Goal: Transaction & Acquisition: Book appointment/travel/reservation

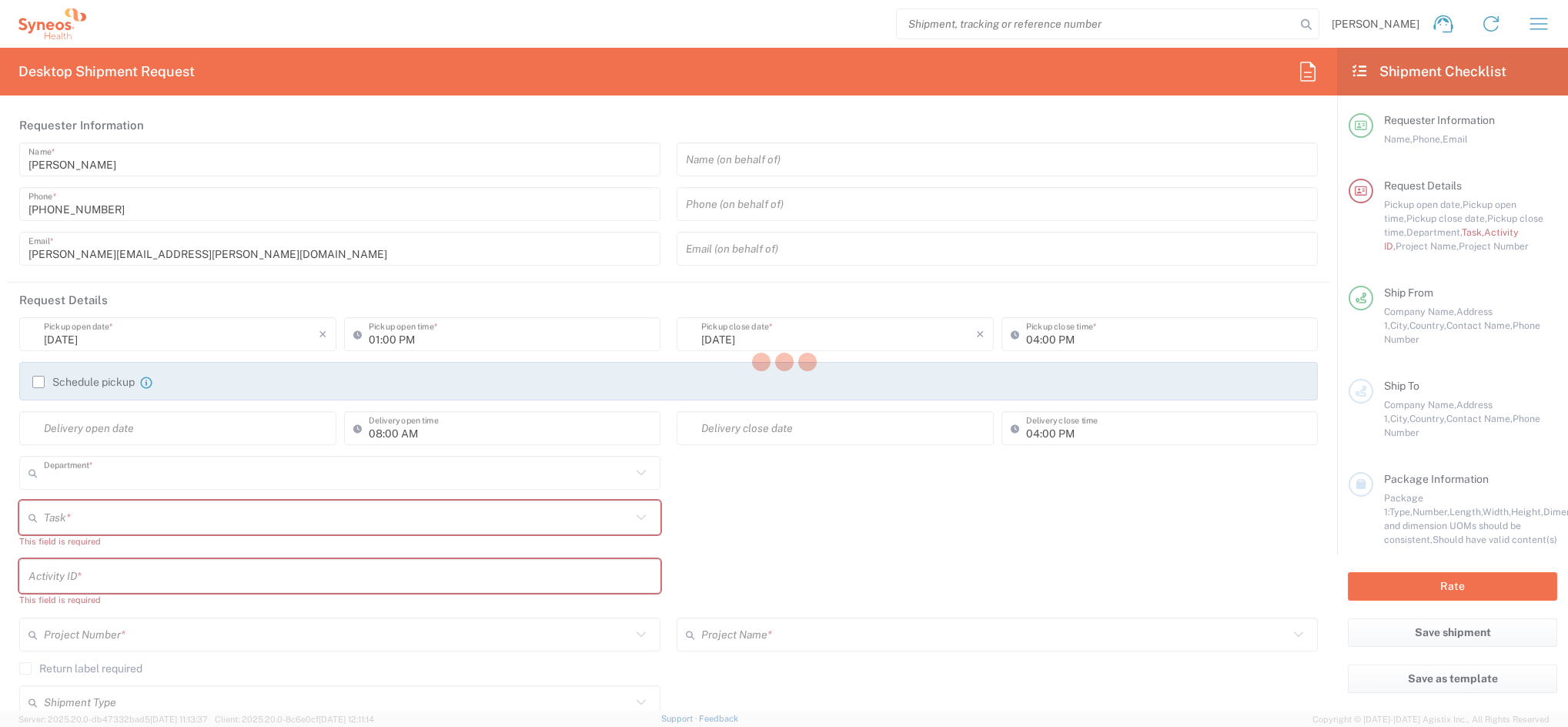
type input "4510"
type input "Syneos Health Clinical [GEOGRAPHIC_DATA]"
type input "[GEOGRAPHIC_DATA]"
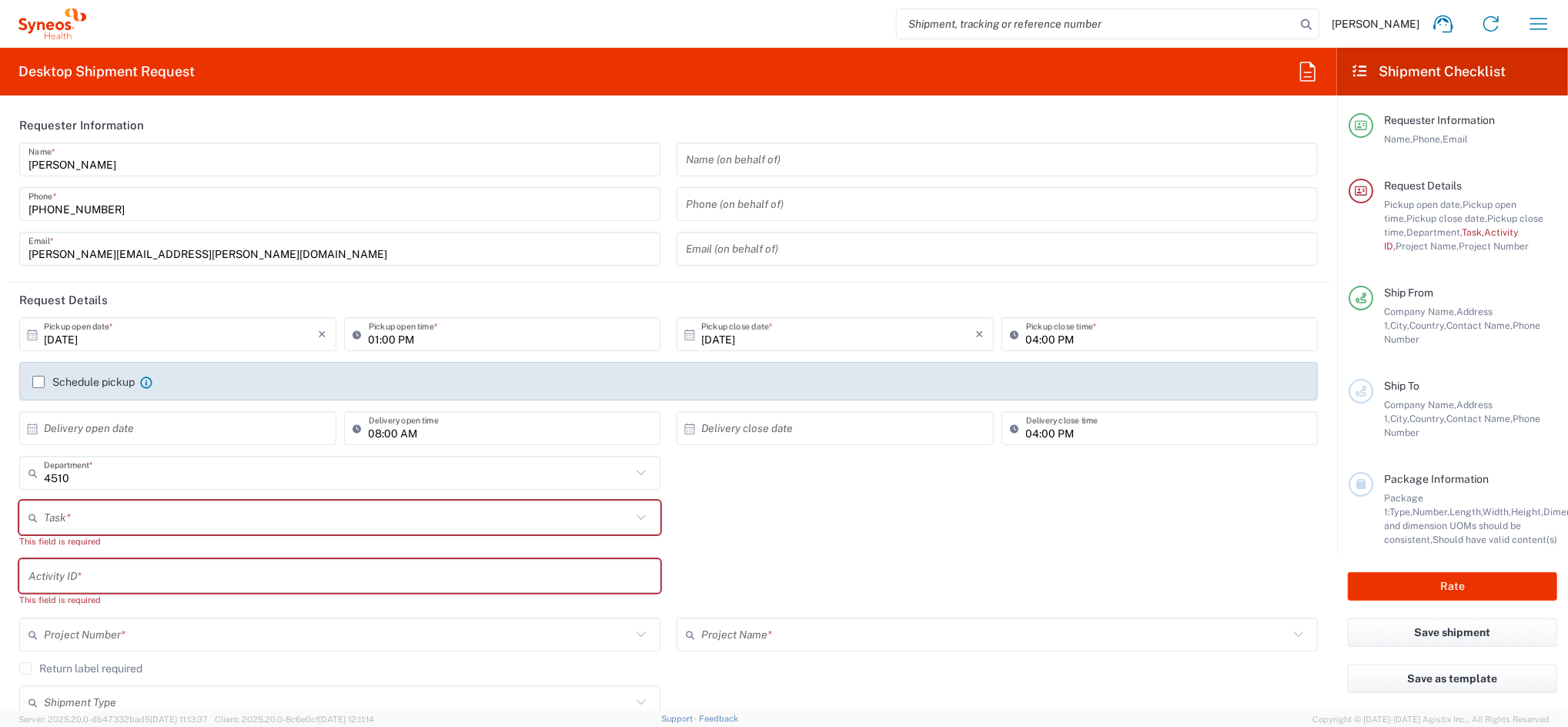
click at [150, 333] on input "[DATE]" at bounding box center [181, 335] width 275 height 27
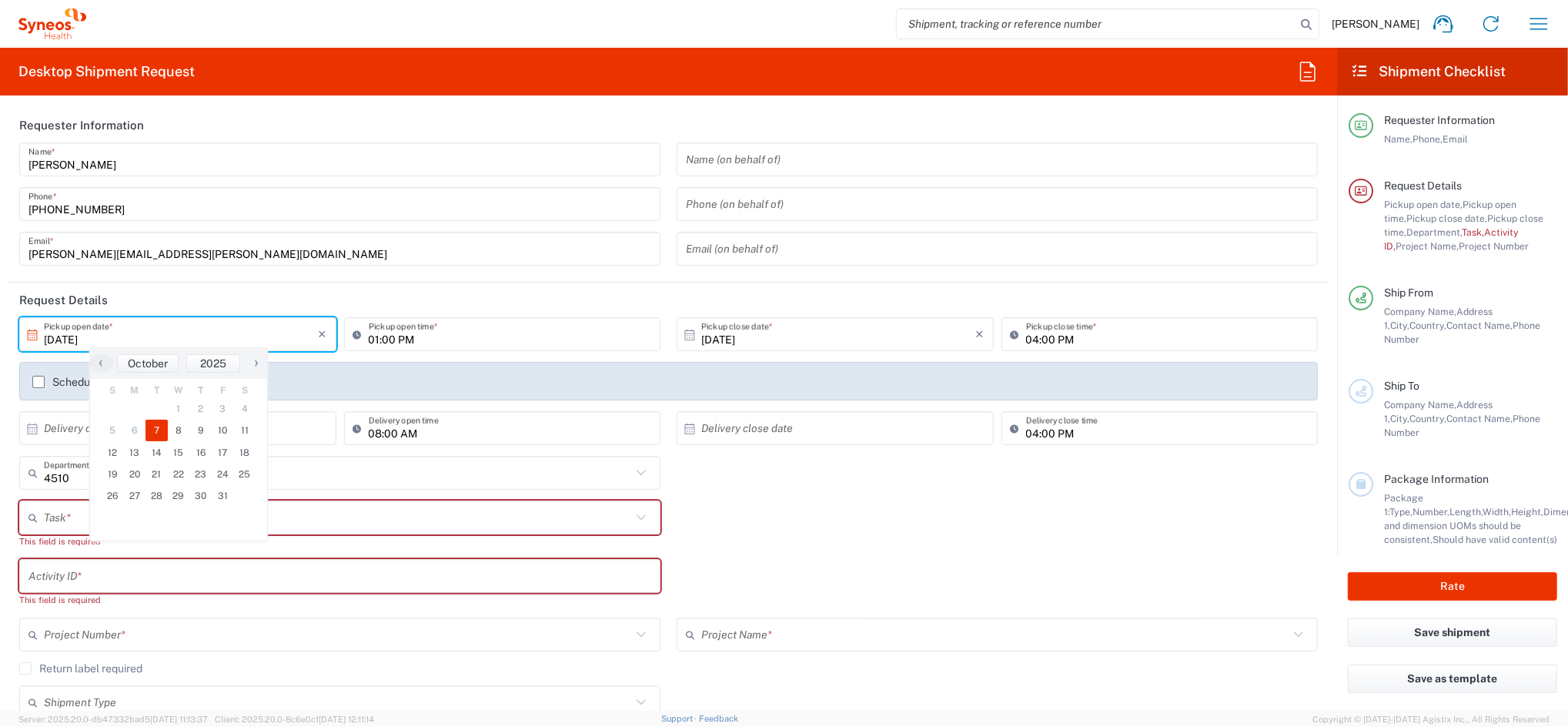
click at [369, 336] on input "01:00 PM" at bounding box center [511, 335] width 283 height 27
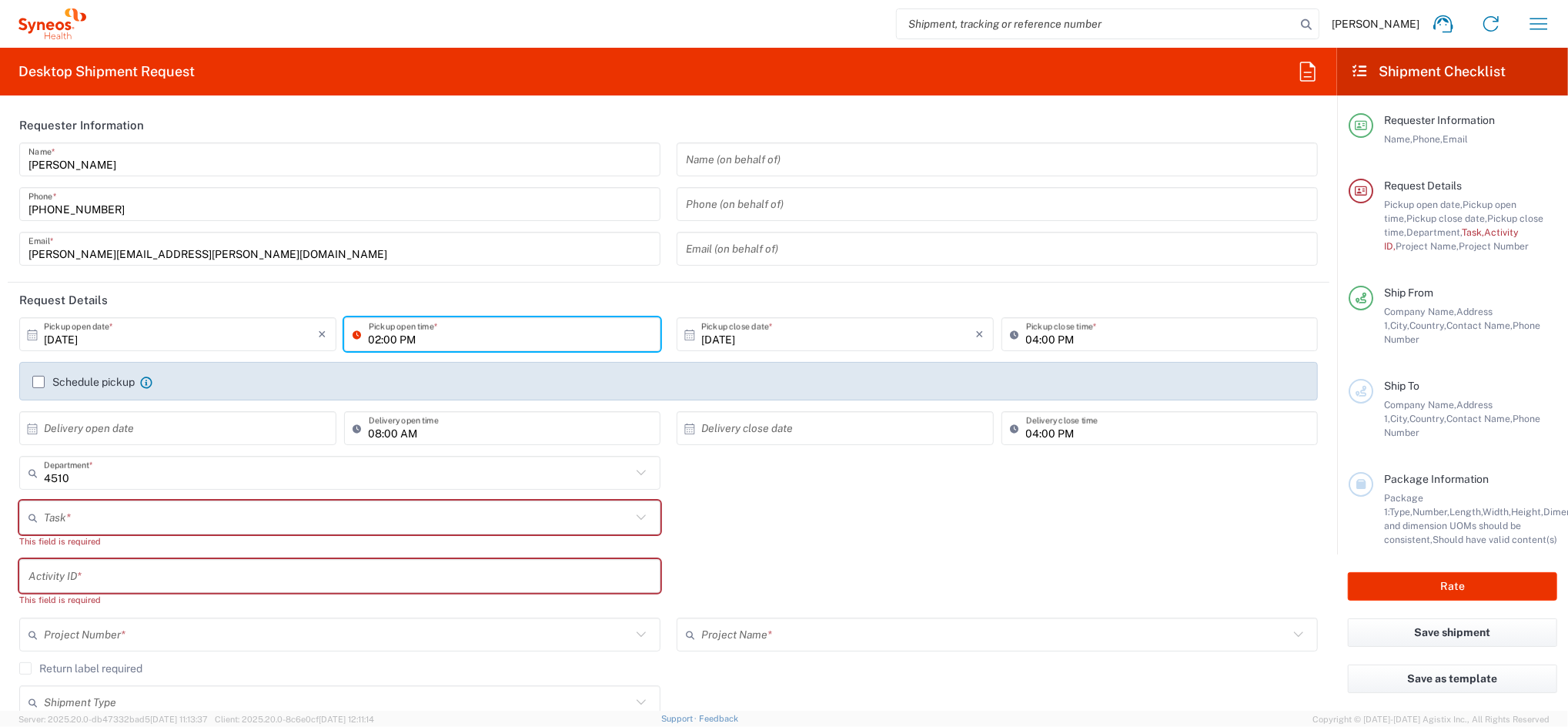
type input "02:00 PM"
click at [122, 391] on div "Schedule pickup When scheduling a pickup please be sure to meet the following c…" at bounding box center [668, 387] width 1288 height 24
click at [78, 388] on div "Schedule pickup When scheduling a pickup please be sure to meet the following c…" at bounding box center [92, 381] width 120 height 14
click at [34, 383] on label "Schedule pickup" at bounding box center [84, 381] width 102 height 12
click at [38, 382] on input "Schedule pickup" at bounding box center [38, 382] width 0 height 0
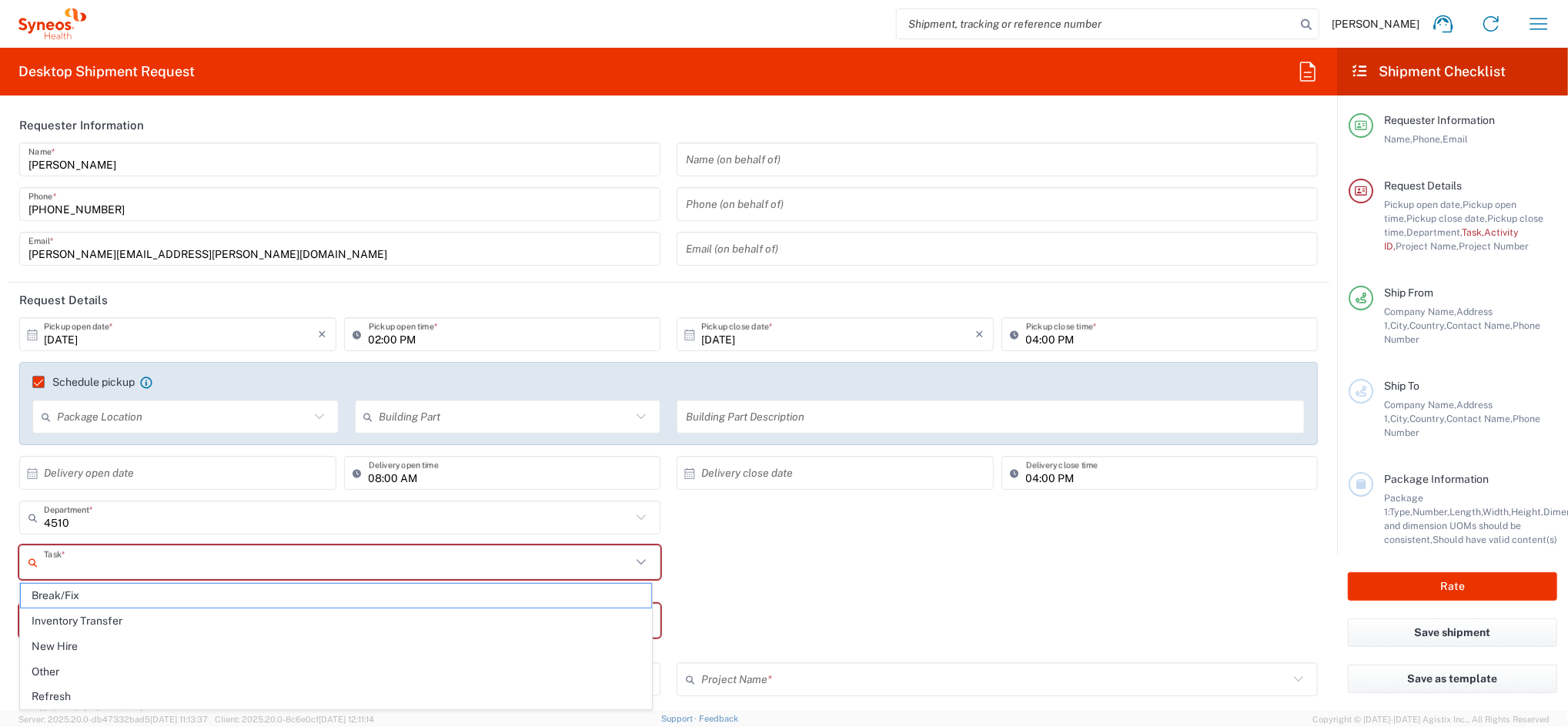
click at [103, 558] on input "text" at bounding box center [337, 562] width 587 height 27
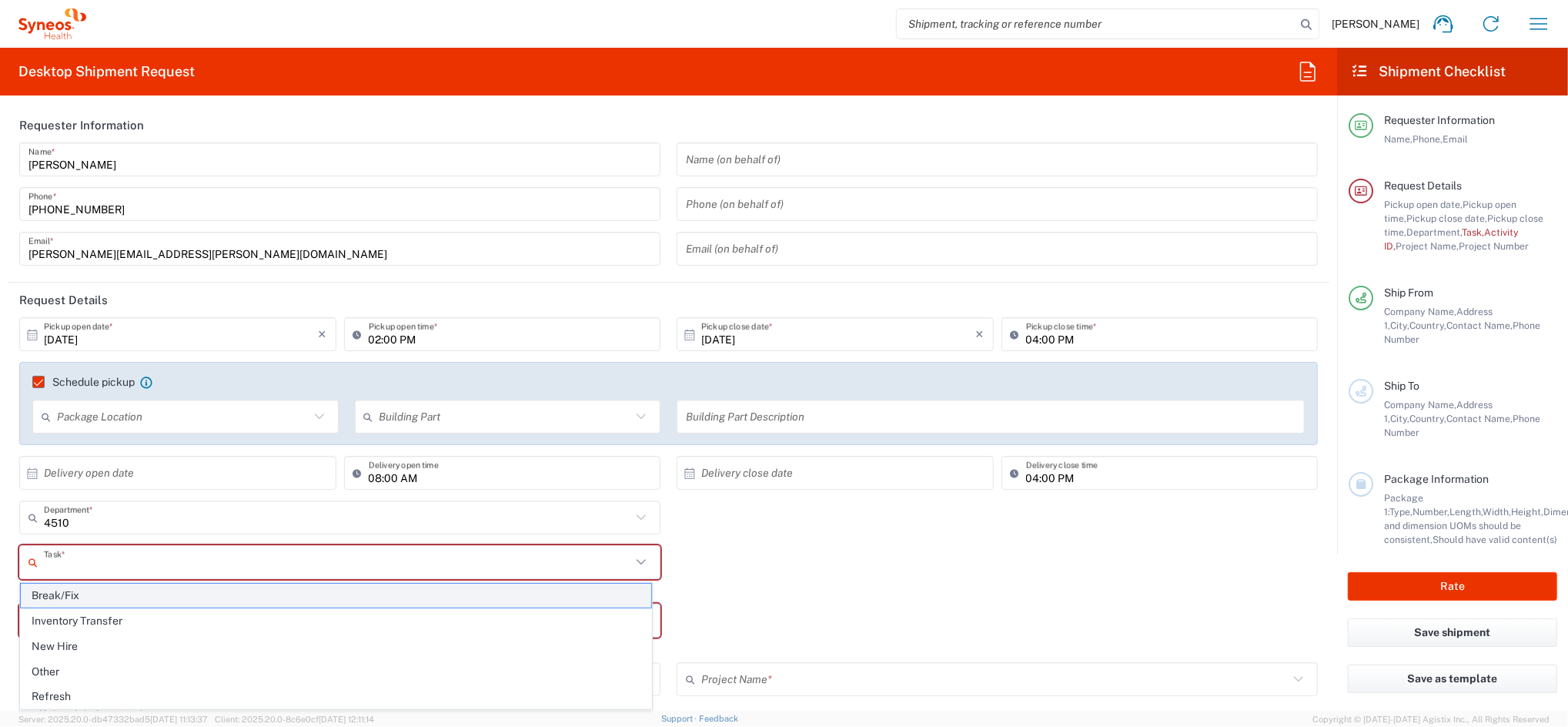
click at [95, 605] on span "Break/Fix" at bounding box center [335, 596] width 631 height 24
type input "Break/Fix"
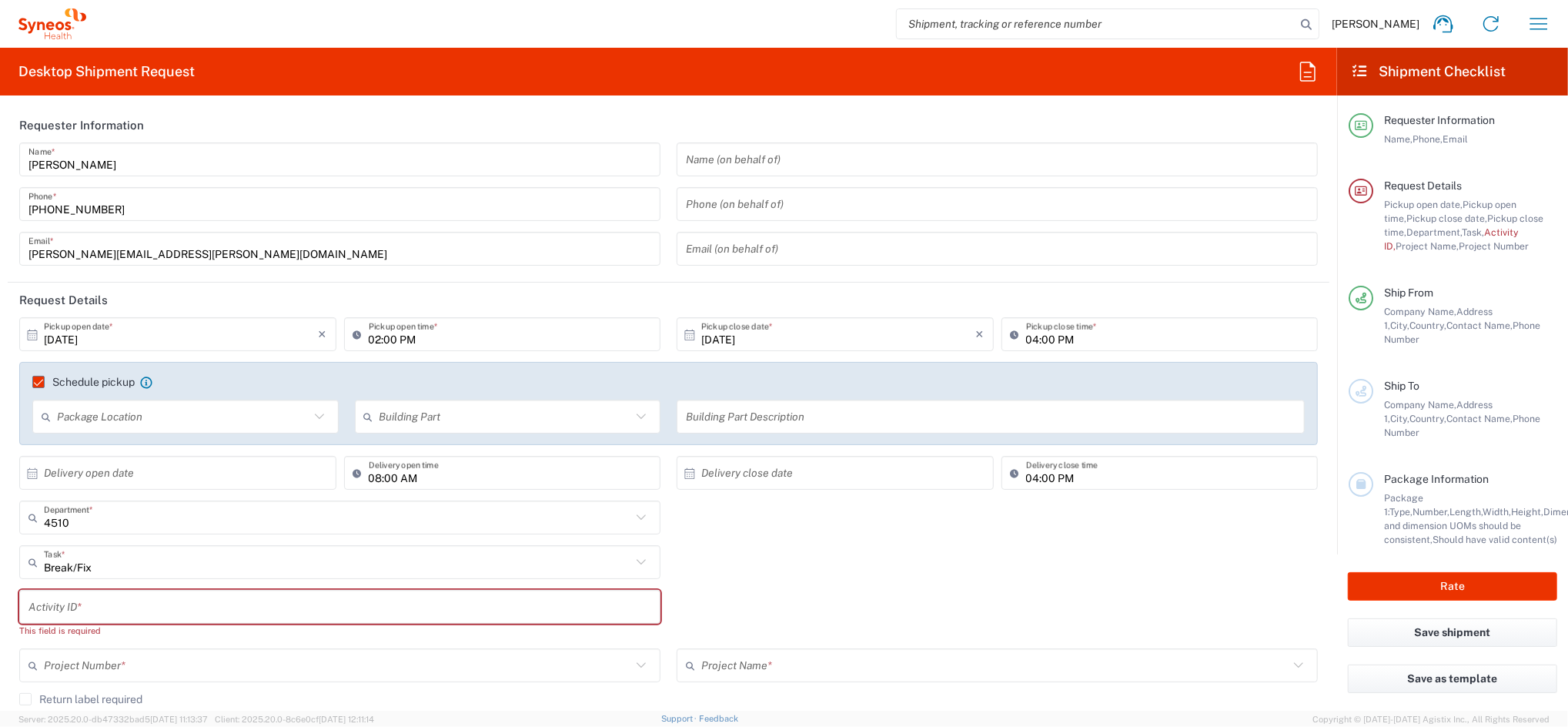
click at [95, 606] on input "text" at bounding box center [340, 607] width 622 height 27
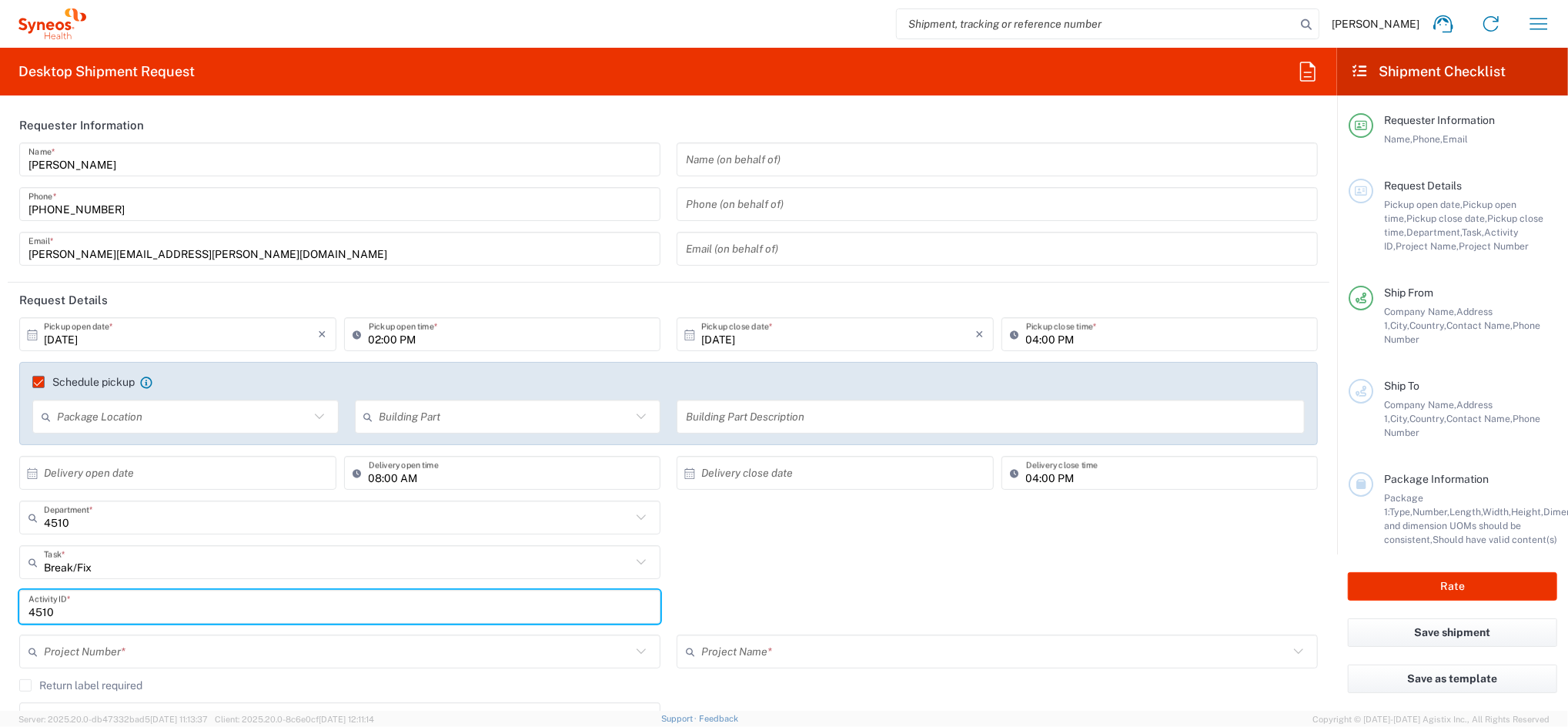
type input "4510"
click at [100, 654] on input "text" at bounding box center [337, 652] width 587 height 27
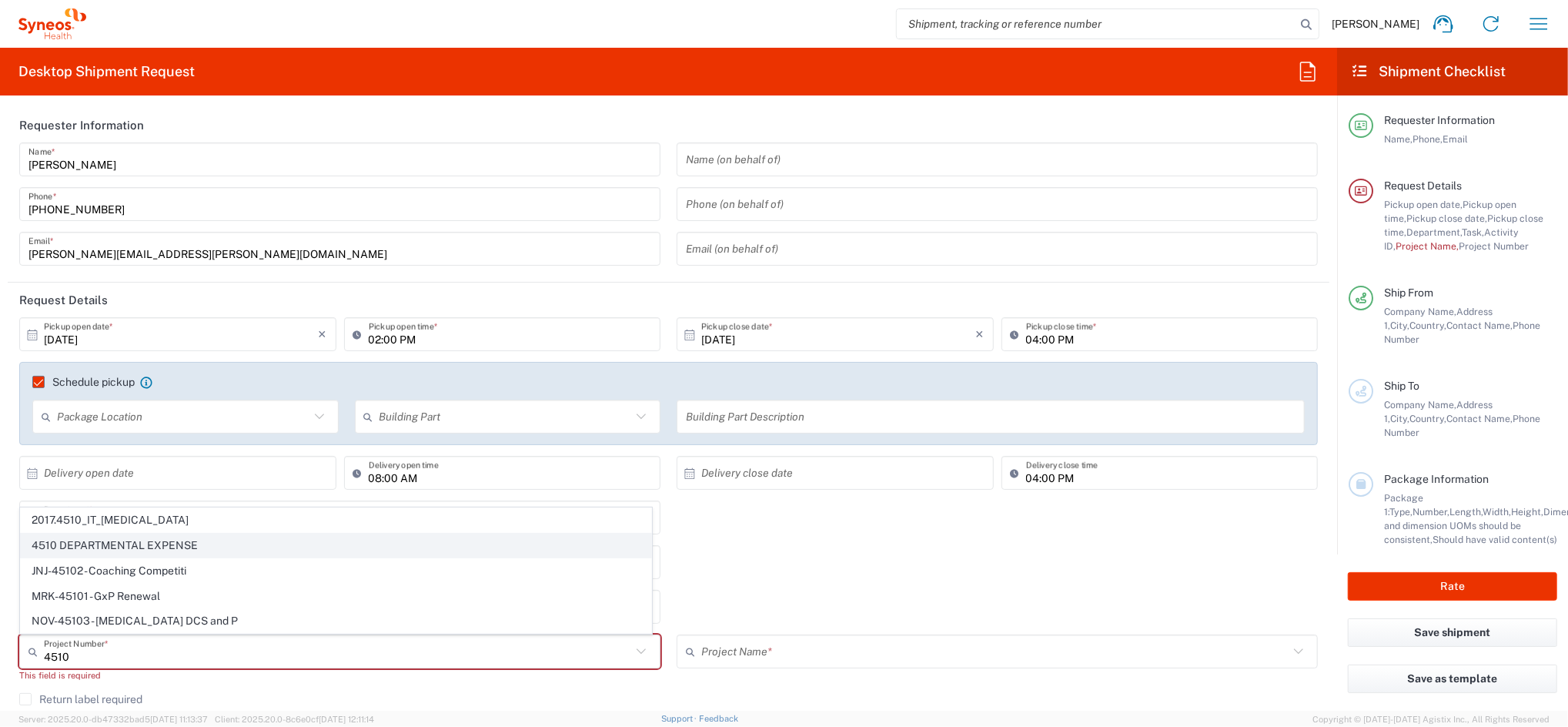
click at [122, 542] on span "4510 DEPARTMENTAL EXPENSE" at bounding box center [335, 546] width 631 height 24
type input "4510 DEPARTMENTAL EXPENSE"
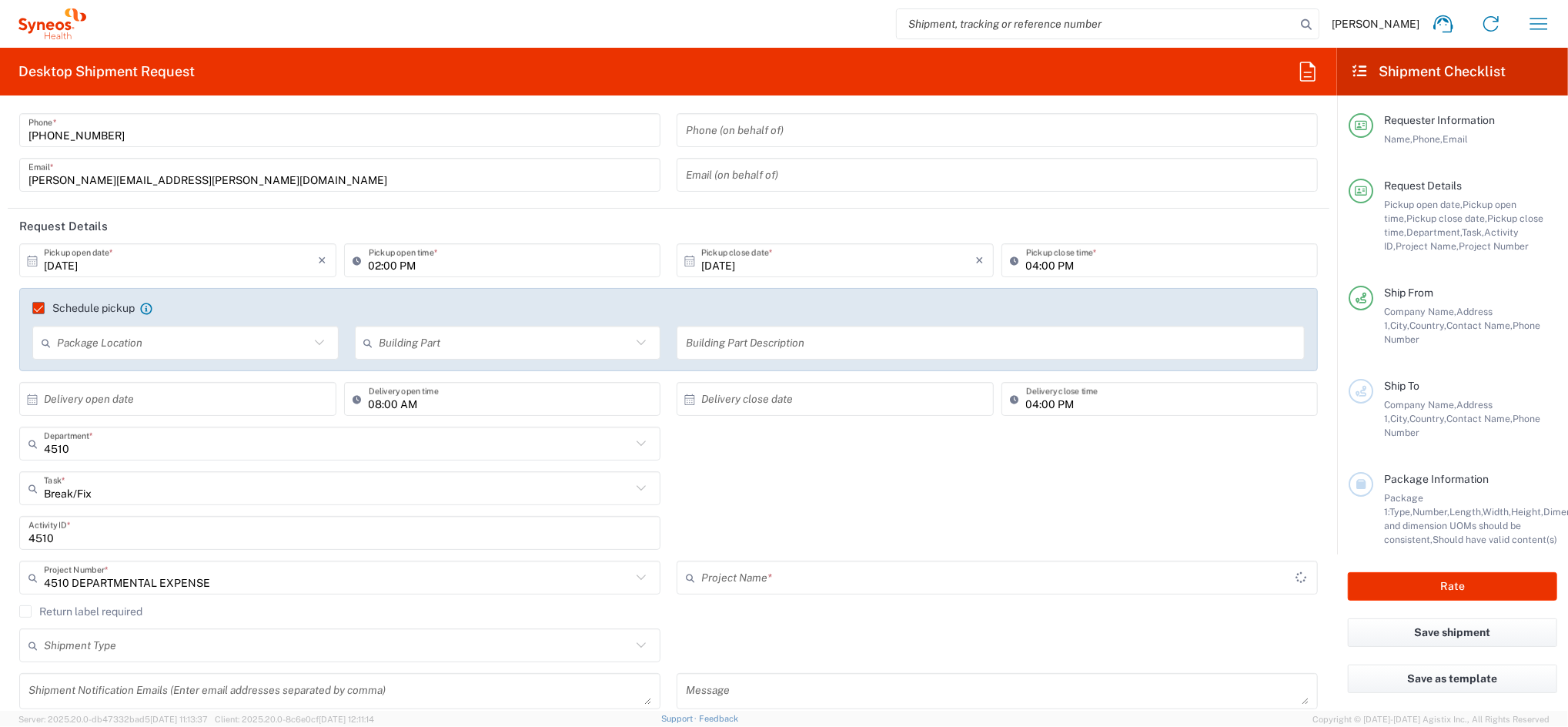
scroll to position [205, 0]
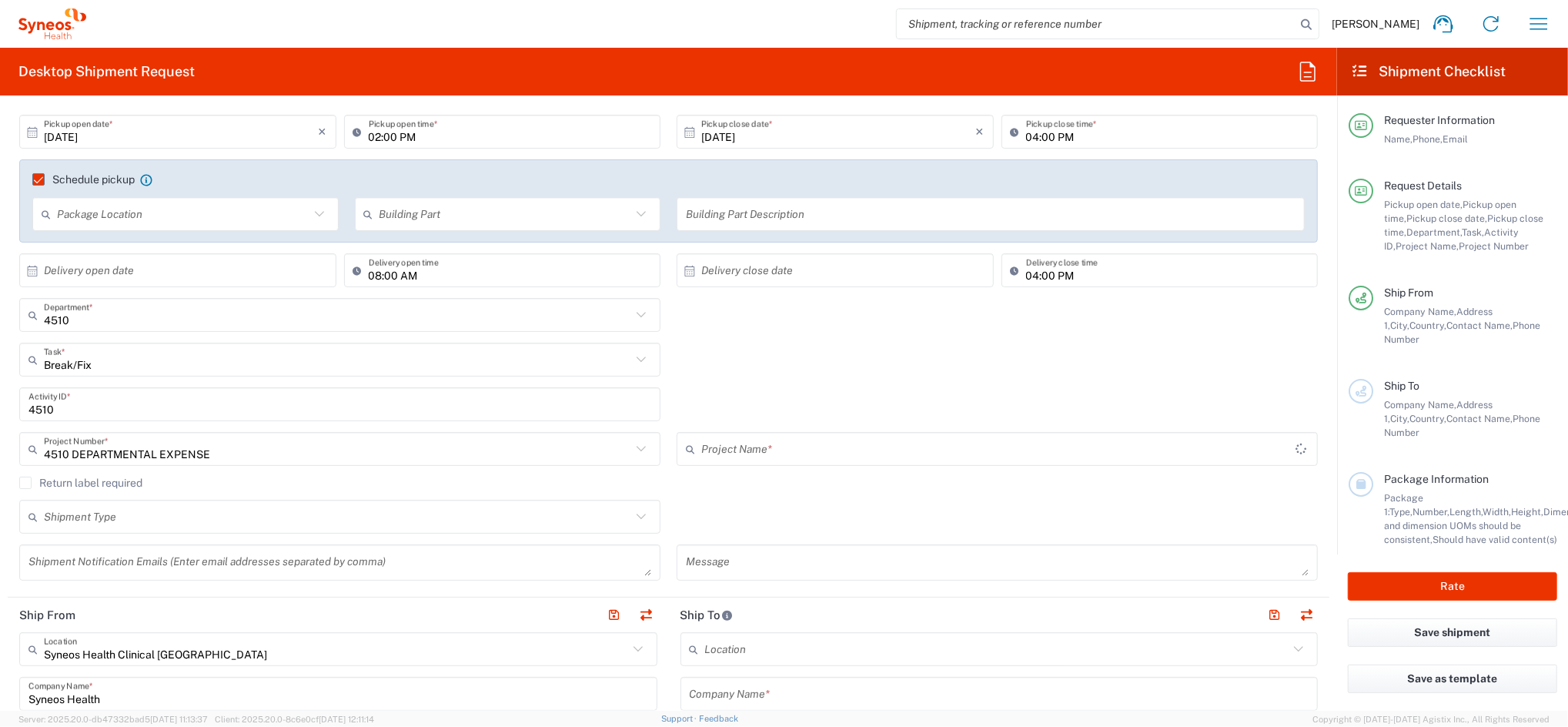
type input "4510 DEPARTMENTAL EXPENSE"
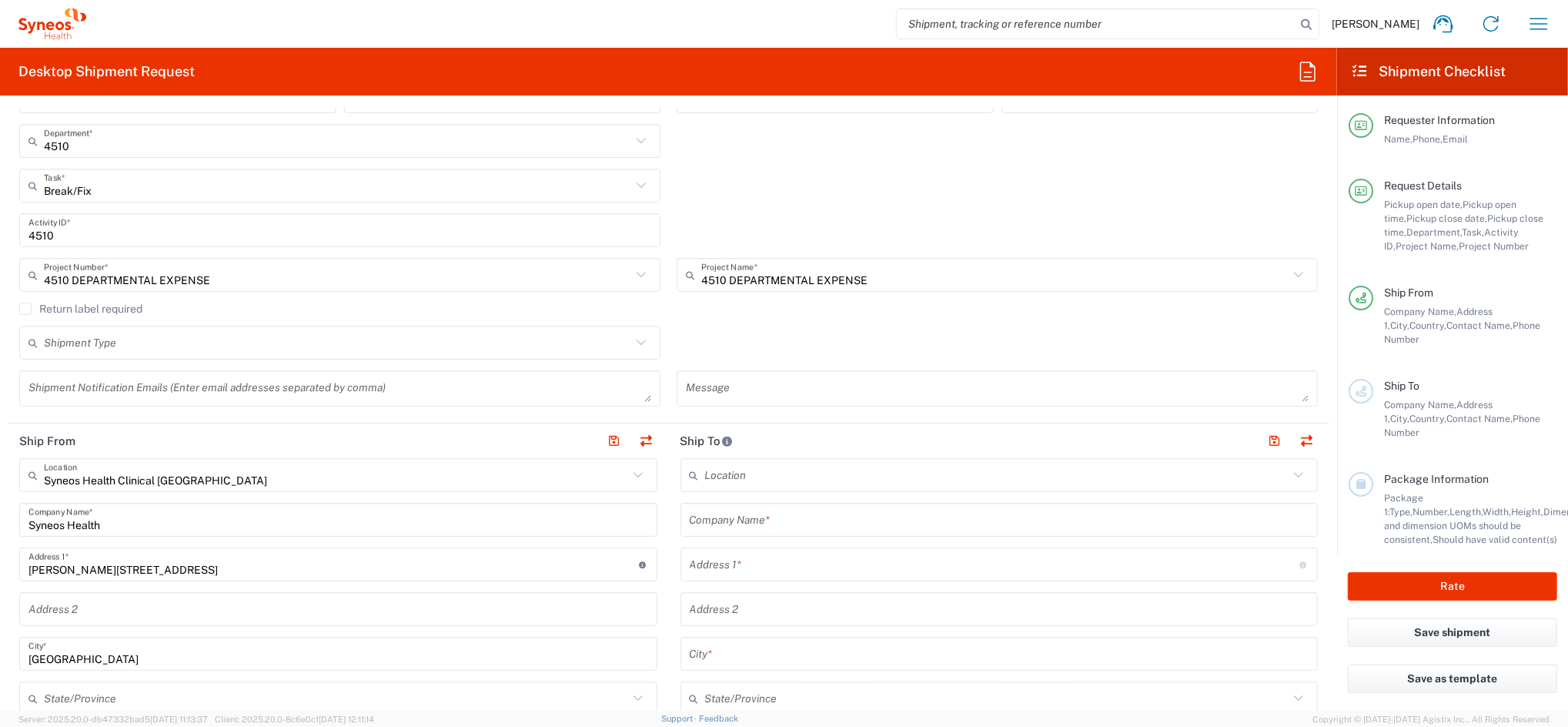
scroll to position [410, 0]
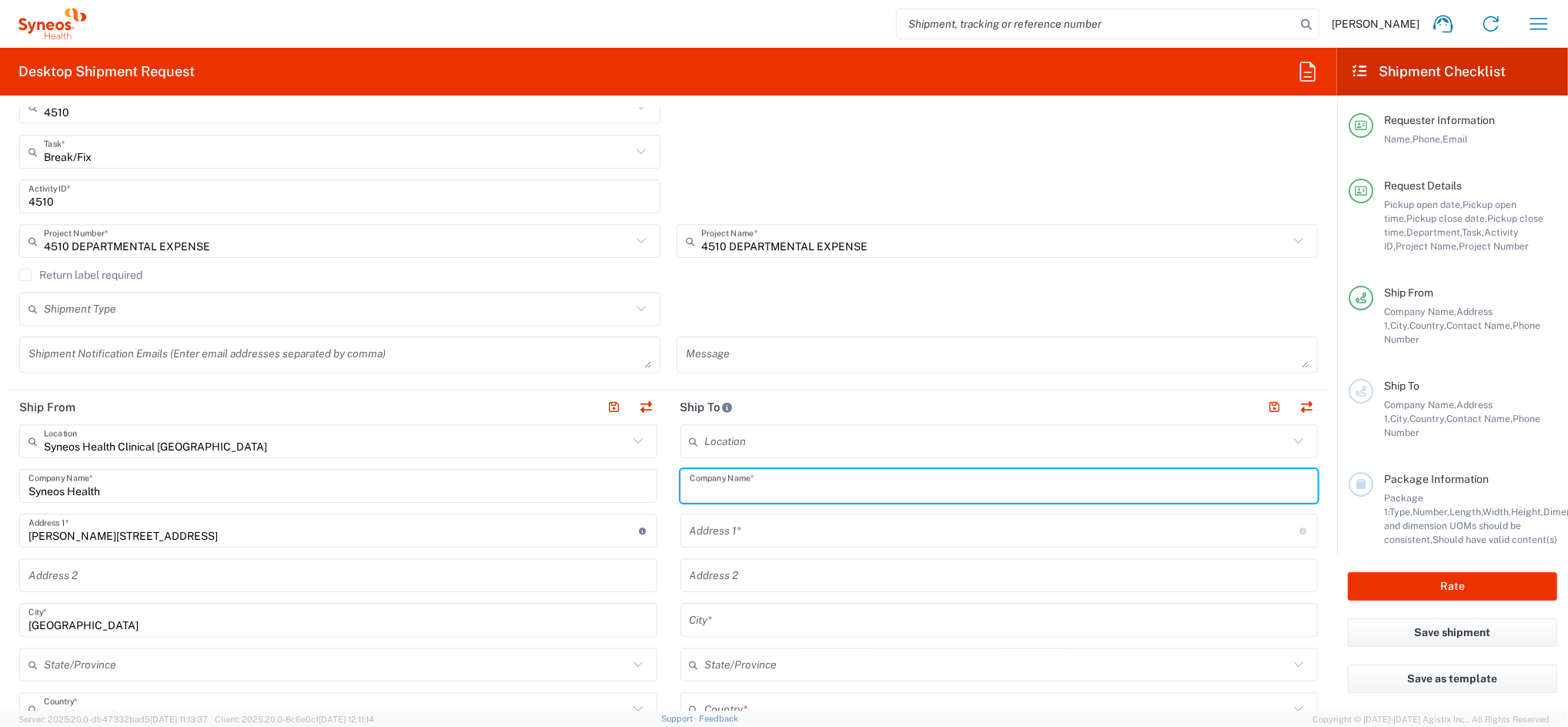
click at [710, 481] on input "text" at bounding box center [999, 486] width 620 height 27
type input "Syneos"
click at [728, 521] on input "text" at bounding box center [994, 530] width 610 height 27
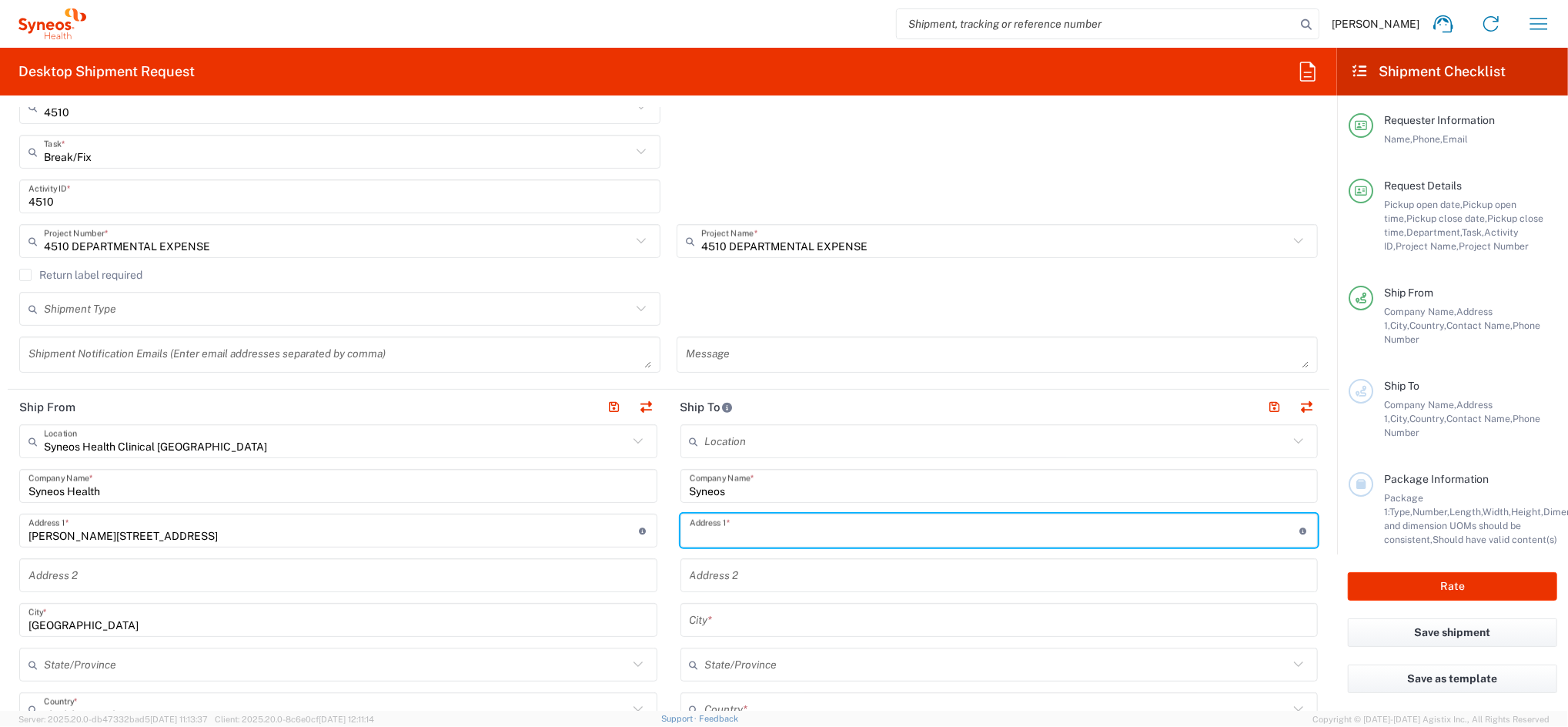
paste input "[STREET_ADDRESS]"
drag, startPoint x: 720, startPoint y: 535, endPoint x: 567, endPoint y: 556, distance: 154.4
type input "[STREET_ADDRESS]"
click at [725, 620] on input "text" at bounding box center [999, 620] width 620 height 27
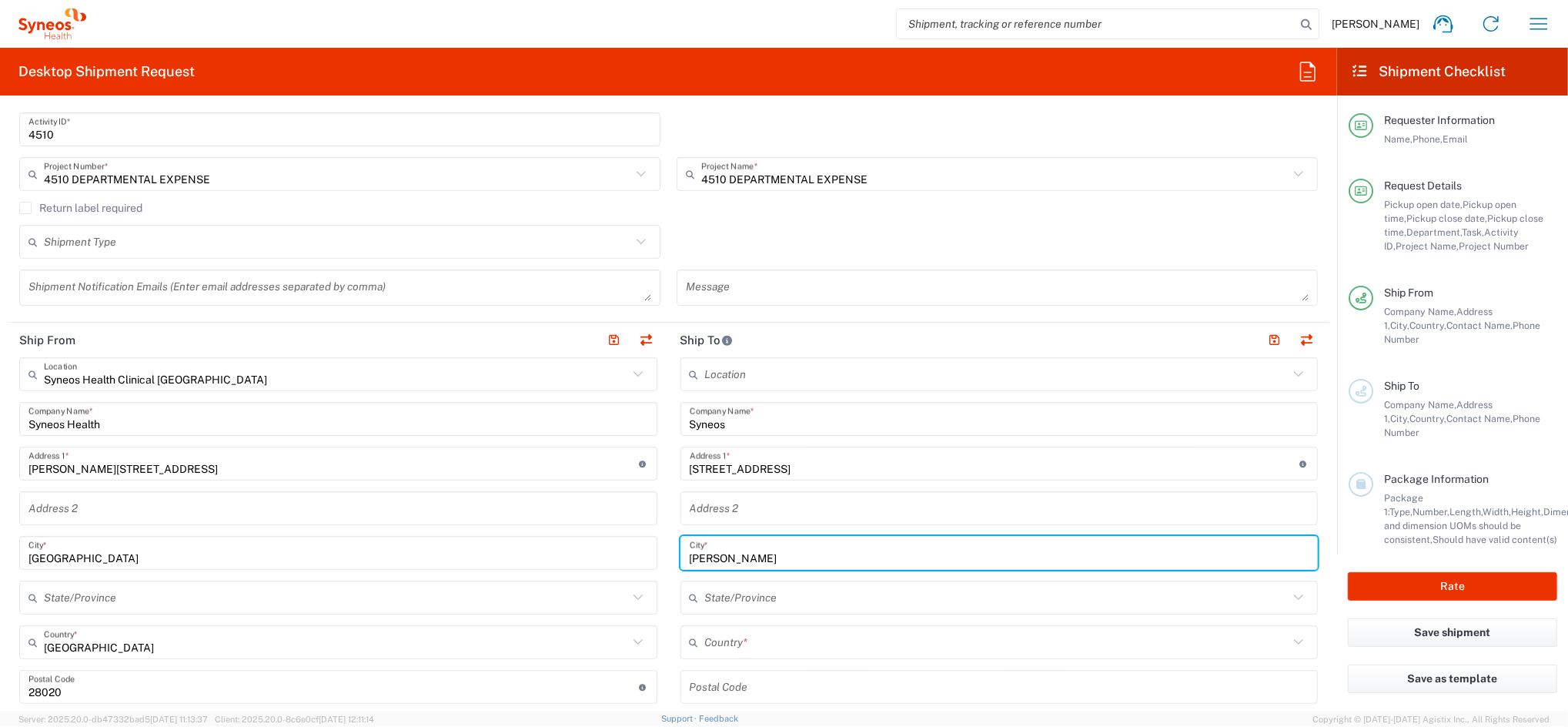
scroll to position [513, 0]
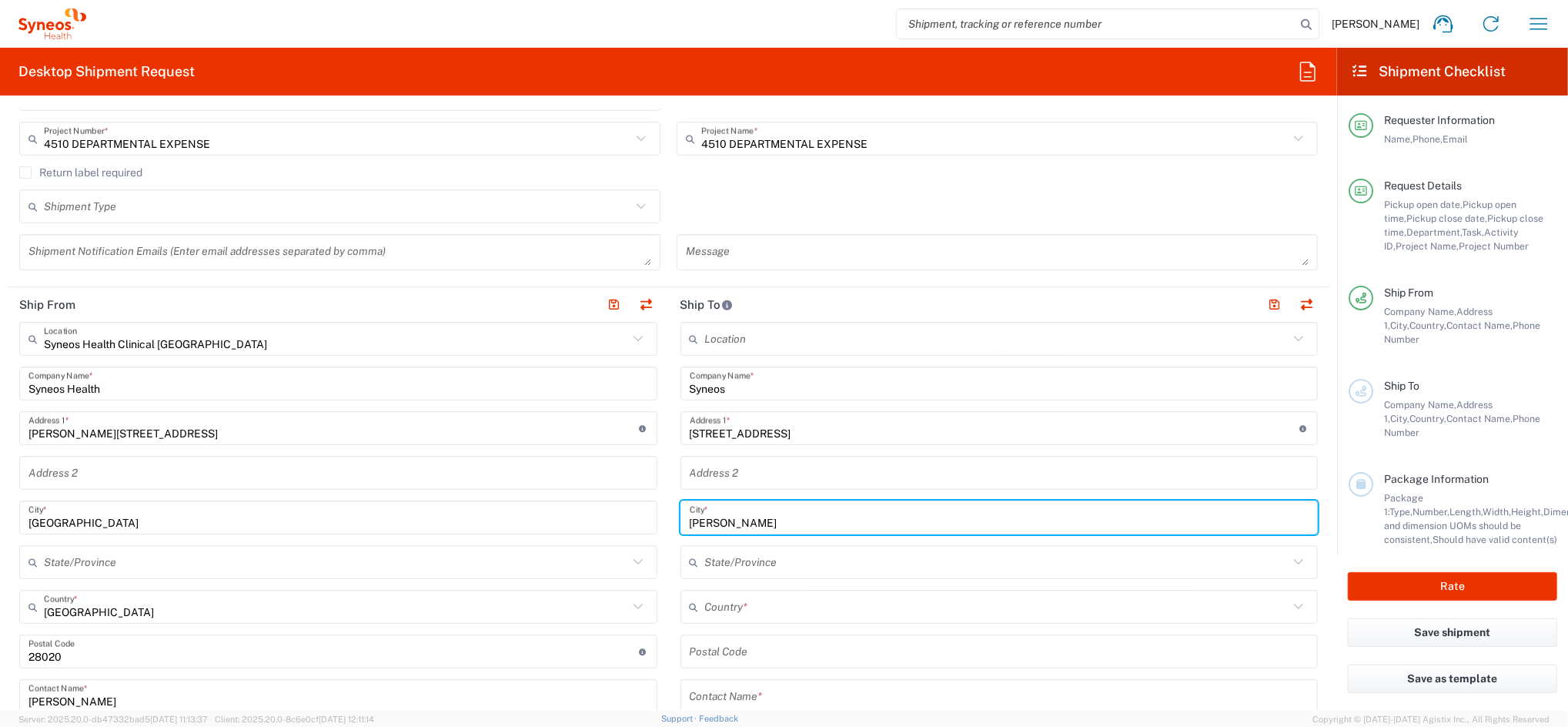
type input "[PERSON_NAME]"
click at [723, 608] on input "text" at bounding box center [997, 607] width 584 height 27
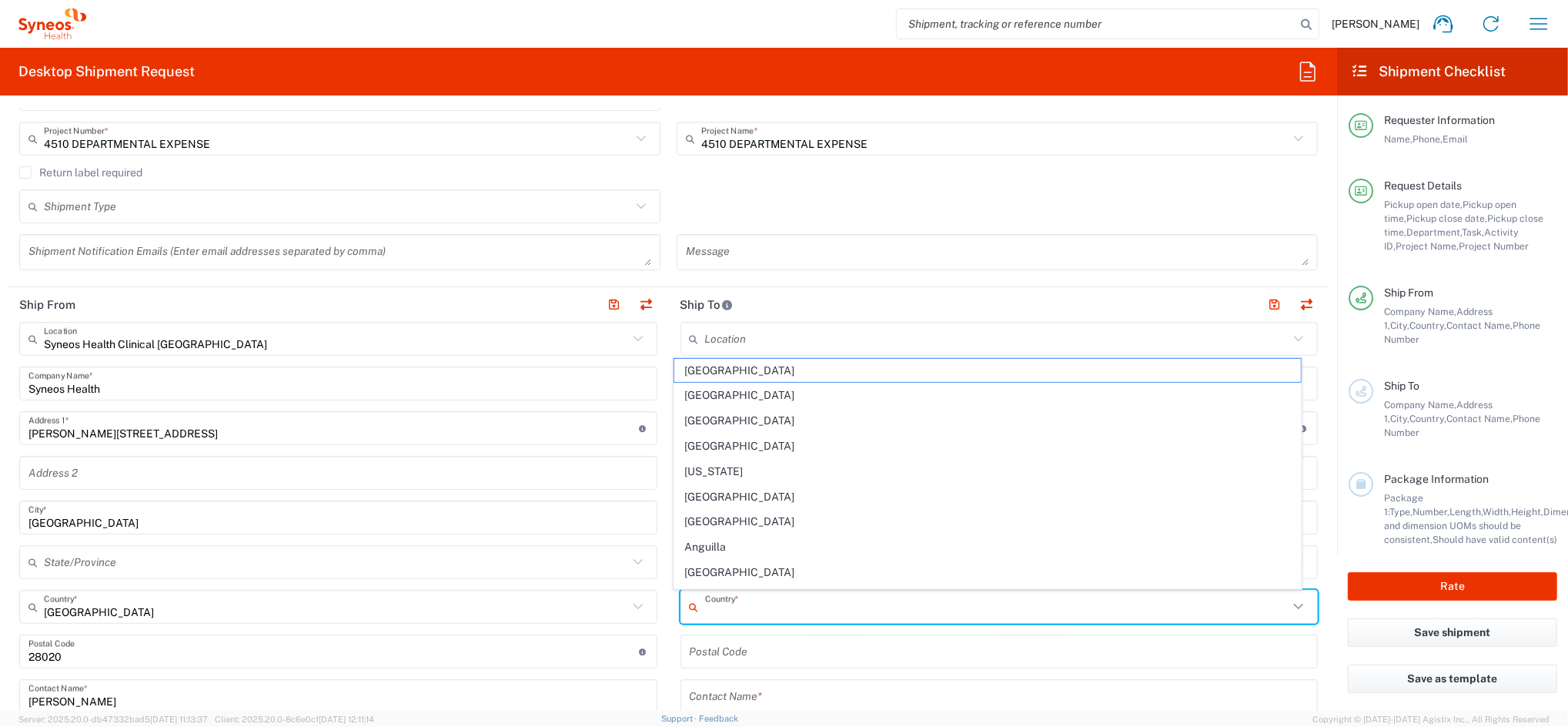
paste input "20560,"
type input "20560,"
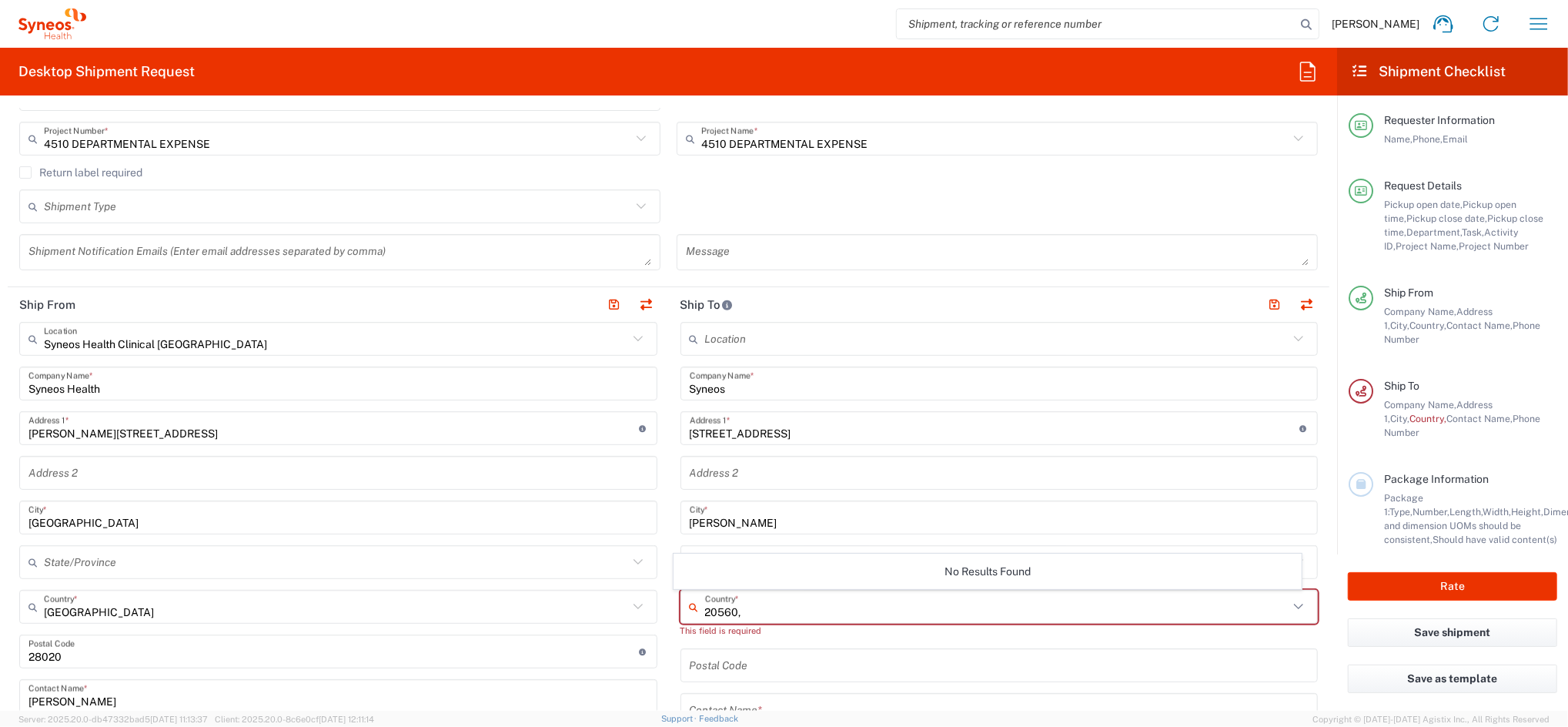
drag, startPoint x: 737, startPoint y: 608, endPoint x: 593, endPoint y: 609, distance: 144.0
click at [625, 609] on div "Ship From Syneos Health Clinical [GEOGRAPHIC_DATA] Location Syneos Health Clini…" at bounding box center [668, 676] width 1322 height 777
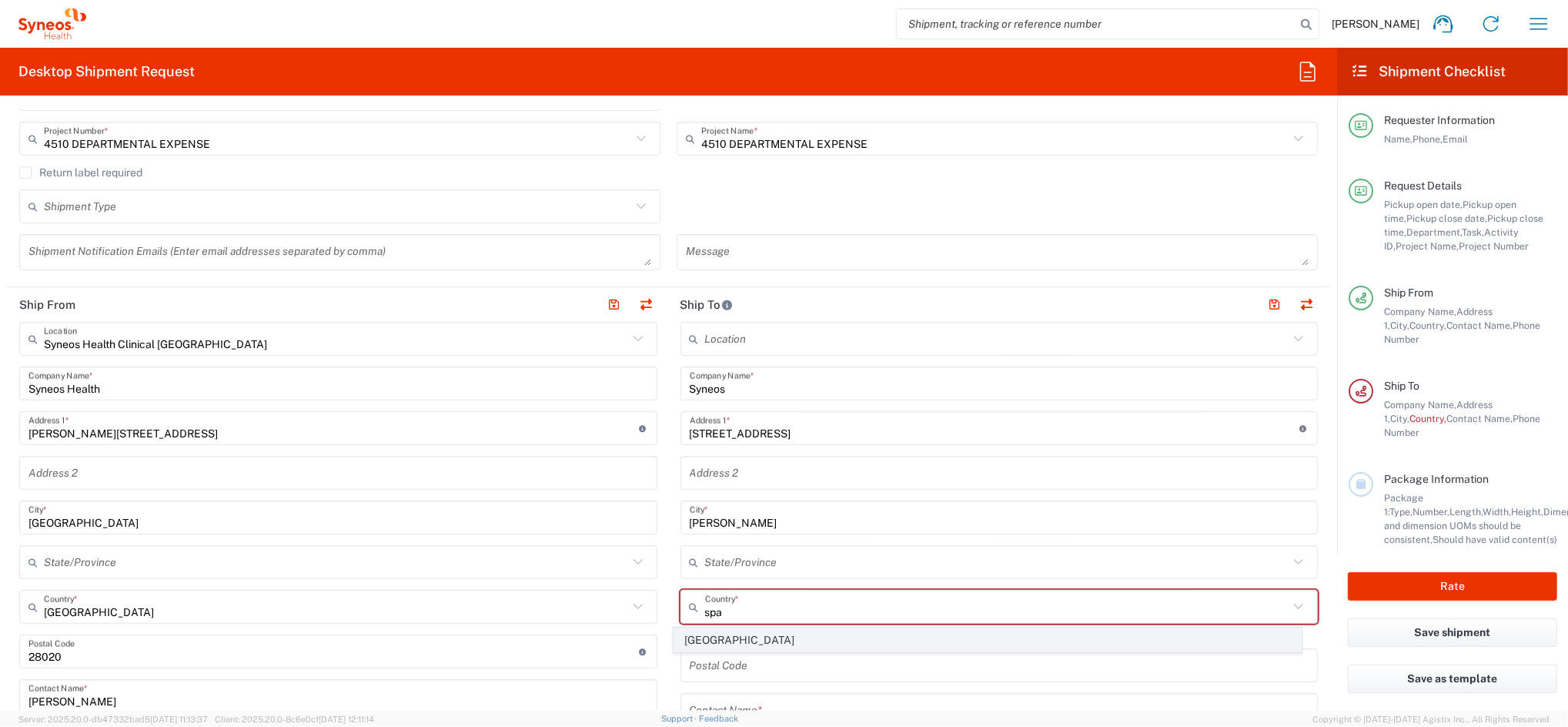
click at [694, 638] on span "[GEOGRAPHIC_DATA]" at bounding box center [988, 640] width 627 height 24
type input "[GEOGRAPHIC_DATA]"
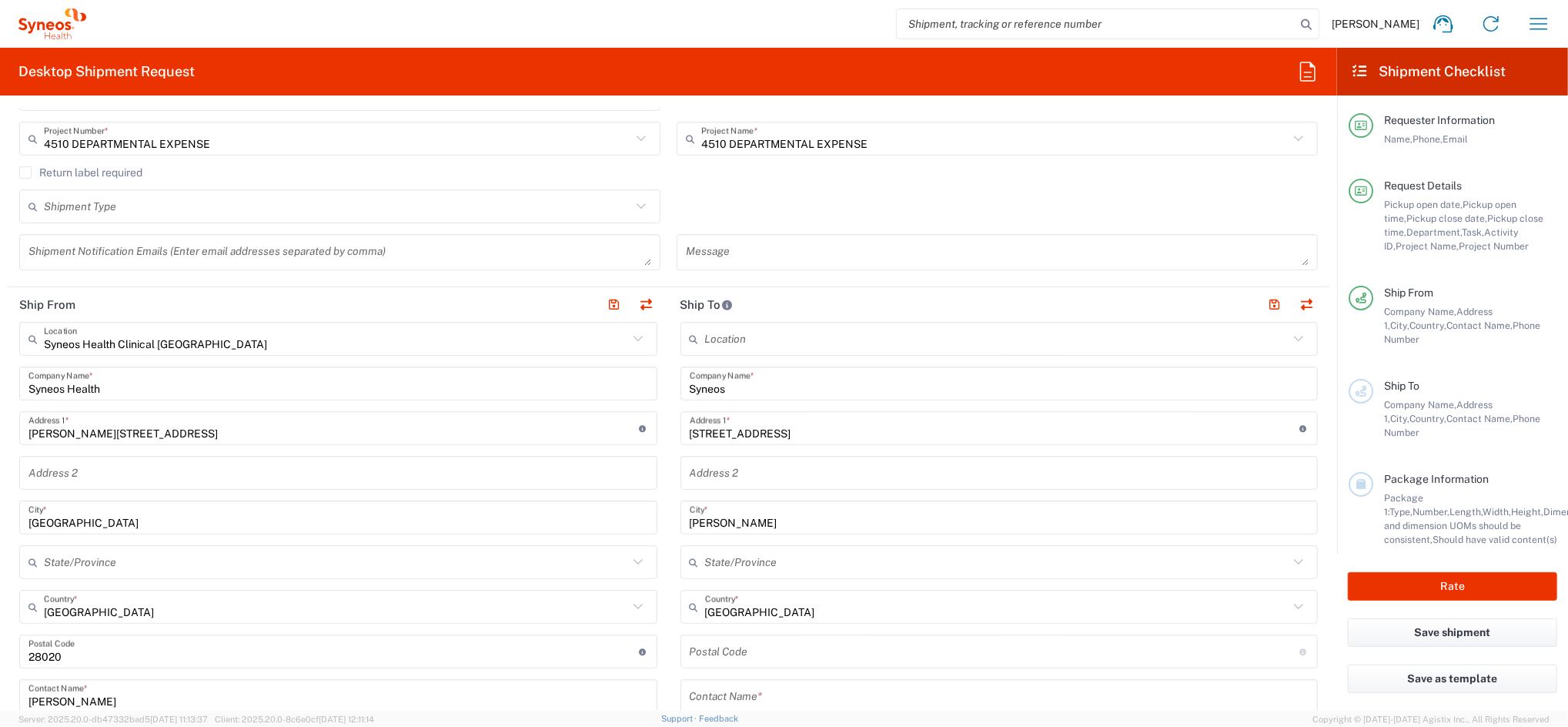
click at [693, 643] on input "undefined" at bounding box center [994, 652] width 610 height 27
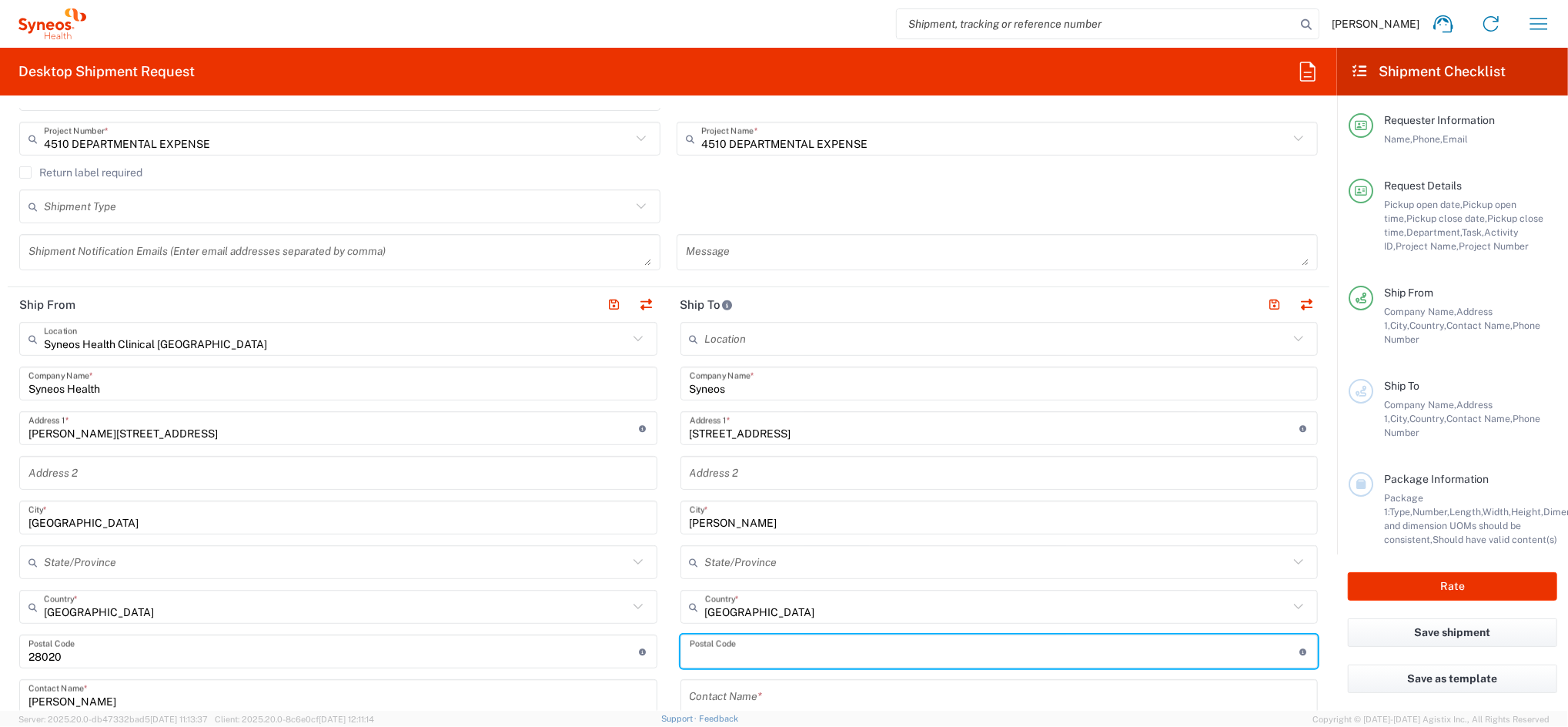
paste input "20560,"
type input "20560"
click at [730, 556] on input "text" at bounding box center [997, 562] width 584 height 27
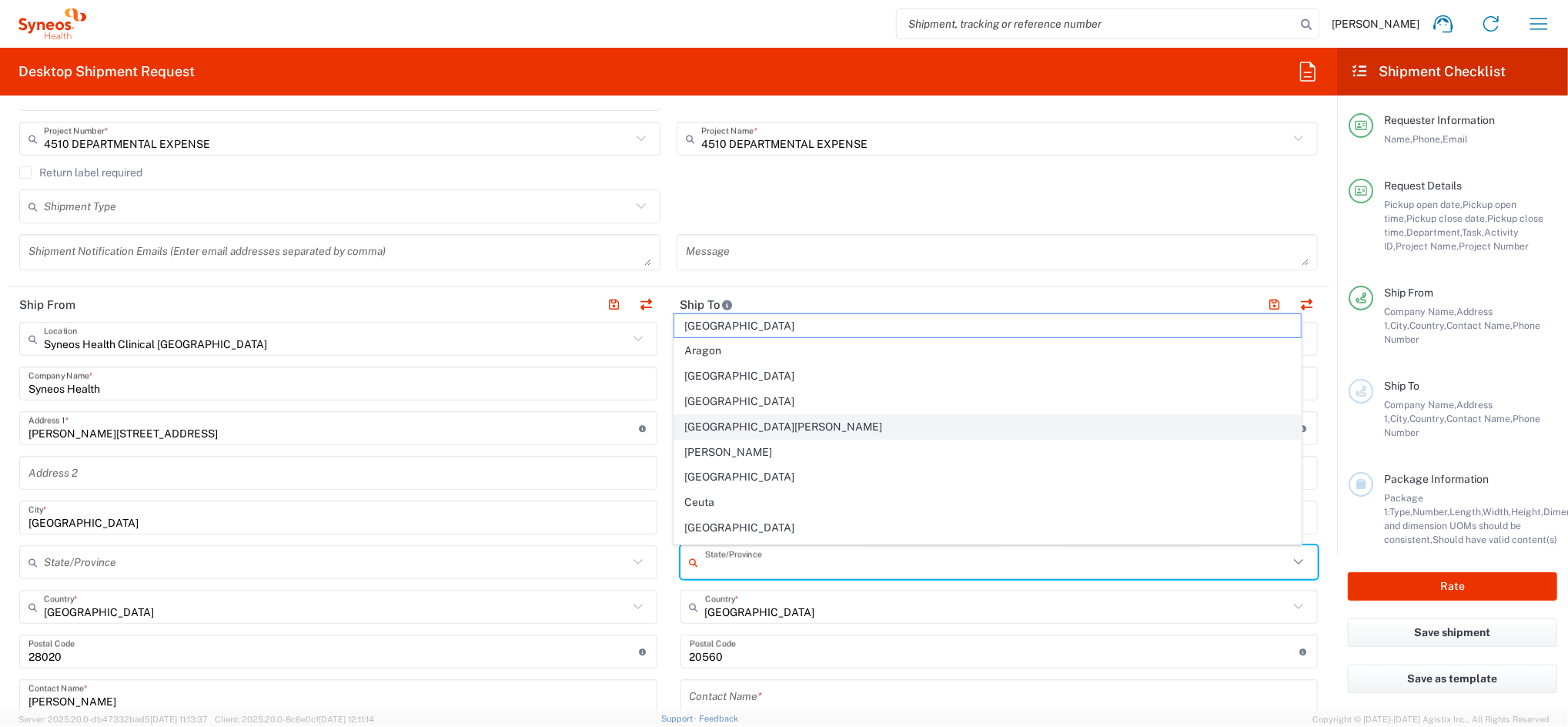
scroll to position [205, 0]
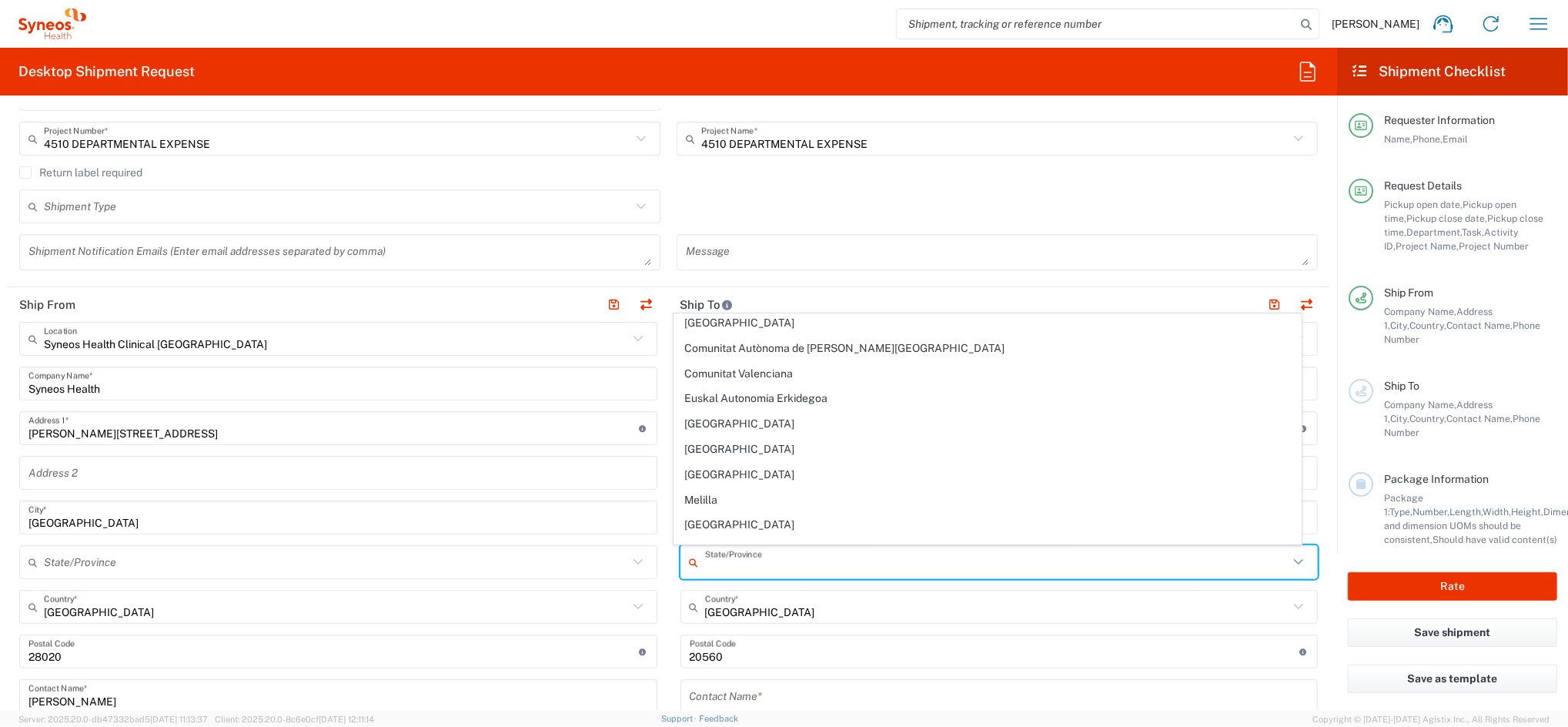
click at [755, 403] on span "Euskal Autonomia Erkidegoa" at bounding box center [988, 399] width 627 height 24
type input "Euskal Autonomia Erkidegoa"
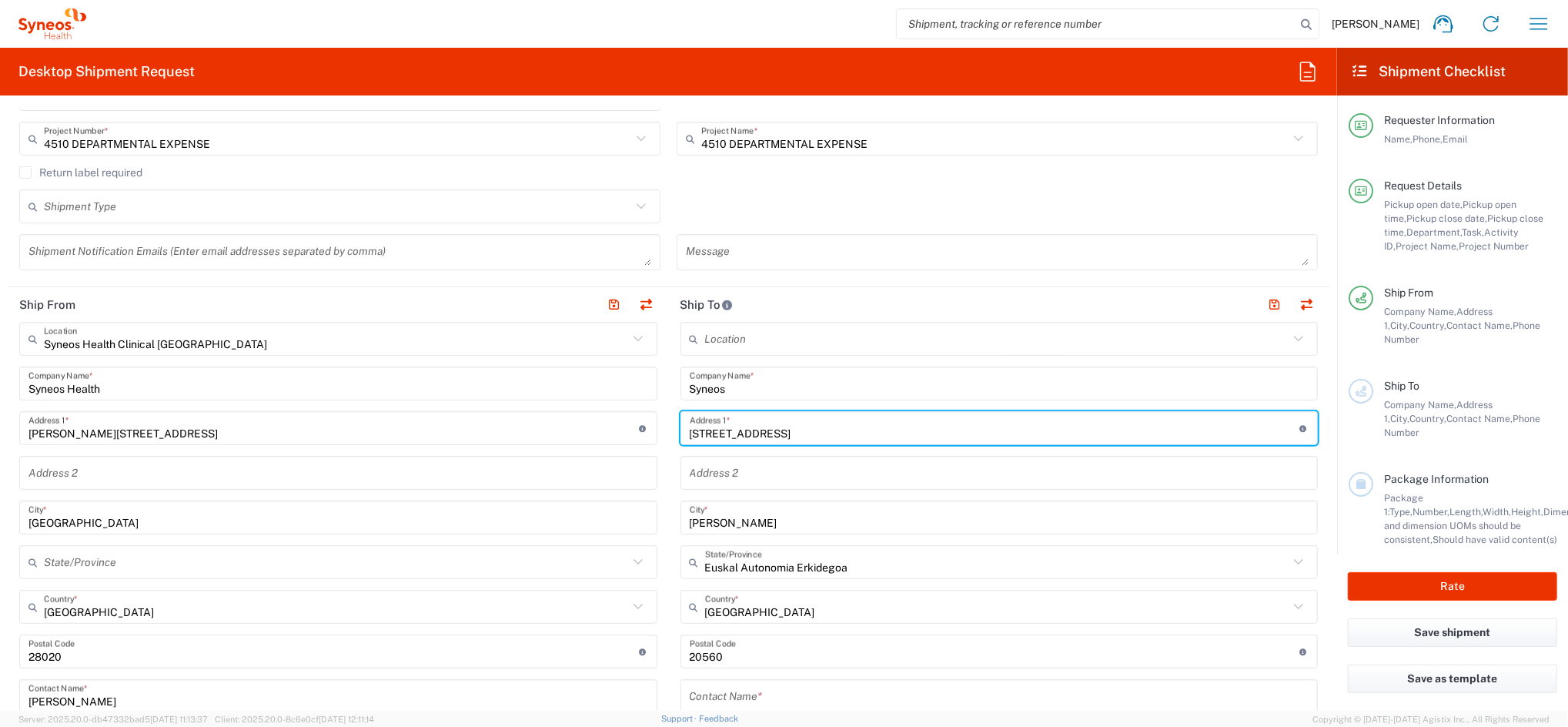
drag, startPoint x: 764, startPoint y: 432, endPoint x: 578, endPoint y: 439, distance: 186.1
click at [591, 437] on div "Ship From Syneos Health Clinical [GEOGRAPHIC_DATA] Location Syneos Health Clini…" at bounding box center [668, 676] width 1322 height 777
type input "[STREET_ADDRESS]"
click at [719, 694] on input "text" at bounding box center [999, 696] width 620 height 27
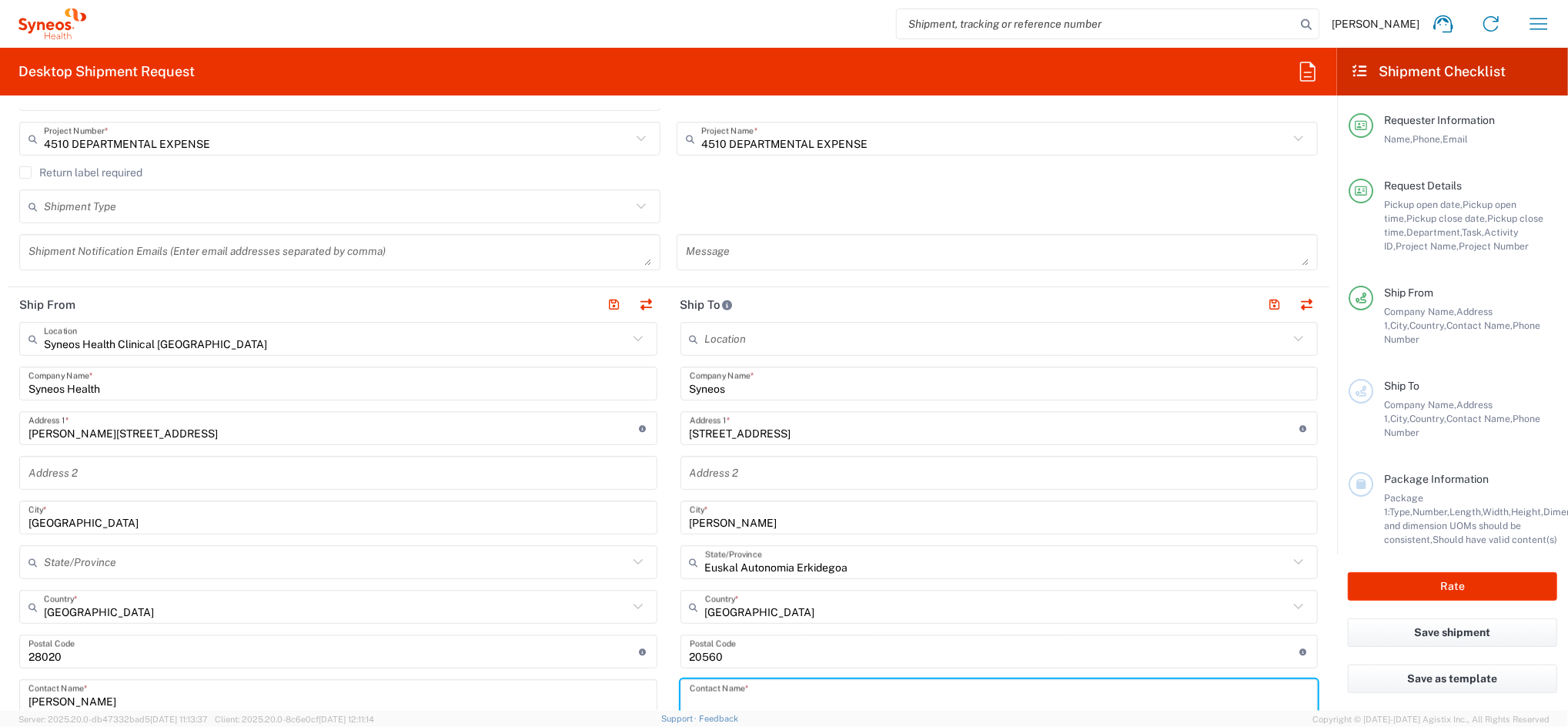
paste input "[PERSON_NAME]"
type input "[PERSON_NAME]"
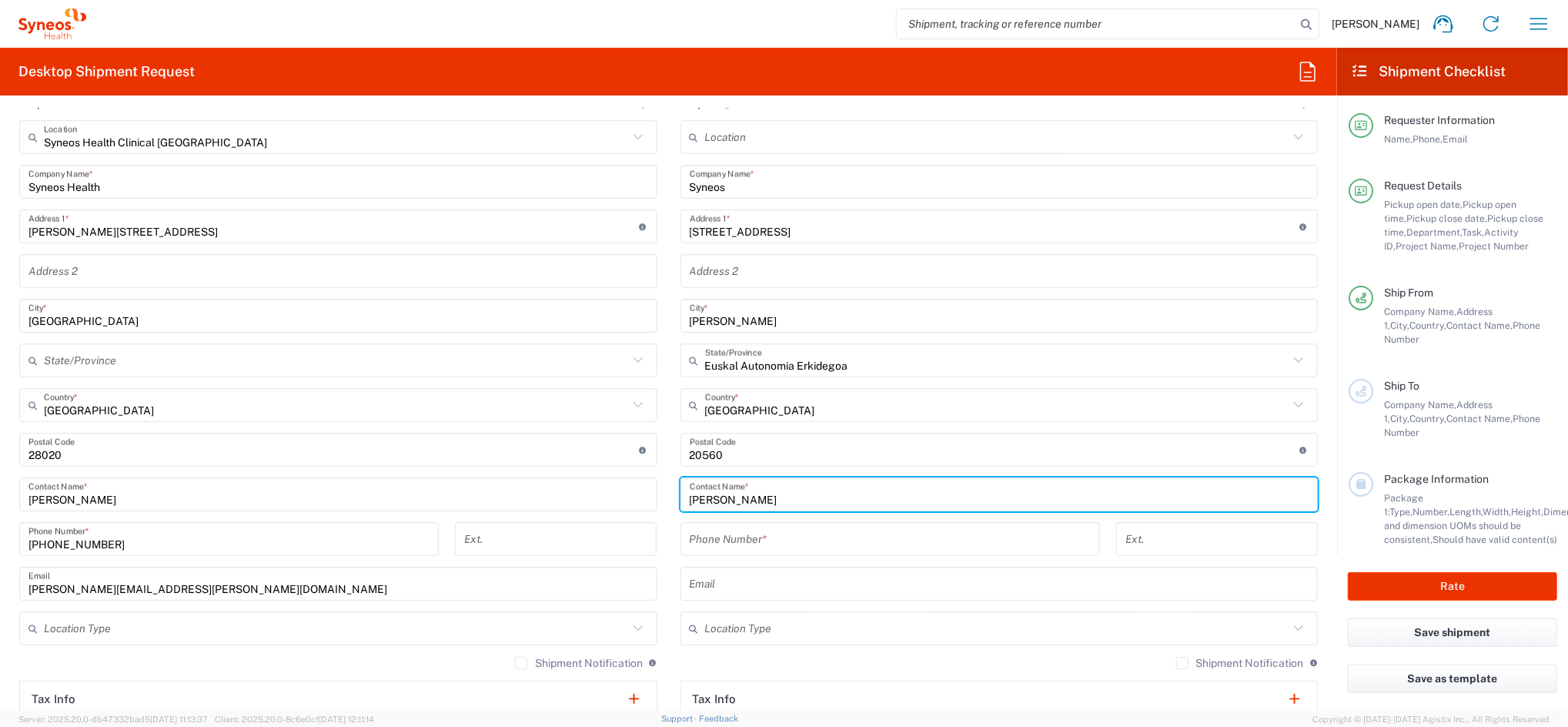
scroll to position [719, 0]
click at [742, 535] on input "tel" at bounding box center [890, 535] width 401 height 27
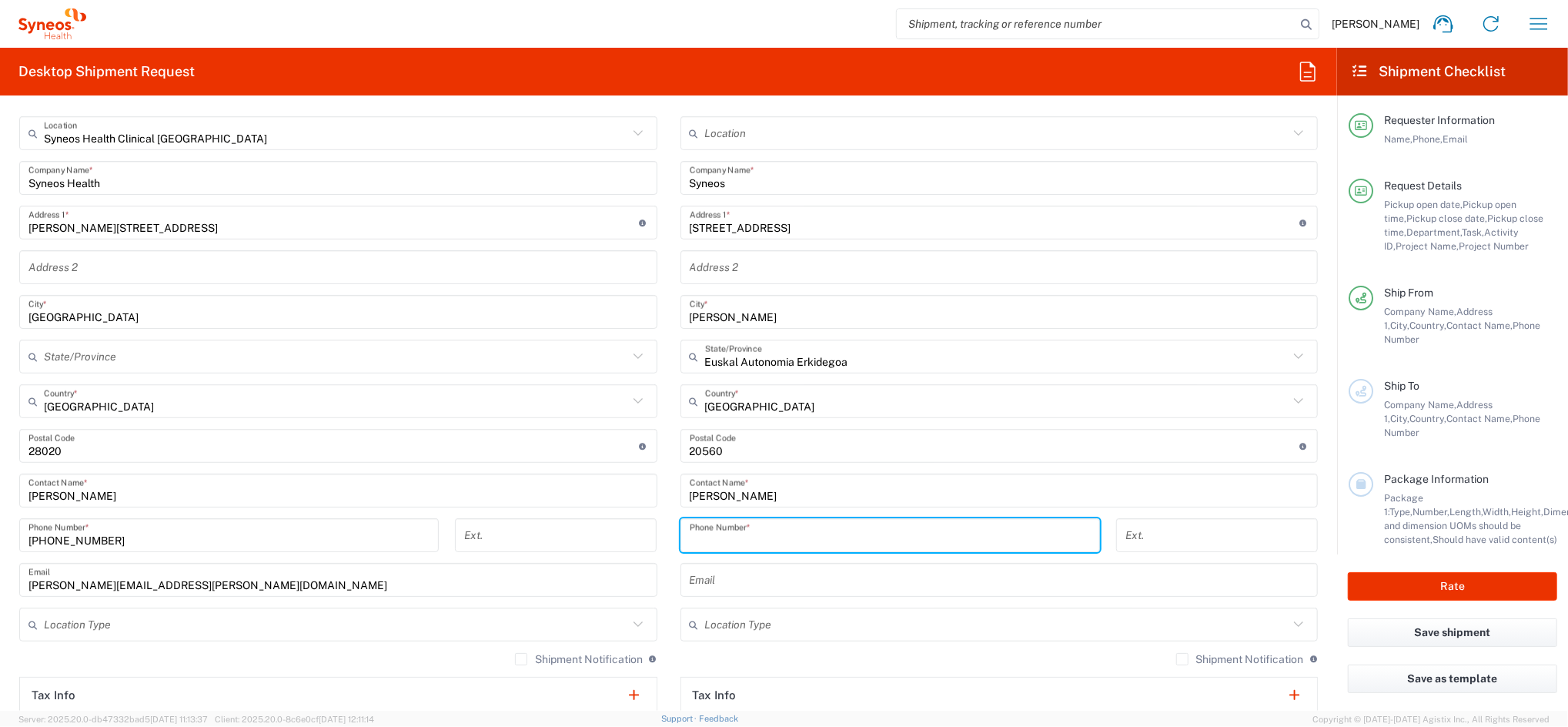
paste input "644 12 20 74"
click at [702, 538] on input "644 12 20 74" at bounding box center [890, 535] width 401 height 27
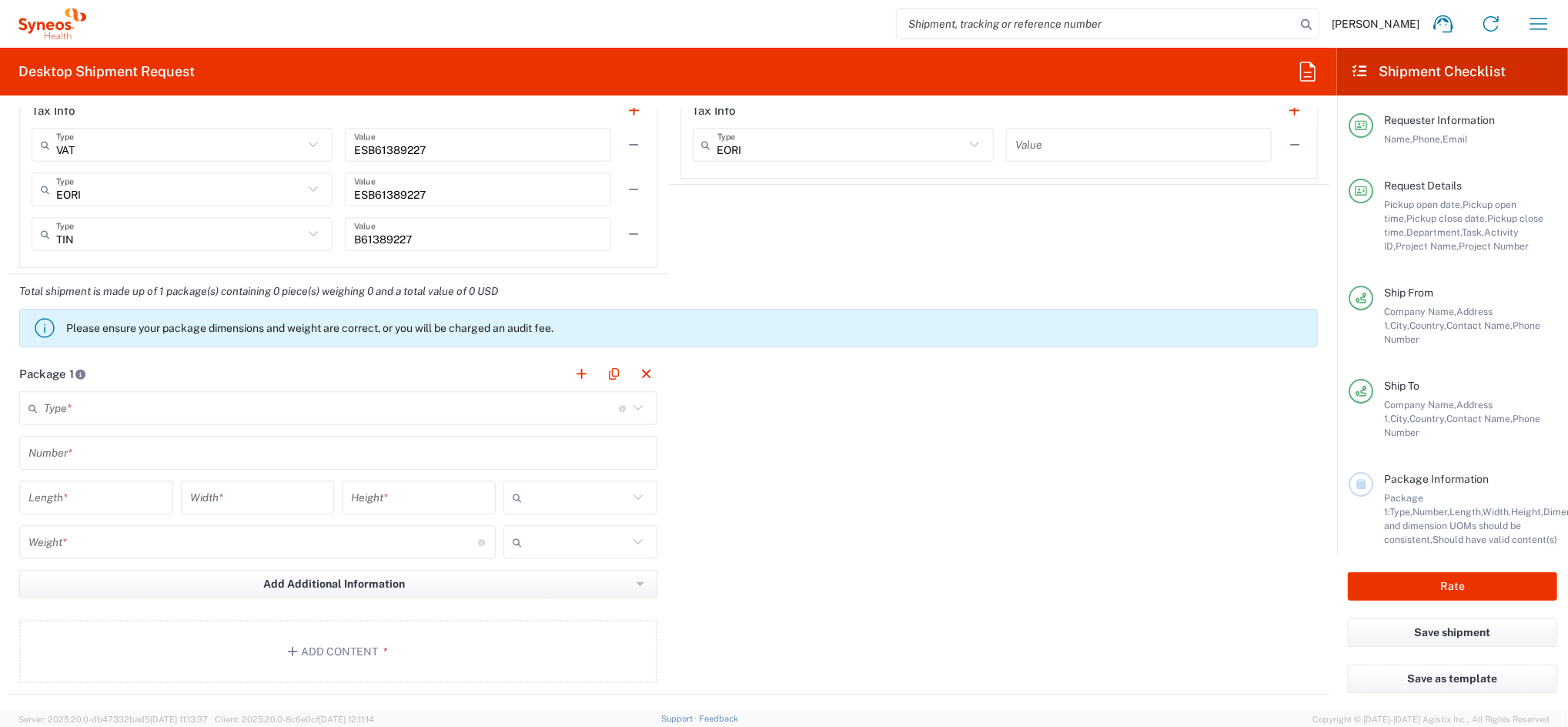
scroll to position [1335, 0]
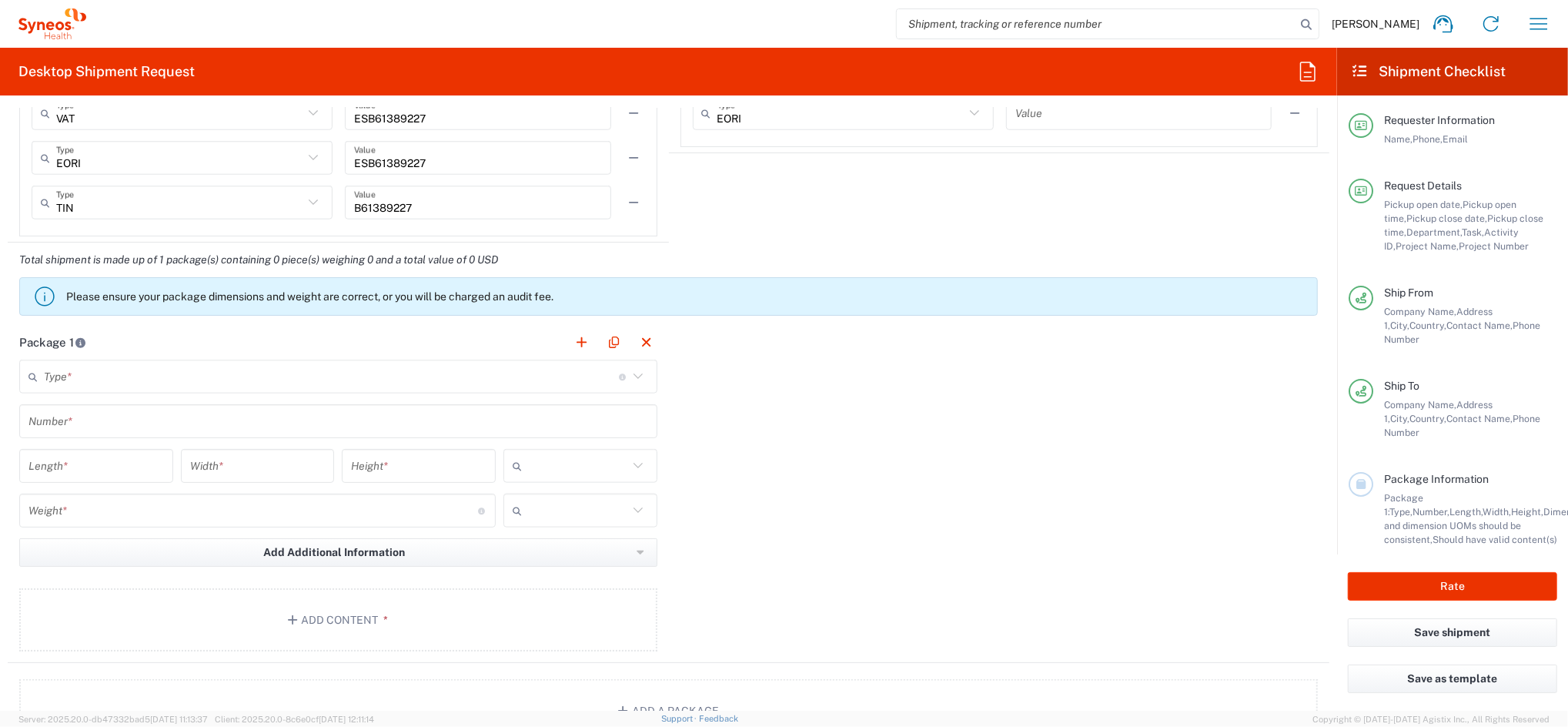
type input "644122074"
click at [301, 377] on input "text" at bounding box center [331, 377] width 575 height 27
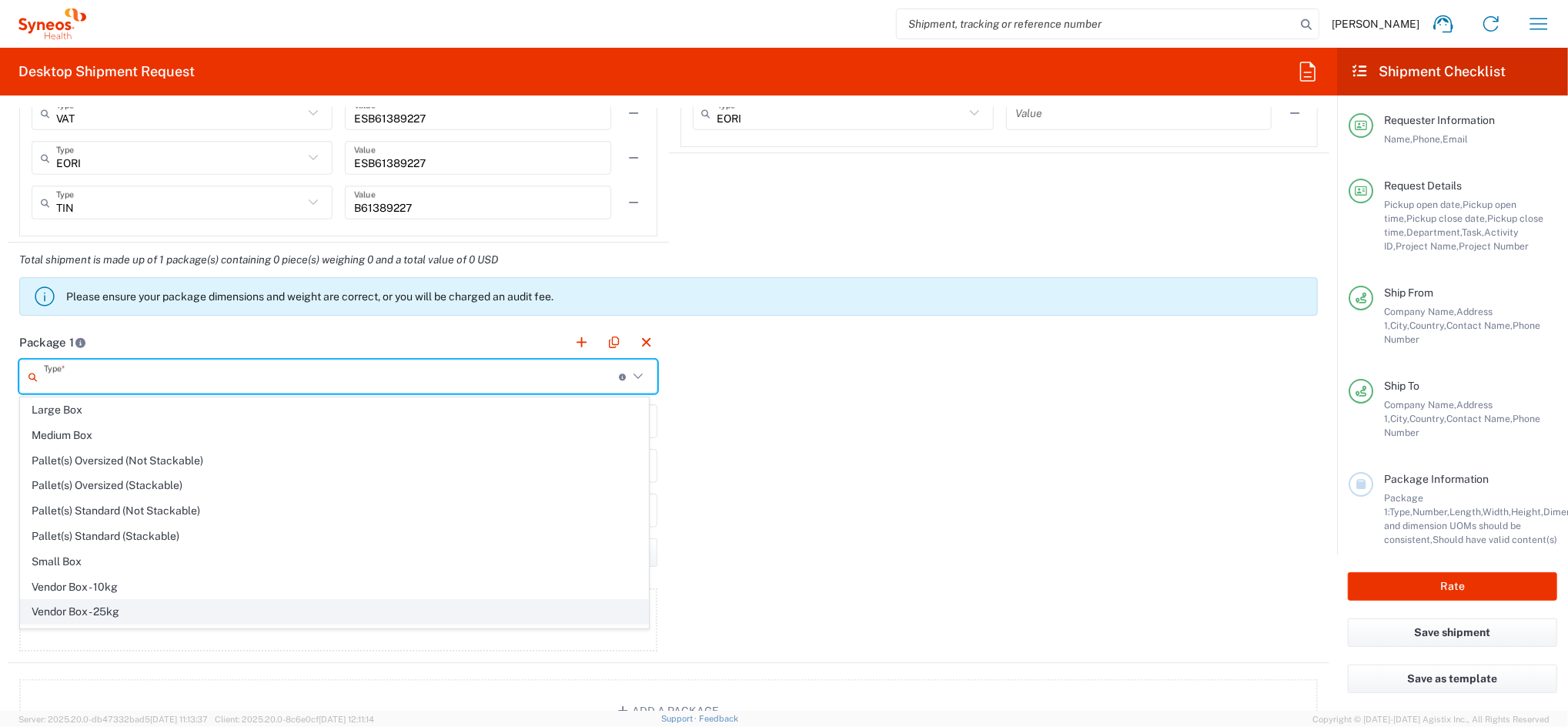
scroll to position [48, 0]
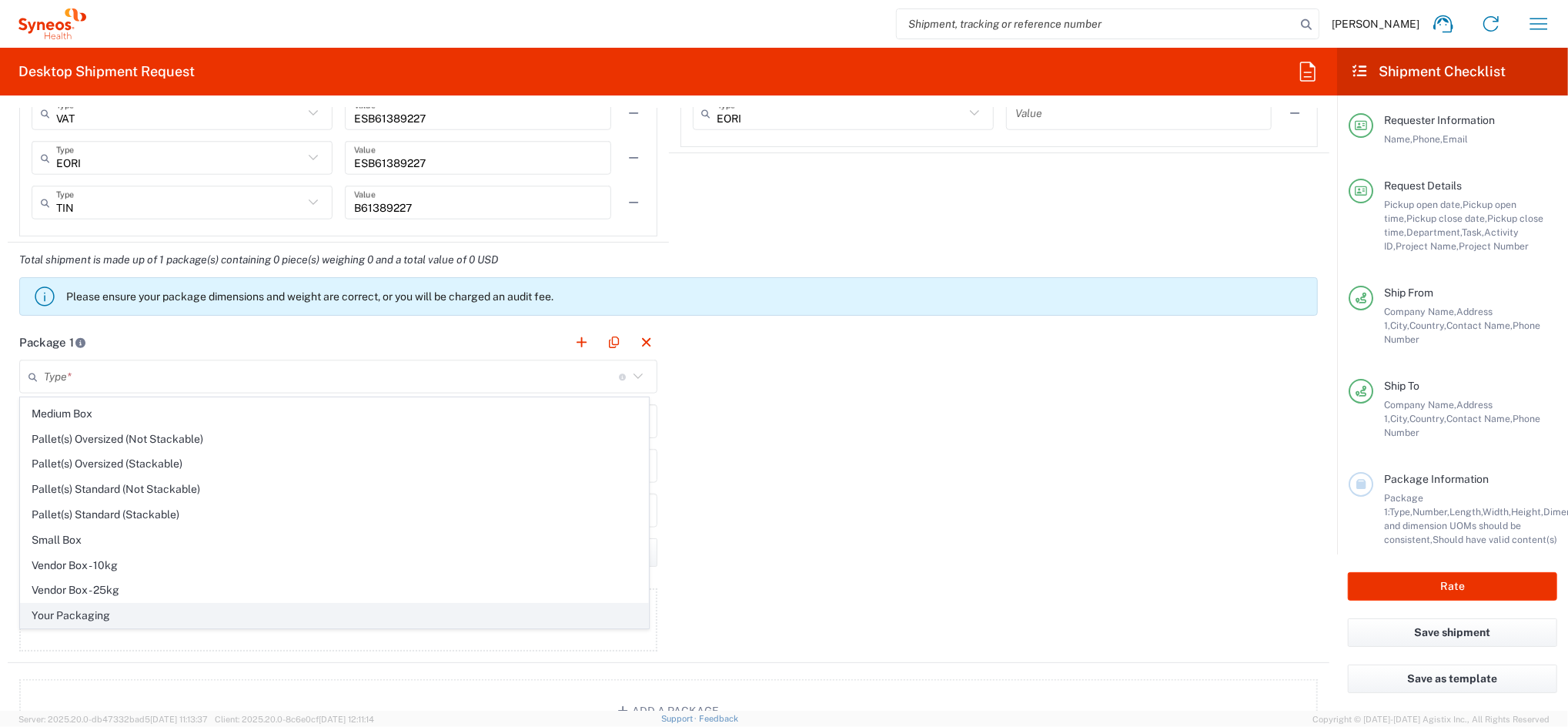
click at [224, 605] on span "Your Packaging" at bounding box center [334, 616] width 627 height 24
type input "Your Packaging"
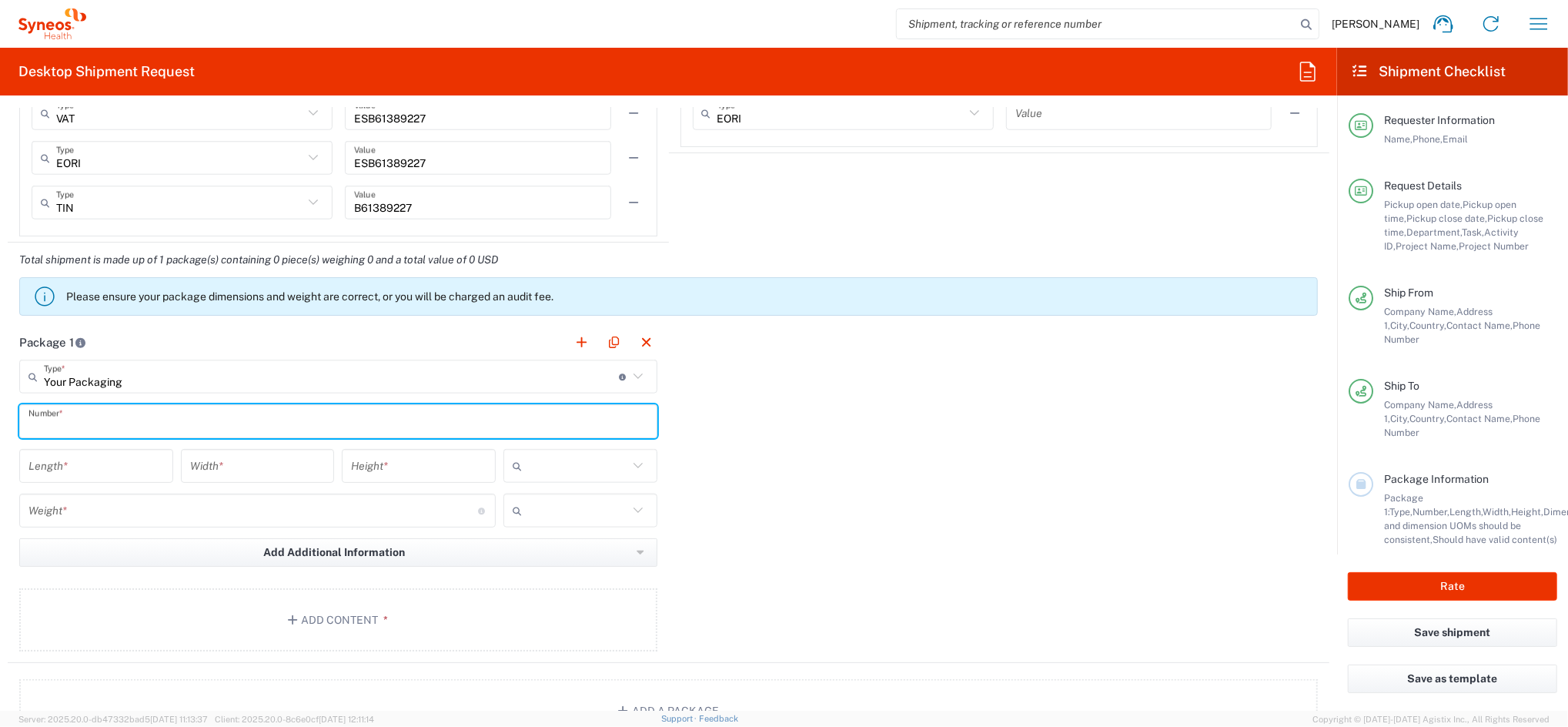
click at [175, 418] on input "text" at bounding box center [338, 421] width 620 height 27
type input "1"
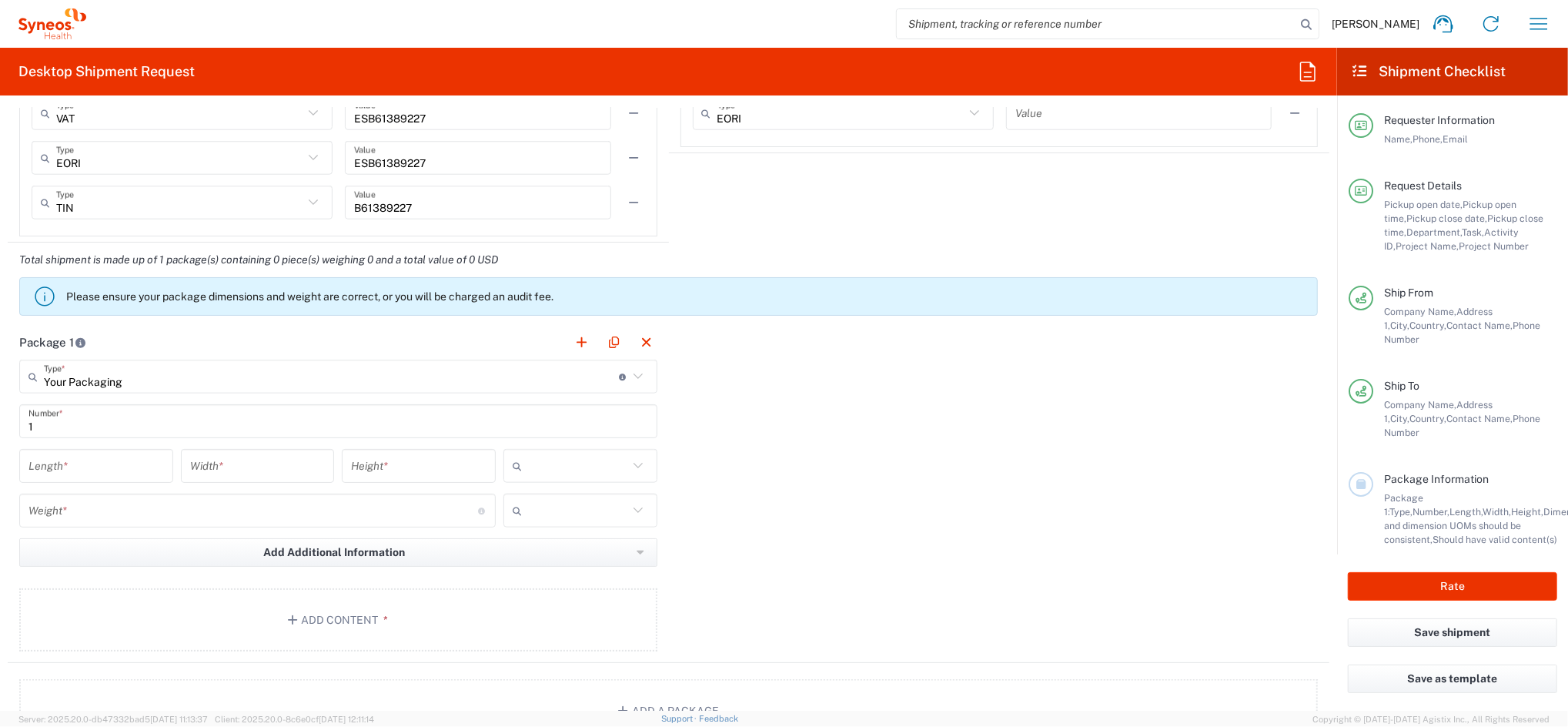
click at [512, 468] on icon at bounding box center [520, 466] width 16 height 24
drag, startPoint x: 533, startPoint y: 501, endPoint x: 404, endPoint y: 493, distance: 129.2
click at [534, 501] on span "cm" at bounding box center [572, 500] width 148 height 24
type input "cm"
click at [107, 473] on input "number" at bounding box center [96, 466] width 135 height 27
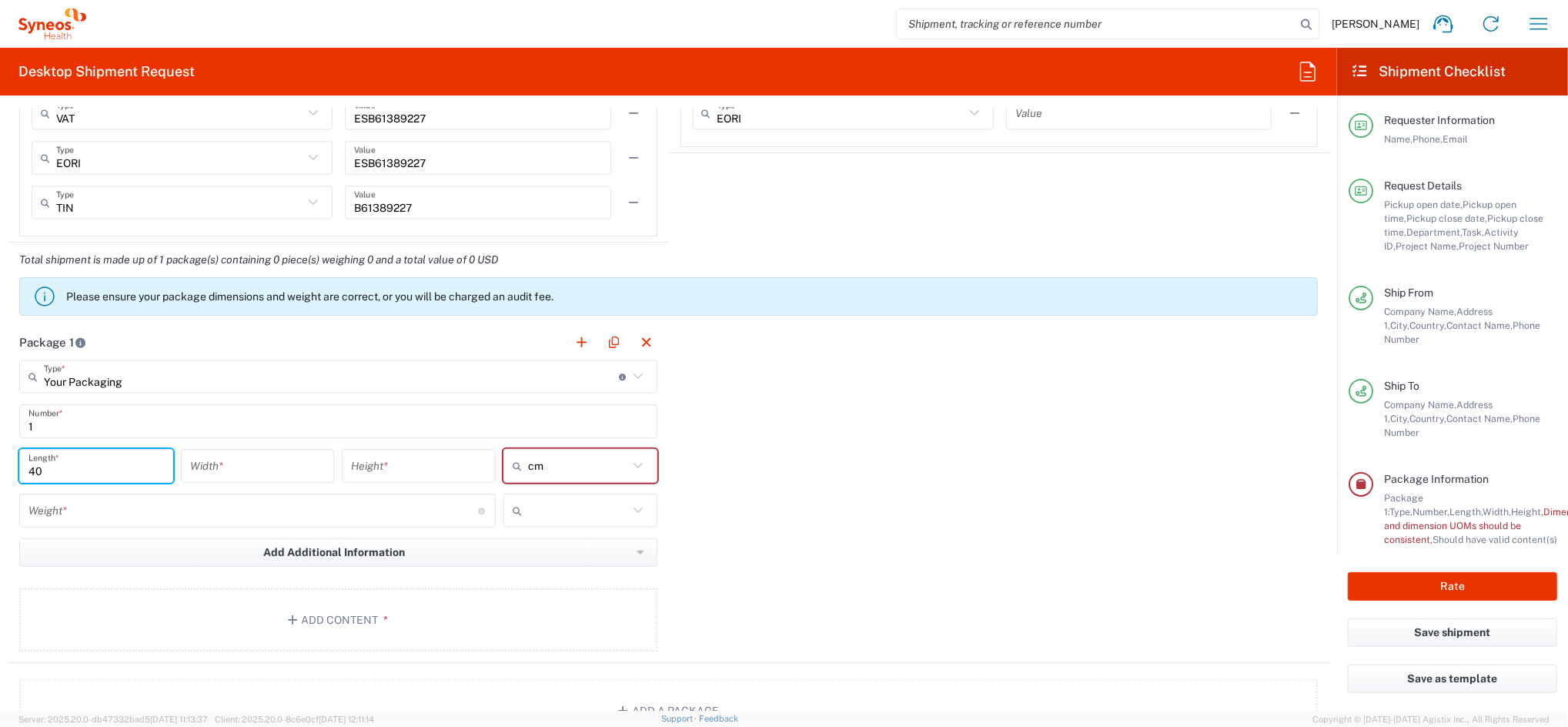
type input "40"
type input "50"
type input "15"
click at [148, 511] on input "number" at bounding box center [253, 511] width 449 height 27
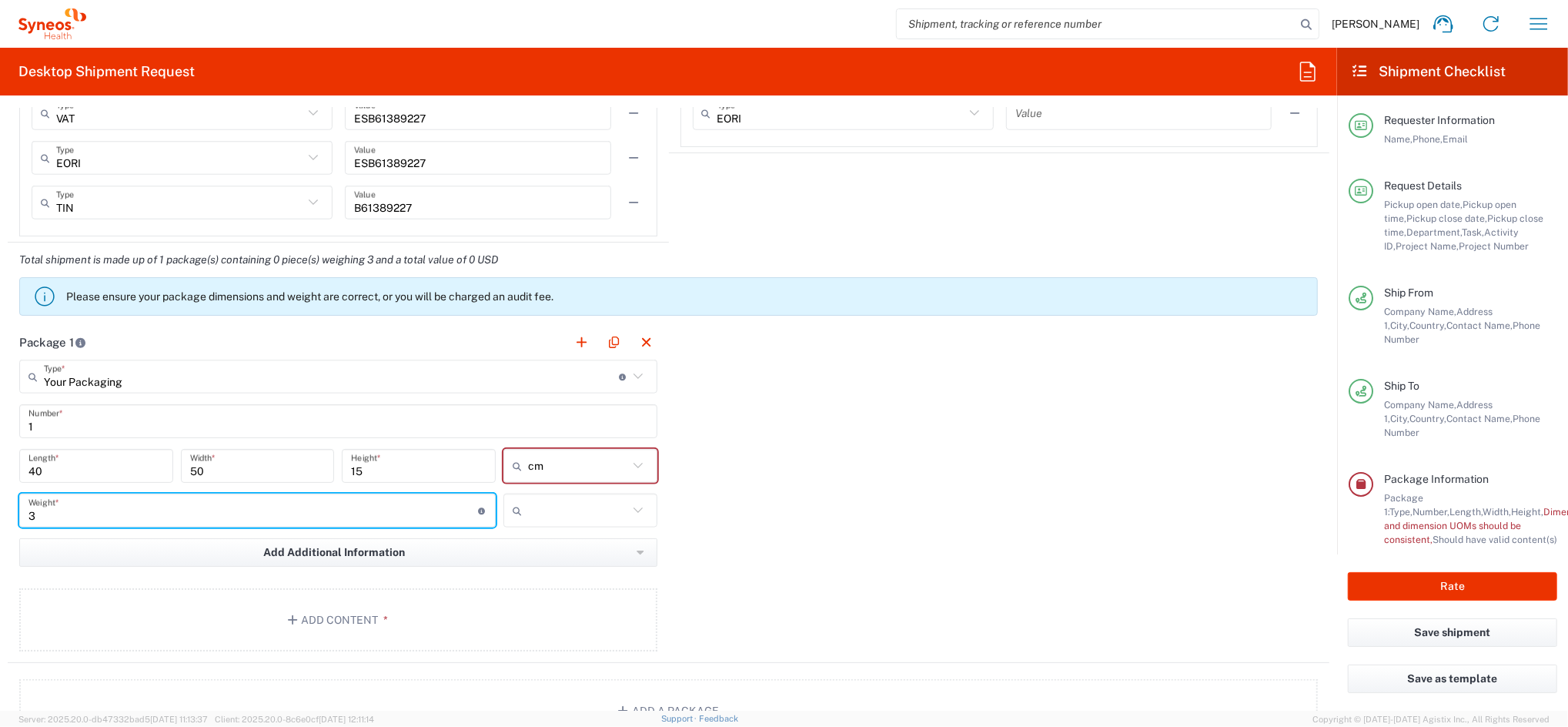
type input "3"
click at [549, 502] on input "text" at bounding box center [578, 511] width 100 height 24
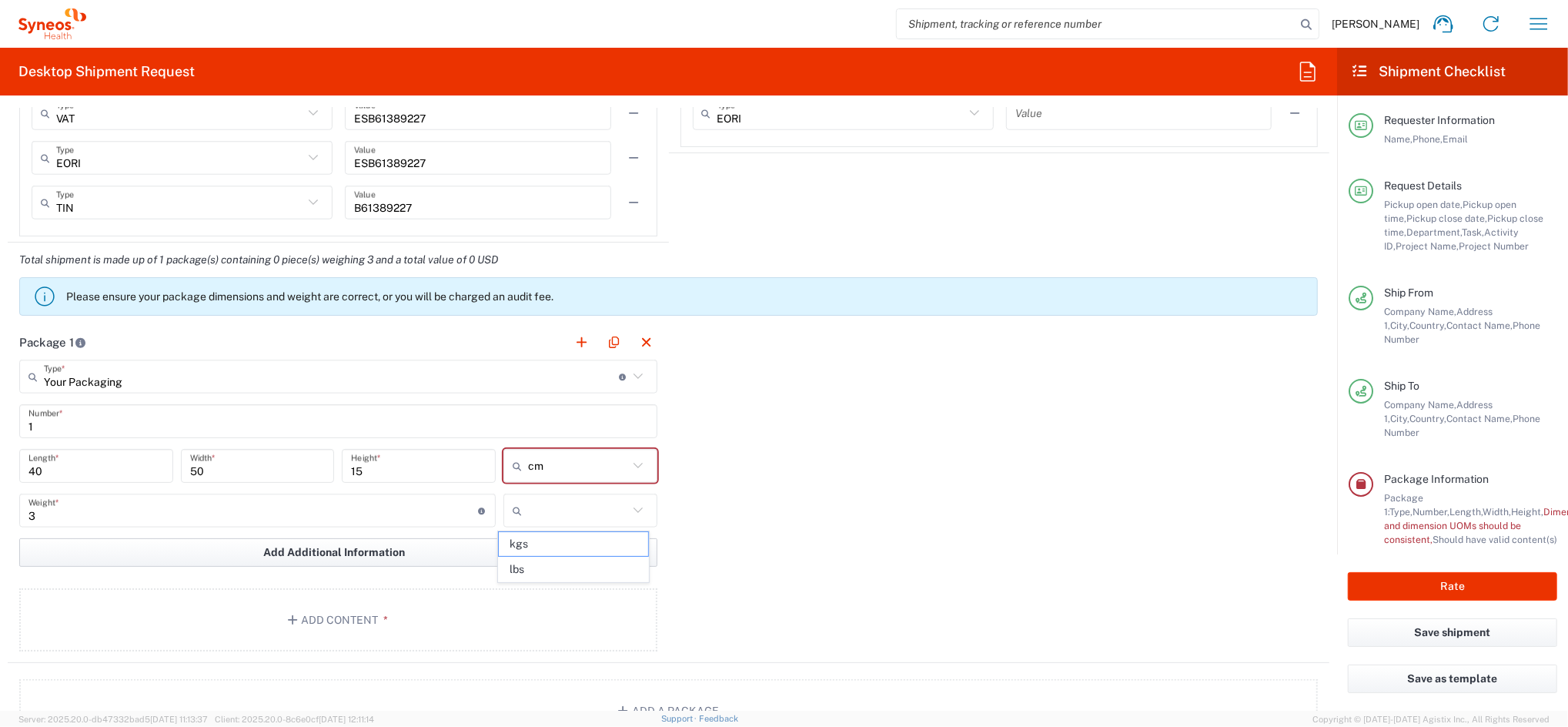
drag, startPoint x: 543, startPoint y: 539, endPoint x: 496, endPoint y: 559, distance: 51.1
click at [543, 540] on span "kgs" at bounding box center [572, 544] width 148 height 24
type input "kgs"
click at [389, 613] on button "Add Content *" at bounding box center [338, 620] width 638 height 63
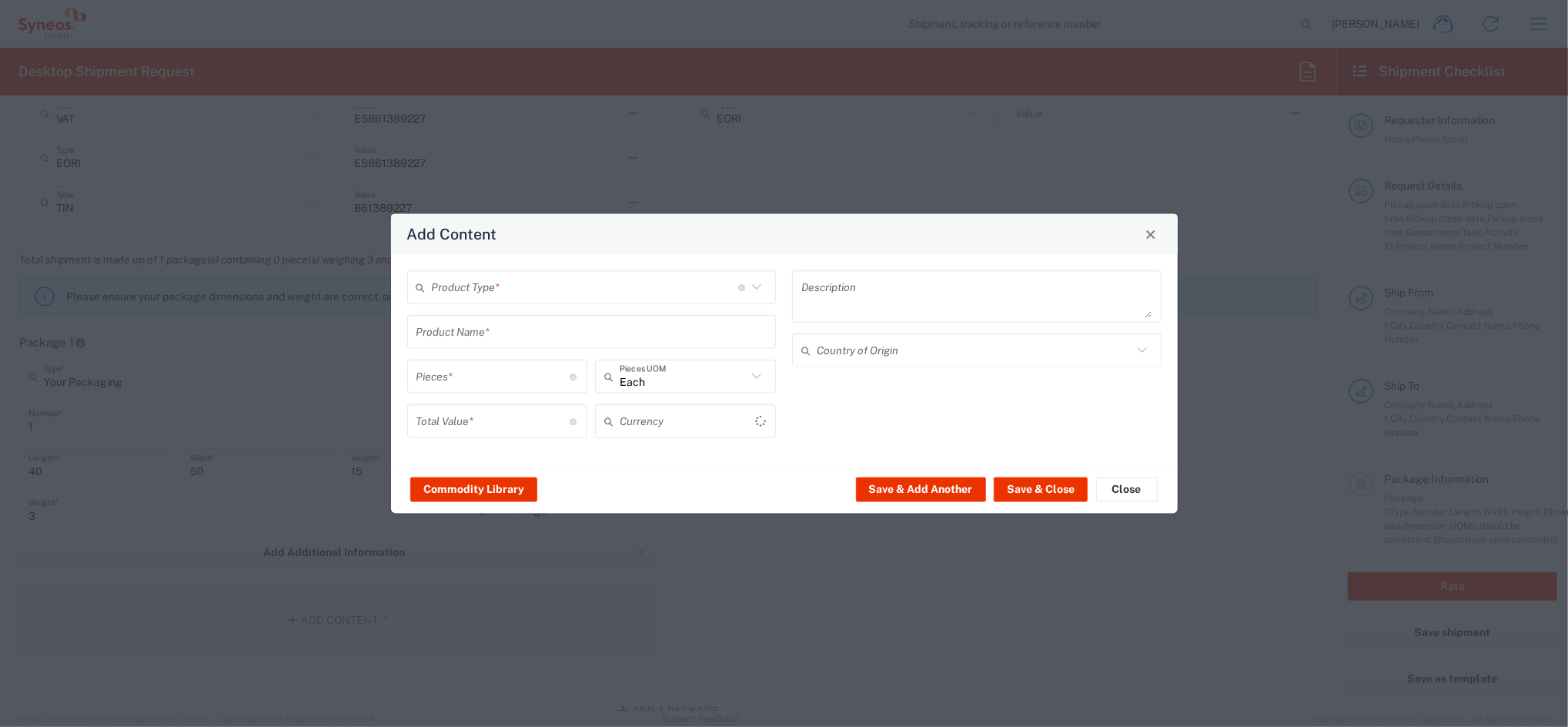
type input "US Dollar"
click at [612, 286] on input "text" at bounding box center [584, 286] width 307 height 27
click at [503, 340] on span "General Commodity" at bounding box center [592, 346] width 365 height 24
type input "General Commodity"
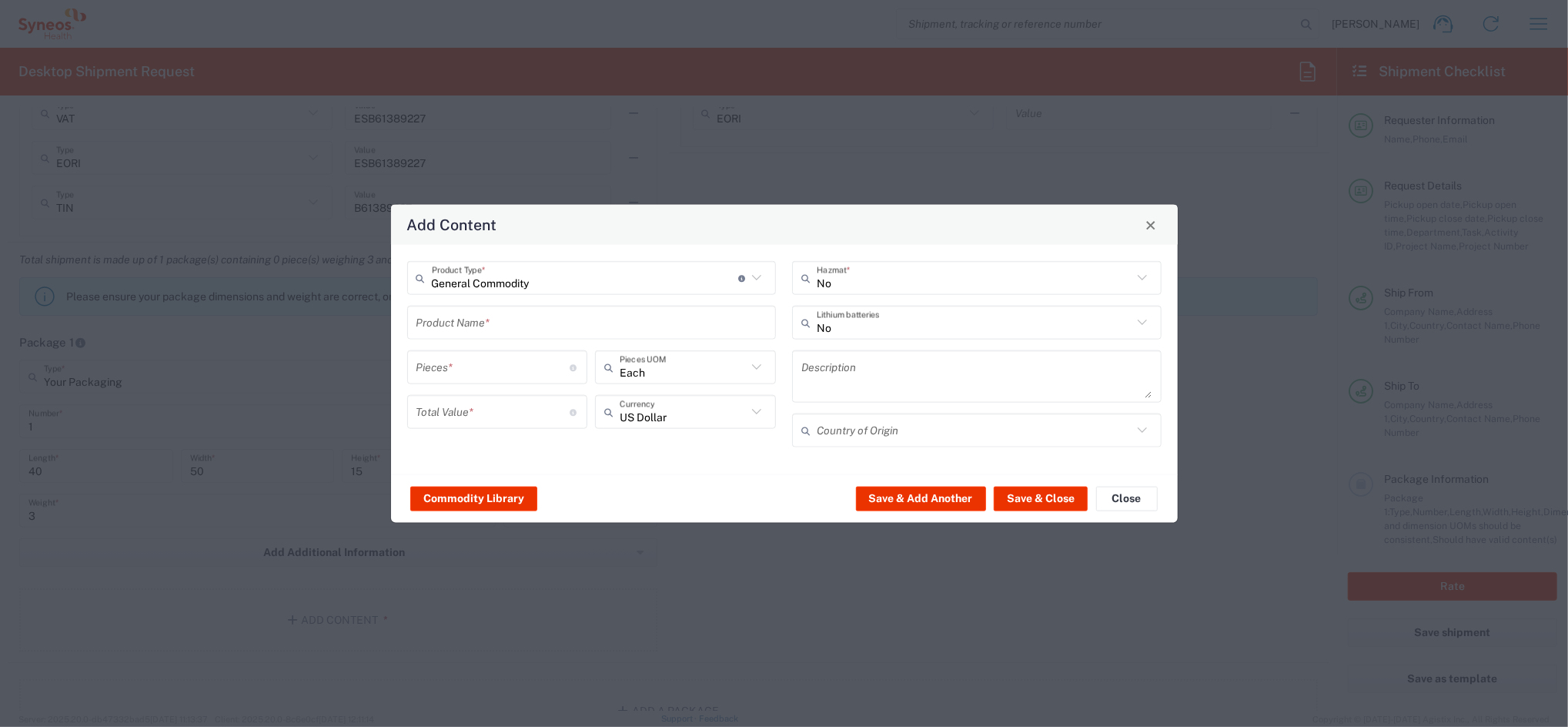
click at [484, 324] on input "text" at bounding box center [592, 322] width 351 height 27
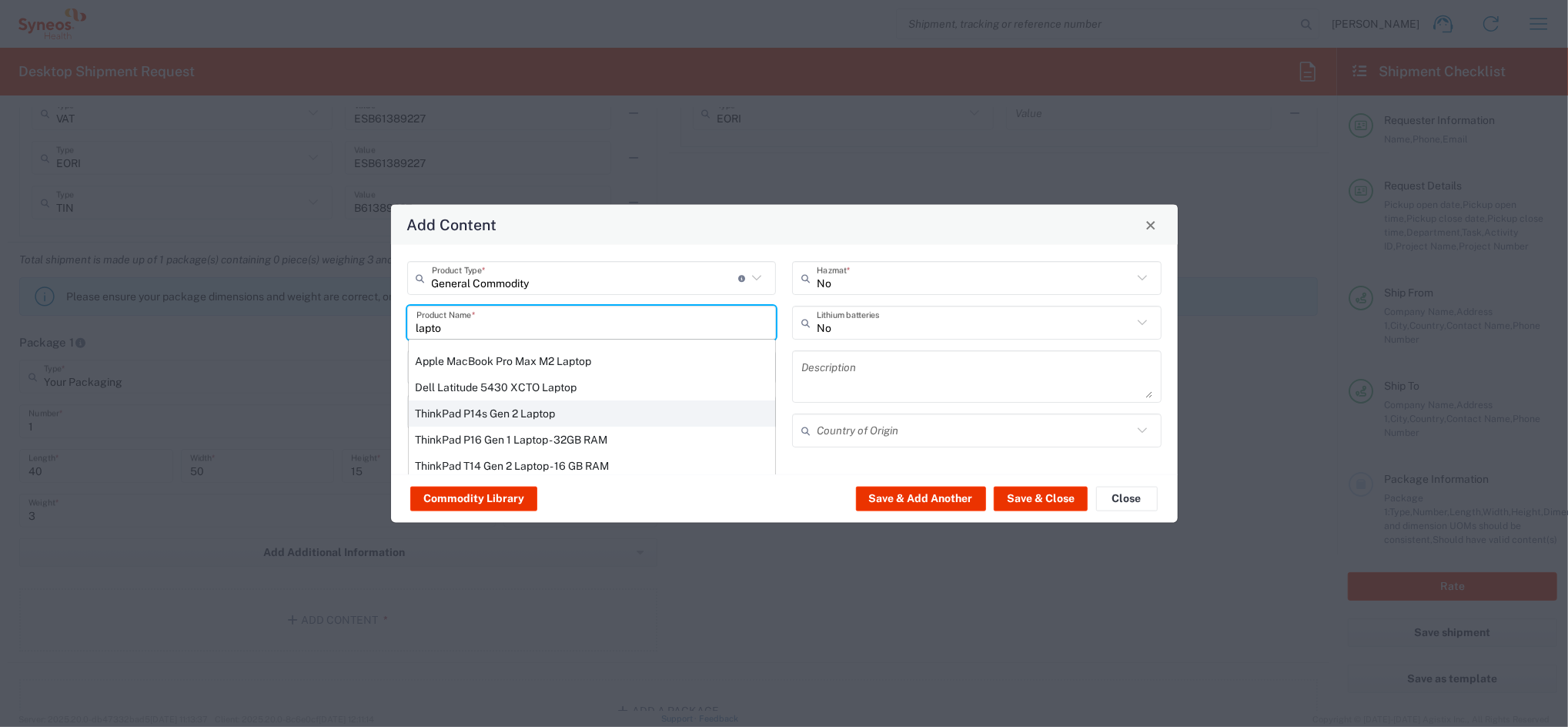
scroll to position [205, 0]
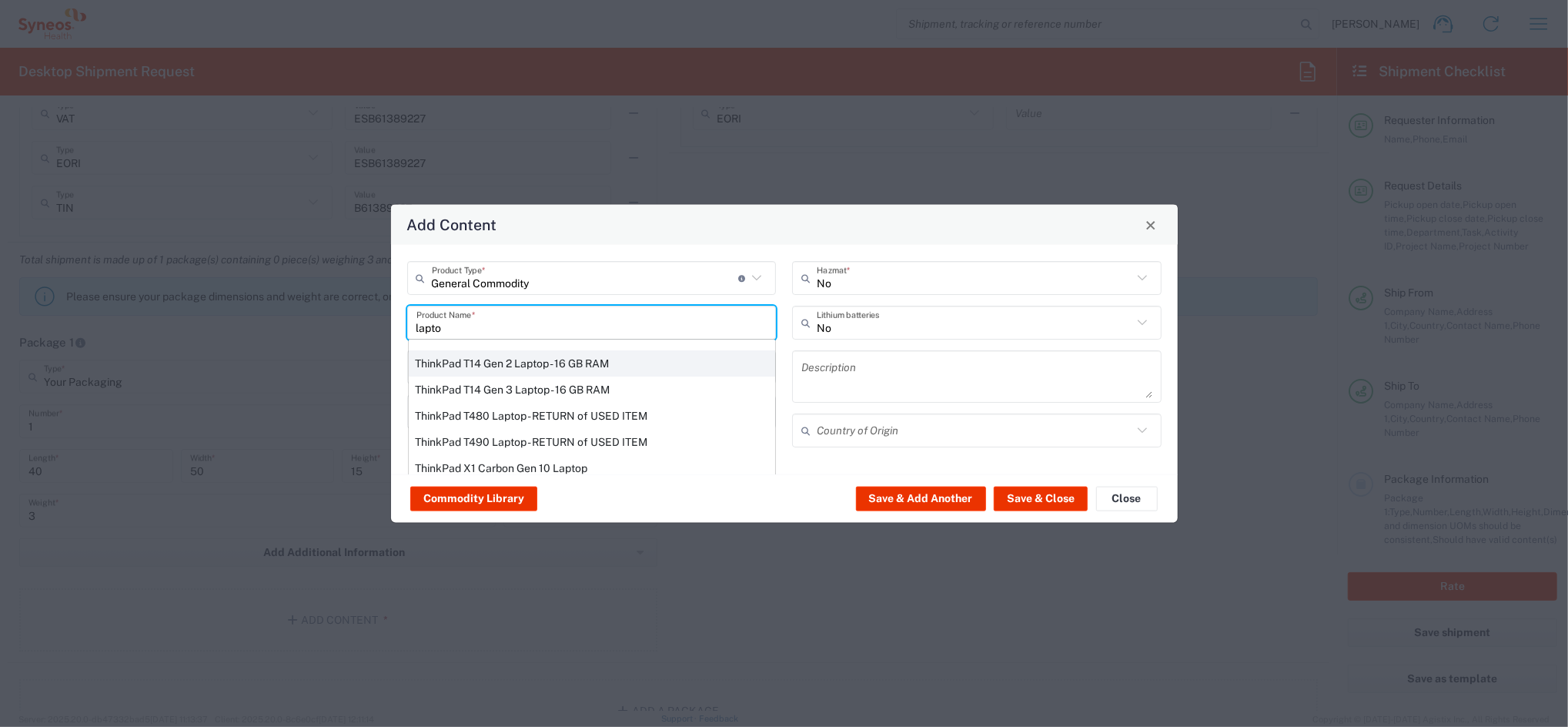
click at [539, 359] on div "ThinkPad T14 Gen 2 Laptop - 16 GB RAM" at bounding box center [592, 364] width 366 height 26
type input "ThinkPad T14 Gen 2 Laptop - 16 GB RAM"
type input "1"
type textarea "Intel Core i7-1156G7 vProÂ® Processor - 14"- 16 GB RAM - 512 GB SSD"
type input "[GEOGRAPHIC_DATA]"
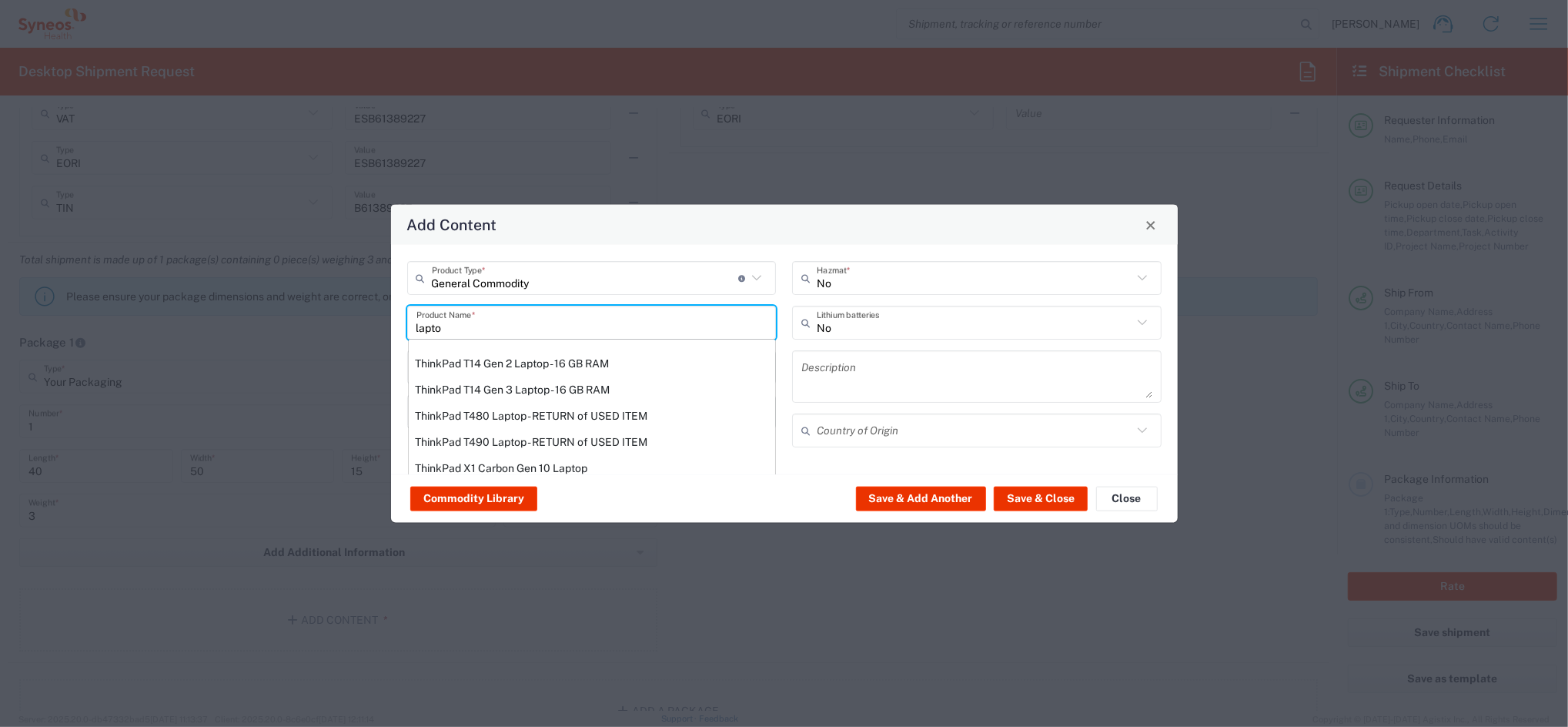
type input "Yes"
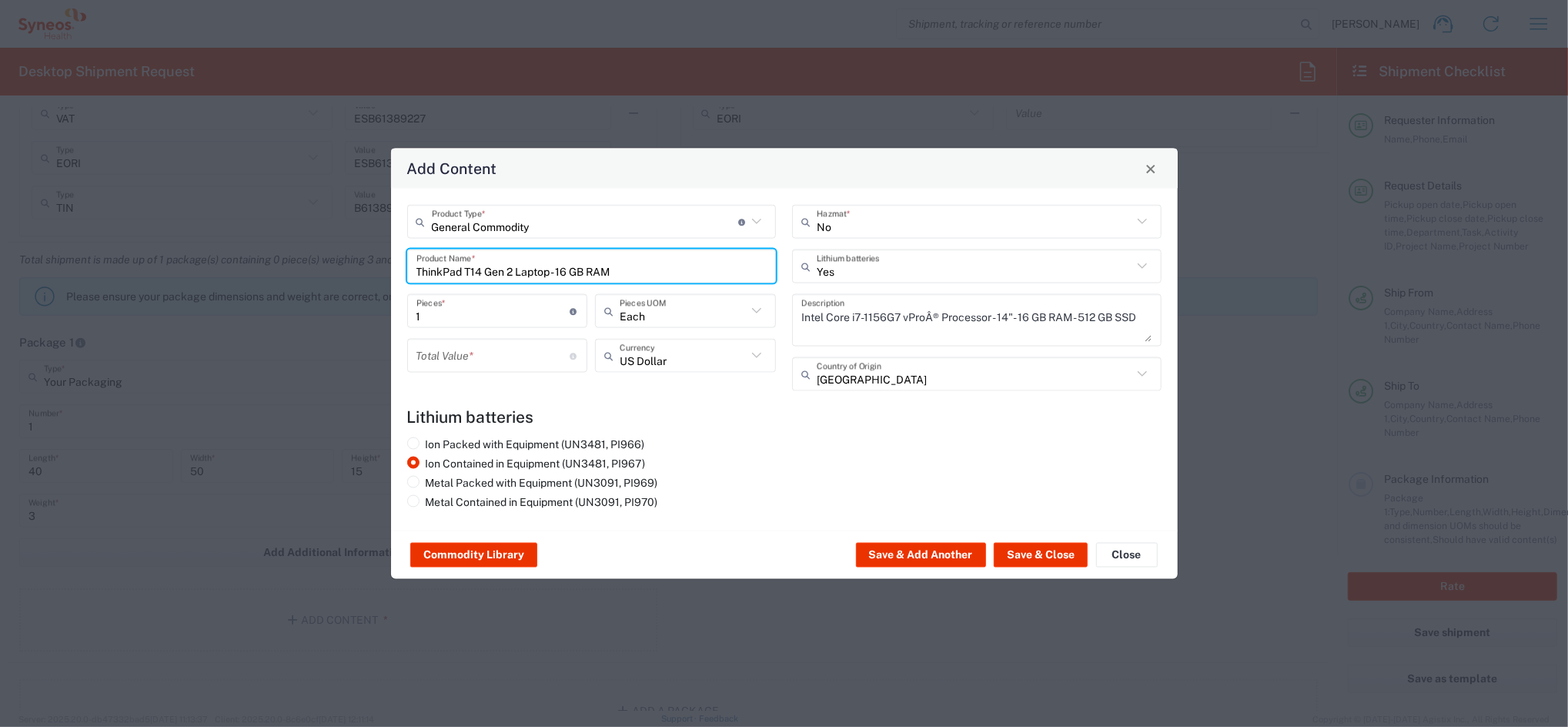
click at [442, 360] on input "number" at bounding box center [493, 355] width 154 height 27
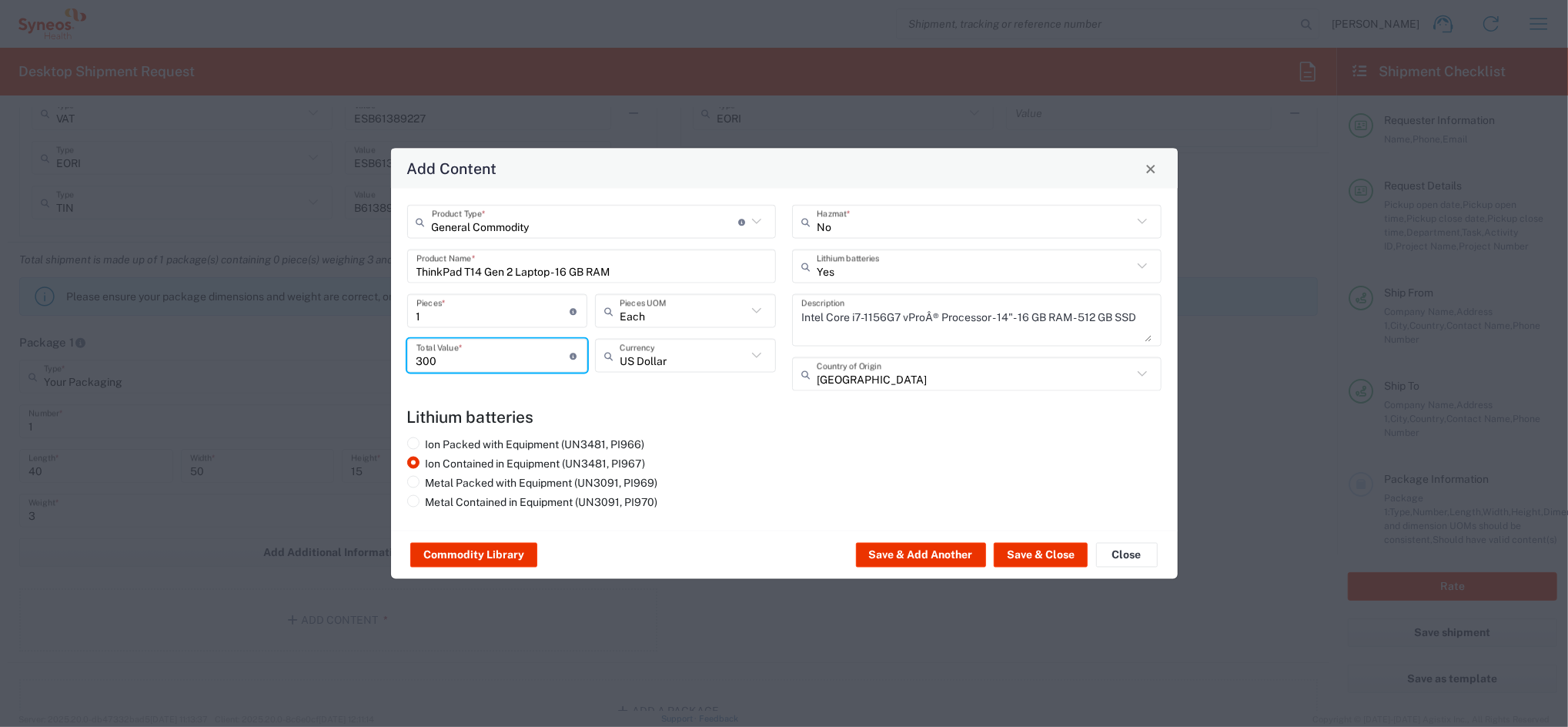
type input "300"
click at [754, 353] on icon at bounding box center [756, 355] width 20 height 20
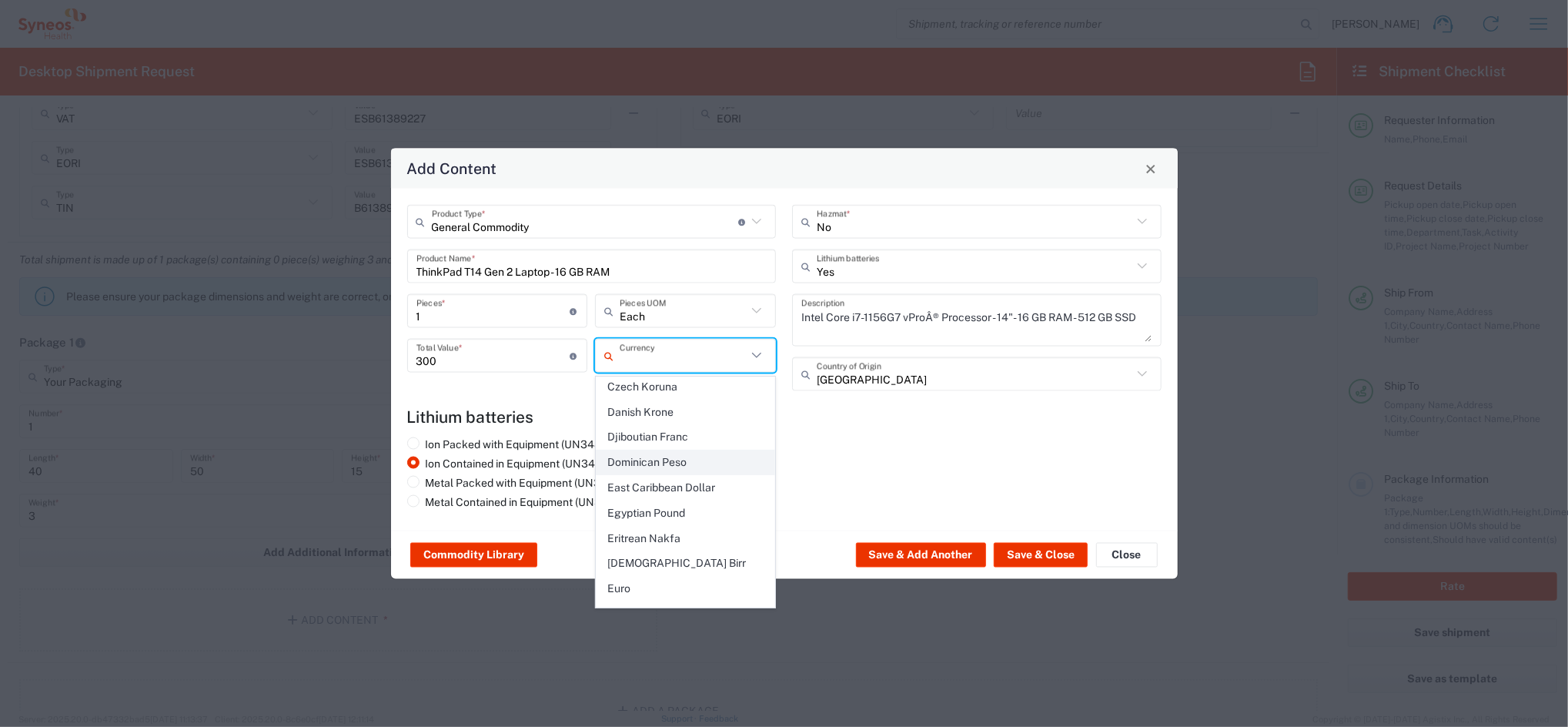
scroll to position [1335, 0]
click at [657, 454] on span "Euro" at bounding box center [685, 466] width 178 height 24
type input "Euro"
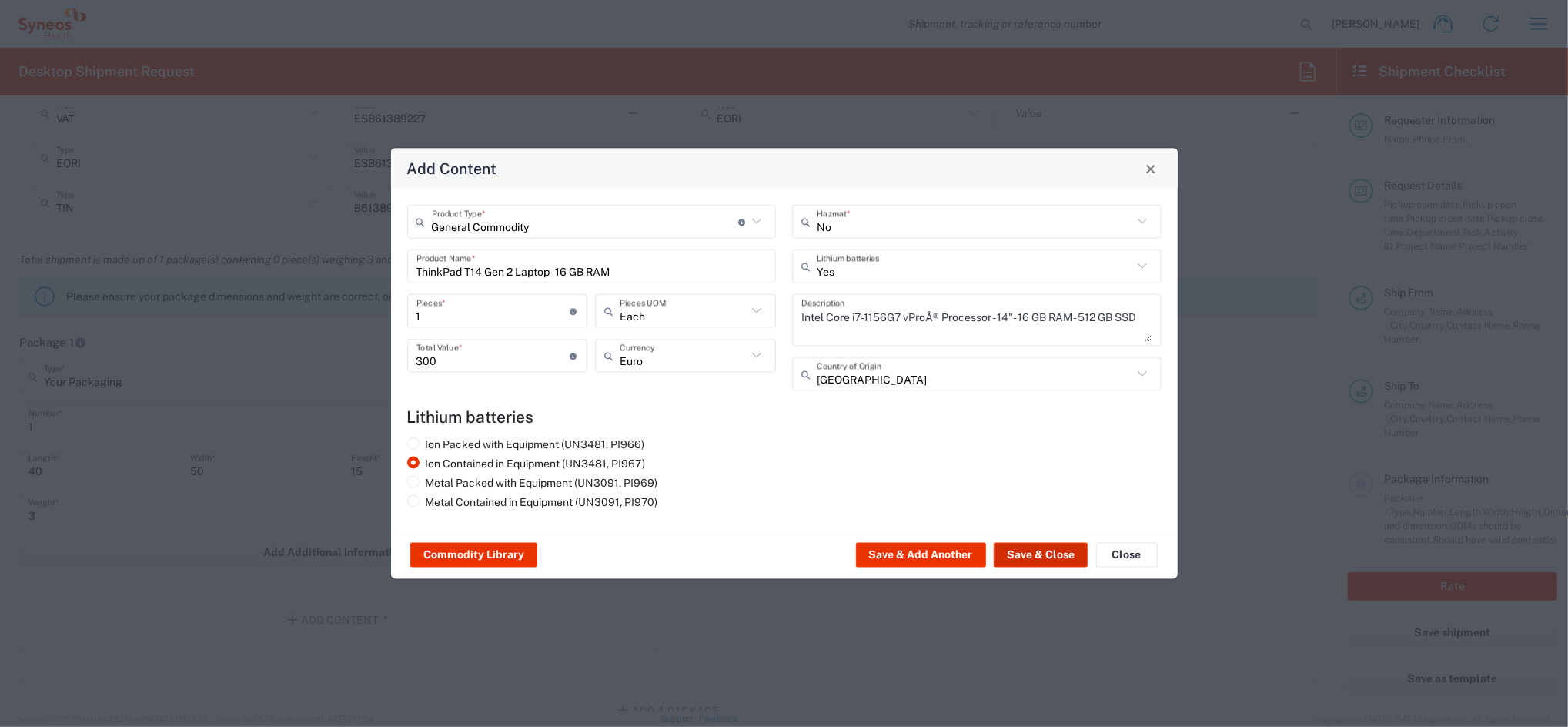
click at [1041, 556] on button "Save & Close" at bounding box center [1041, 555] width 94 height 24
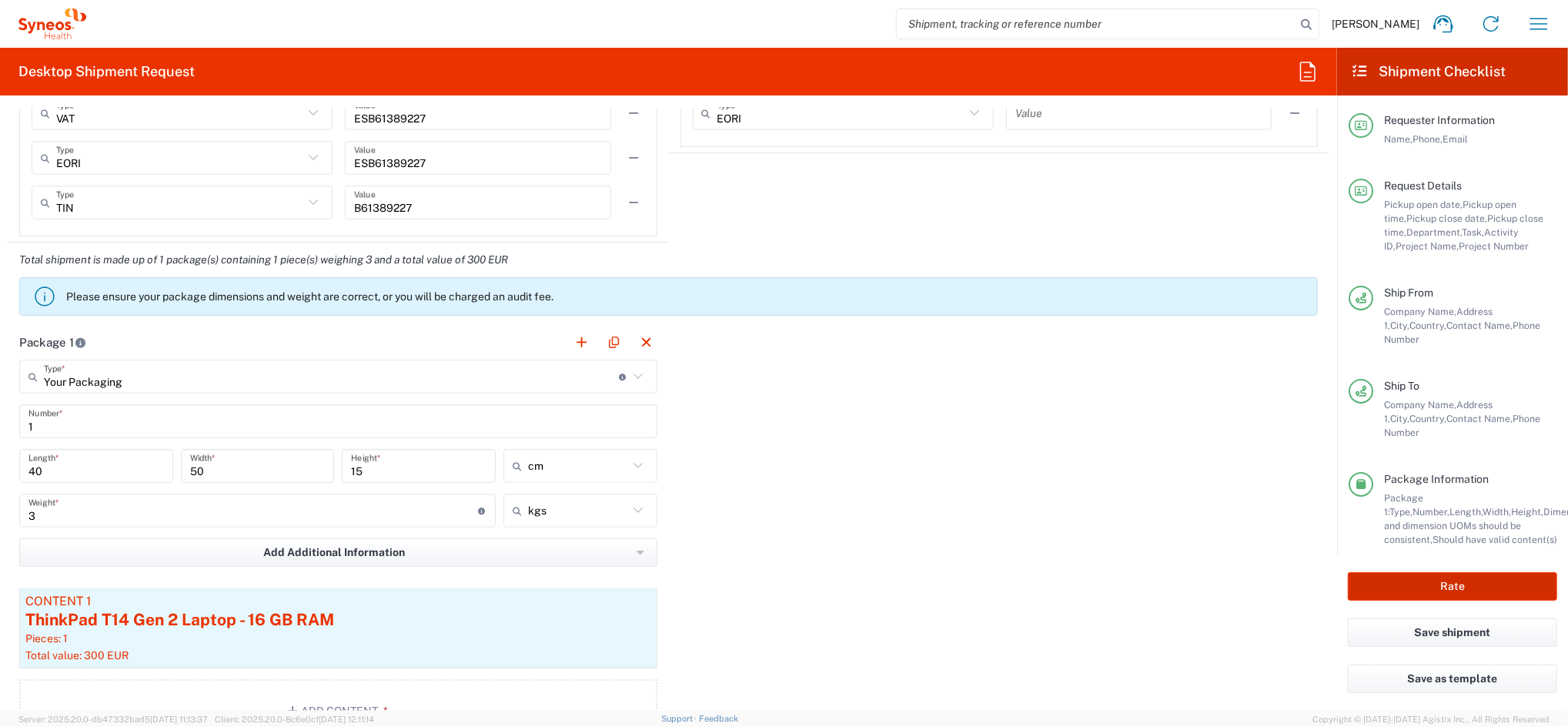
click at [1441, 582] on button "Rate" at bounding box center [1452, 586] width 210 height 29
type input "4510 DEPARTMENTAL EXPENSE"
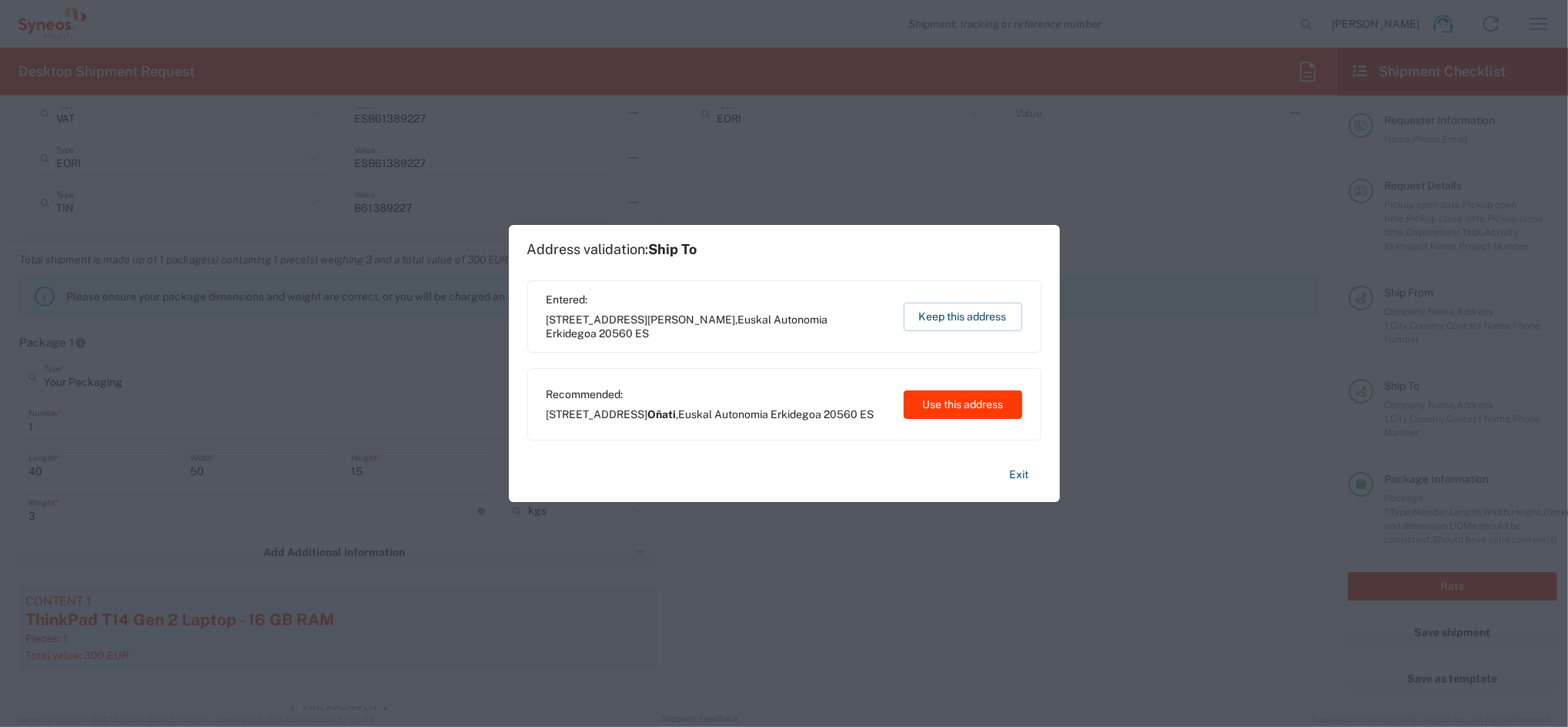
click at [964, 406] on button "Use this address" at bounding box center [962, 405] width 118 height 29
type input "Oñati"
type input "Euskal Autonomia Erkidegoa"
type input "[GEOGRAPHIC_DATA]"
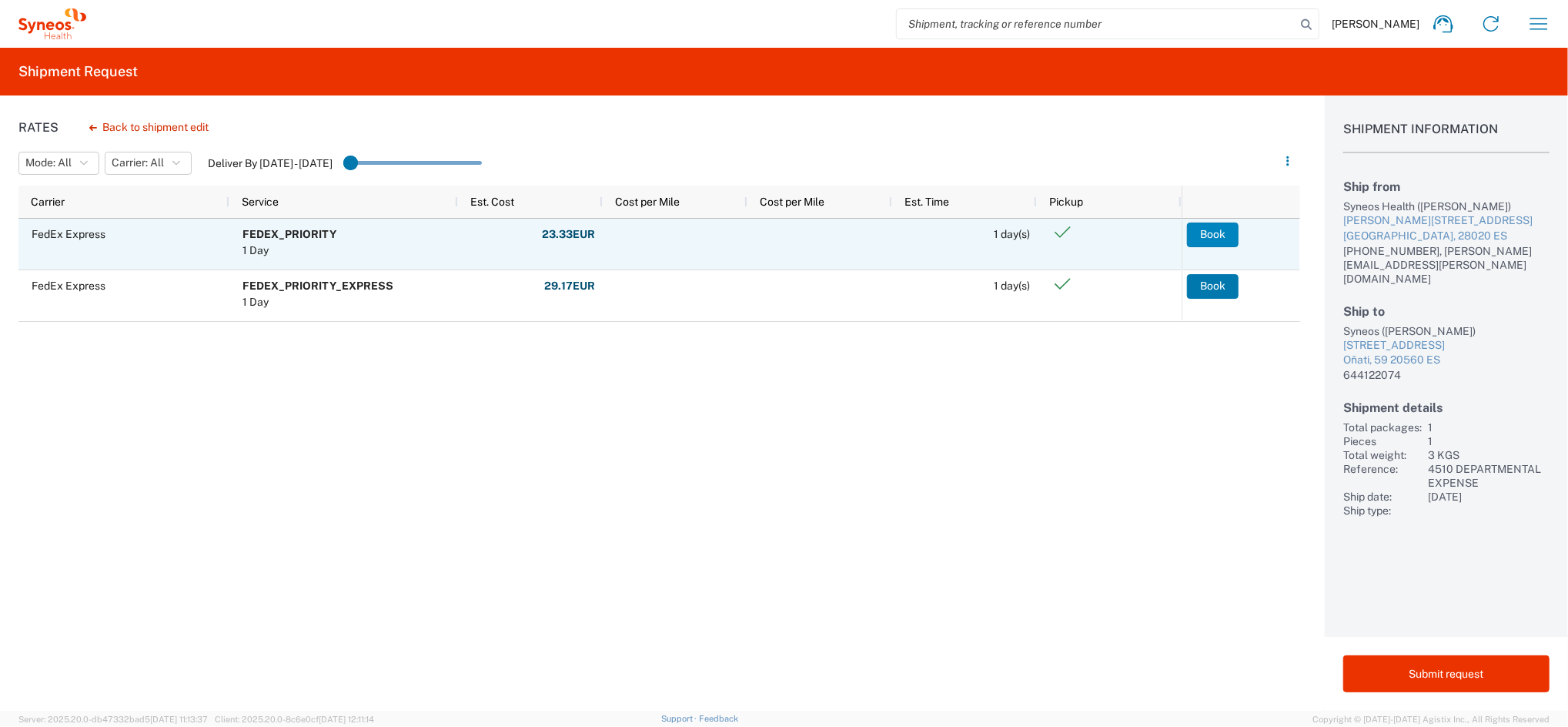
click at [1206, 235] on button "Book" at bounding box center [1212, 235] width 51 height 24
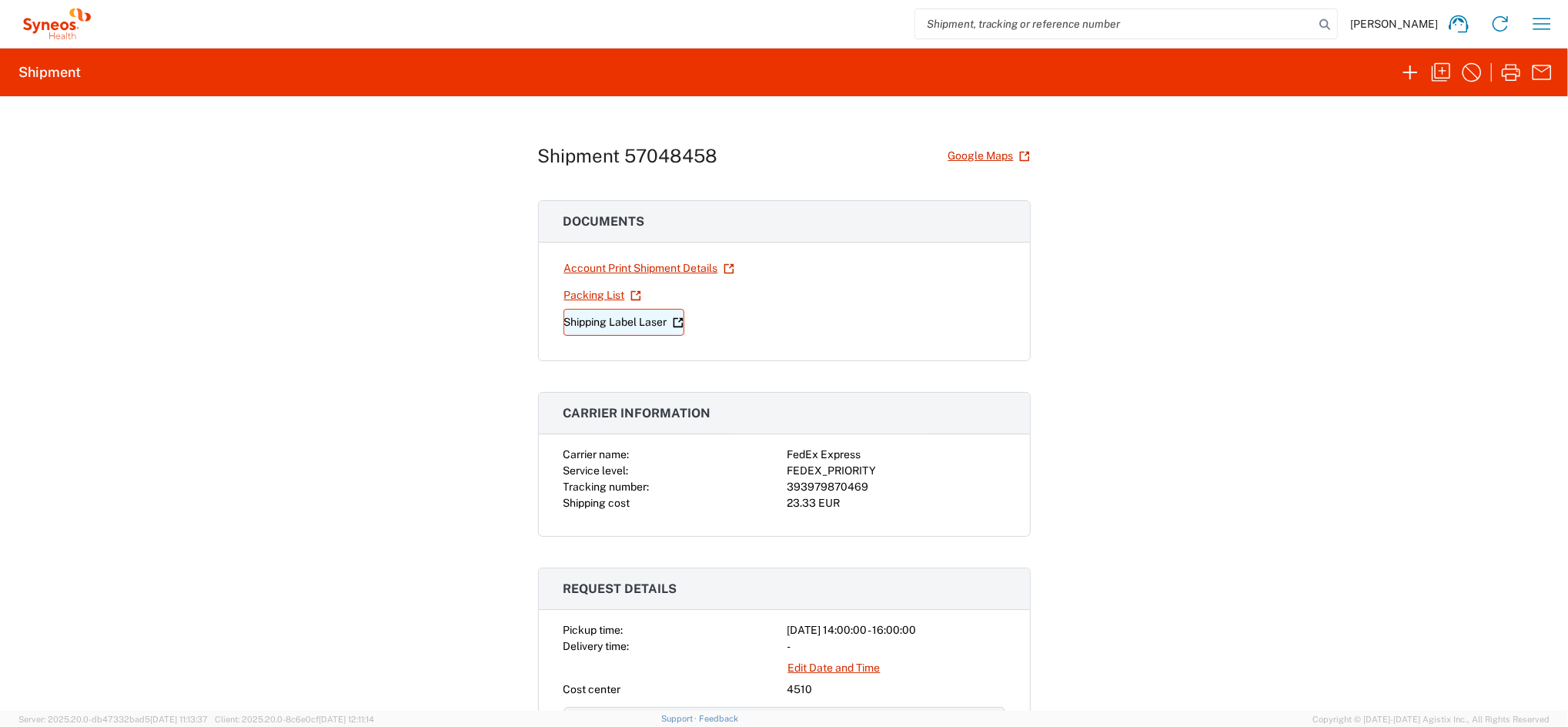
click at [625, 322] on link "Shipping Label Laser" at bounding box center [624, 322] width 121 height 27
click at [1543, 22] on icon "button" at bounding box center [1542, 23] width 24 height 24
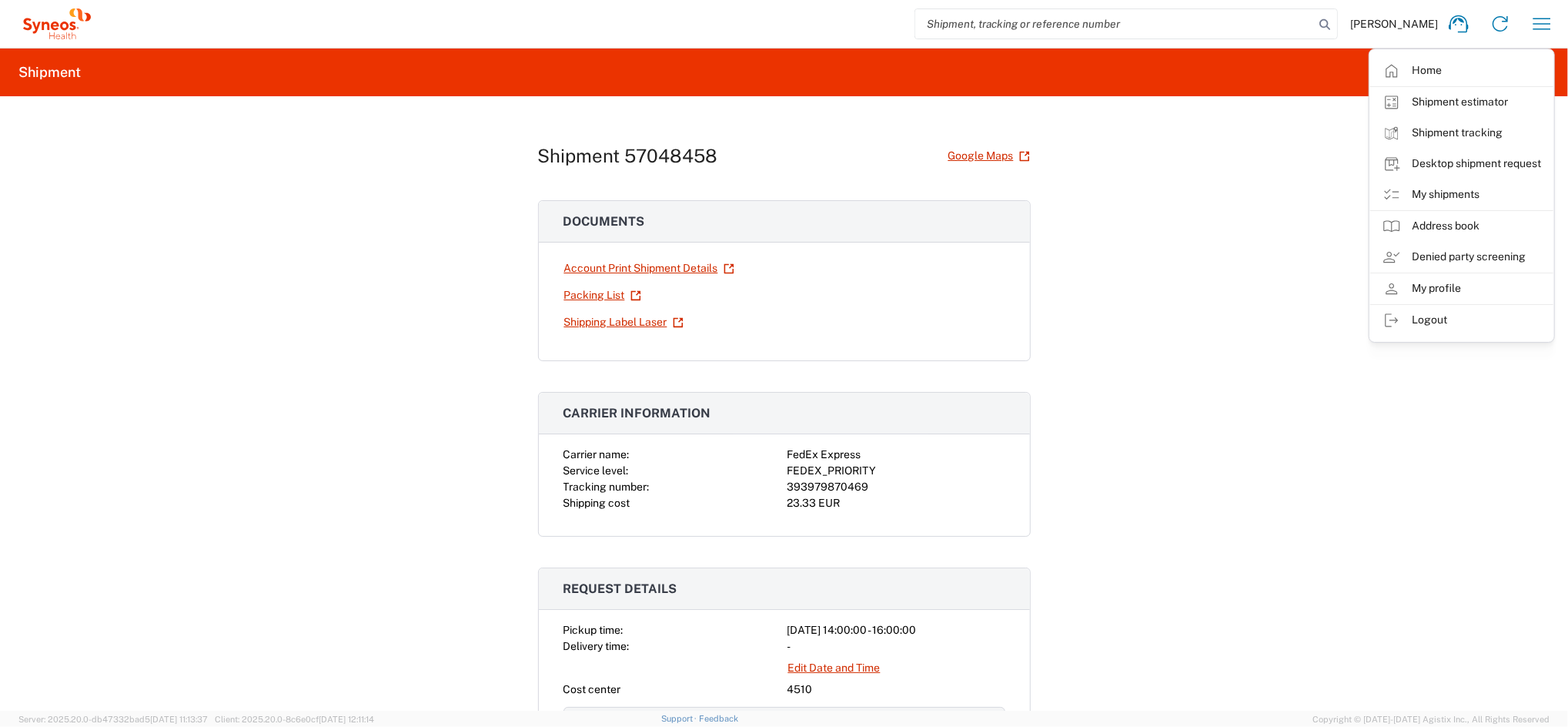
click at [1474, 193] on link "My shipments" at bounding box center [1462, 194] width 184 height 31
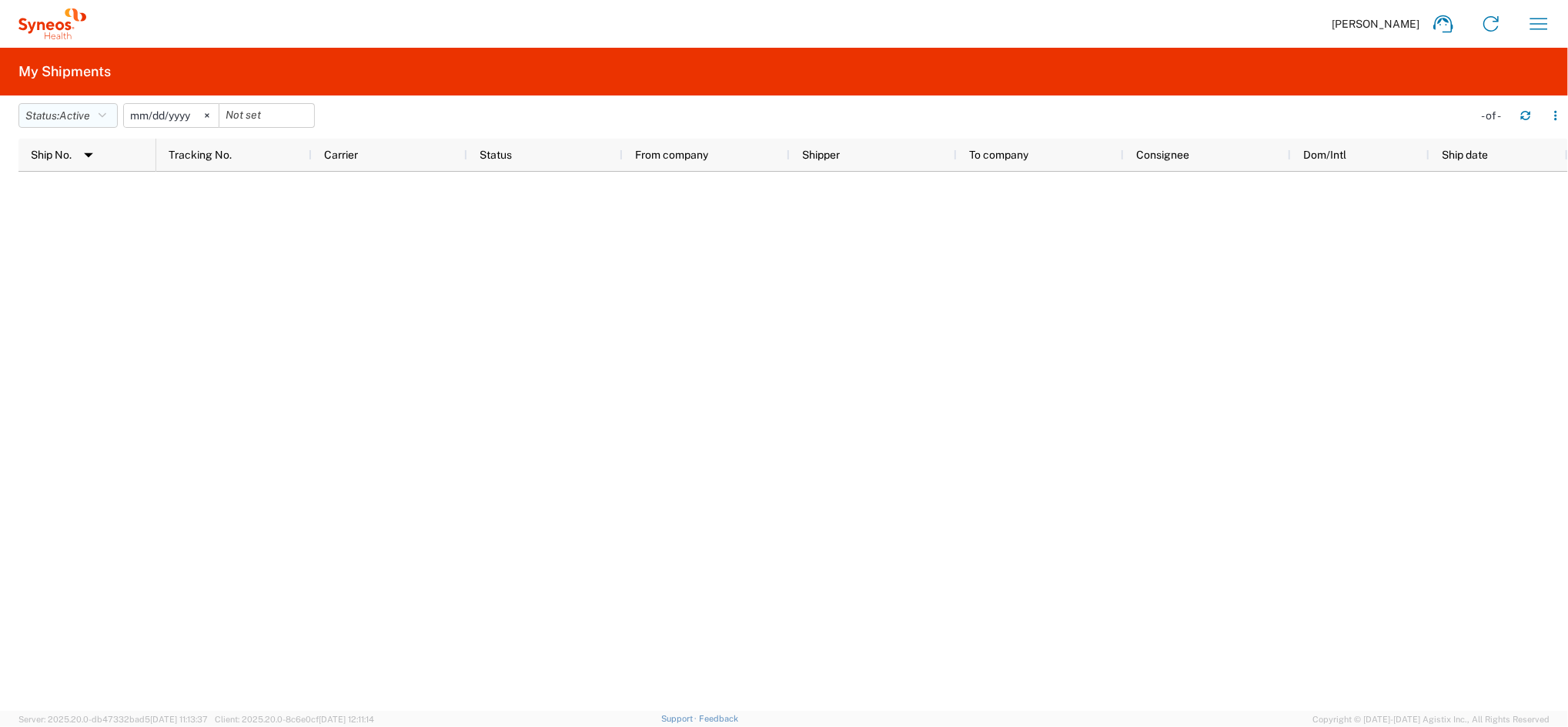
click at [106, 114] on icon "button" at bounding box center [102, 116] width 7 height 11
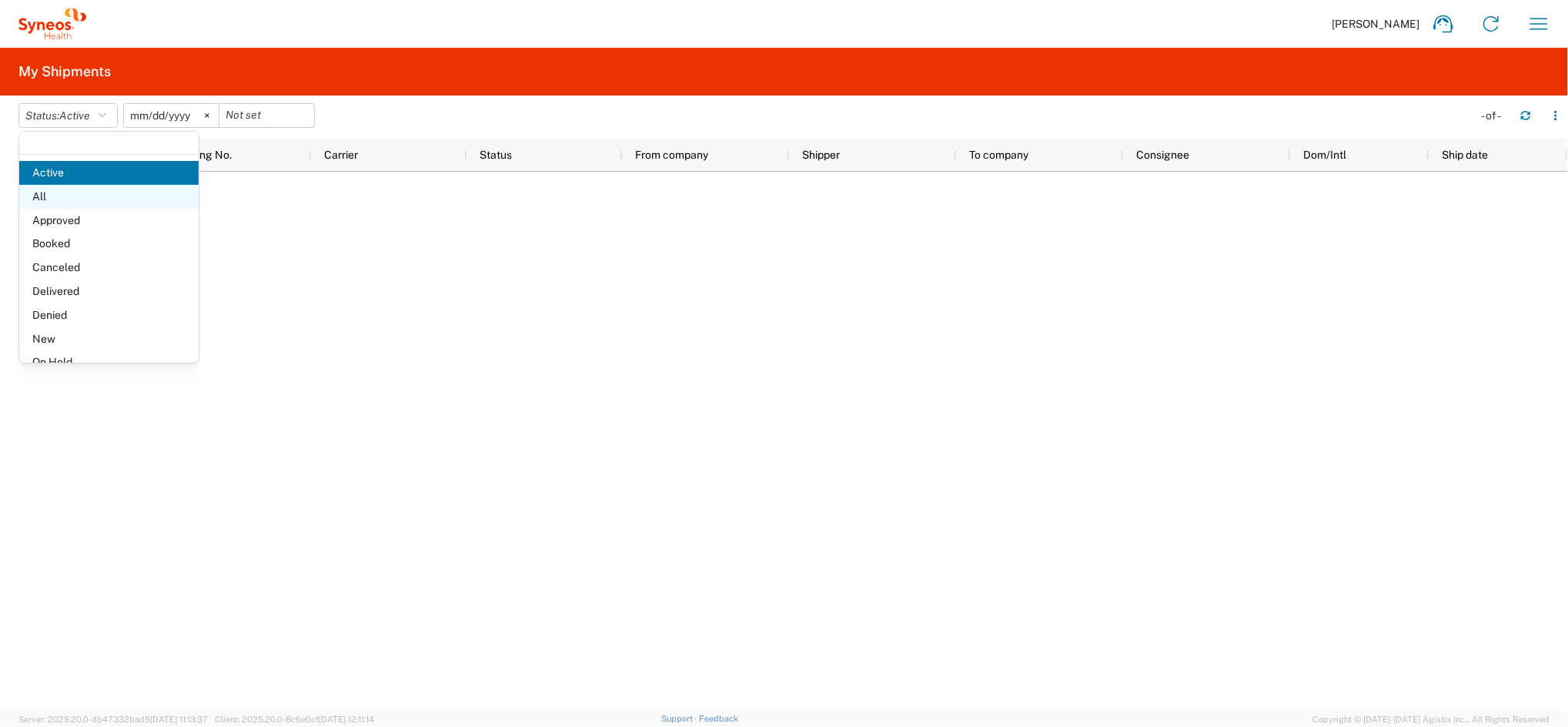
click at [51, 198] on span "All" at bounding box center [109, 197] width 179 height 24
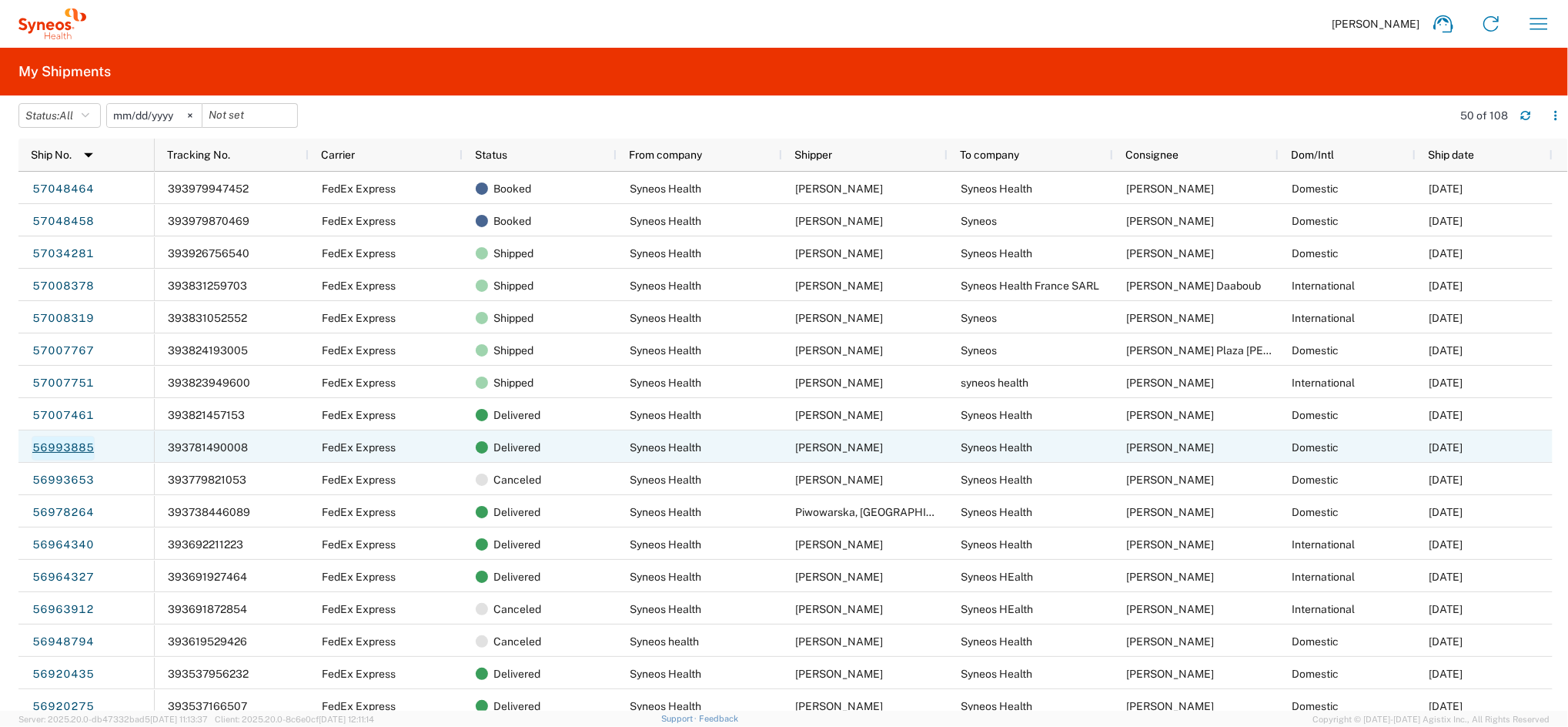
click at [75, 446] on link "56993885" at bounding box center [63, 448] width 63 height 24
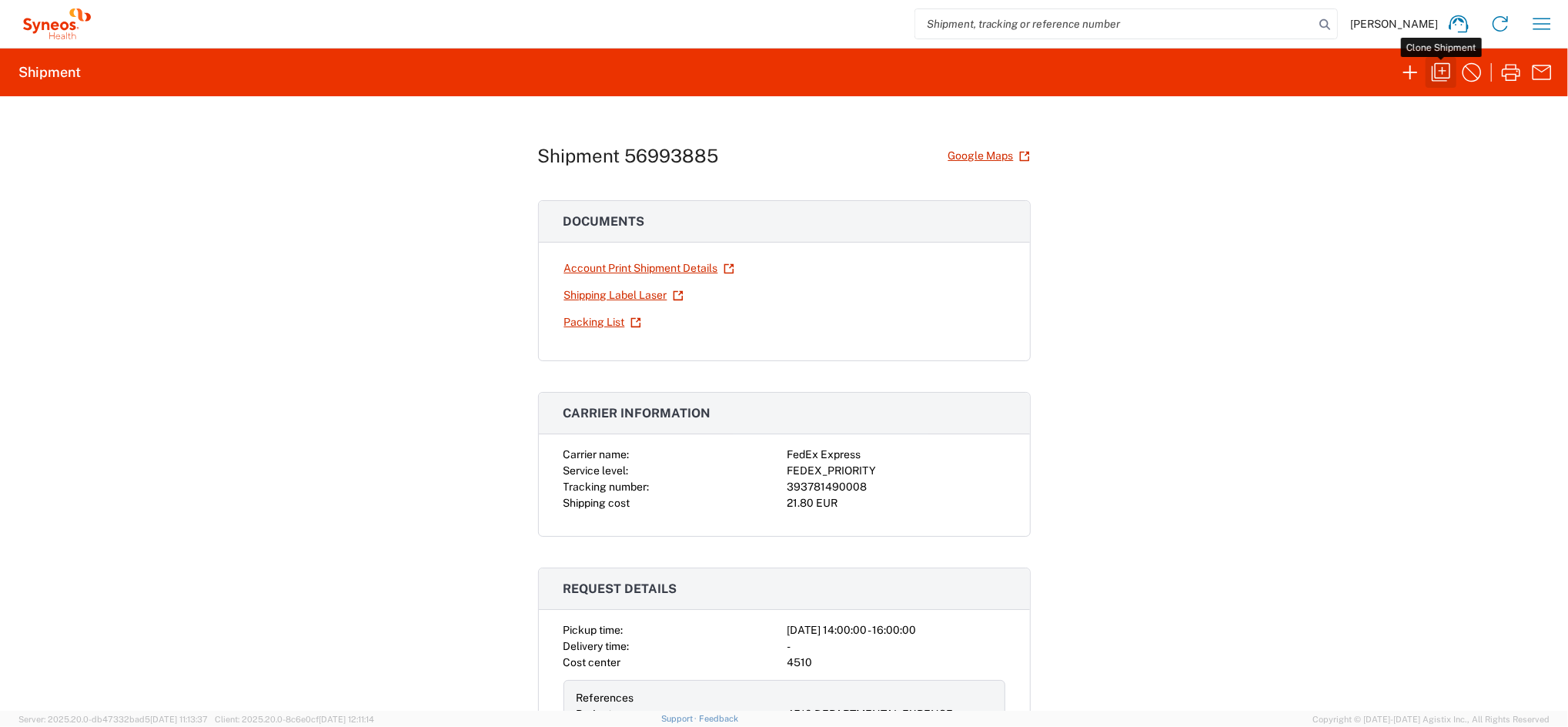
click at [1432, 75] on icon "button" at bounding box center [1441, 73] width 19 height 19
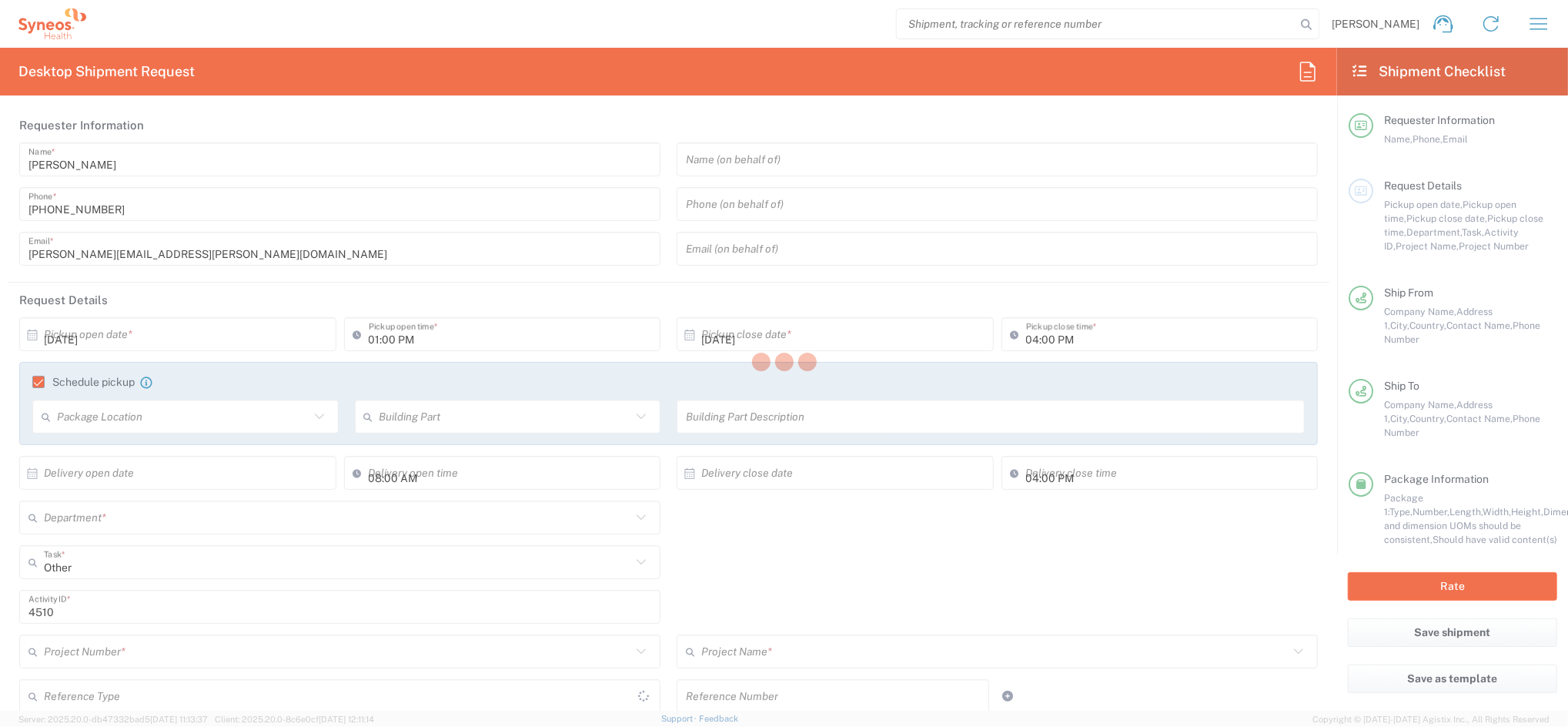
type input "02:00 PM"
type textarea "[PERSON_NAME][EMAIL_ADDRESS][PERSON_NAME][DOMAIN_NAME]"
type input "Syneos Health Clinical [GEOGRAPHIC_DATA]"
type input "Syneos Health"
type input "[PERSON_NAME][STREET_ADDRESS]"
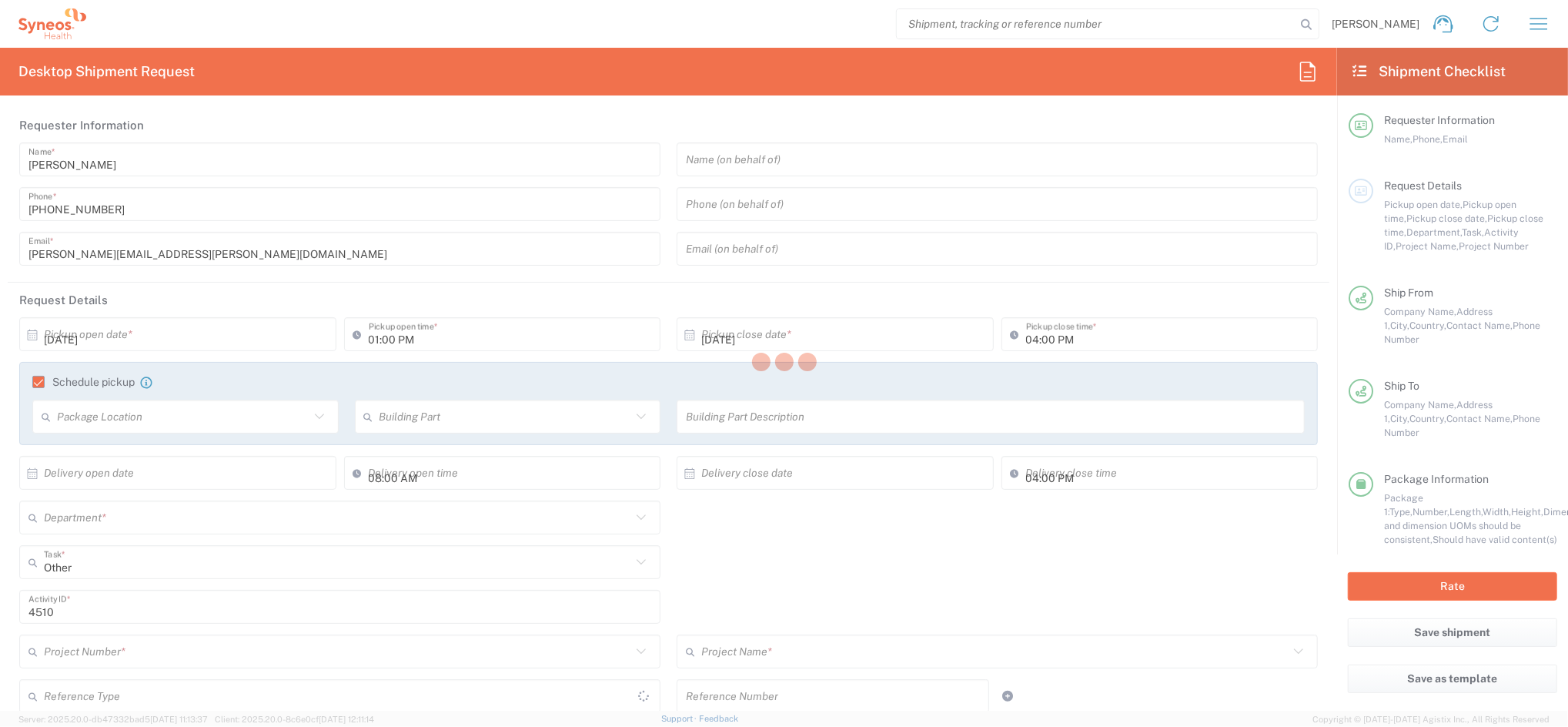
type input "[GEOGRAPHIC_DATA]"
type input "28020"
type input "[PERSON_NAME]"
type input "[PHONE_NUMBER]"
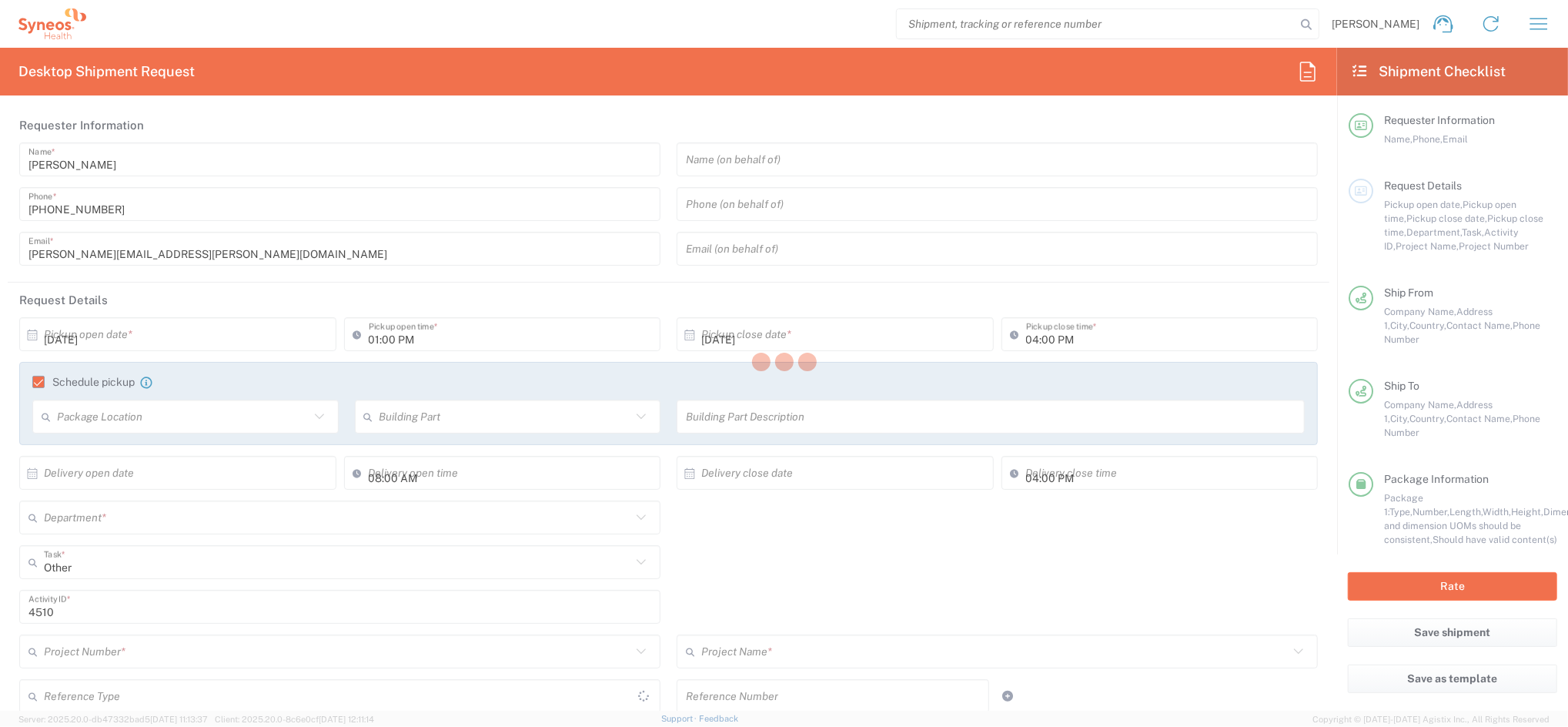
type input "[PERSON_NAME][EMAIL_ADDRESS][PERSON_NAME][DOMAIN_NAME]"
type input "Barcelona-Syneos Health"
type input "Syneos Health"
type input "[STREET_ADDRESS]"
type input "Floor 3"
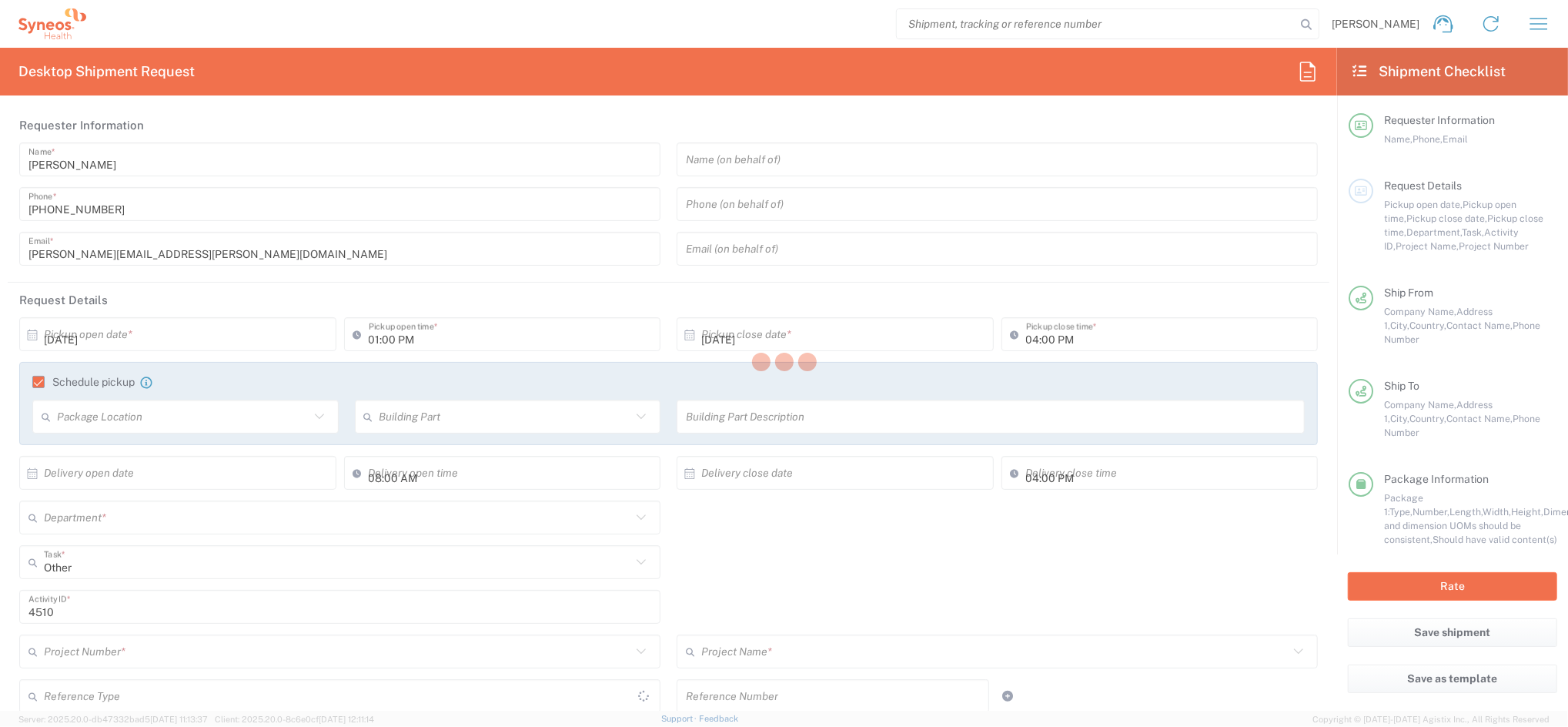
type input "[GEOGRAPHIC_DATA]"
type input "08029"
type input "[PERSON_NAME]"
type input "679392922"
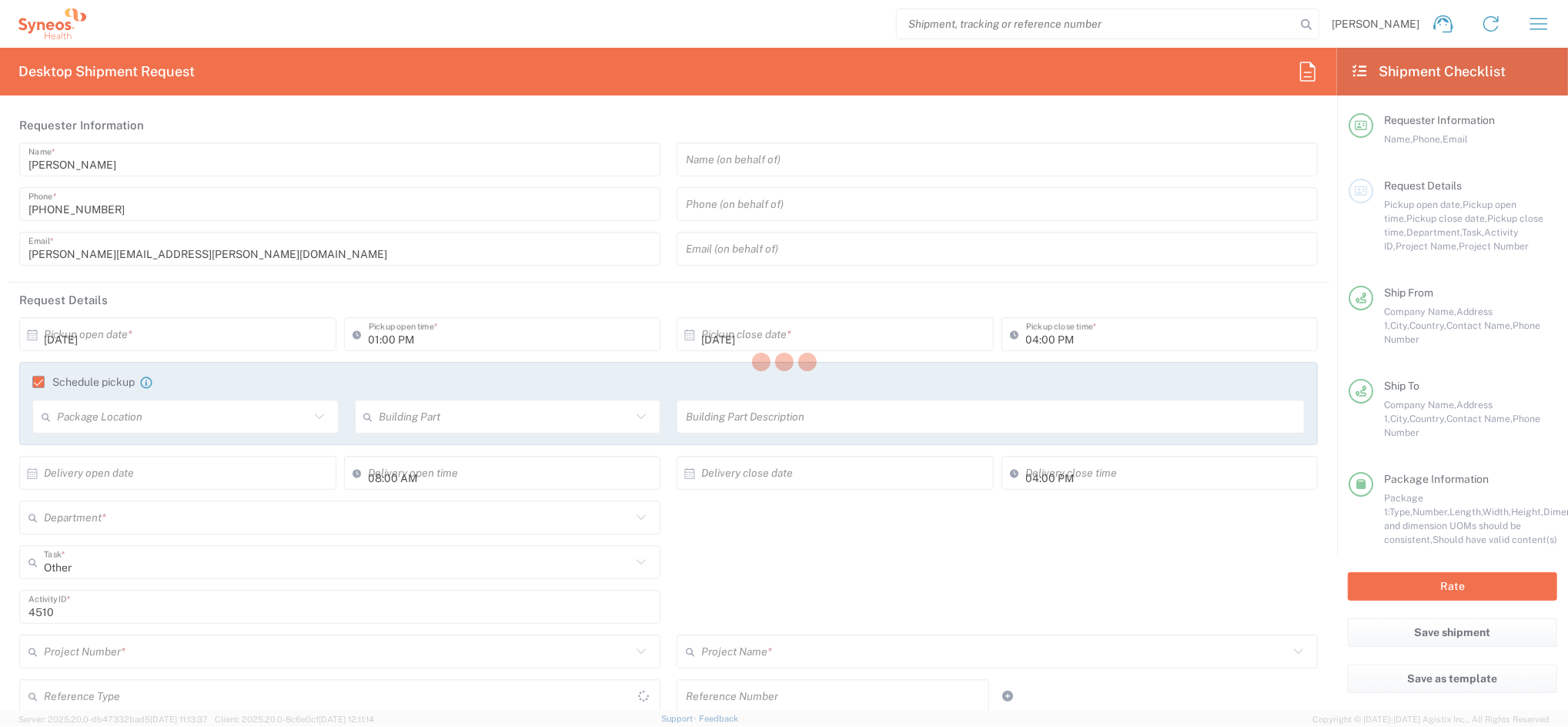
type input "Sender/Shipper"
type input "Your Packaging"
type input "4510 DEPARTMENTAL EXPENSE"
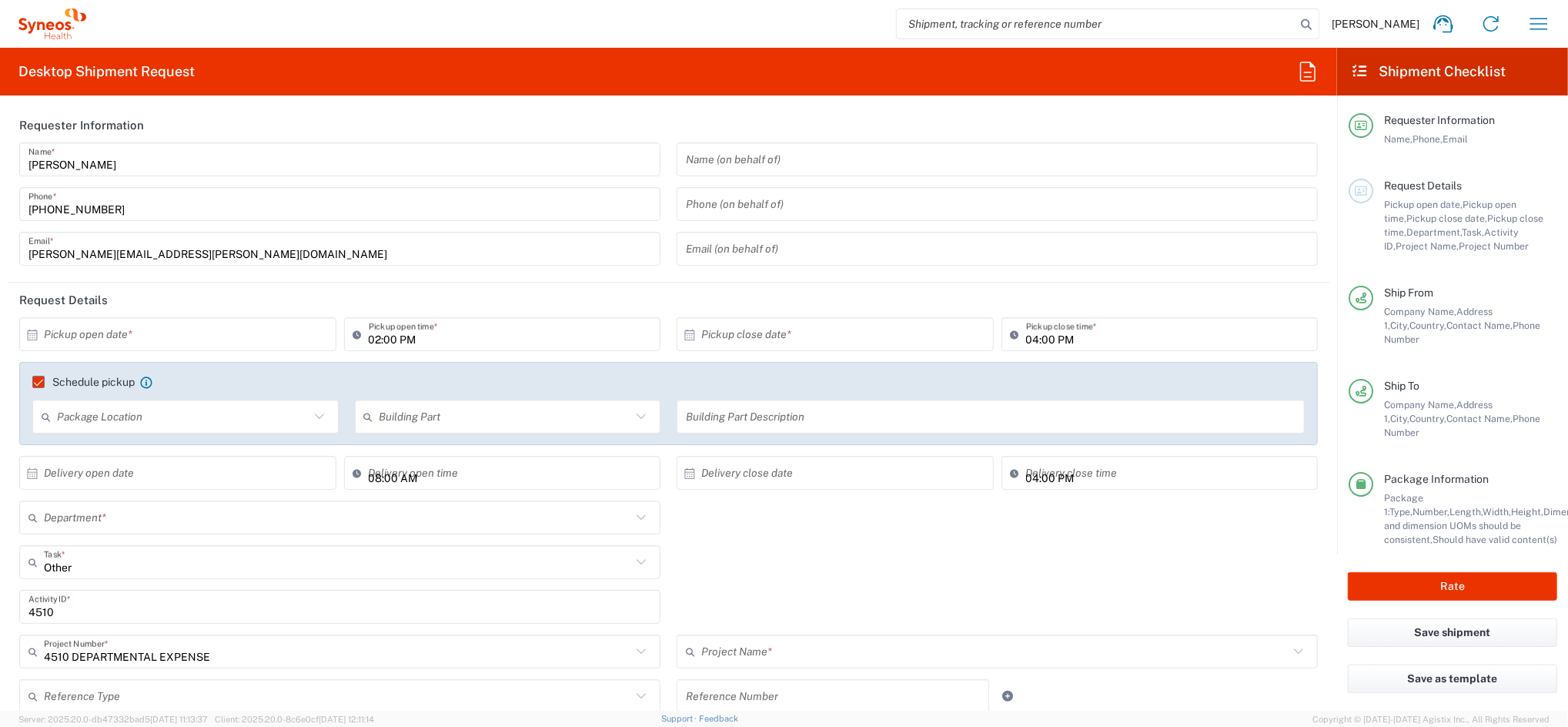
type input "4510"
type input "4510 DEPARTMENTAL EXPENSE"
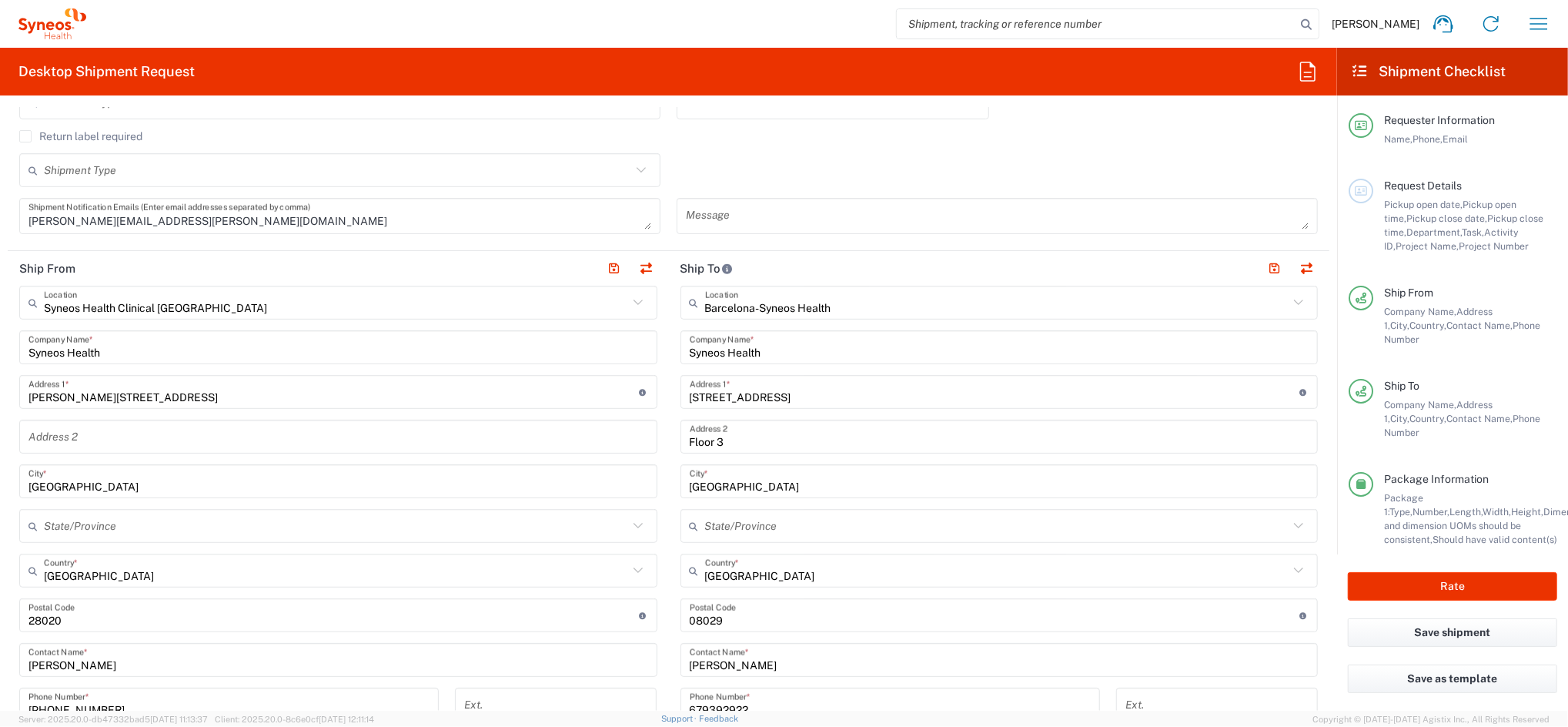
scroll to position [616, 0]
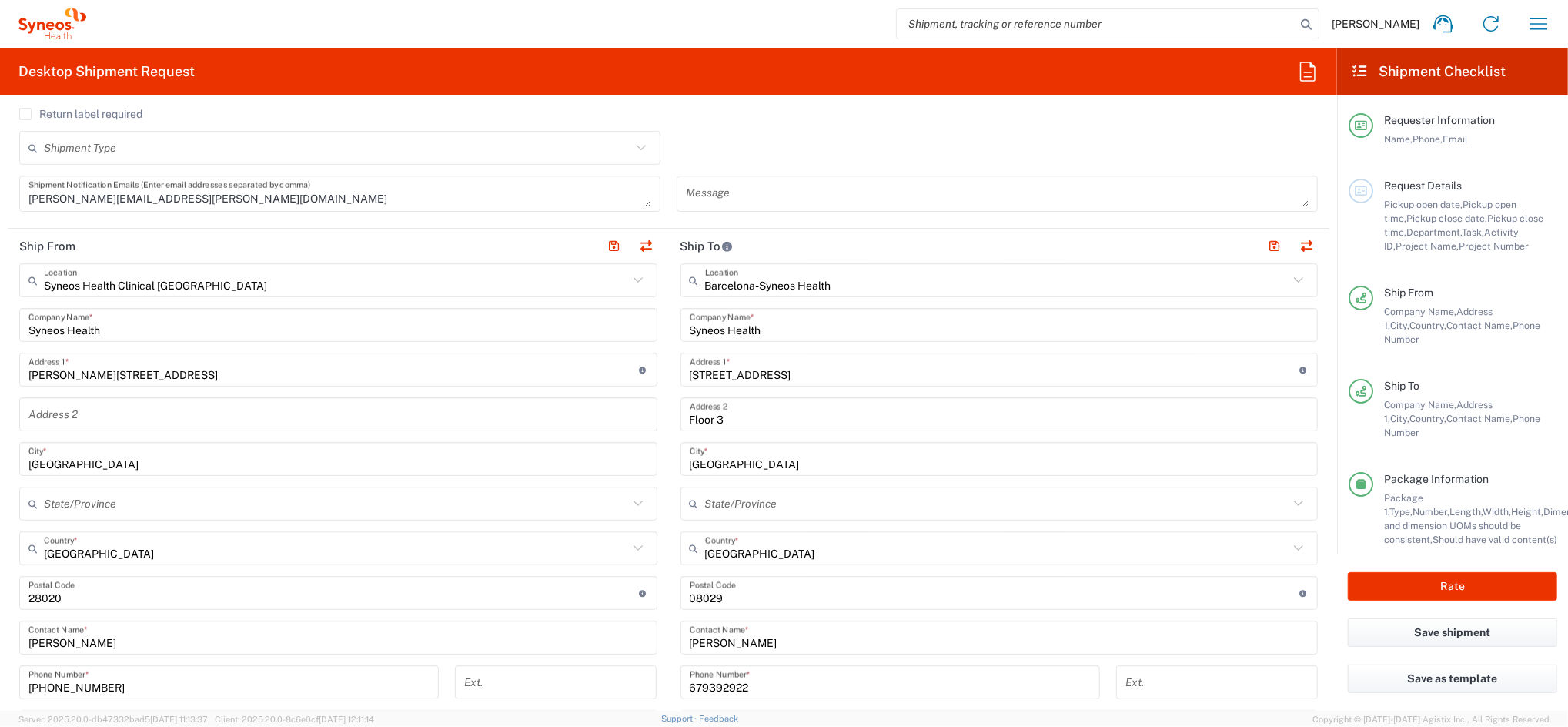
click at [780, 417] on input "Floor 3" at bounding box center [999, 414] width 620 height 27
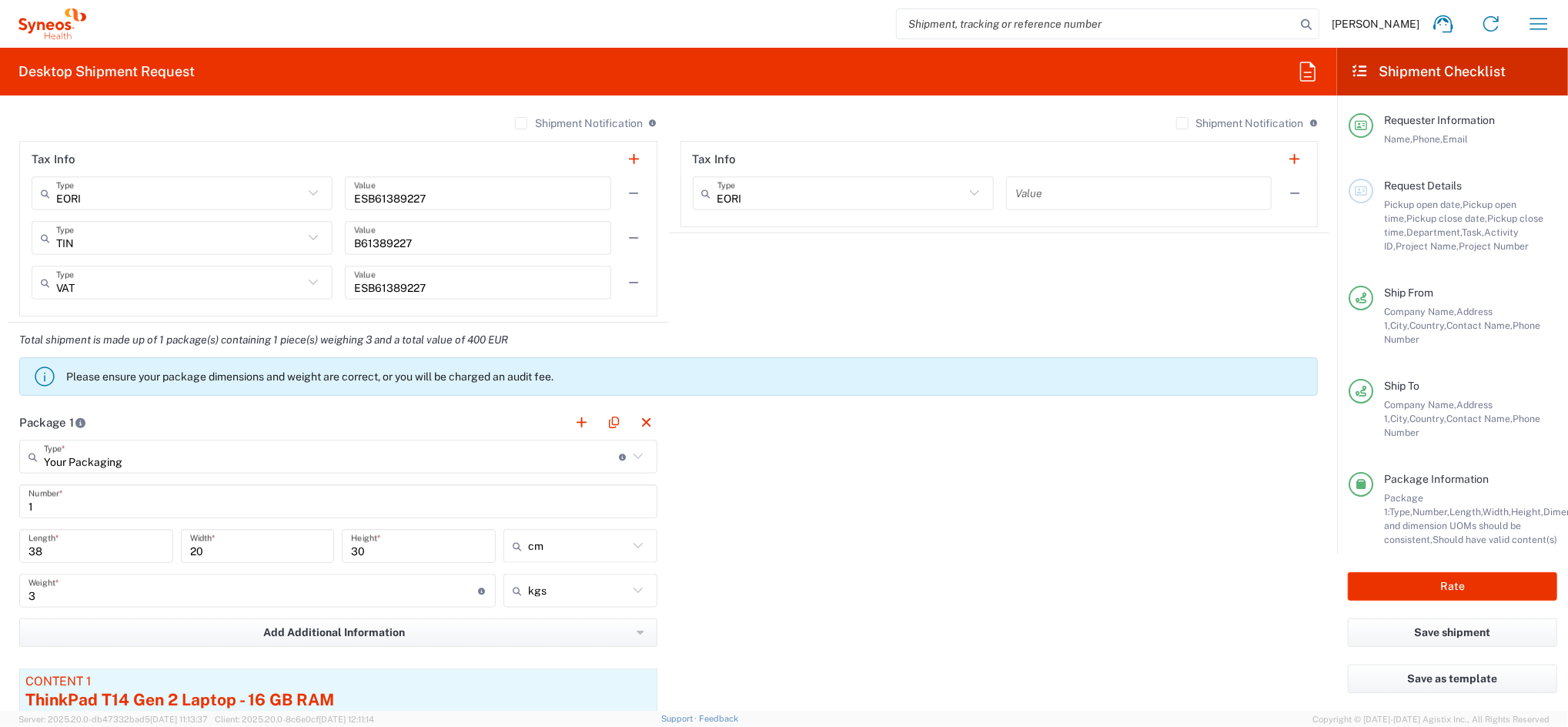
scroll to position [1437, 0]
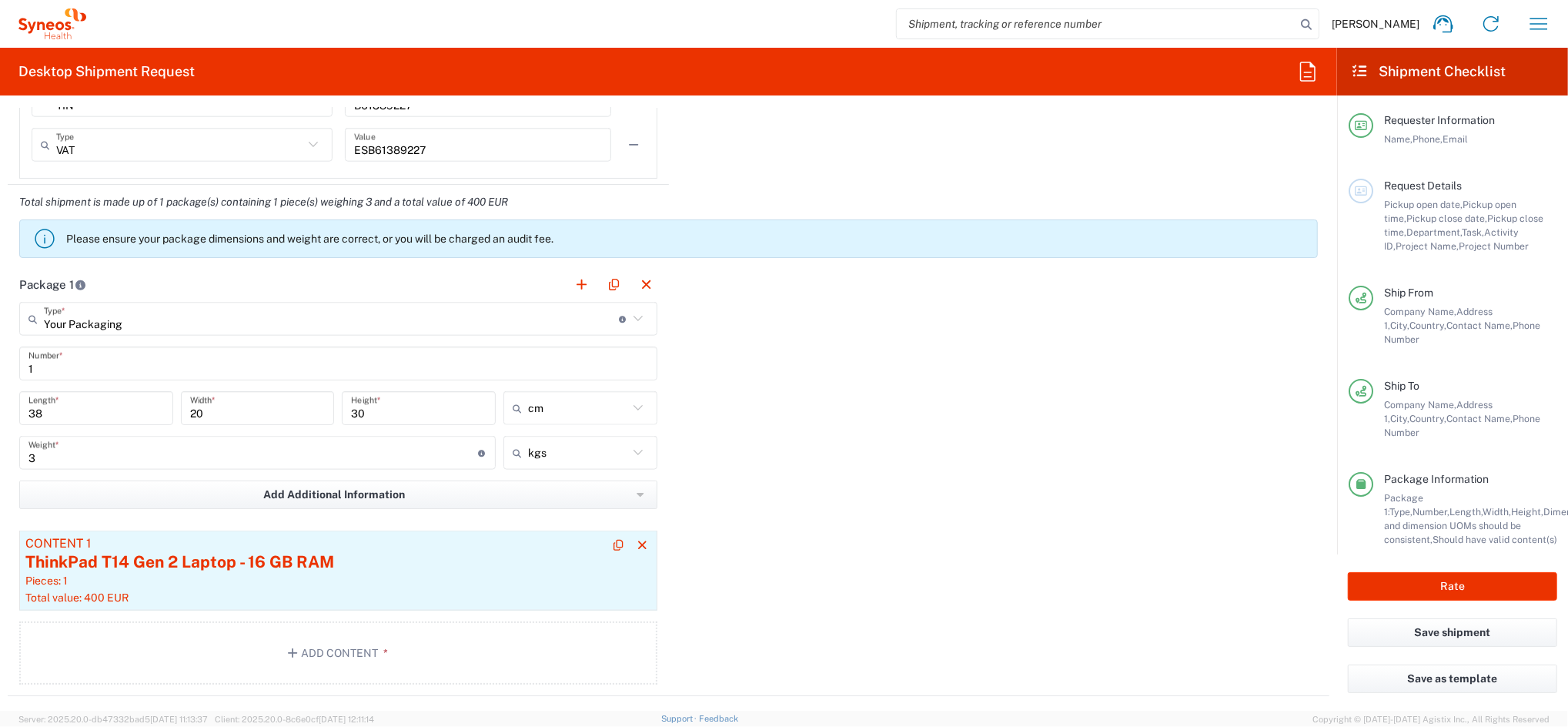
type input "Floor 3 sin puerta"
click at [261, 577] on div "Pieces: 1" at bounding box center [338, 580] width 626 height 14
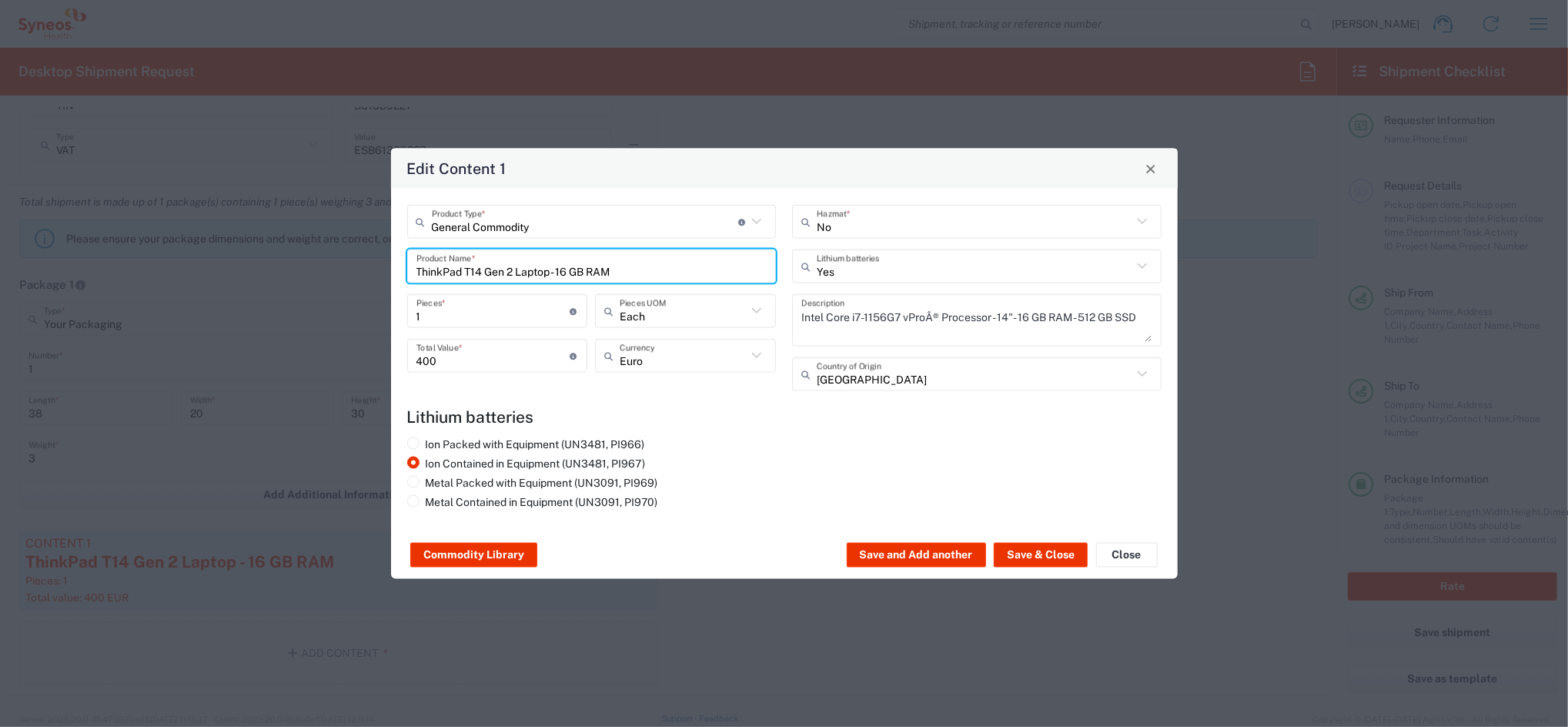
drag, startPoint x: 626, startPoint y: 268, endPoint x: 291, endPoint y: 276, distance: 335.1
click at [299, 276] on div "Edit Content 1 General Commodity Product Type * Document: Paper document genera…" at bounding box center [784, 364] width 1568 height 727
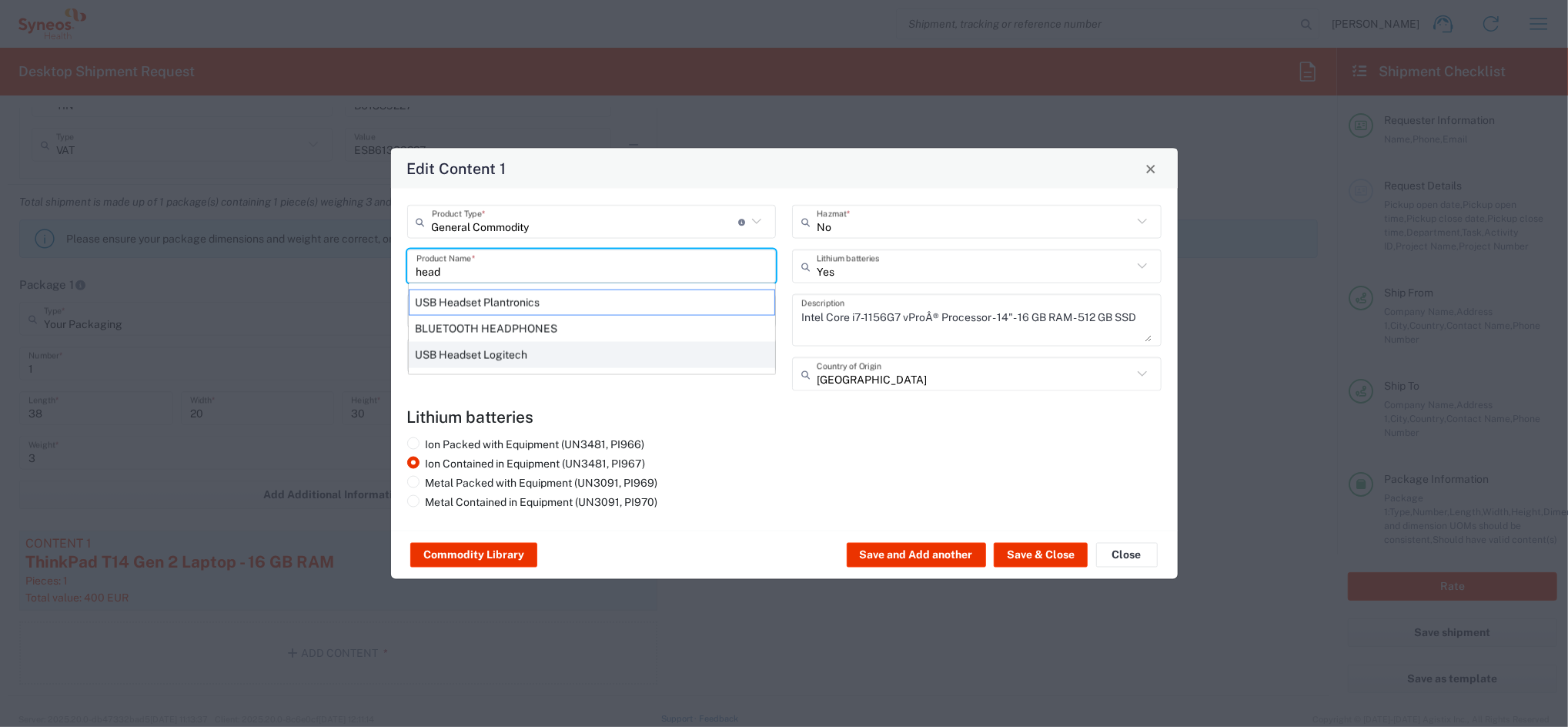
click at [454, 356] on div "USB Headset Logitech" at bounding box center [592, 355] width 366 height 26
type input "USB Headset Logitech"
type input "US Dollar"
type input "No"
type textarea "Logitech H570e Wired Headset, Mono Headphones with Noise-Cancelling Microphone,…"
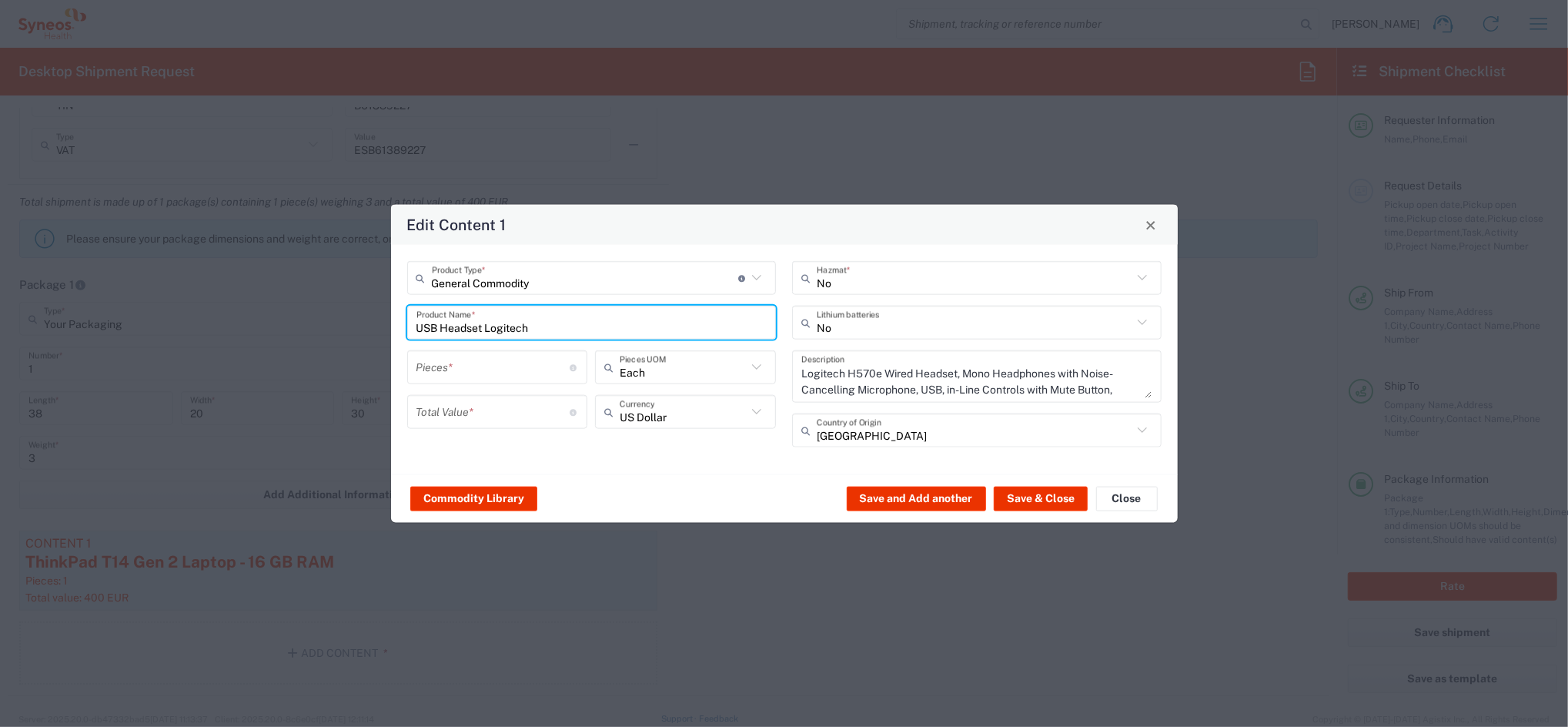
click at [465, 365] on input "number" at bounding box center [493, 366] width 154 height 27
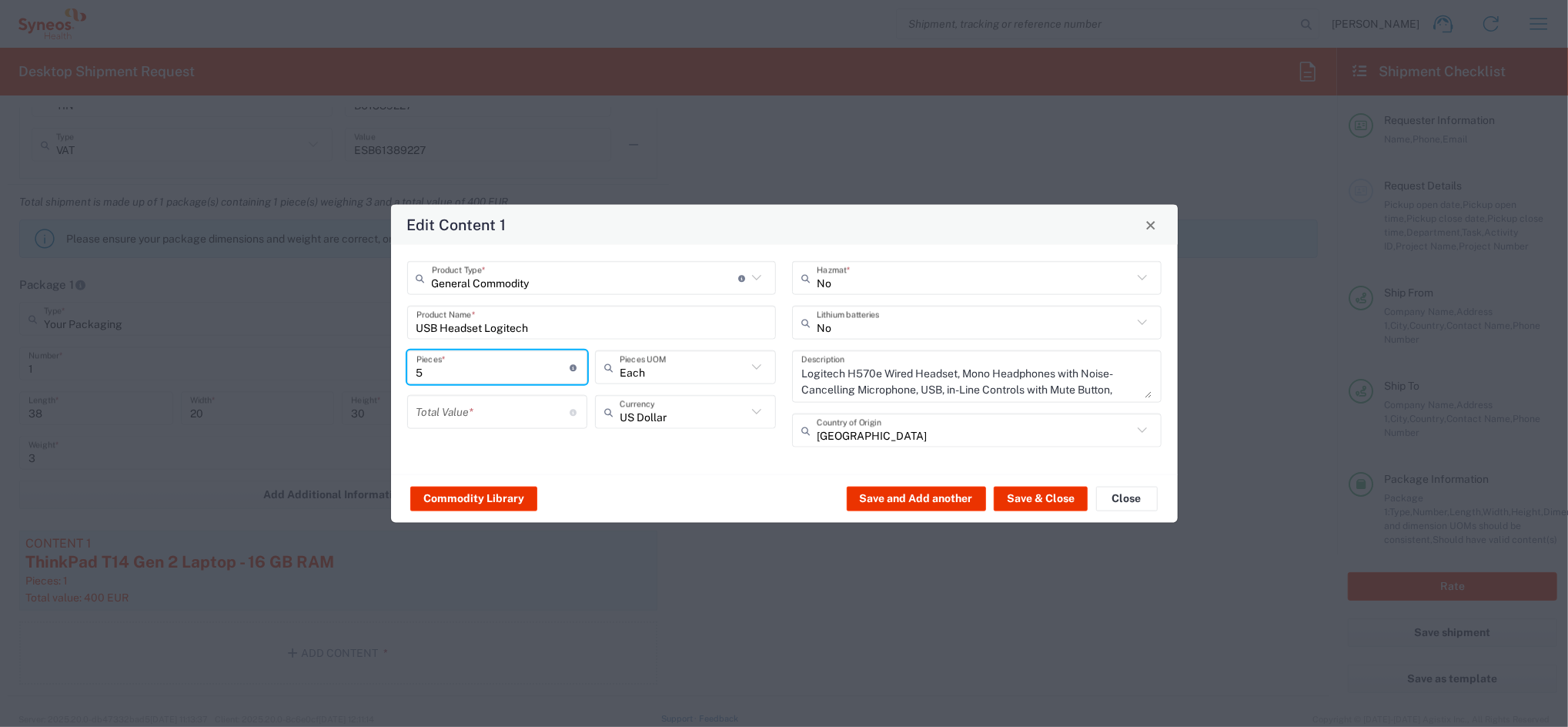
type input "5"
click at [463, 412] on input "number" at bounding box center [493, 411] width 154 height 27
type input "200"
click at [1052, 494] on button "Save & Close" at bounding box center [1041, 498] width 94 height 24
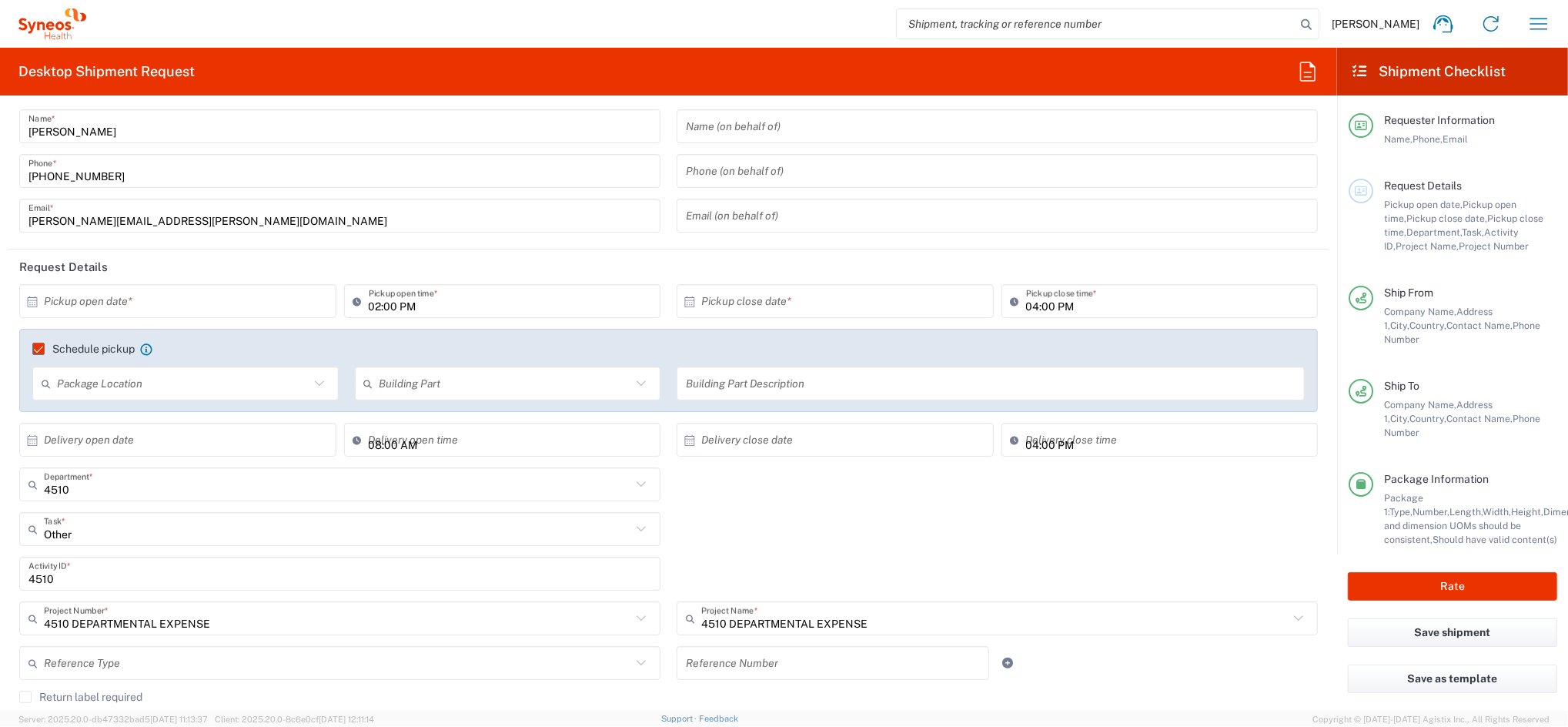
scroll to position [0, 0]
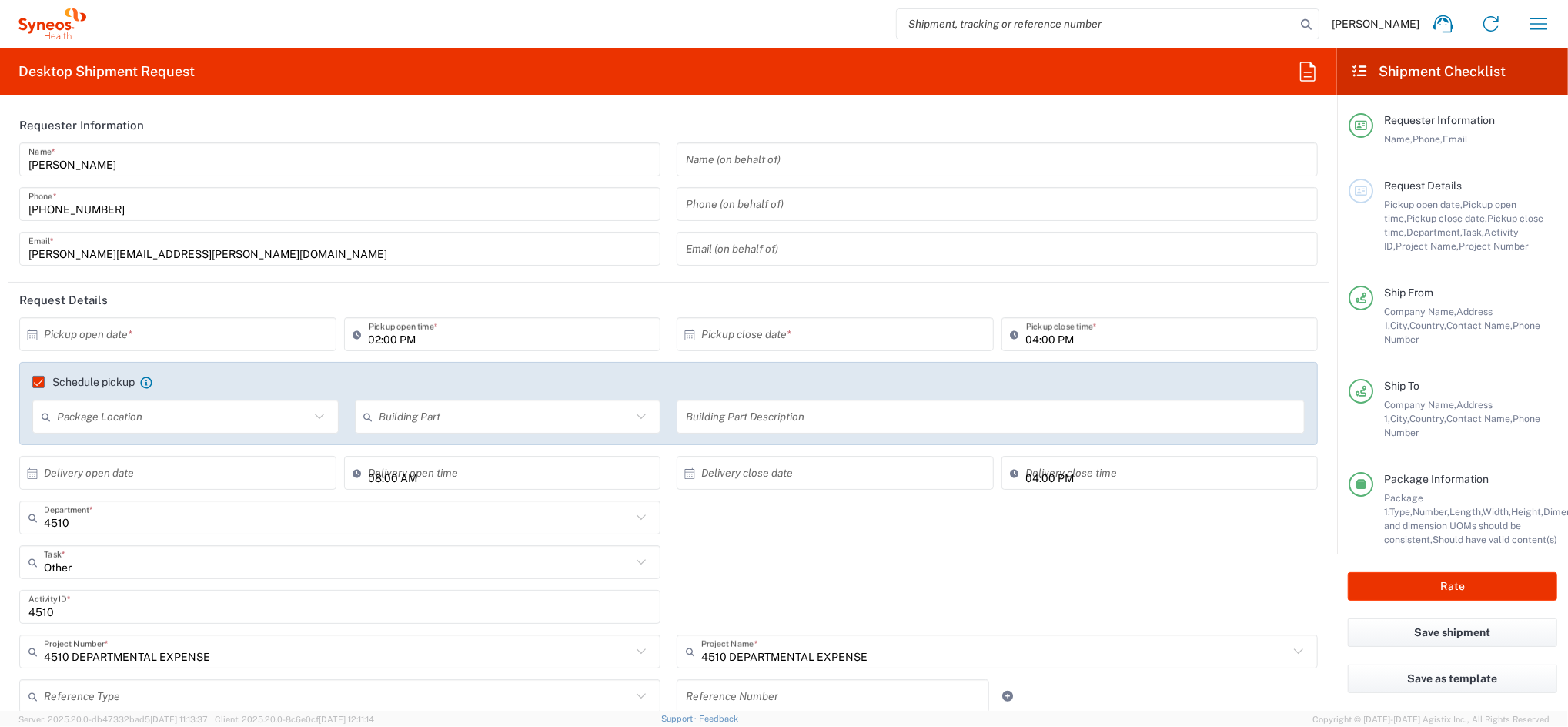
click at [196, 339] on input "text" at bounding box center [181, 335] width 275 height 27
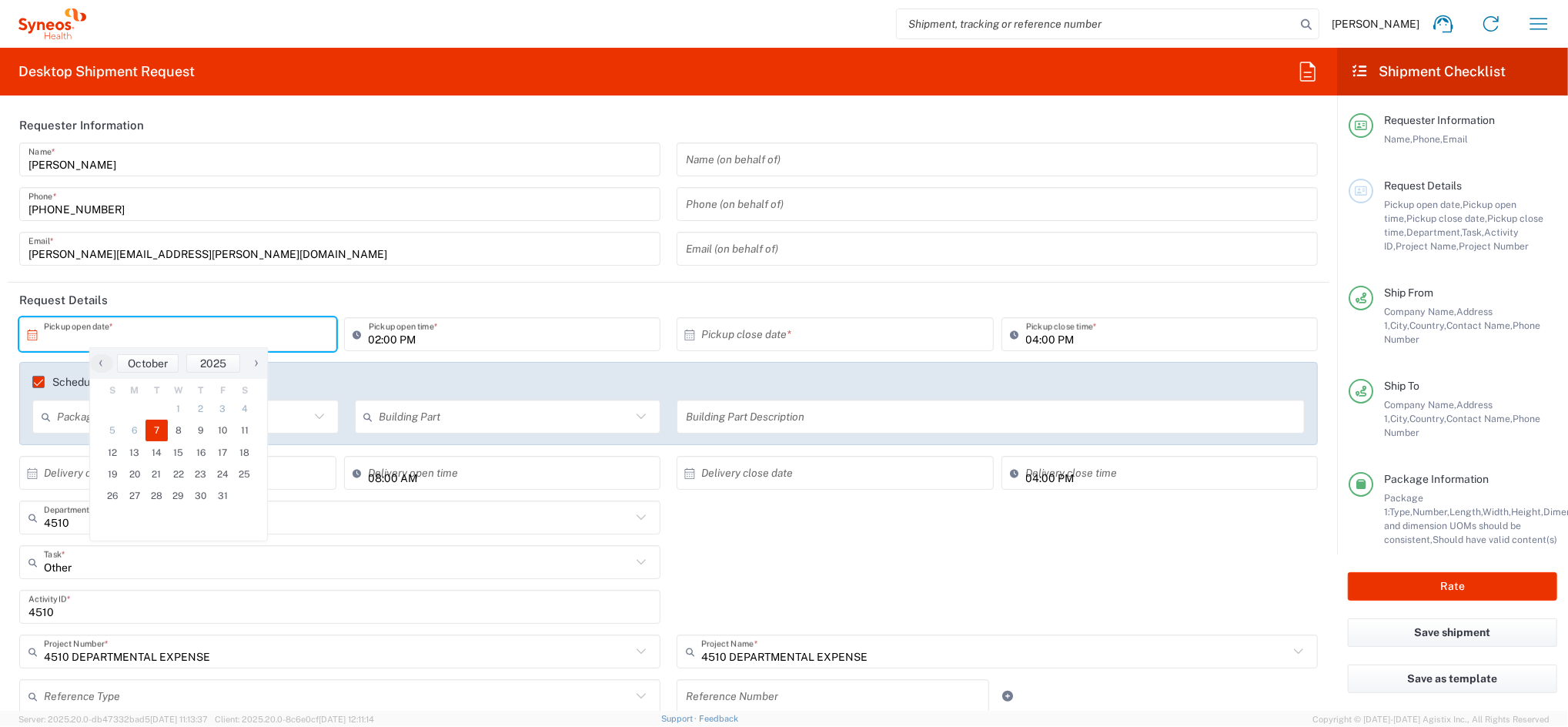
click at [151, 430] on span "7" at bounding box center [157, 430] width 22 height 21
type input "[DATE]"
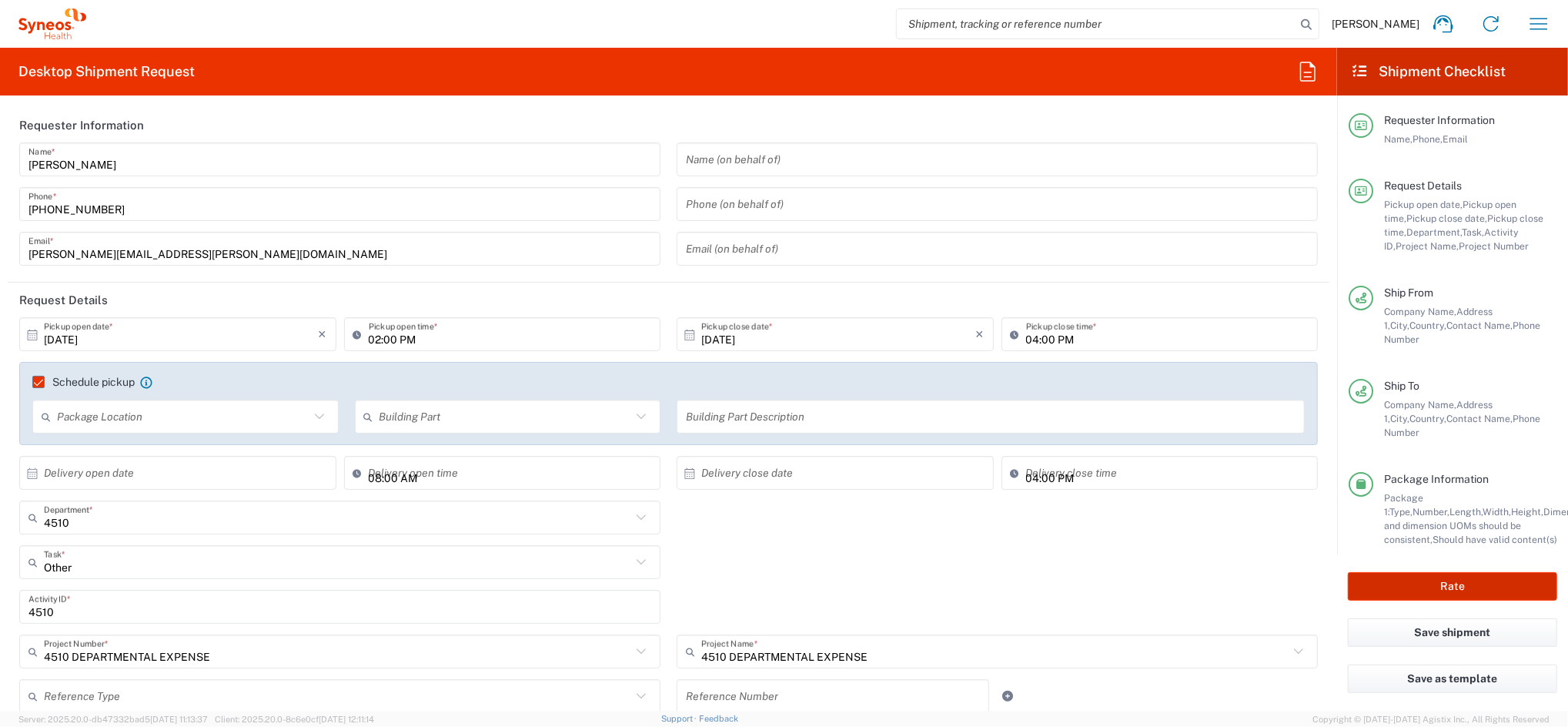
click at [1437, 581] on button "Rate" at bounding box center [1452, 586] width 210 height 29
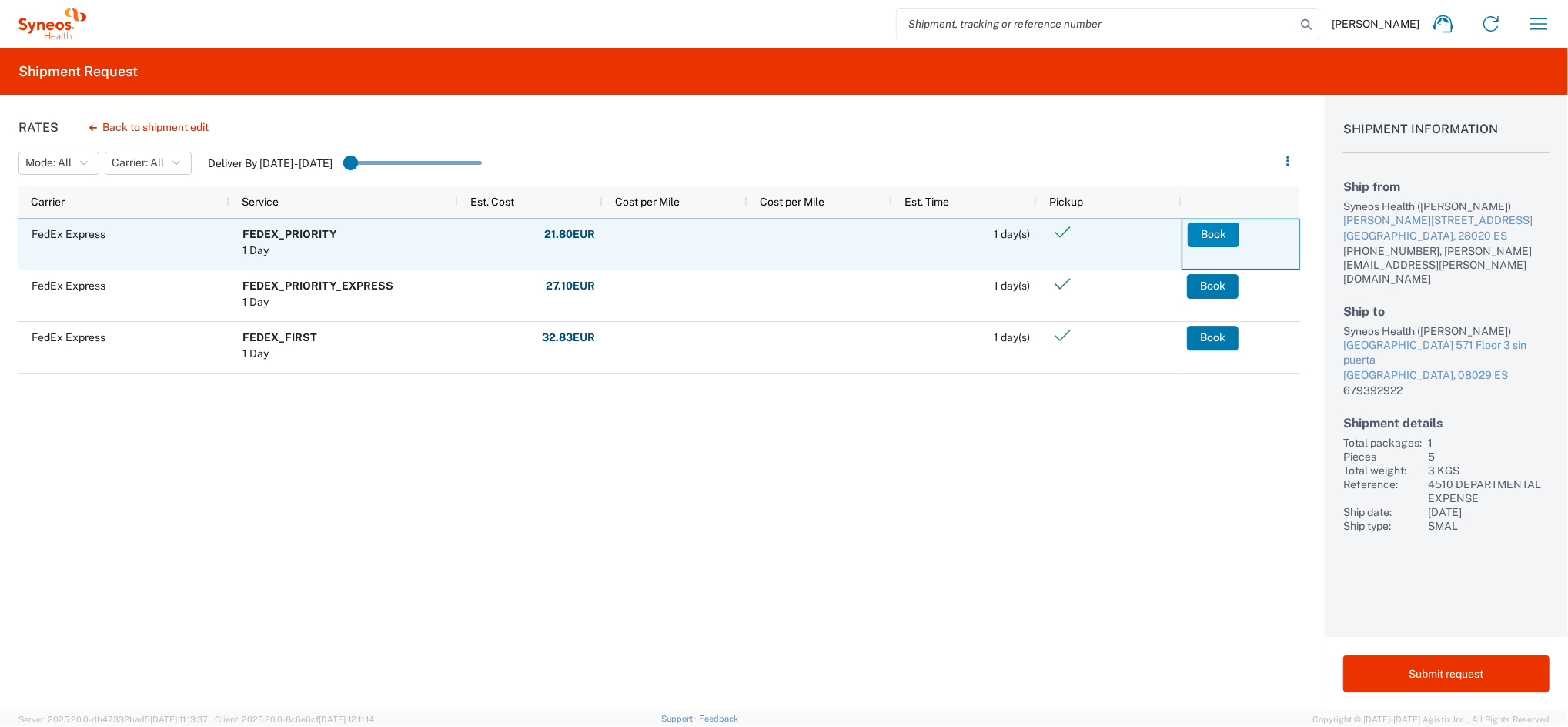
click at [1198, 225] on button "Book" at bounding box center [1213, 235] width 51 height 24
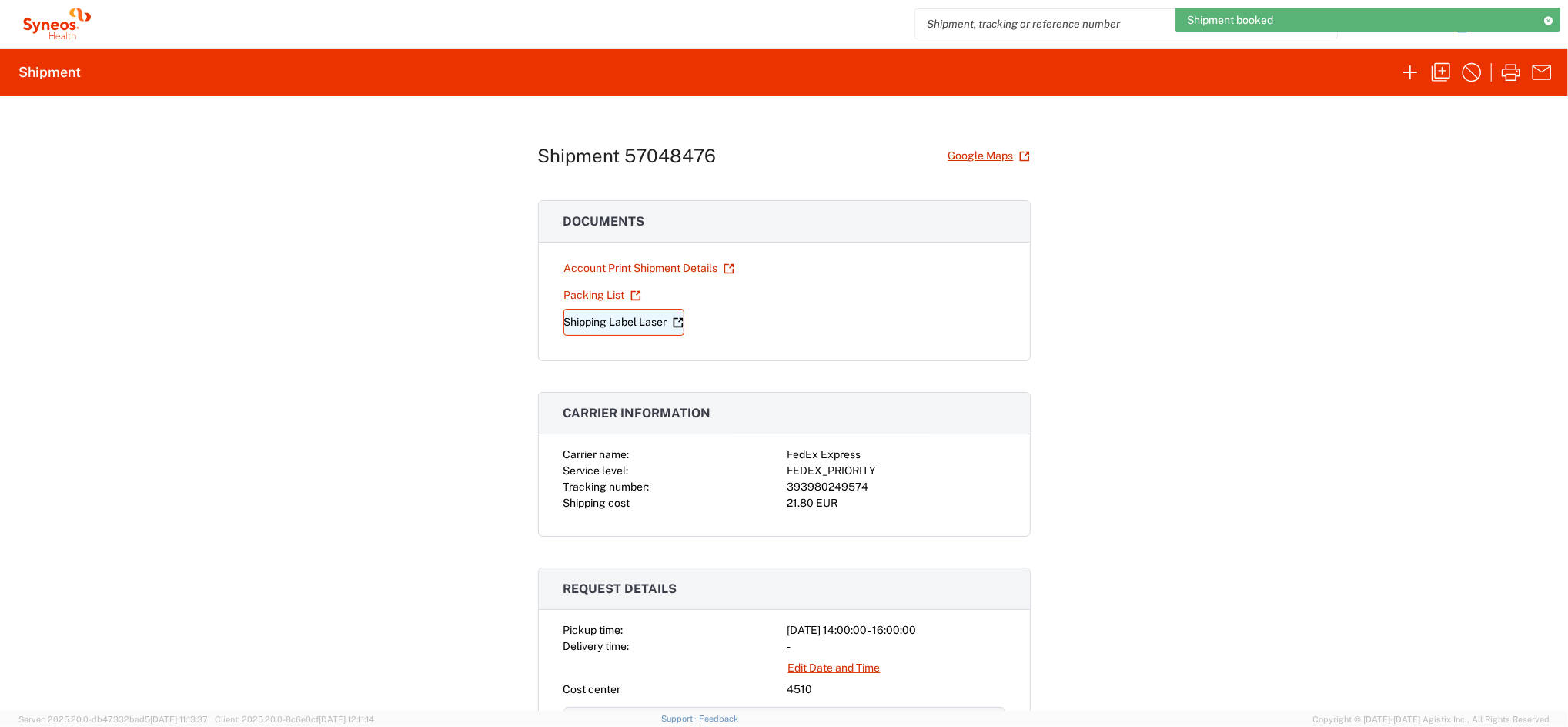
click at [631, 325] on link "Shipping Label Laser" at bounding box center [624, 322] width 121 height 27
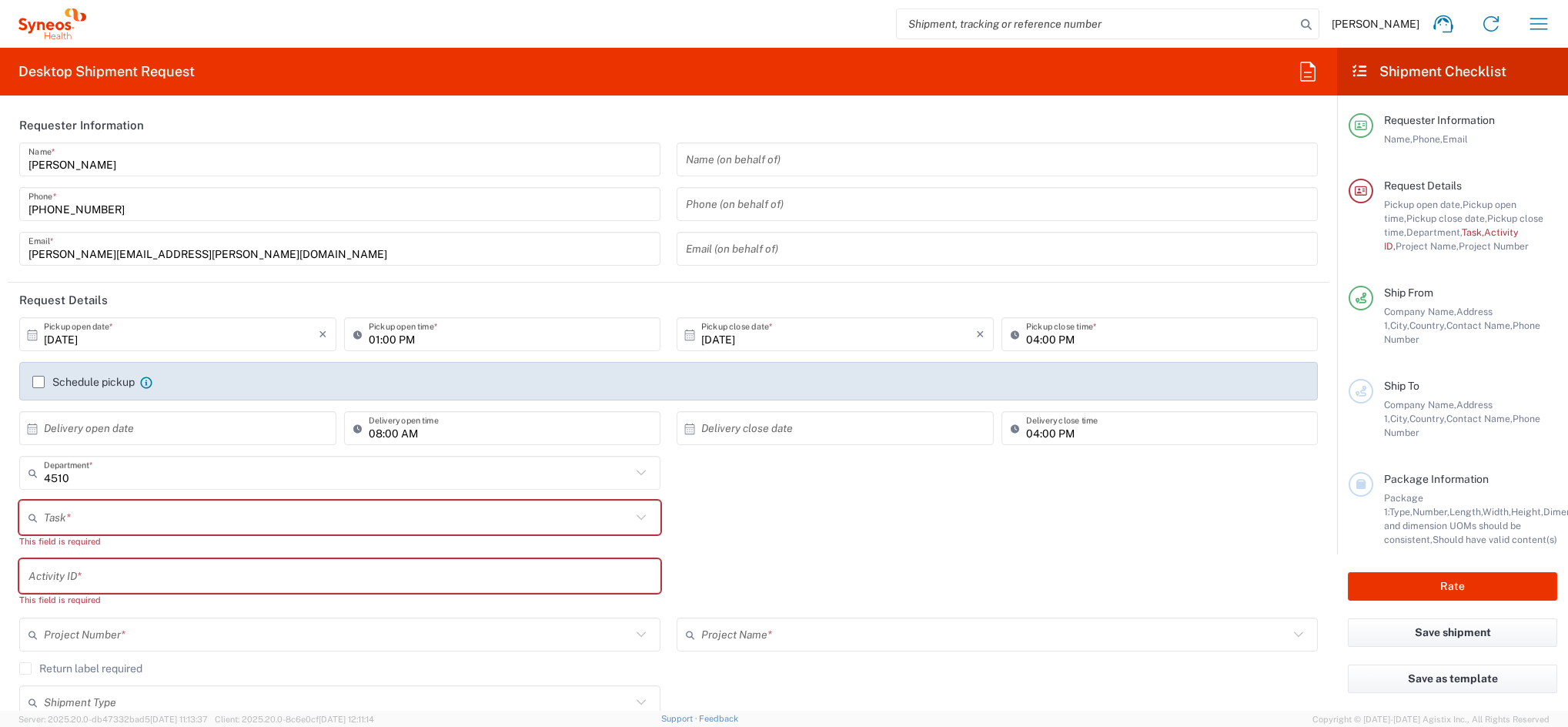
type input "Syneos Health Clinical [GEOGRAPHIC_DATA]"
click at [1535, 24] on icon "button" at bounding box center [1538, 23] width 24 height 24
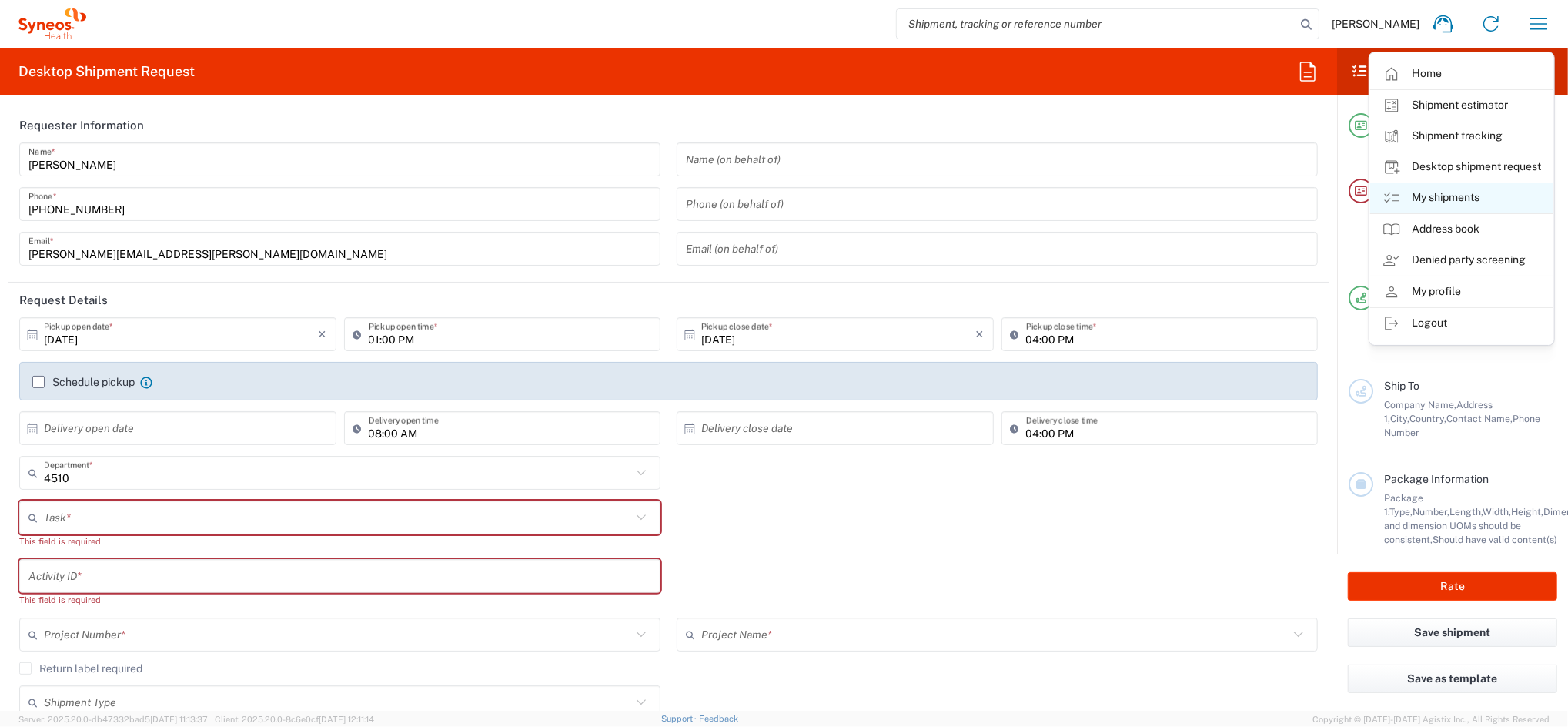
click at [1462, 194] on link "My shipments" at bounding box center [1462, 198] width 184 height 31
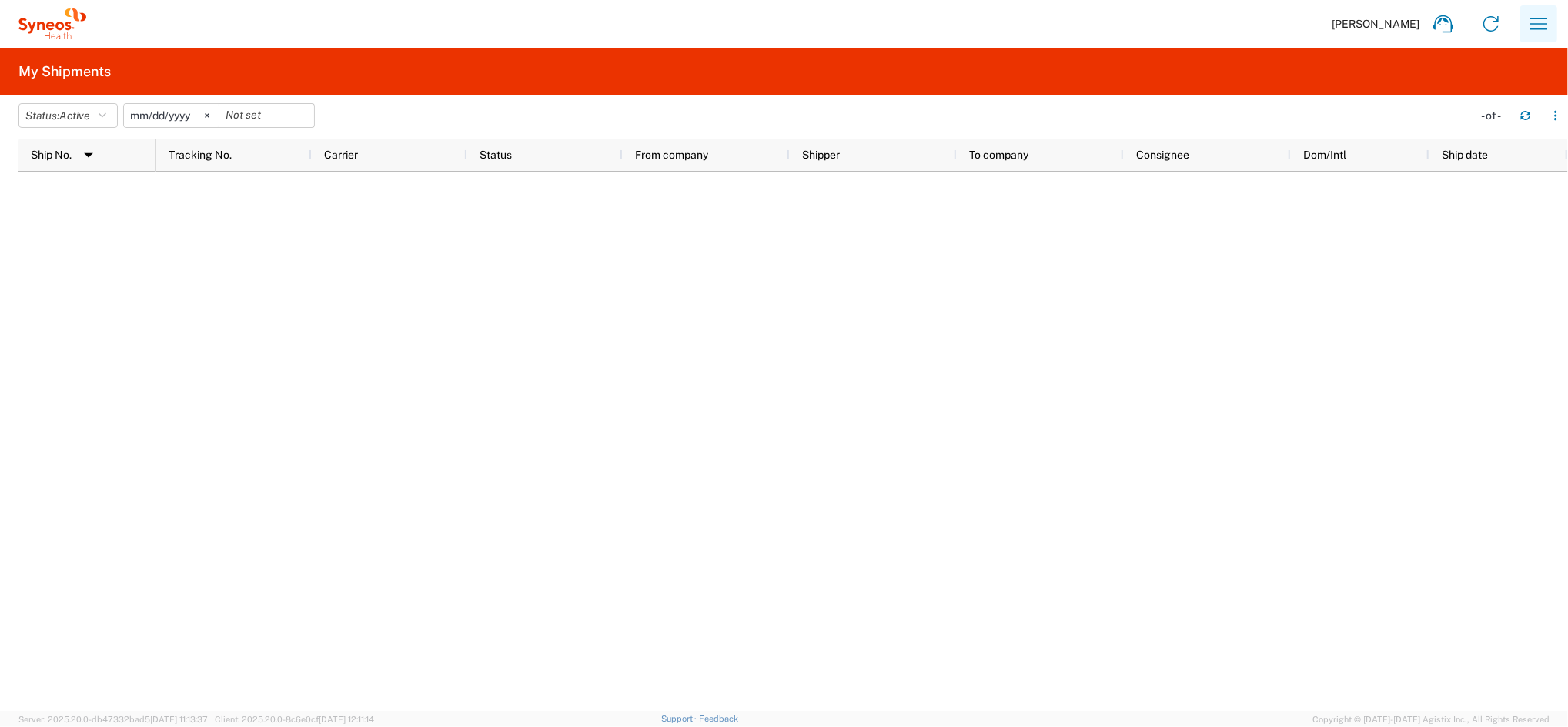
click at [1534, 23] on icon "button" at bounding box center [1538, 23] width 24 height 24
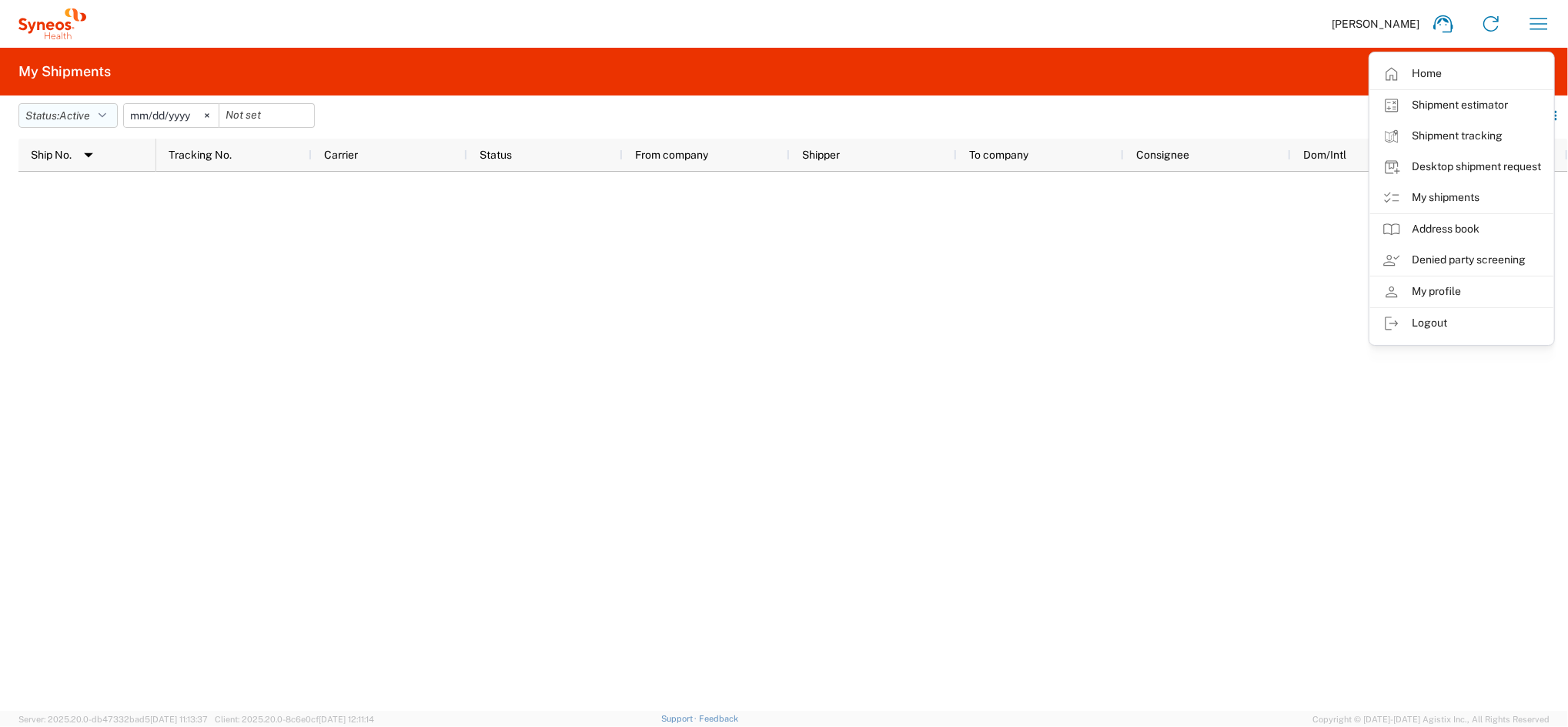
click at [104, 114] on icon "button" at bounding box center [102, 116] width 7 height 11
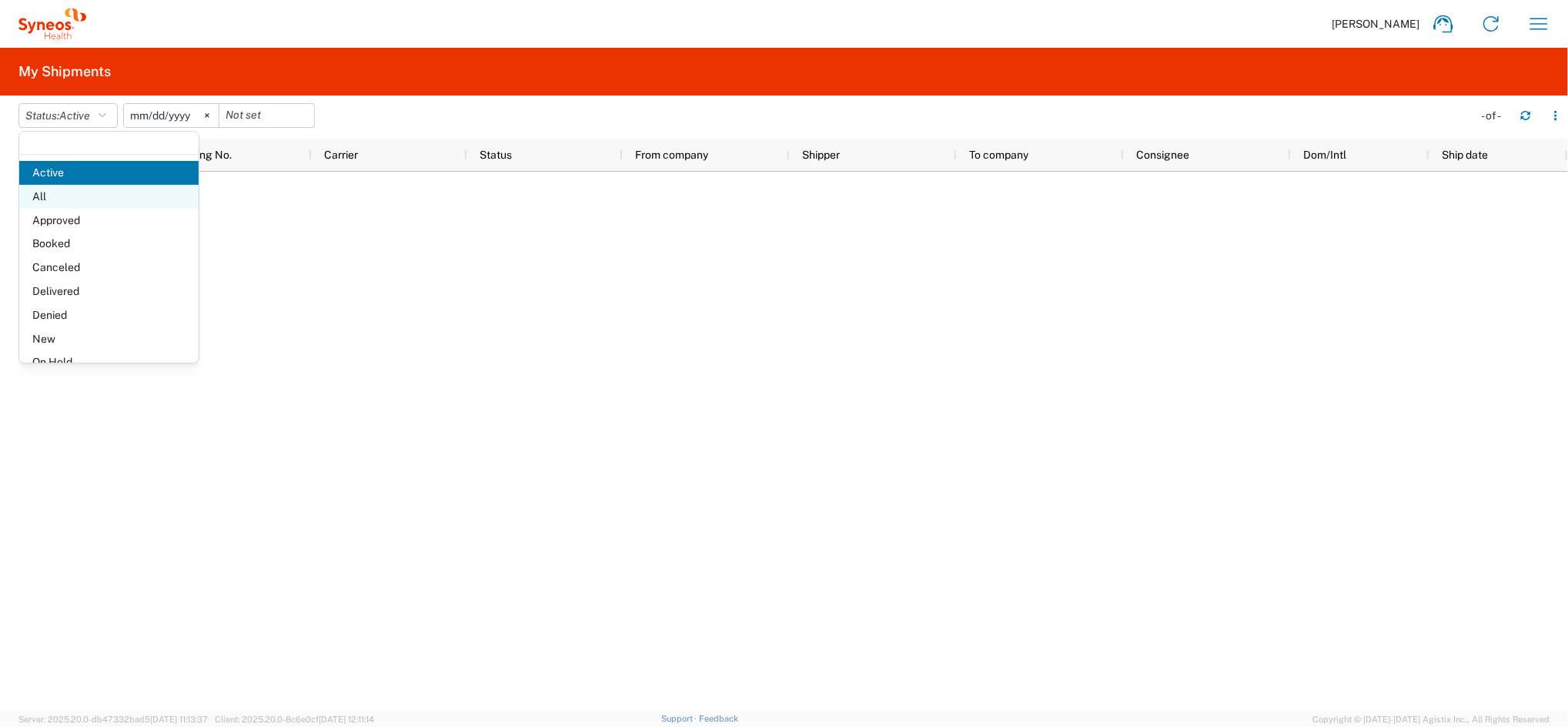
click at [58, 194] on span "All" at bounding box center [109, 197] width 179 height 24
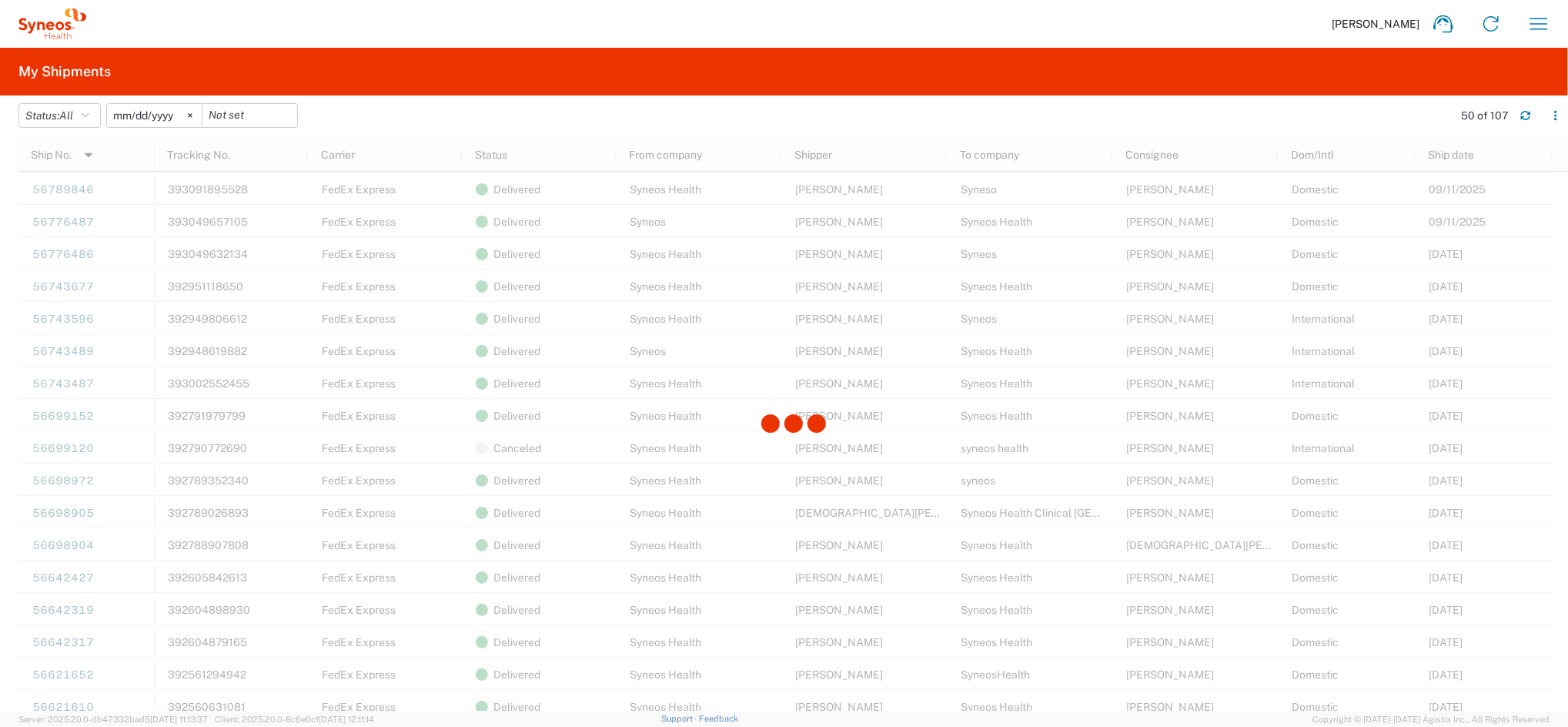
scroll to position [821, 0]
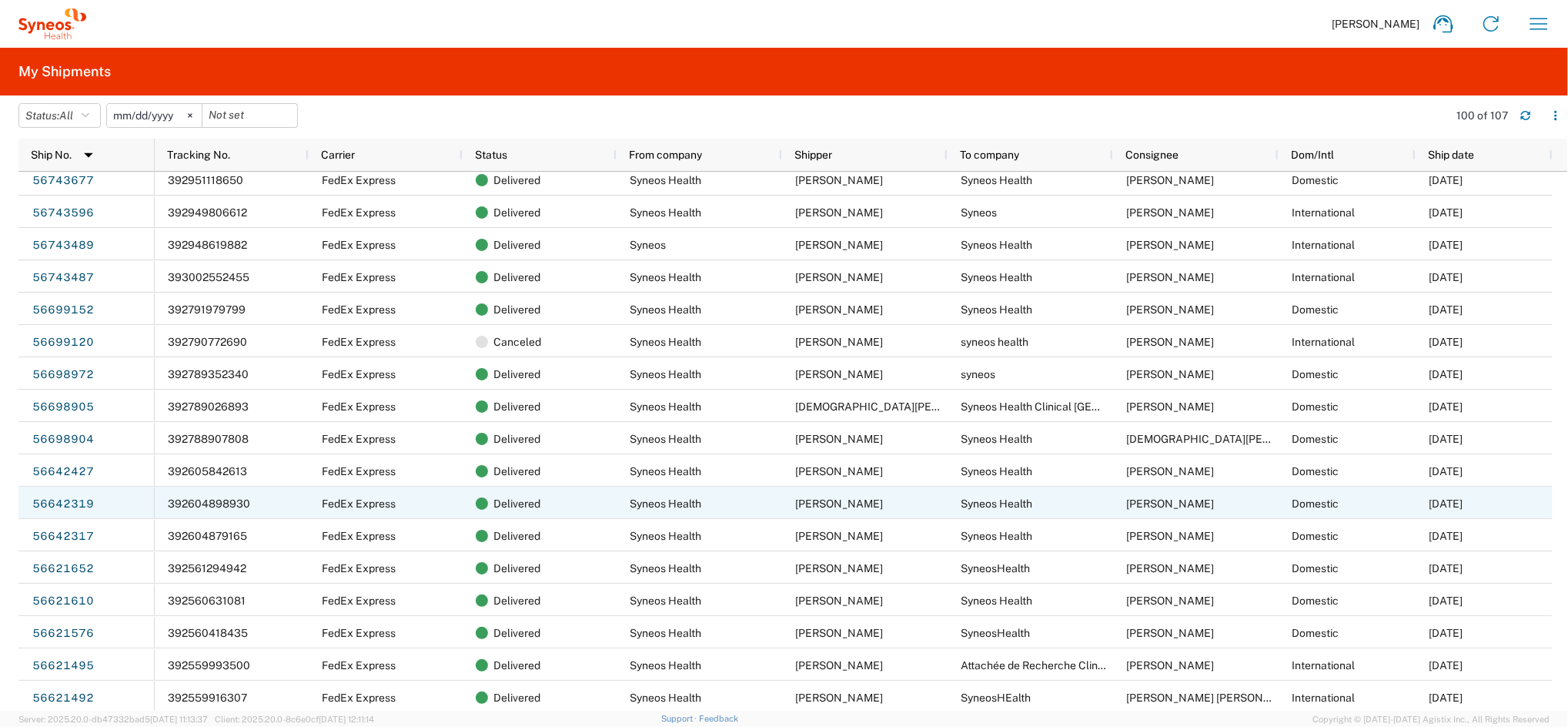
scroll to position [924, 0]
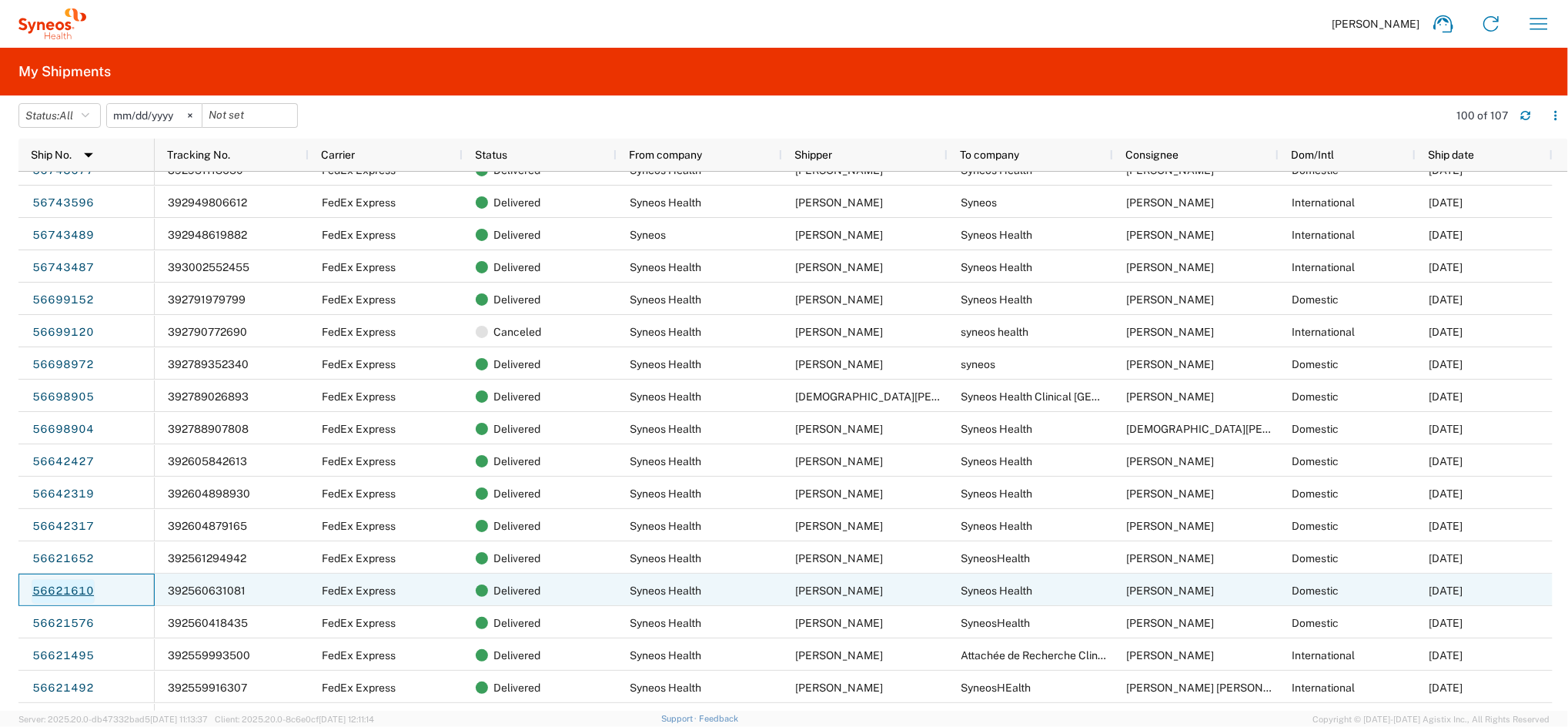
click at [85, 583] on link "56621610" at bounding box center [63, 591] width 63 height 24
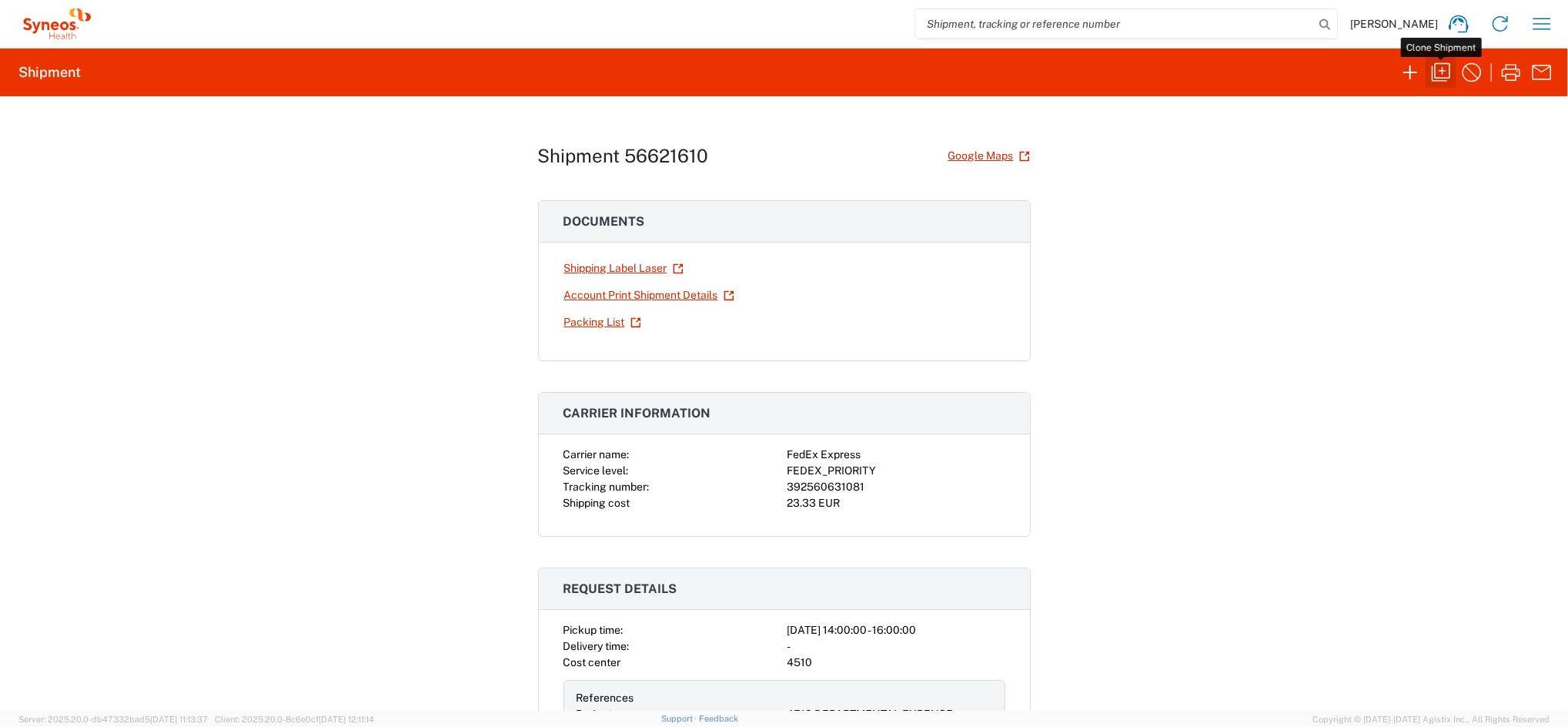
click at [1446, 74] on icon "button" at bounding box center [1440, 72] width 24 height 24
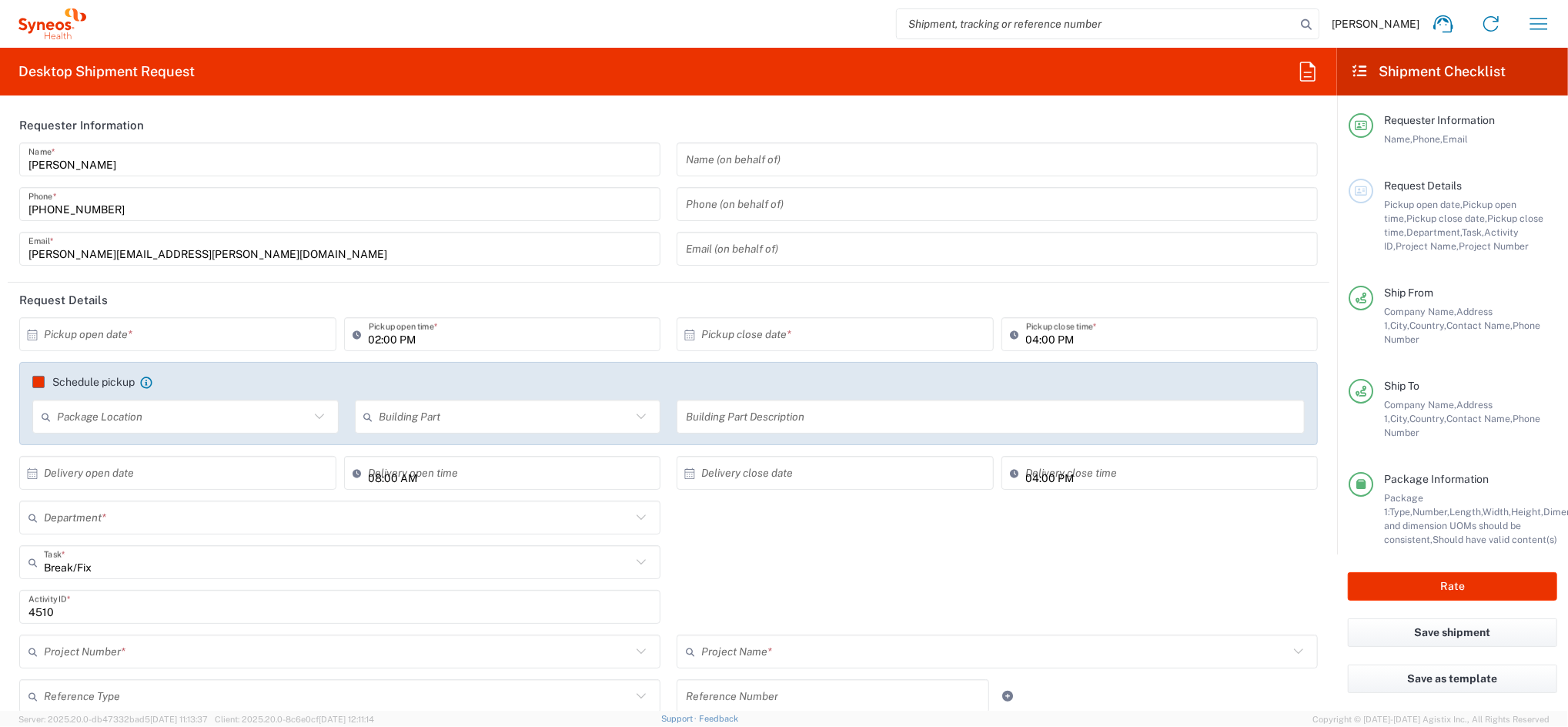
type input "4510"
type input "4510 DEPARTMENTAL EXPENSE"
type input "Your Packaging"
type input "4510 DEPARTMENTAL EXPENSE"
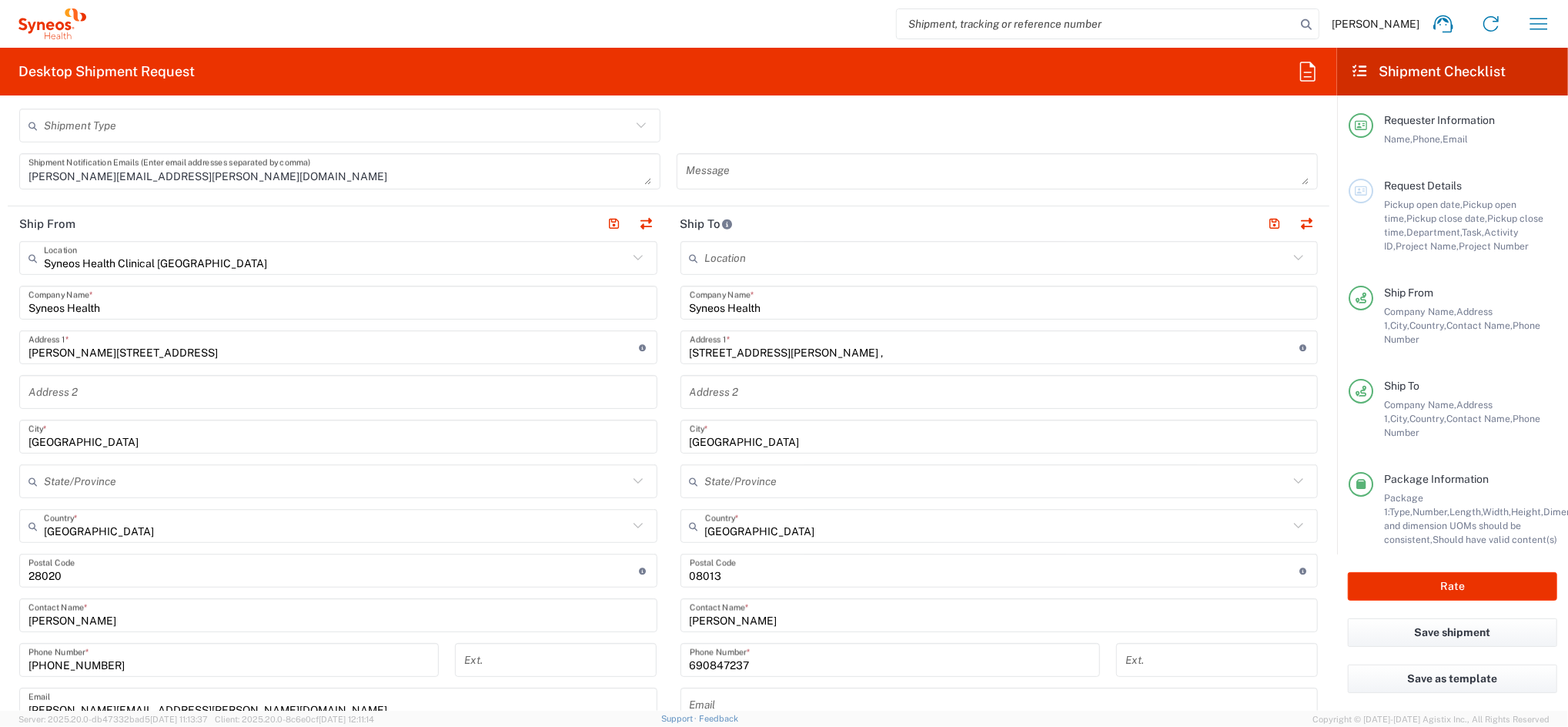
scroll to position [513, 0]
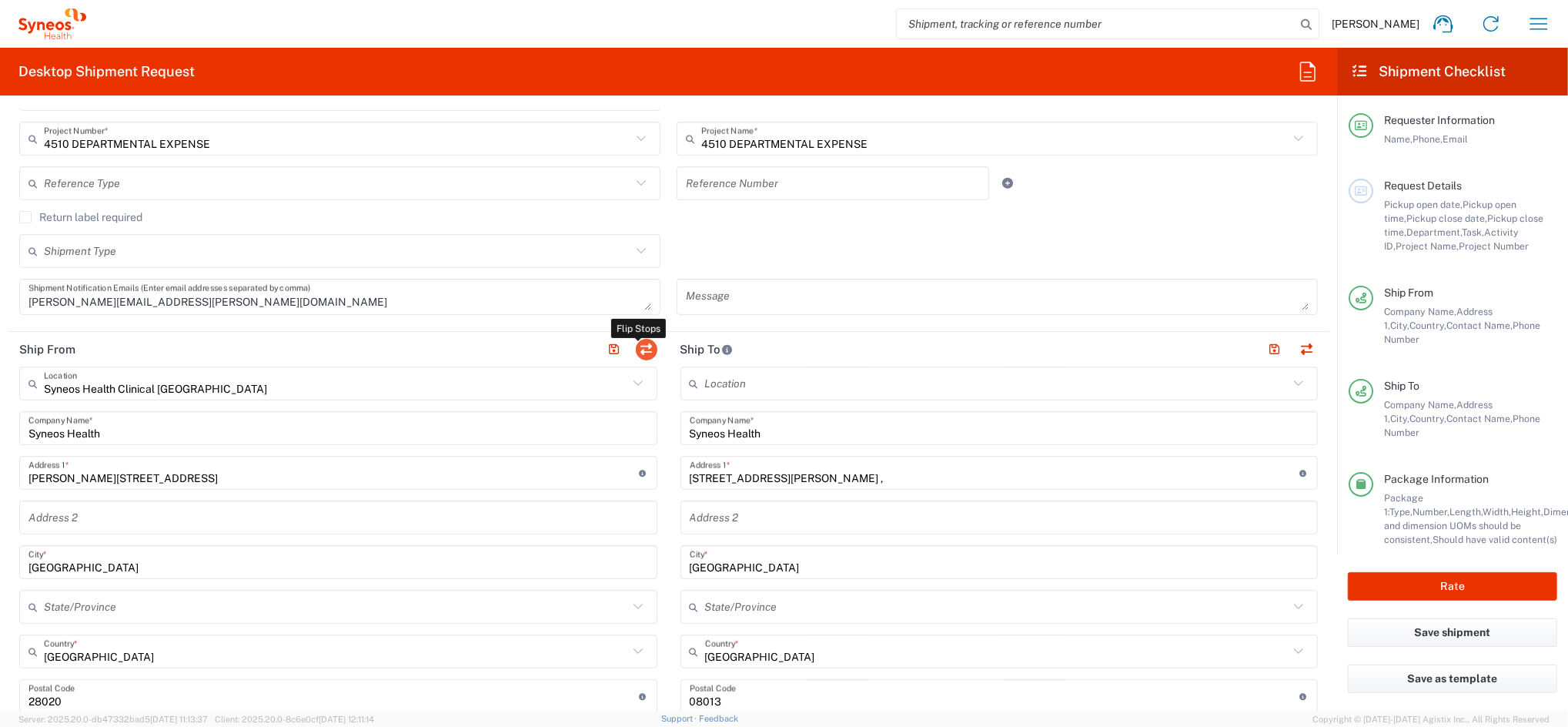
click at [638, 343] on button "button" at bounding box center [646, 350] width 21 height 21
type input "Sicilia 264, , Escalera 3 , piso 3 puerta D ,"
type input "[GEOGRAPHIC_DATA]"
type input "08013"
type input "[PERSON_NAME]"
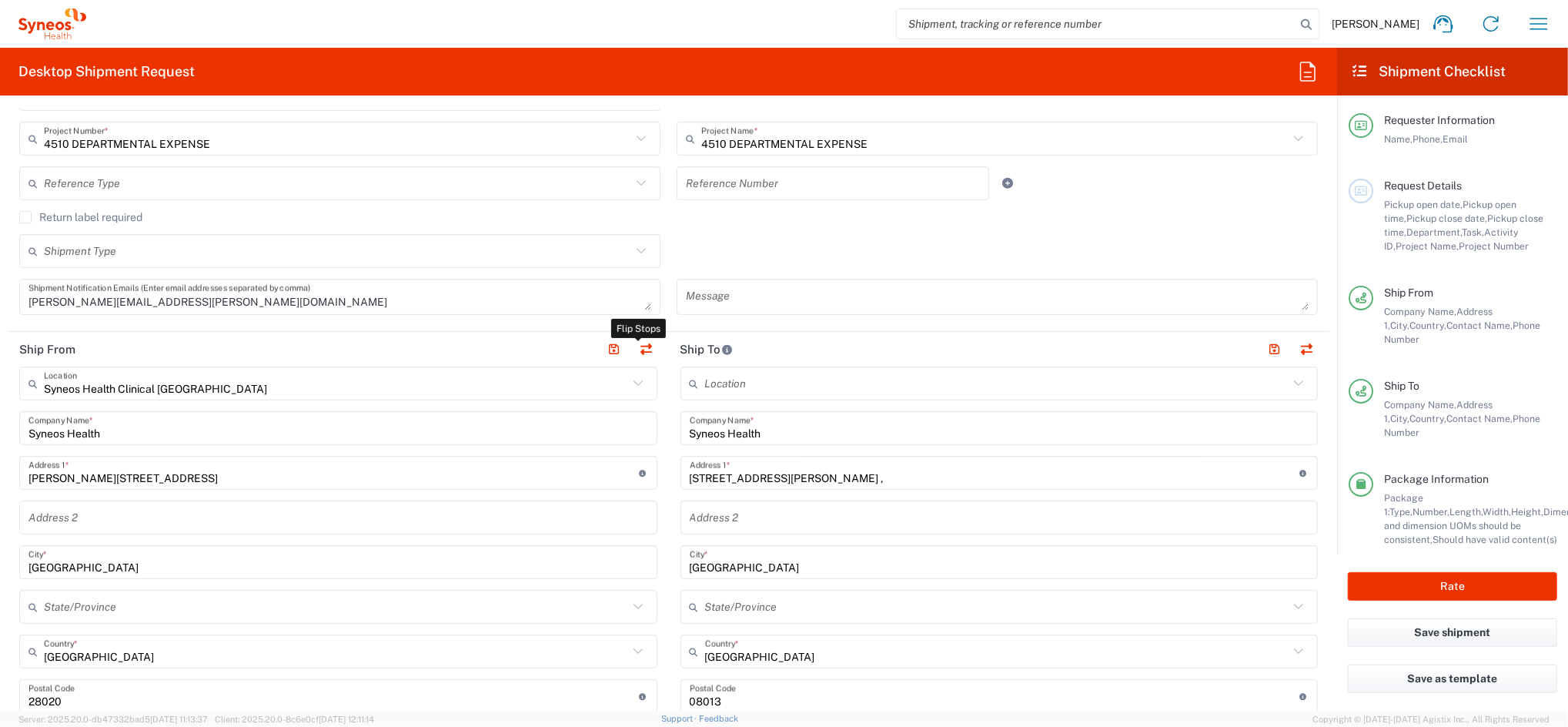
type input "690847237"
type input "EORI"
type input "Syneos Health Clinical [GEOGRAPHIC_DATA]"
type input "[PERSON_NAME][STREET_ADDRESS]"
type input "[GEOGRAPHIC_DATA]"
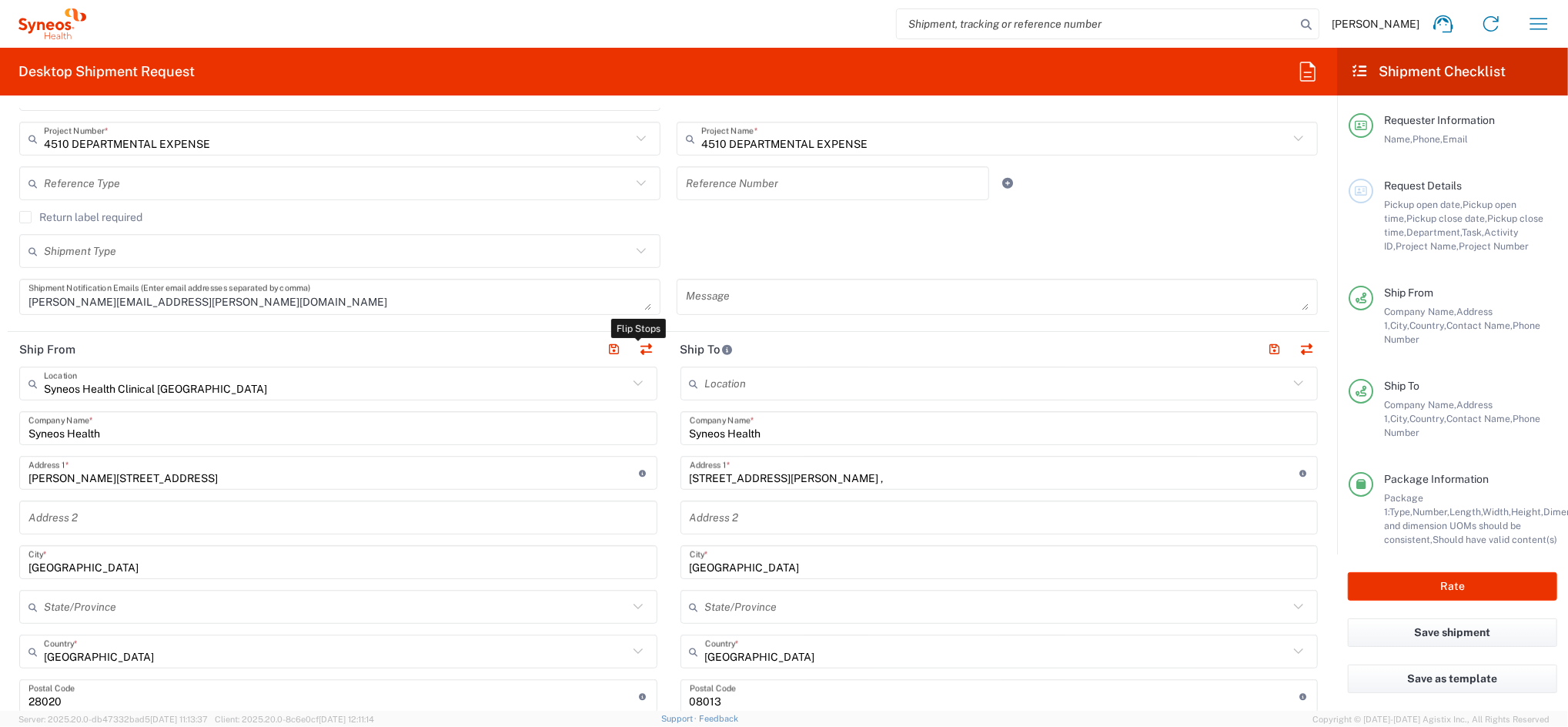
type input "28020"
type input "[PERSON_NAME]"
type input "[PHONE_NUMBER]"
type input "[PERSON_NAME][EMAIL_ADDRESS][PERSON_NAME][DOMAIN_NAME]"
type input "TIN"
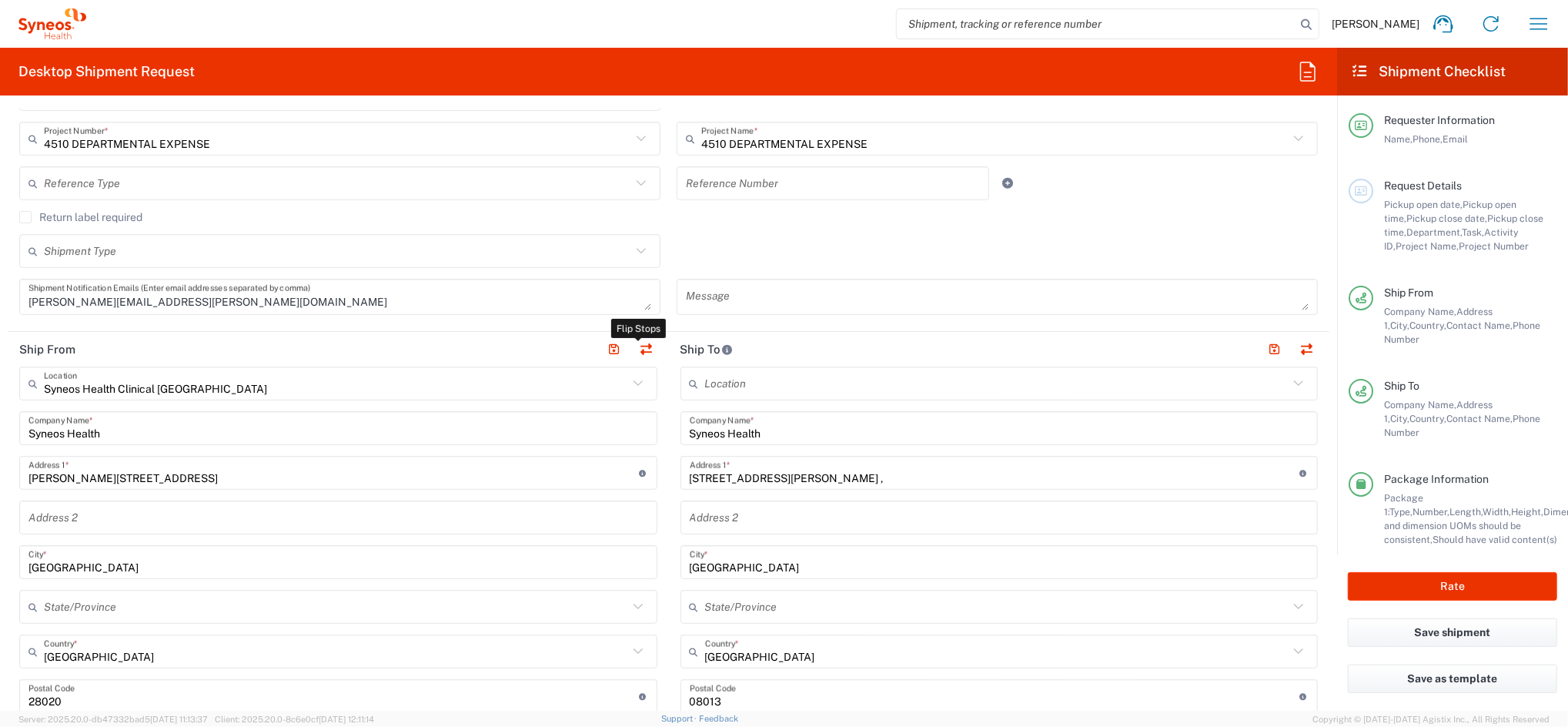
type input "B61389227"
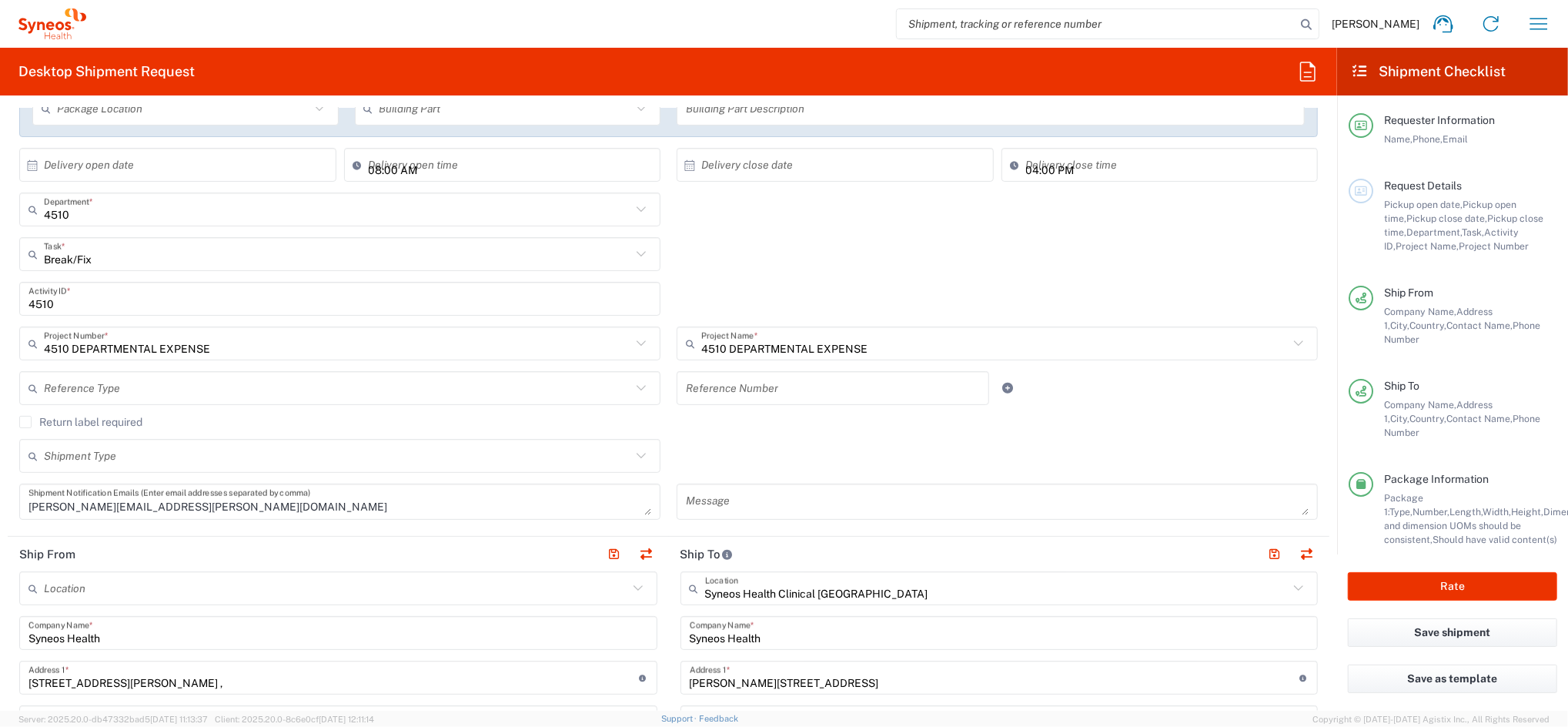
scroll to position [0, 0]
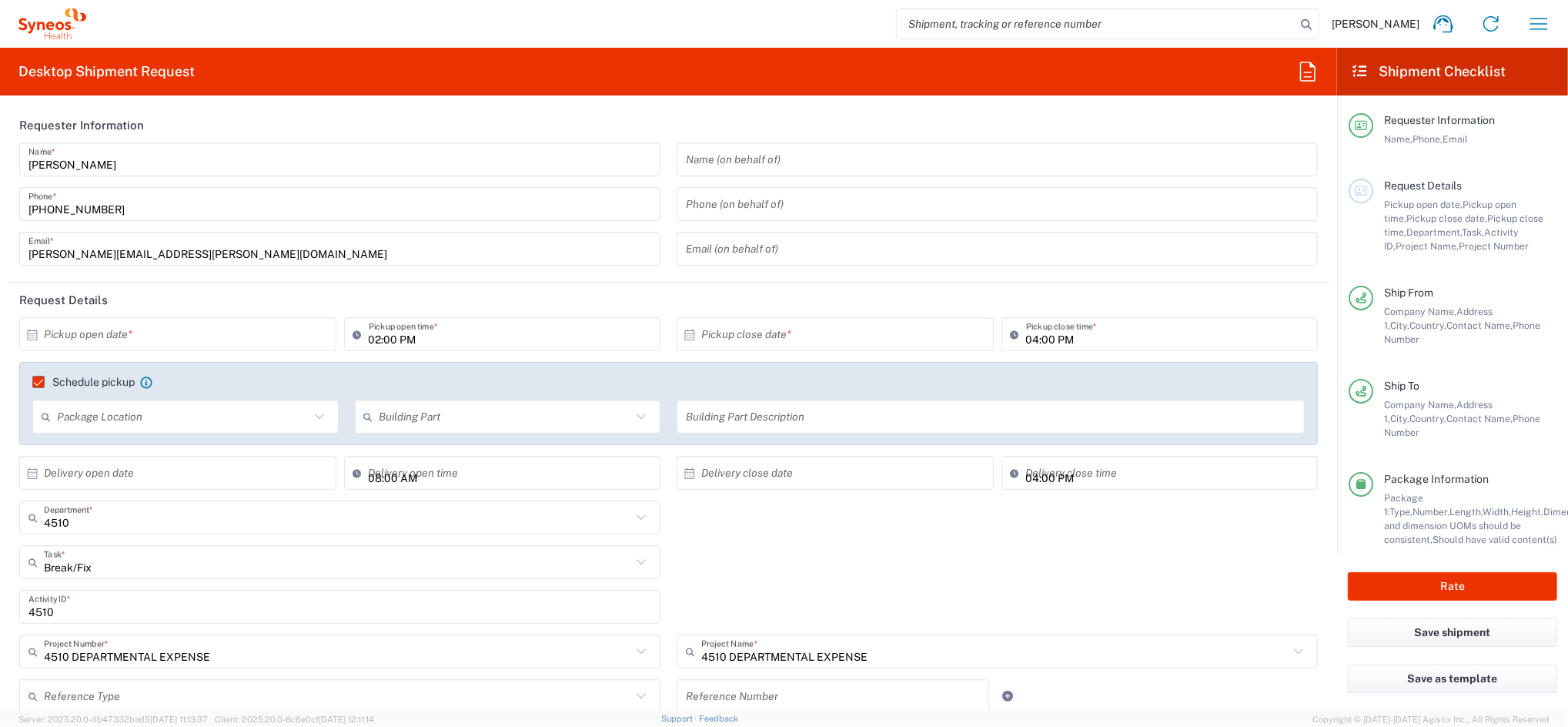
click at [179, 333] on input "text" at bounding box center [181, 335] width 275 height 27
click at [158, 436] on span "7" at bounding box center [157, 430] width 22 height 21
type input "[DATE]"
click at [1444, 583] on button "Rate" at bounding box center [1452, 586] width 210 height 29
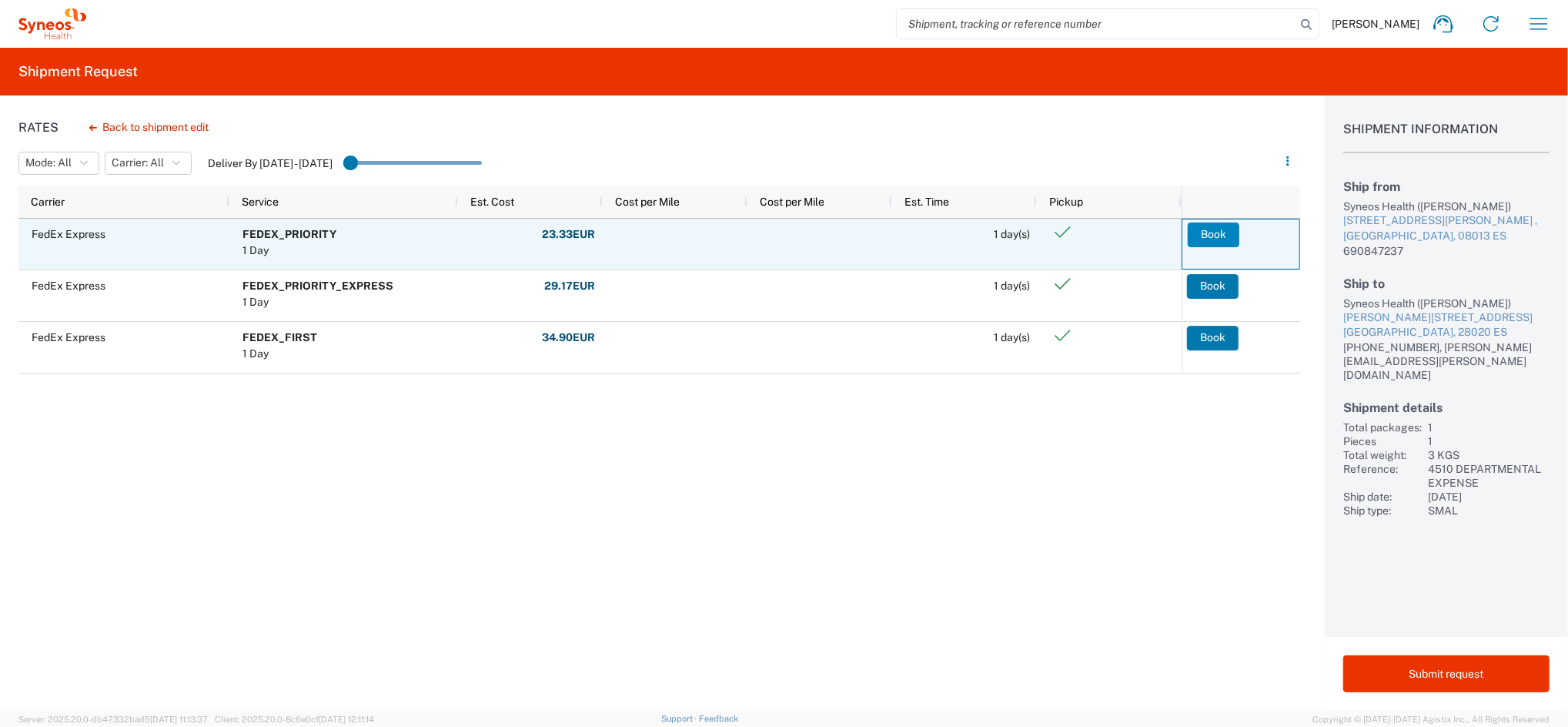
click at [1214, 236] on button "Book" at bounding box center [1213, 235] width 51 height 24
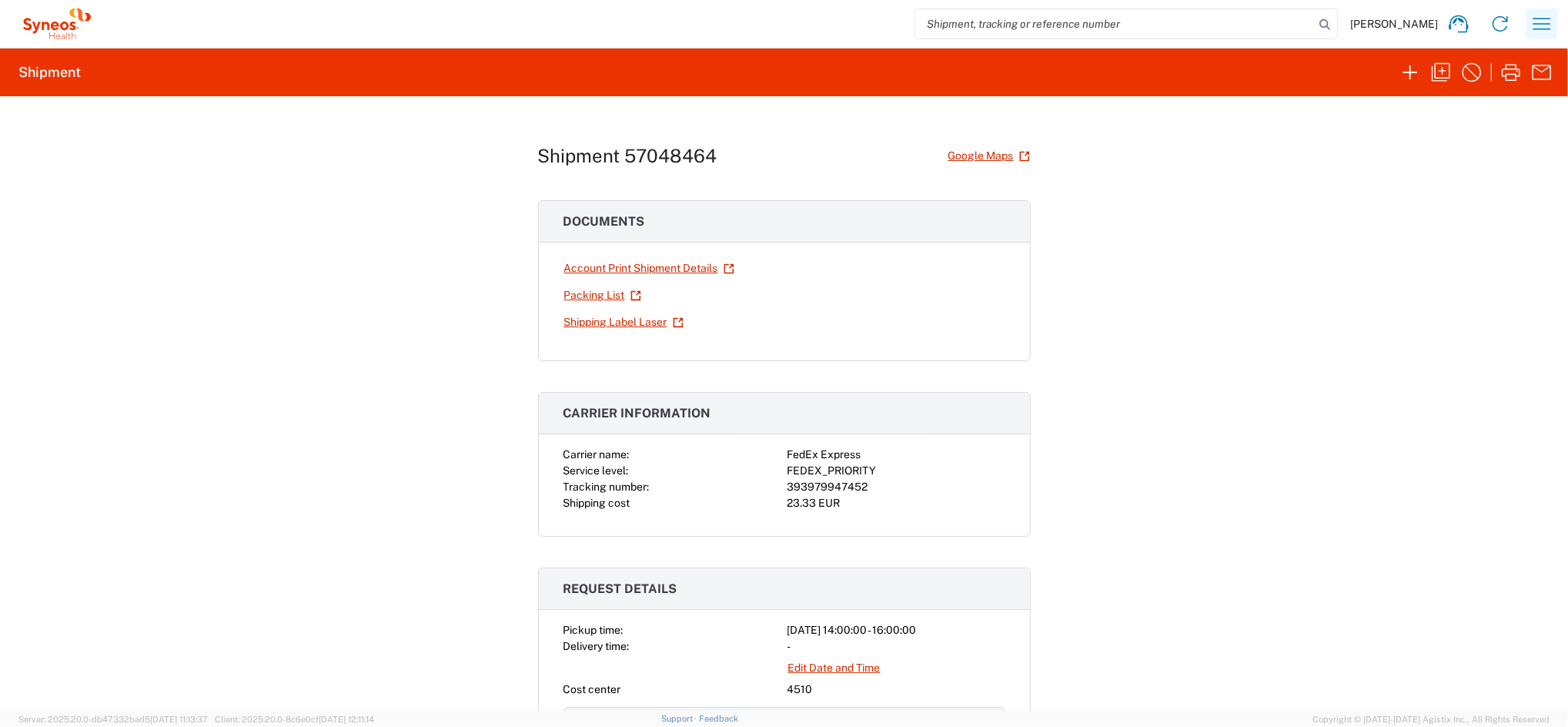
click at [1540, 32] on icon "button" at bounding box center [1542, 23] width 24 height 24
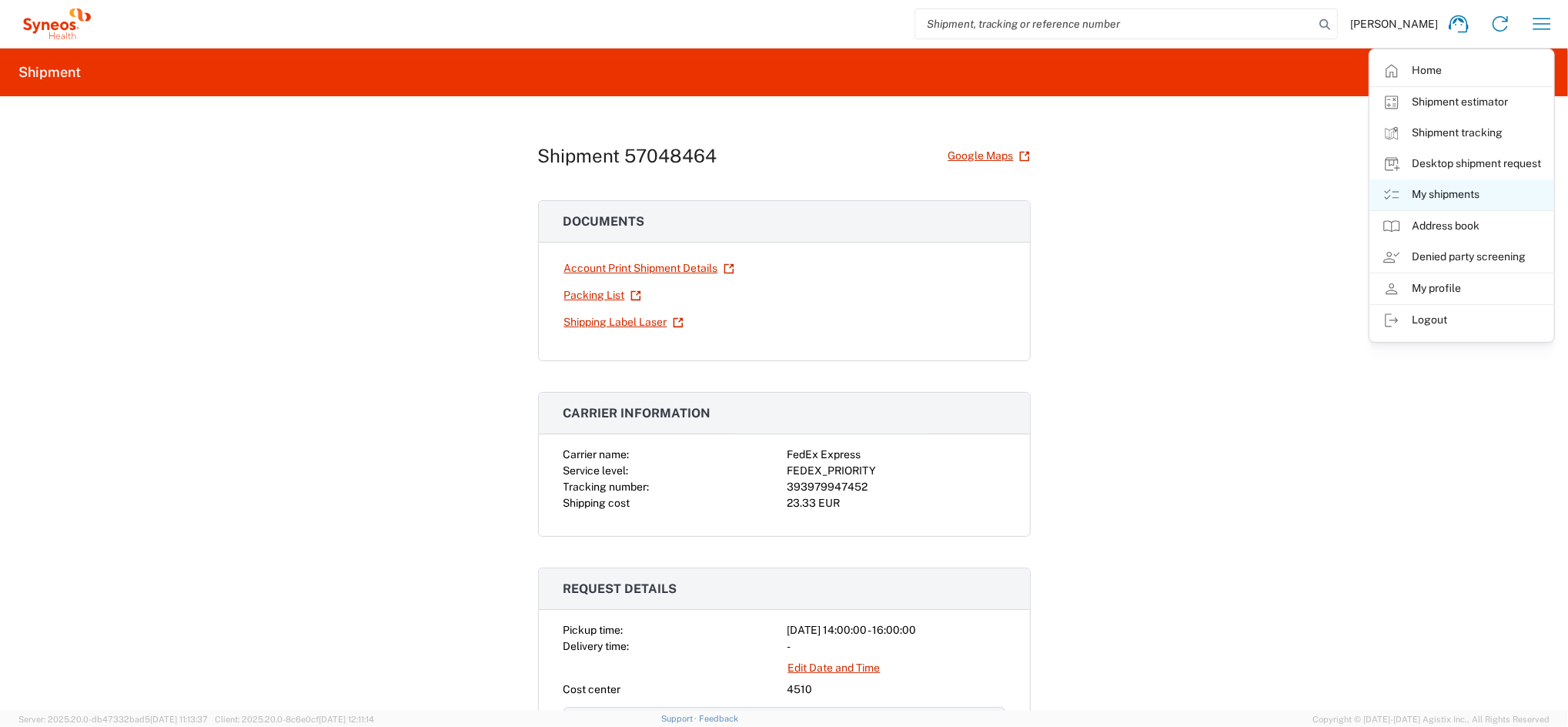
click at [1468, 199] on link "My shipments" at bounding box center [1462, 194] width 184 height 31
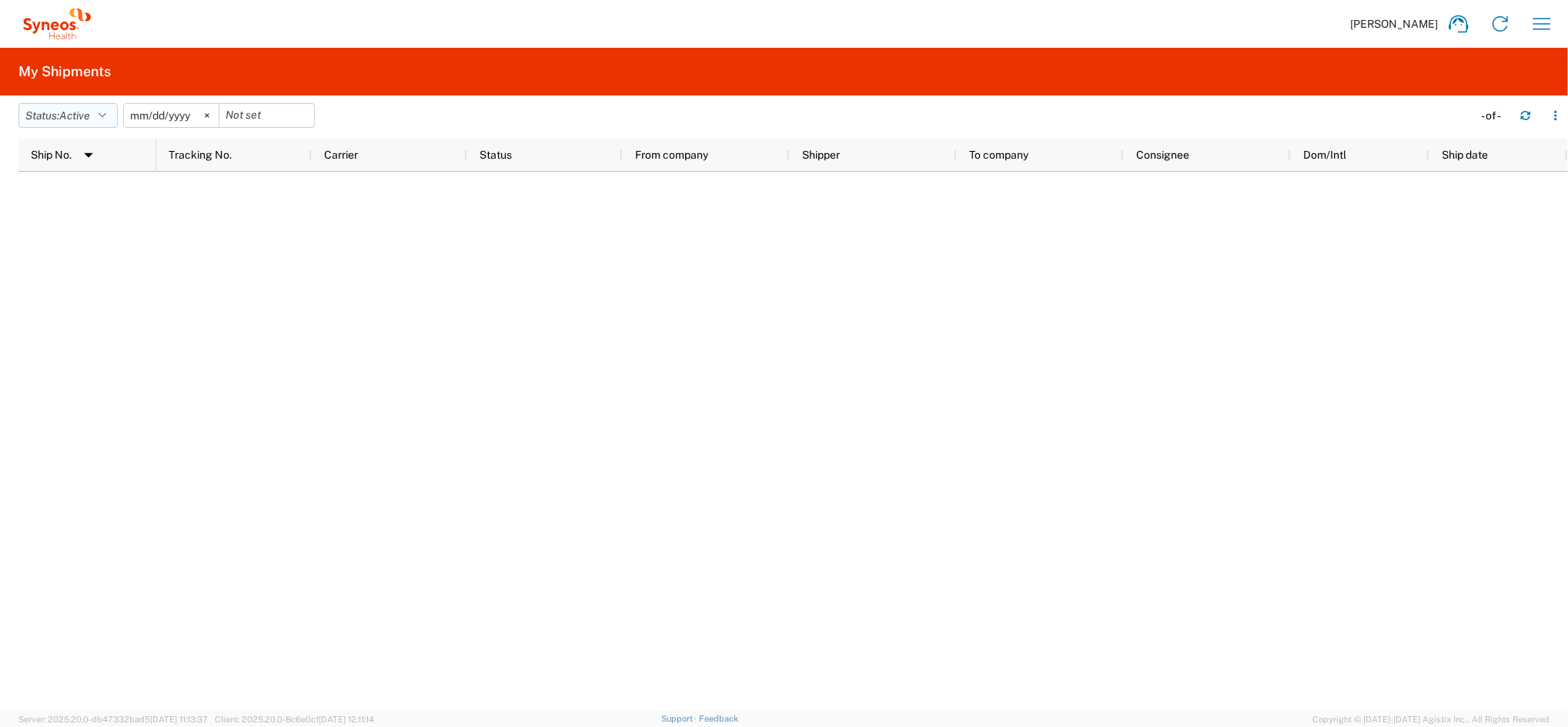
click at [103, 111] on icon "button" at bounding box center [102, 116] width 7 height 11
click at [56, 193] on span "All" at bounding box center [109, 197] width 179 height 24
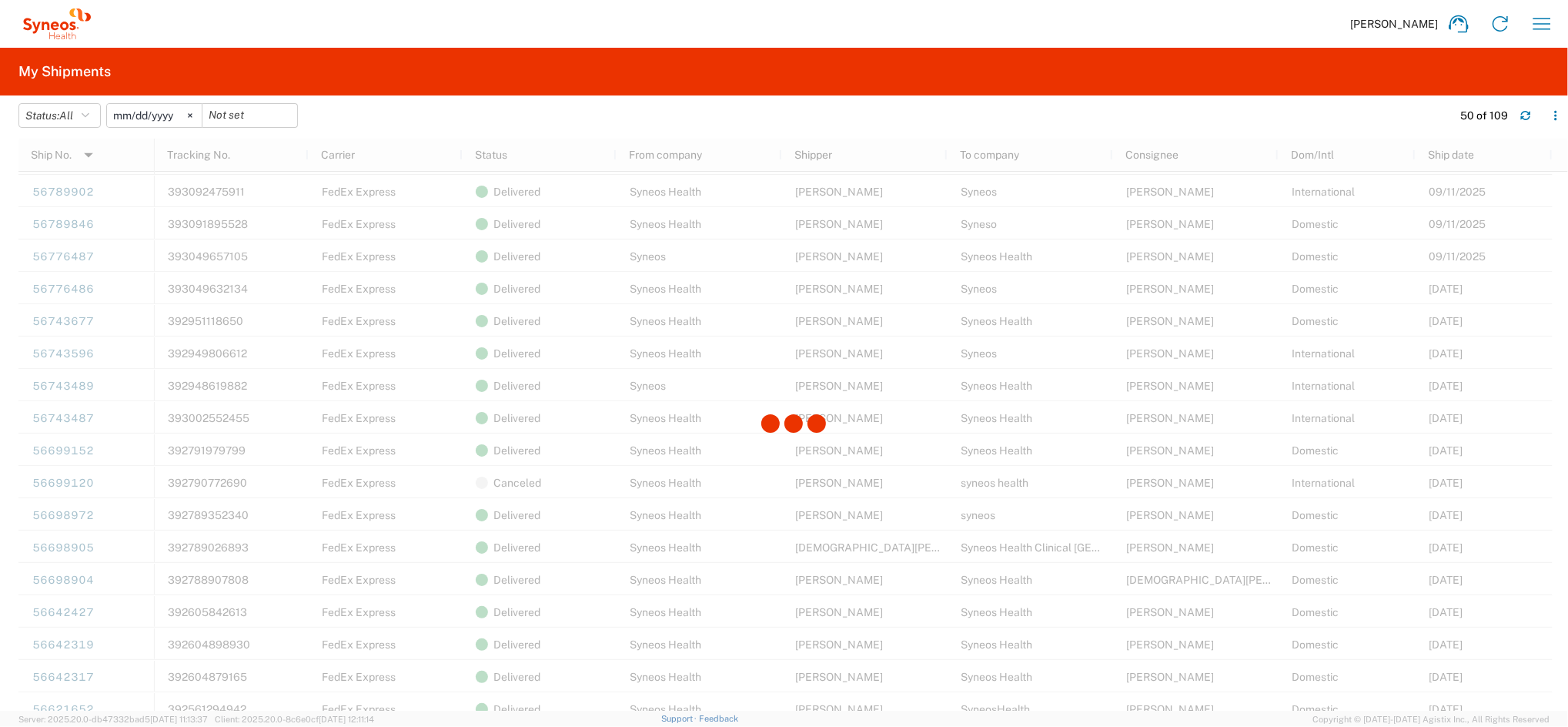
scroll to position [924, 0]
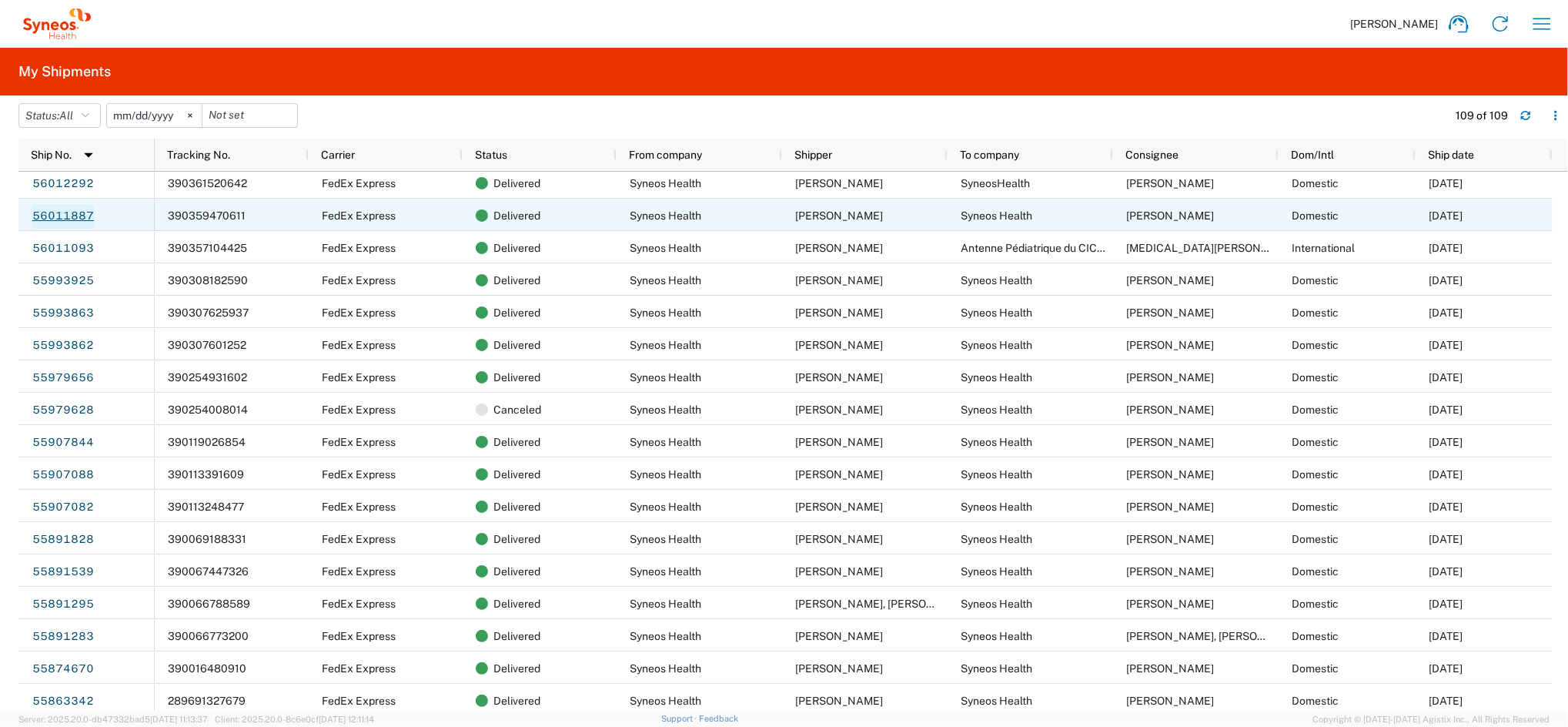
click at [67, 218] on link "56011887" at bounding box center [63, 216] width 63 height 24
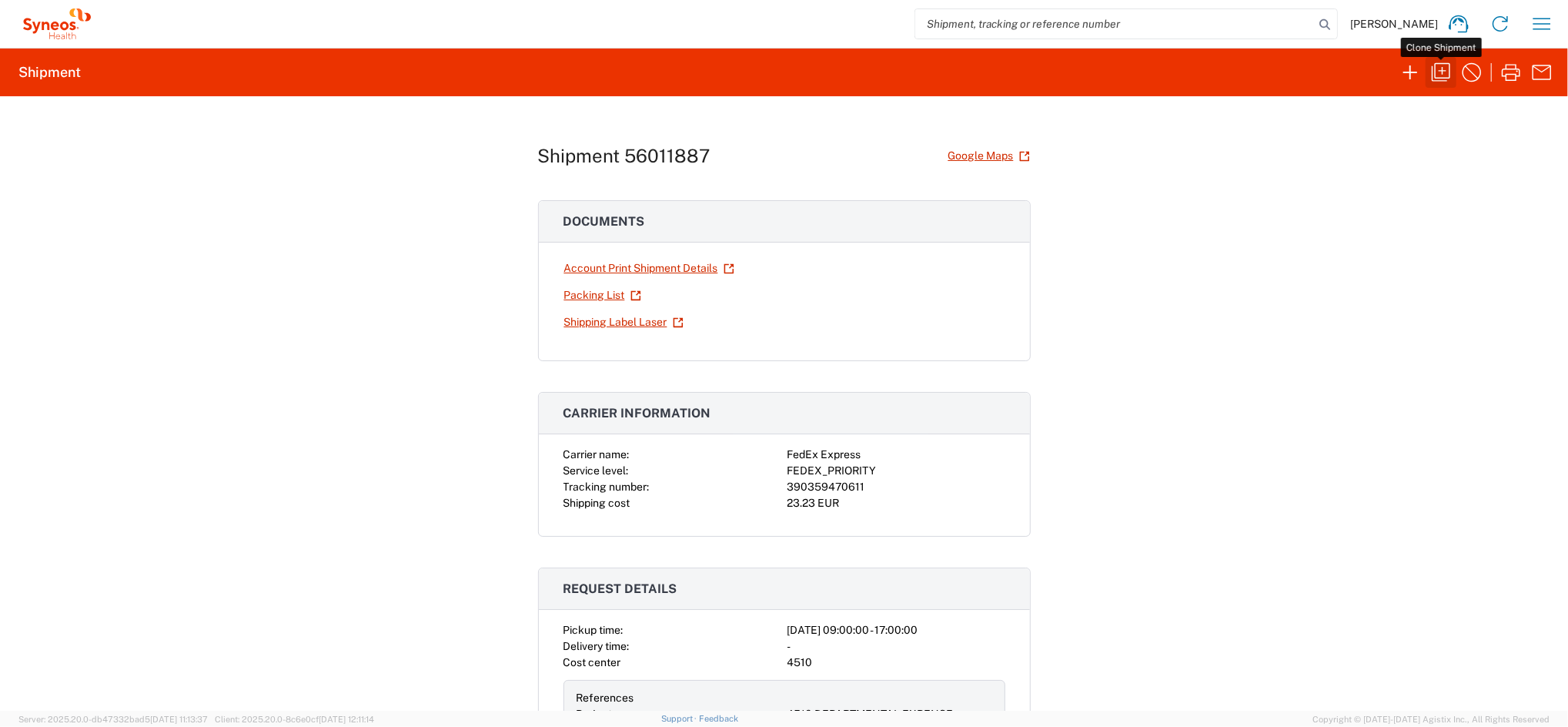
click at [1441, 72] on icon "button" at bounding box center [1440, 72] width 24 height 24
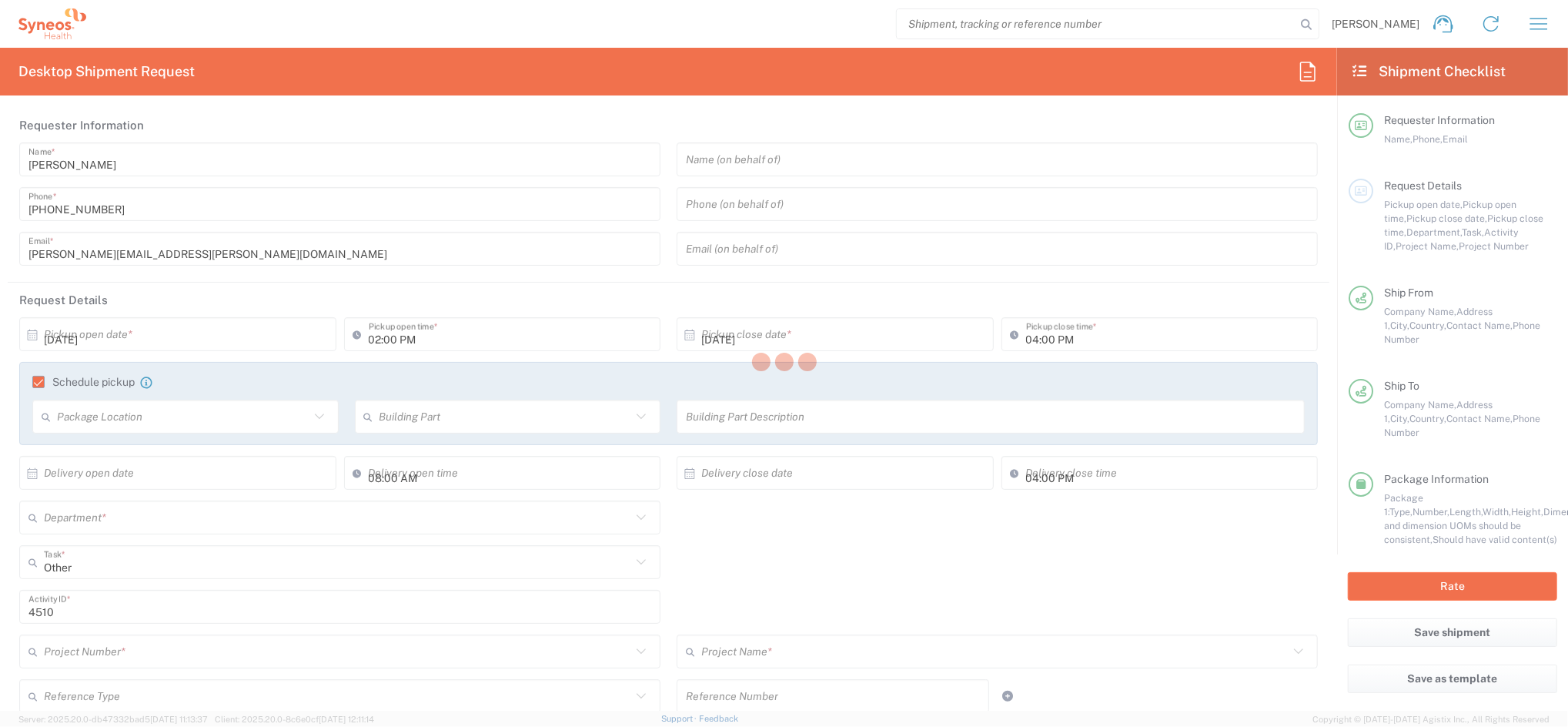
type input "09:00 AM"
type input "05:00 PM"
type textarea "[PERSON_NAME][EMAIL_ADDRESS][PERSON_NAME][DOMAIN_NAME]"
type input "Syneos Health Clinical [GEOGRAPHIC_DATA]"
type input "Syneos Health"
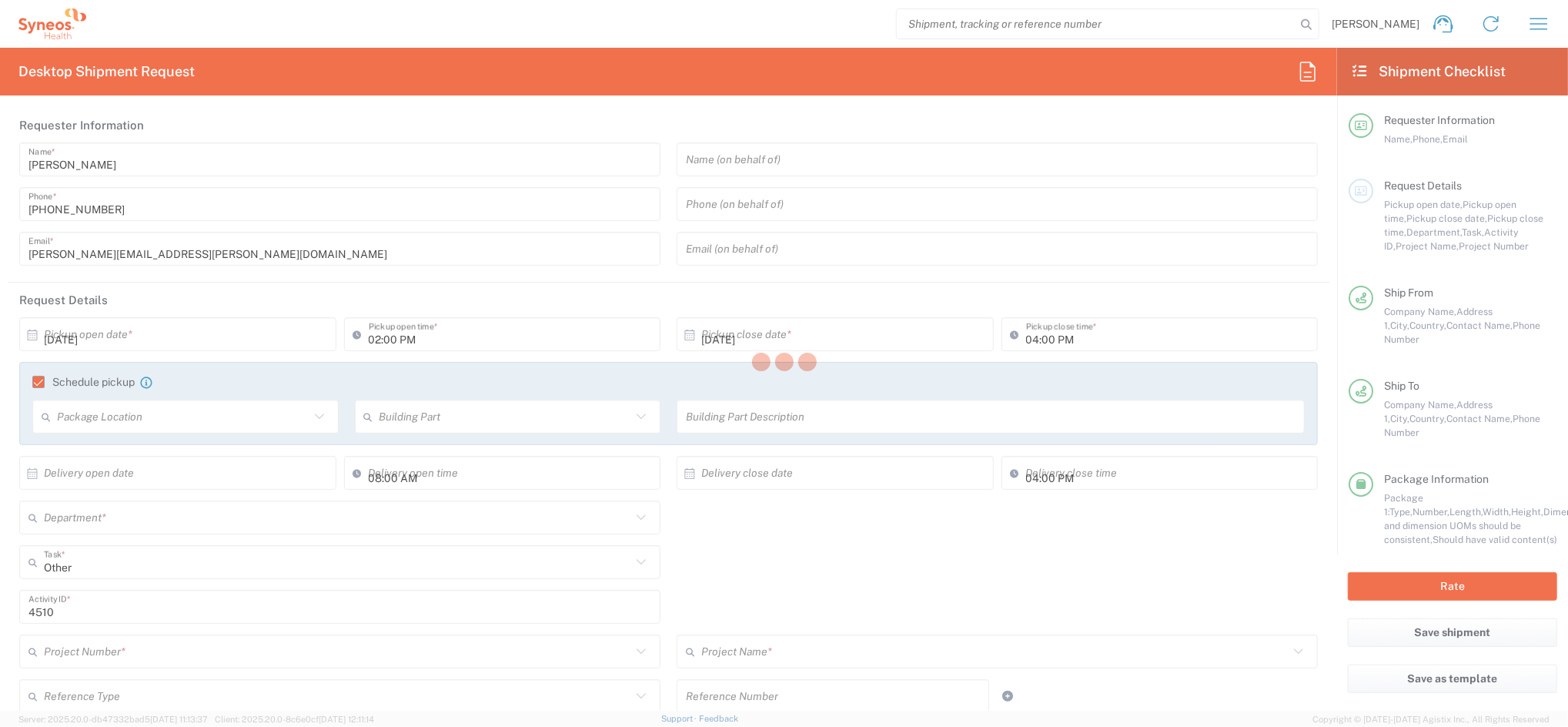
type input "[PERSON_NAME][STREET_ADDRESS]"
type input "[GEOGRAPHIC_DATA]"
type input "28020"
type input "[PERSON_NAME]"
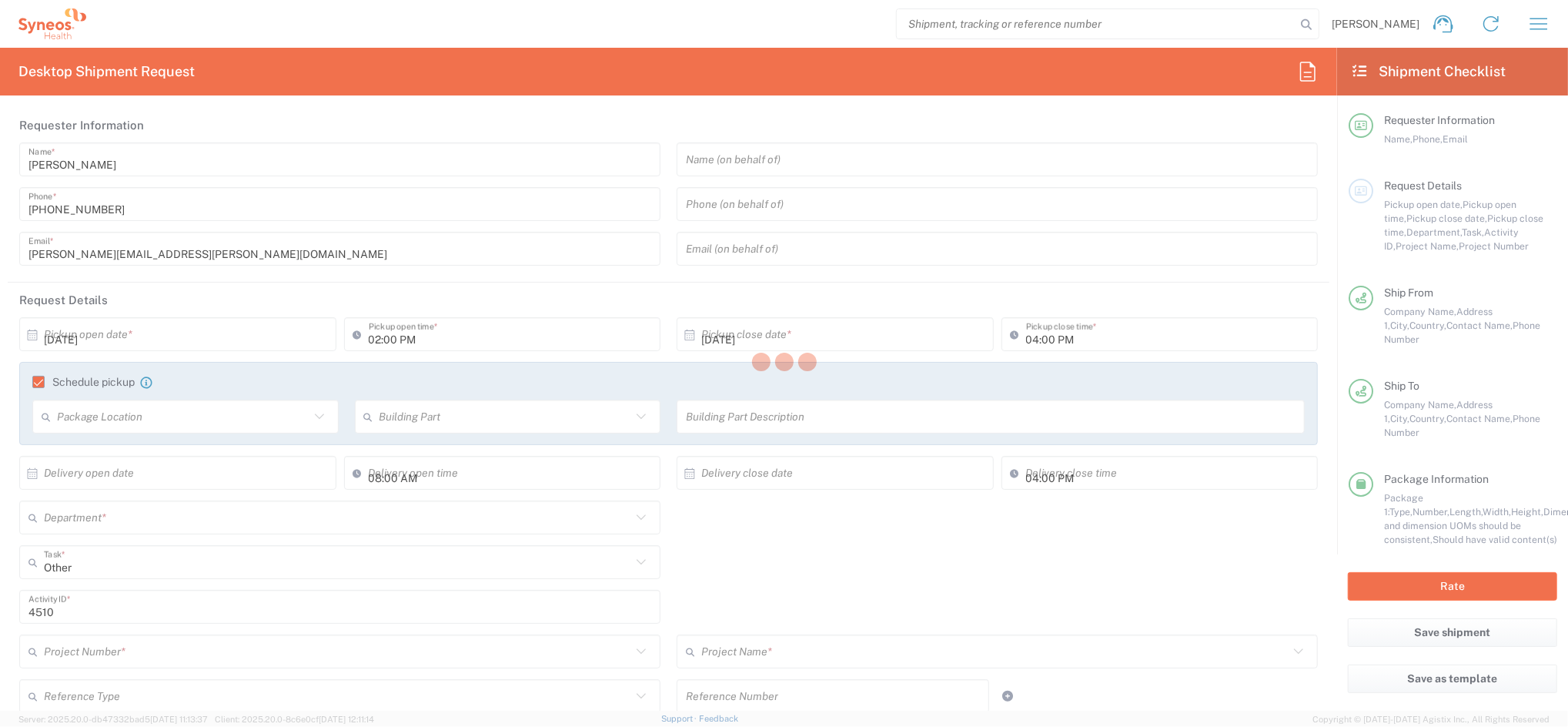
type input "[PHONE_NUMBER]"
type input "[PERSON_NAME][EMAIL_ADDRESS][PERSON_NAME][DOMAIN_NAME]"
type input "Syneos Health"
type input "Pintor Mir, 20B, Calafell,"
type input "Tarragona"
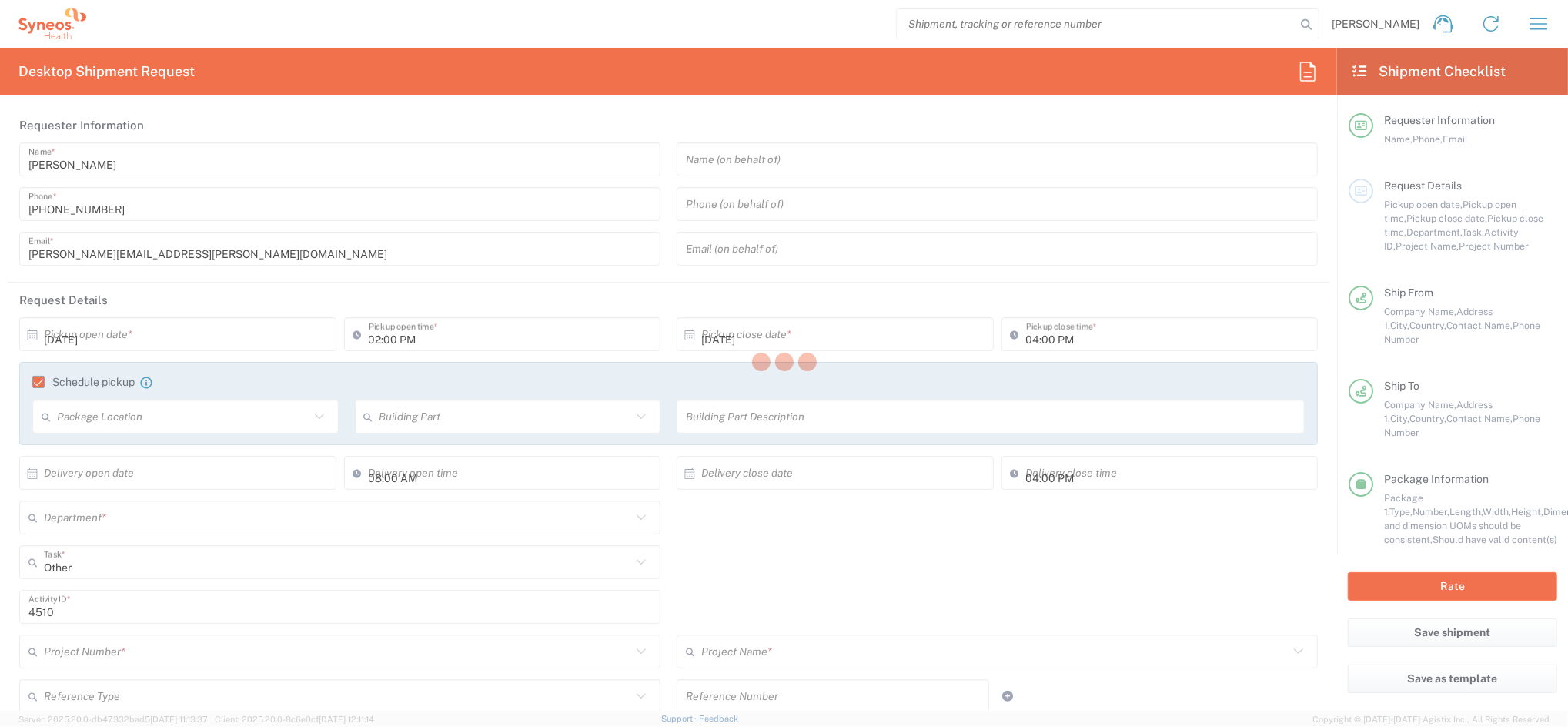
type input "[GEOGRAPHIC_DATA]"
type input "43820"
type input "Shlapak, Lyudmila"
type input "696755496"
type input "Sender/Shipper"
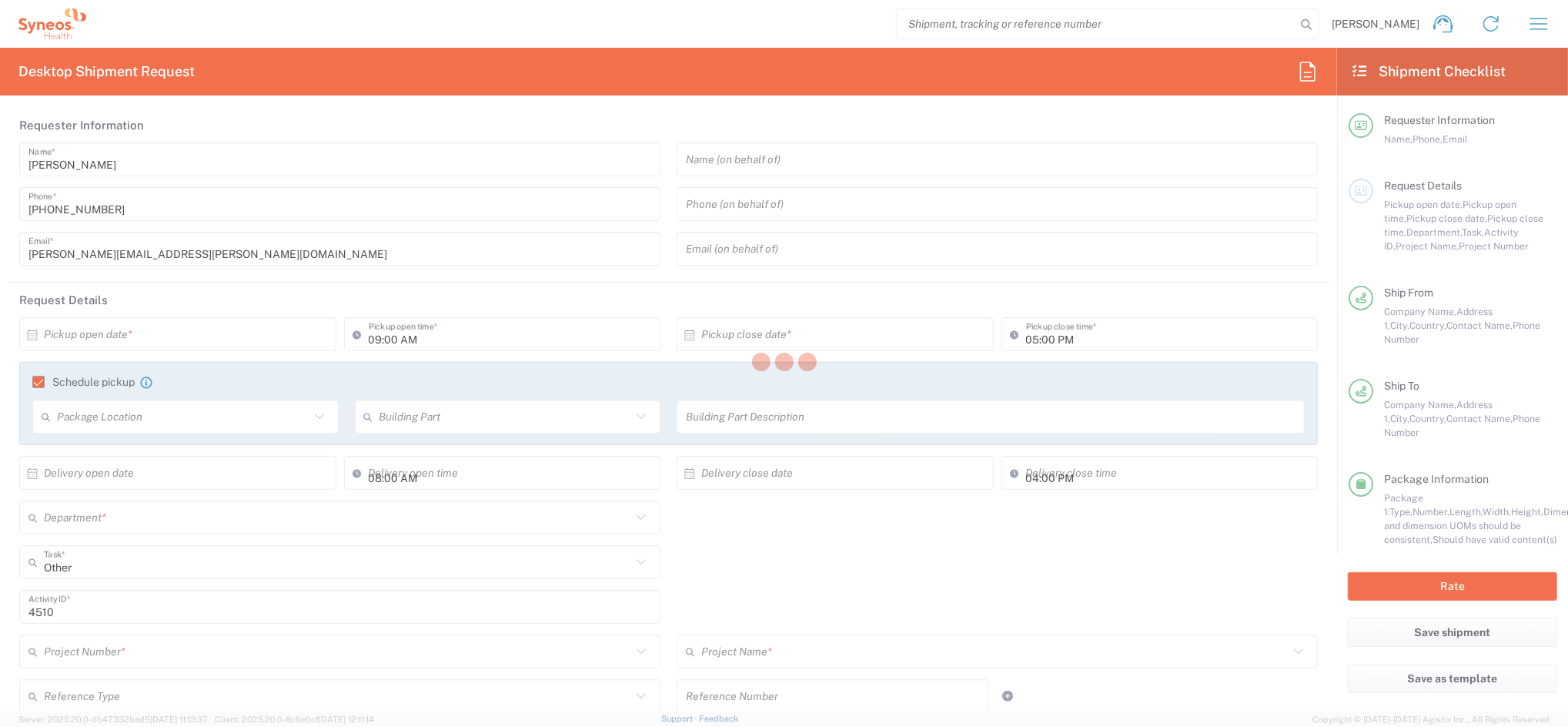
type input "4510 DEPARTMENTAL EXPENSE"
type input "[GEOGRAPHIC_DATA]"
type input "Your Packaging"
type input "4510"
type input "4510 DEPARTMENTAL EXPENSE"
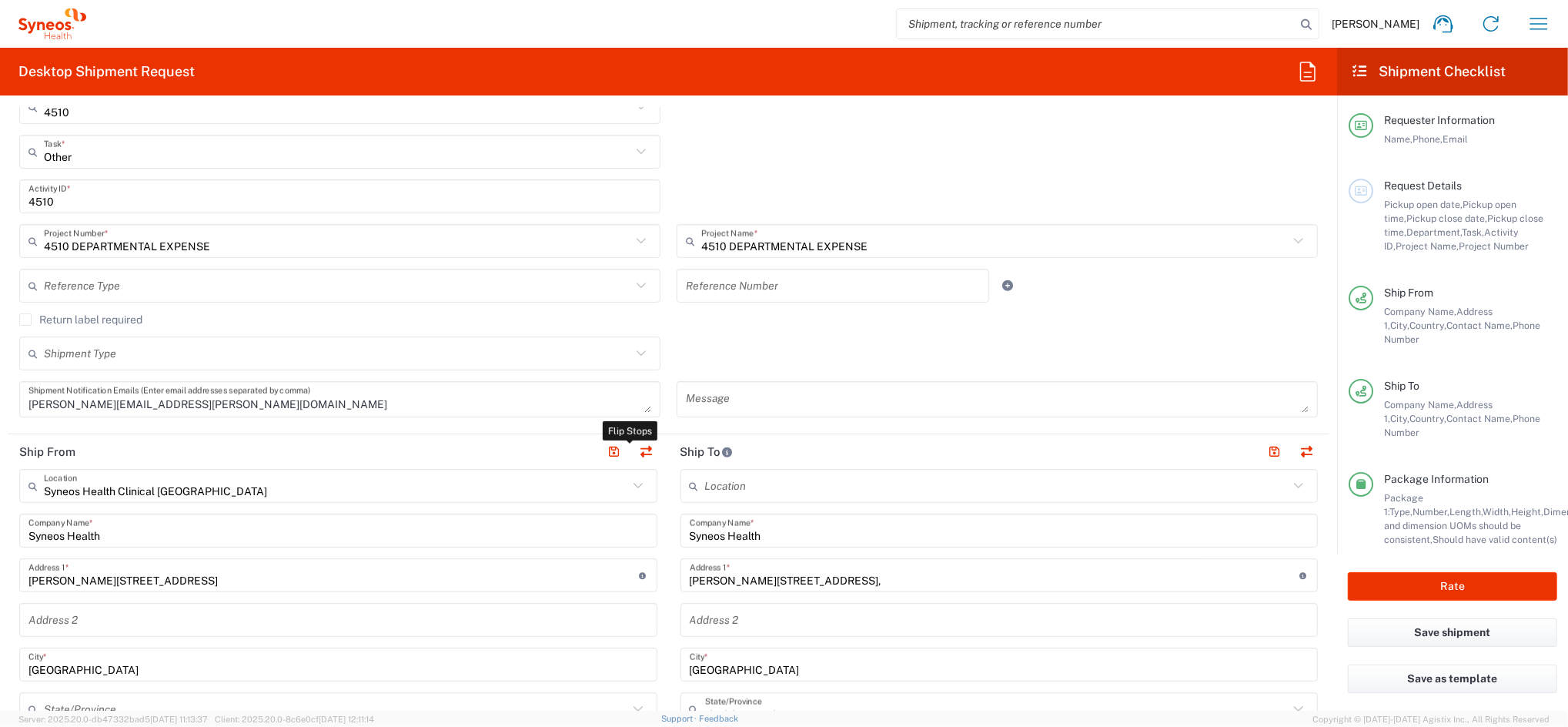
click at [638, 450] on button "button" at bounding box center [646, 451] width 21 height 21
type input "Pintor Mir, 20B, Calafell,"
type input "Tarragona"
type input "[GEOGRAPHIC_DATA]"
type input "43820"
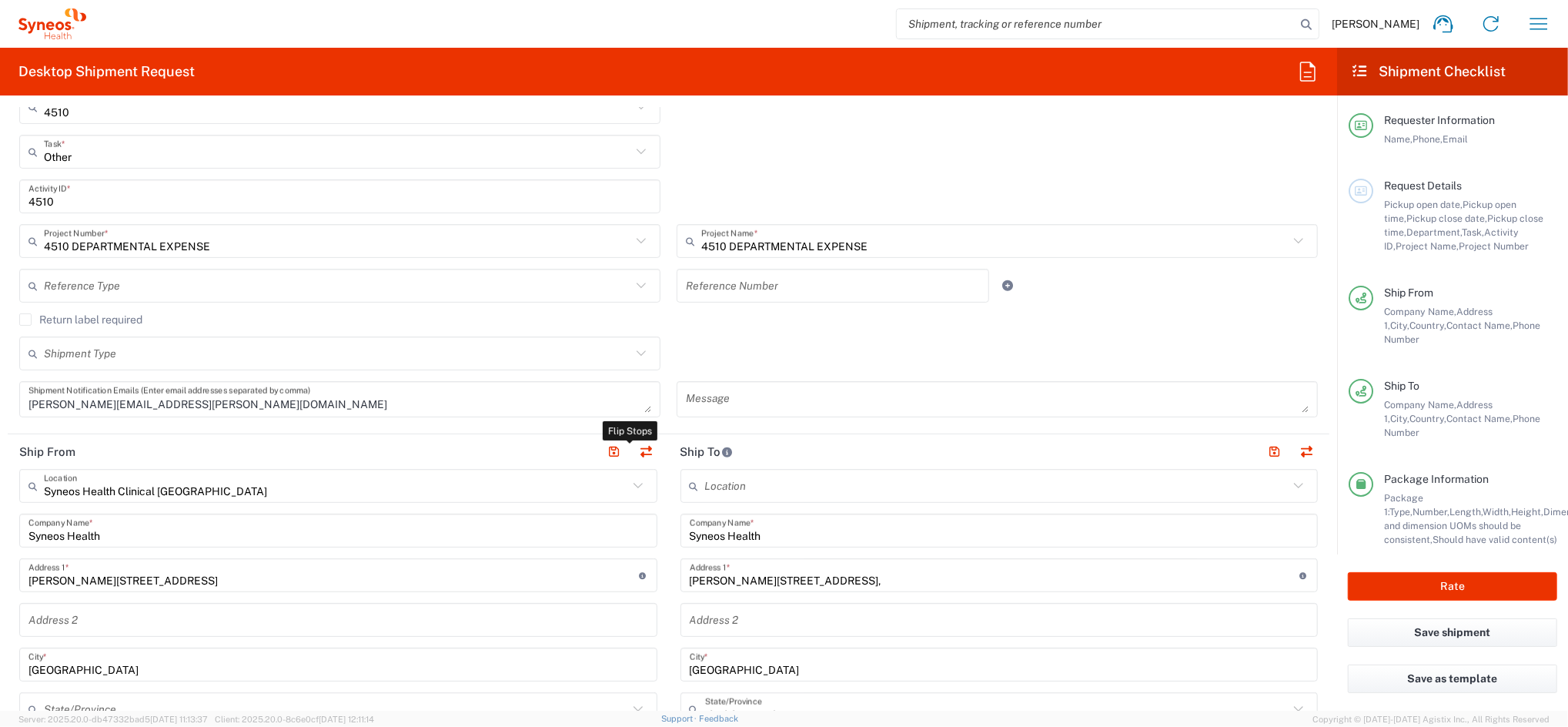
type input "Shlapak, Lyudmila"
type input "696755496"
type input "Syneos Health Clinical [GEOGRAPHIC_DATA]"
type input "[PERSON_NAME][STREET_ADDRESS]"
type input "[GEOGRAPHIC_DATA]"
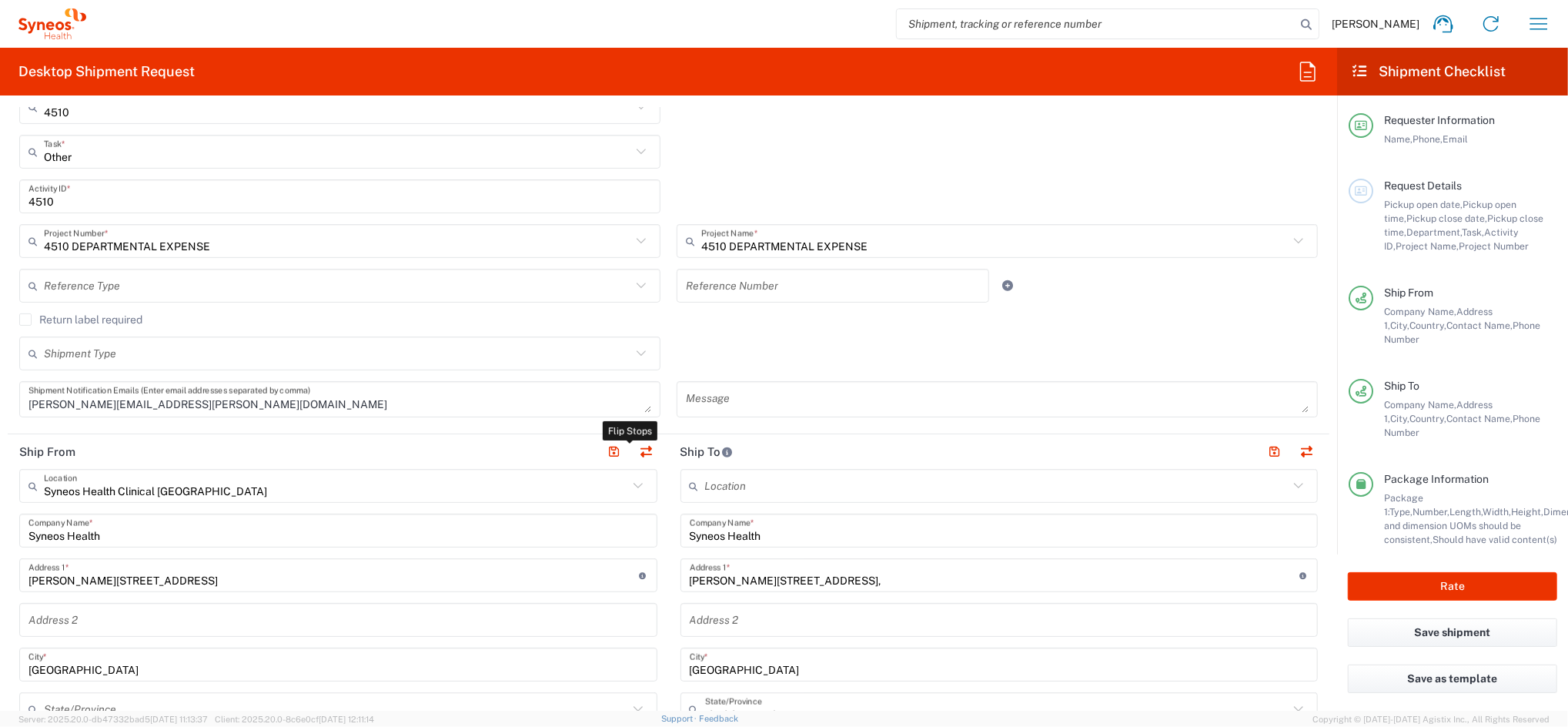
type input "28020"
type input "[PERSON_NAME]"
type input "[PHONE_NUMBER]"
type input "[PERSON_NAME][EMAIL_ADDRESS][PERSON_NAME][DOMAIN_NAME]"
type input "ESB61389227"
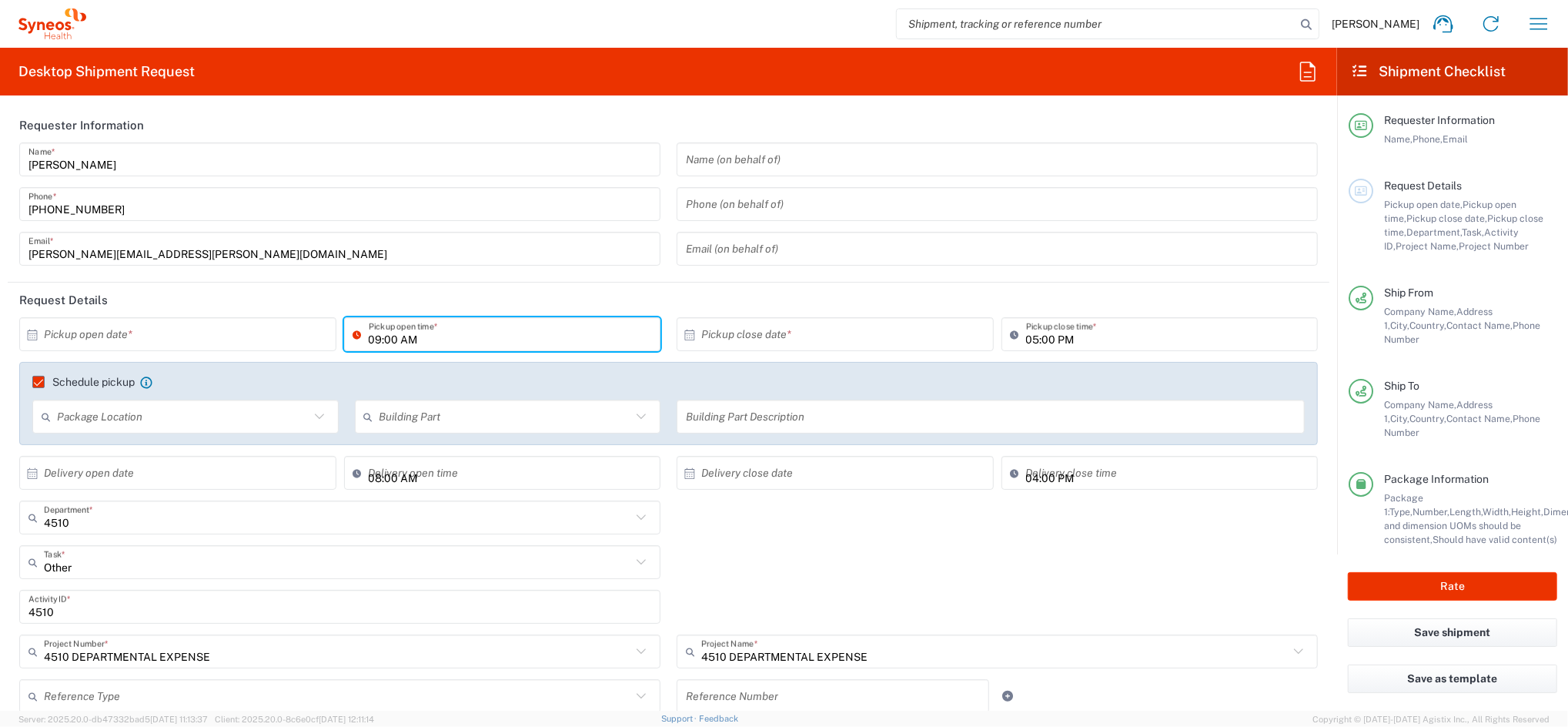
click at [429, 345] on input "09:00 AM" at bounding box center [511, 335] width 283 height 27
click at [117, 337] on input "text" at bounding box center [181, 335] width 275 height 27
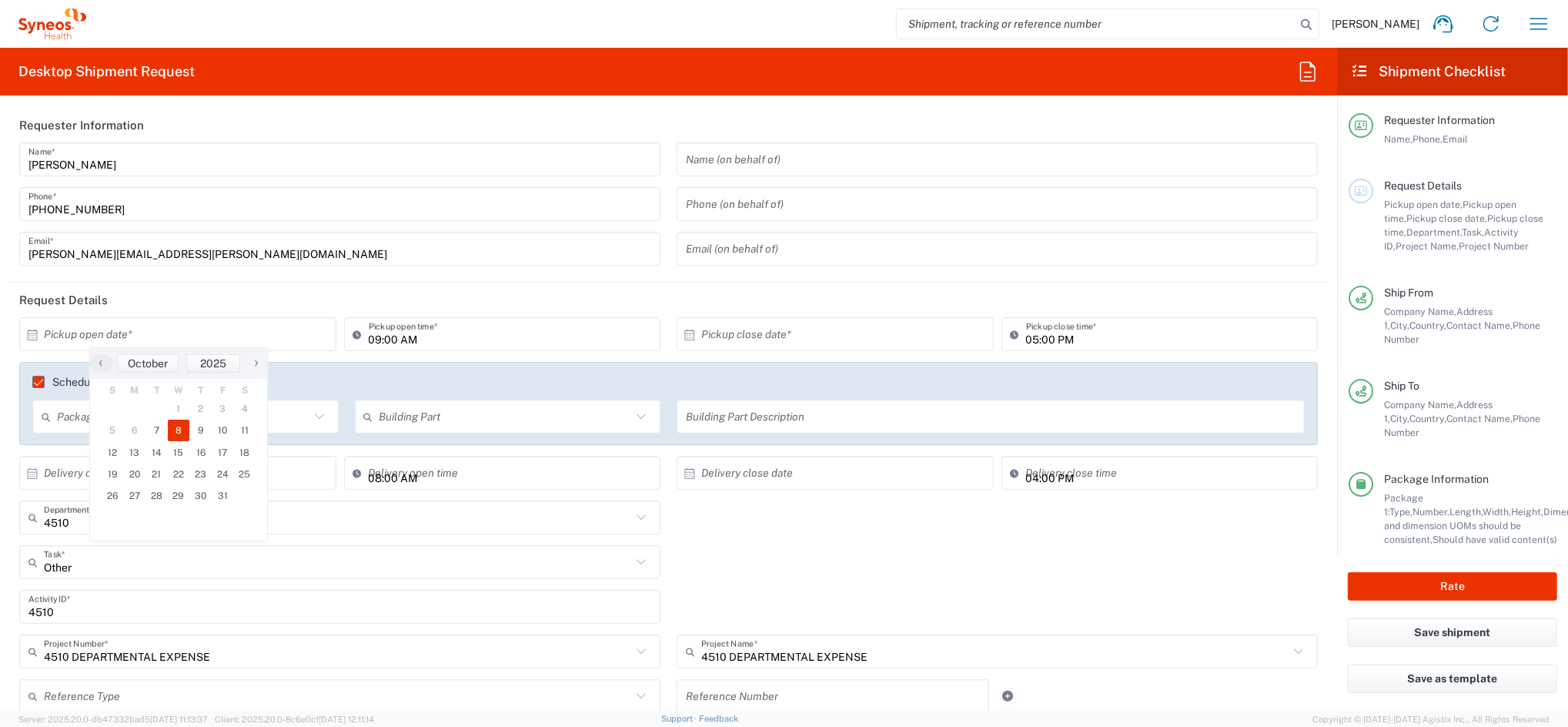
click at [174, 429] on span "8" at bounding box center [179, 430] width 22 height 21
type input "10/08/2025"
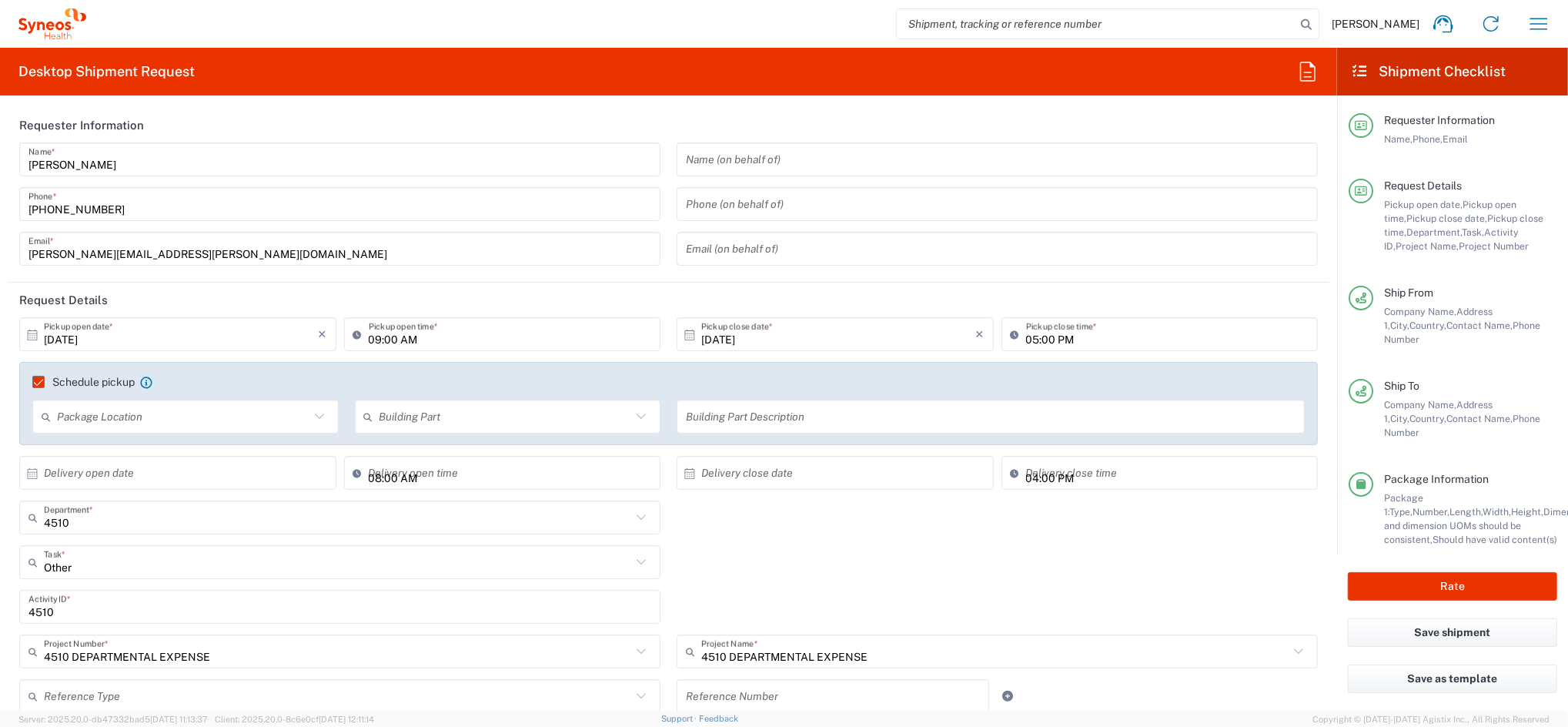
click at [371, 339] on input "09:00 AM" at bounding box center [511, 335] width 283 height 27
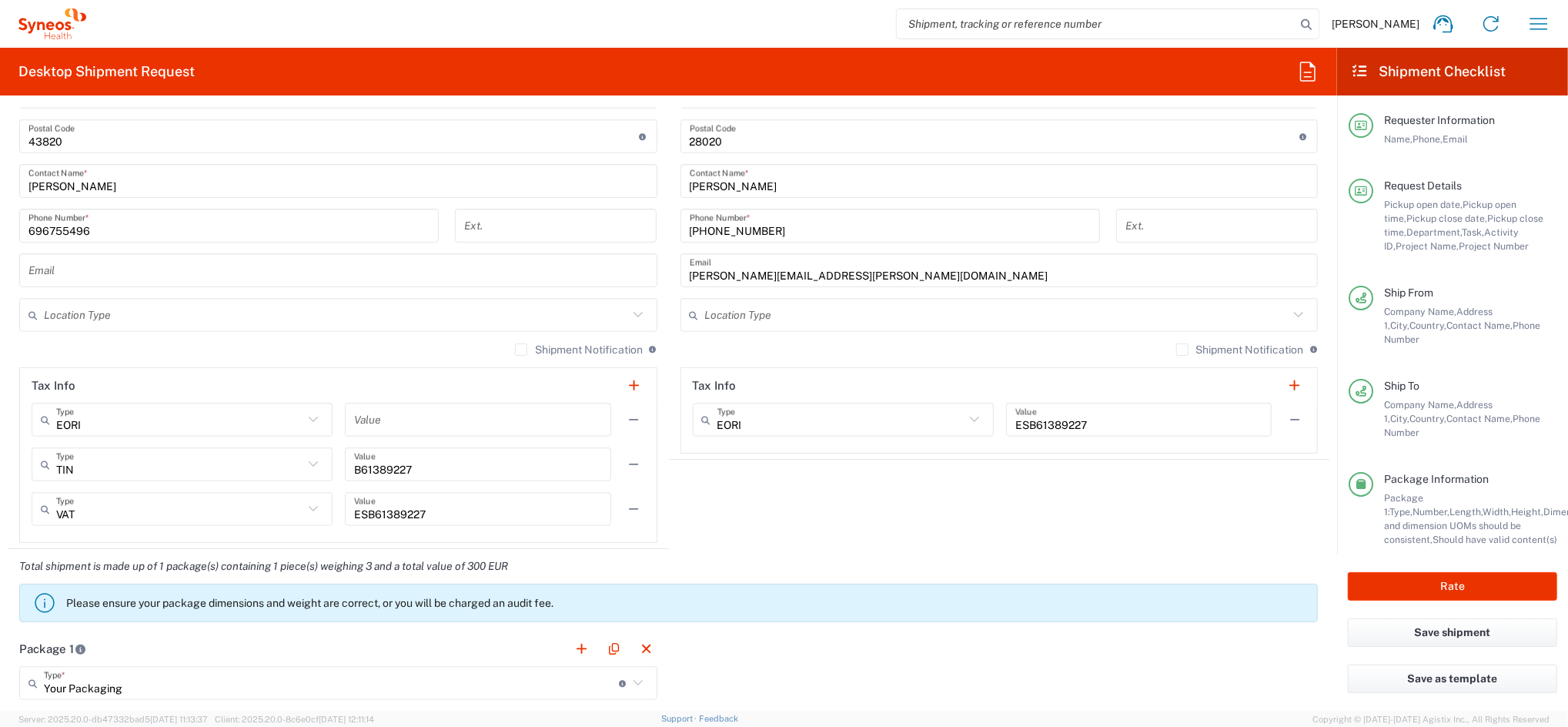
scroll to position [1232, 0]
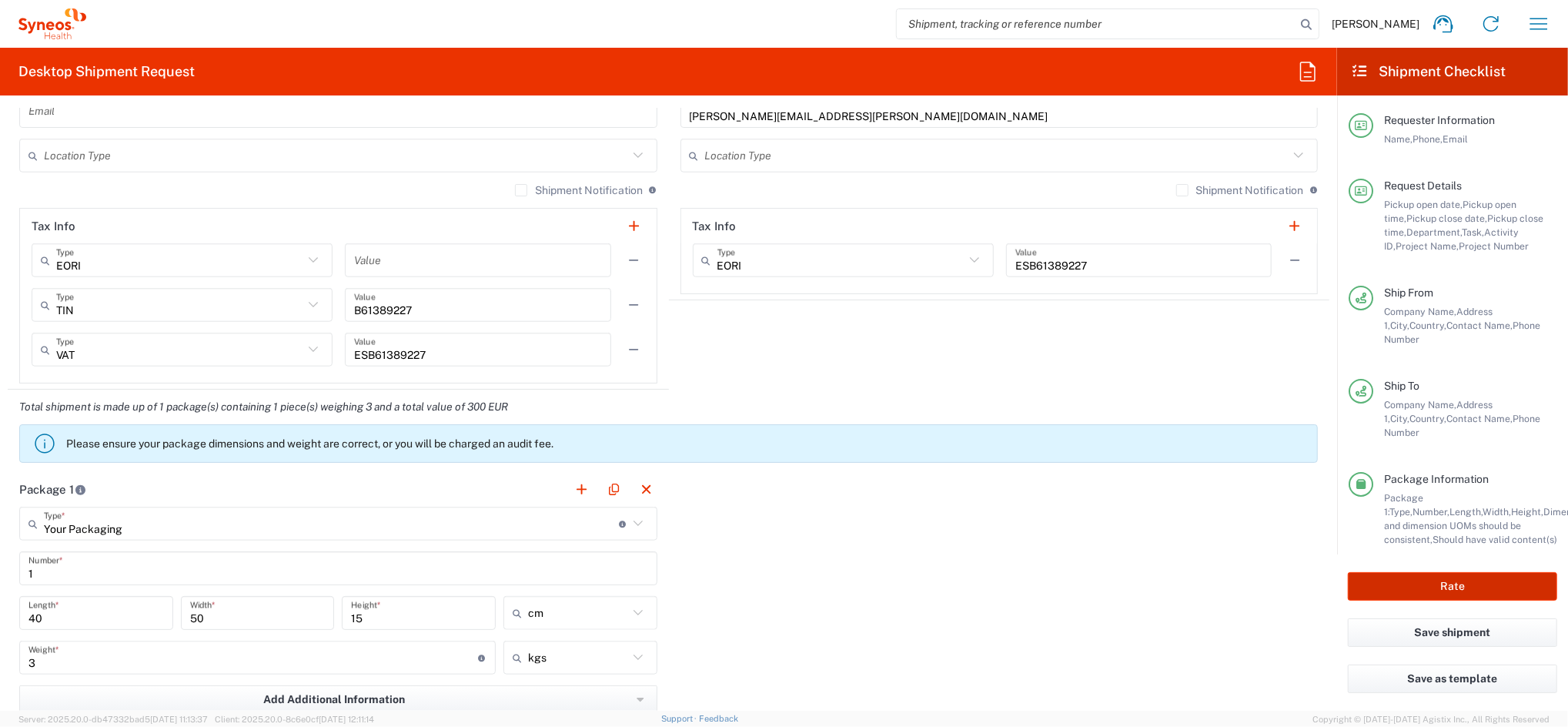
type input "10:00 AM"
click at [1414, 581] on button "Rate" at bounding box center [1452, 586] width 210 height 29
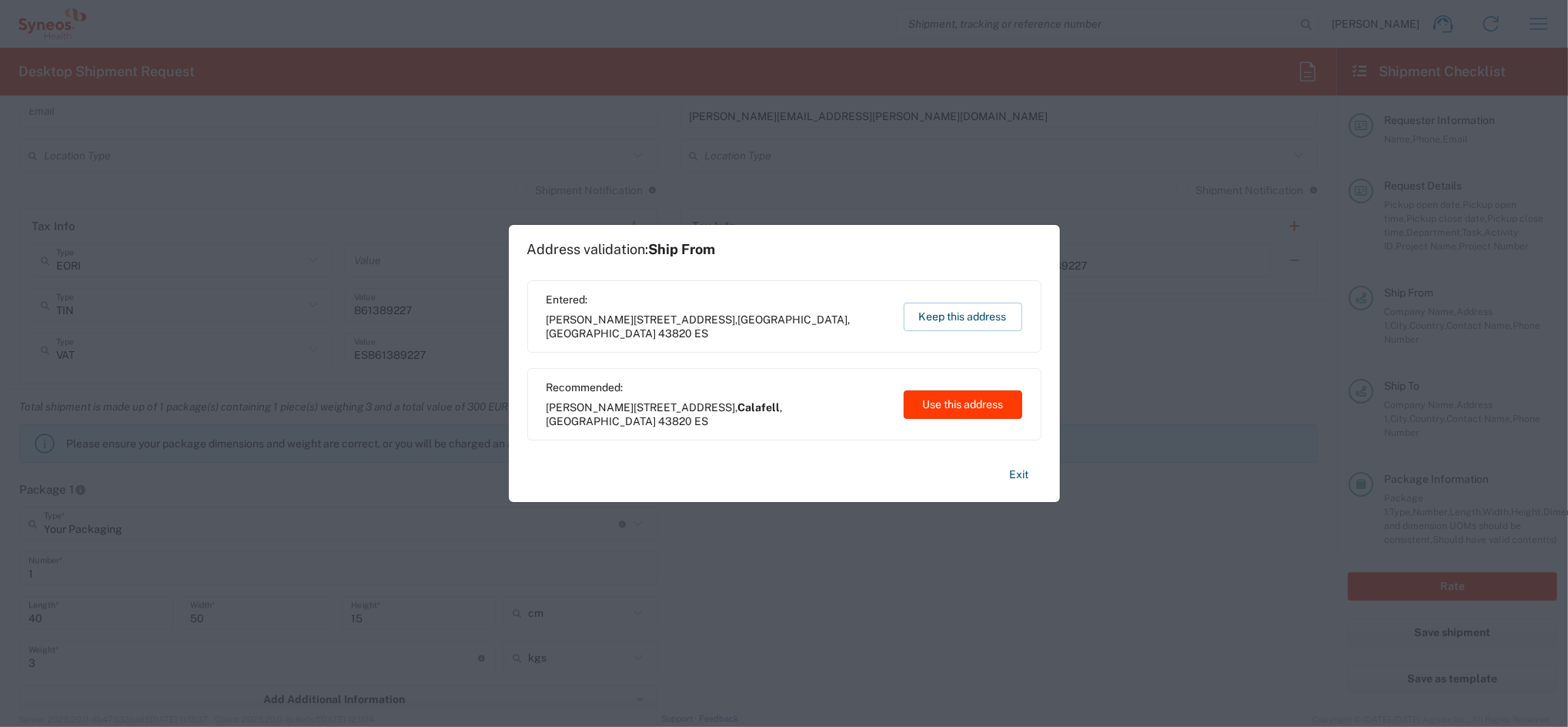
click at [963, 404] on button "Use this address" at bounding box center [962, 405] width 118 height 29
type input "Calafell"
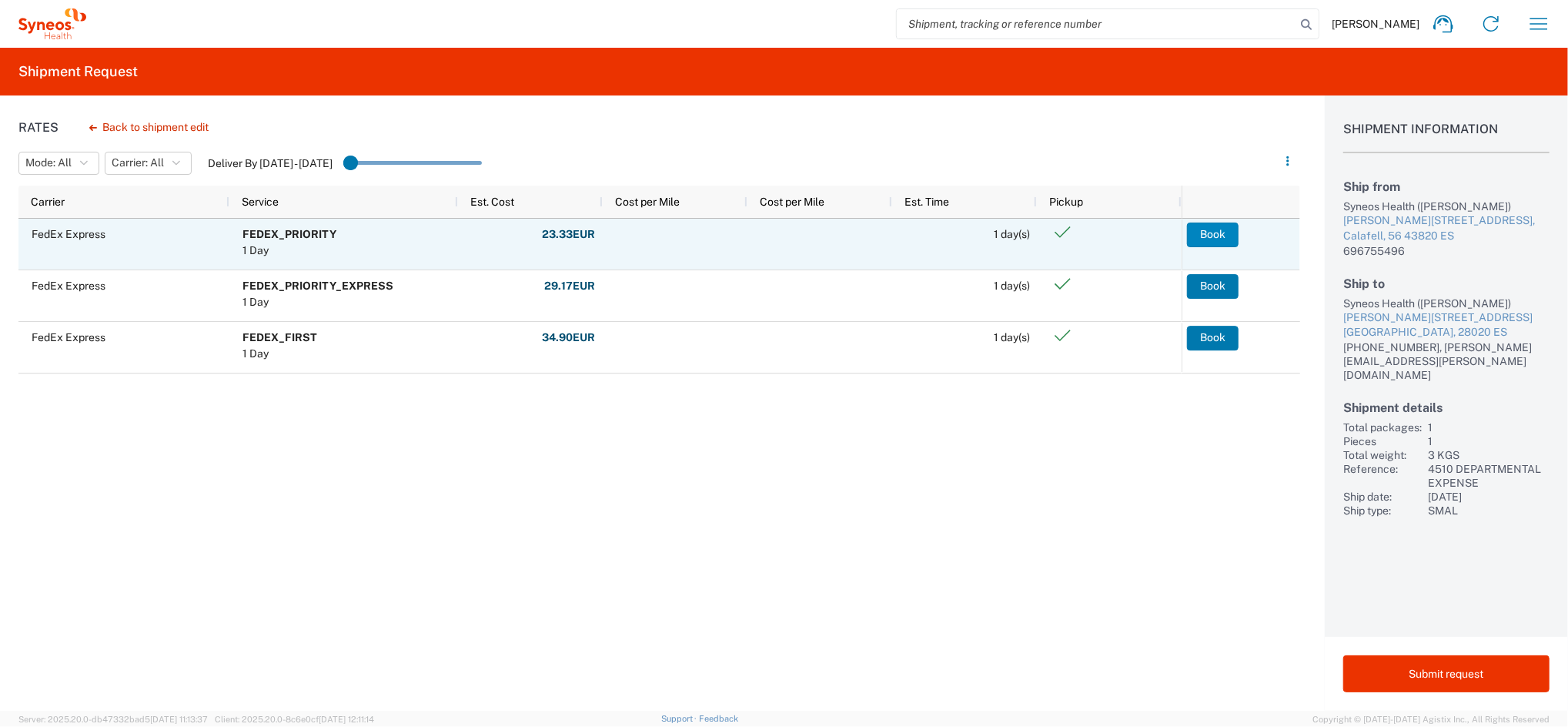
click at [1220, 233] on button "Book" at bounding box center [1212, 235] width 51 height 24
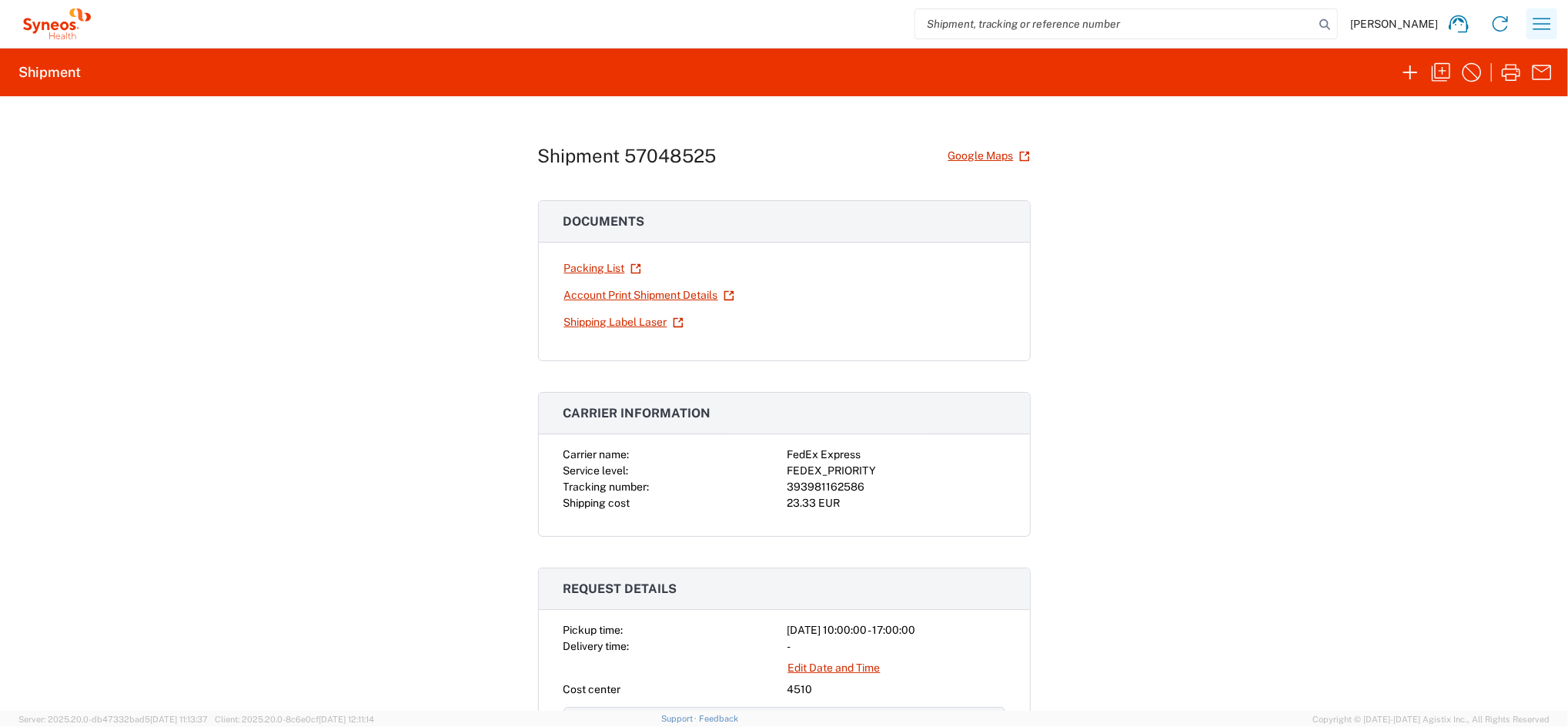
click at [1552, 30] on icon "button" at bounding box center [1542, 23] width 24 height 24
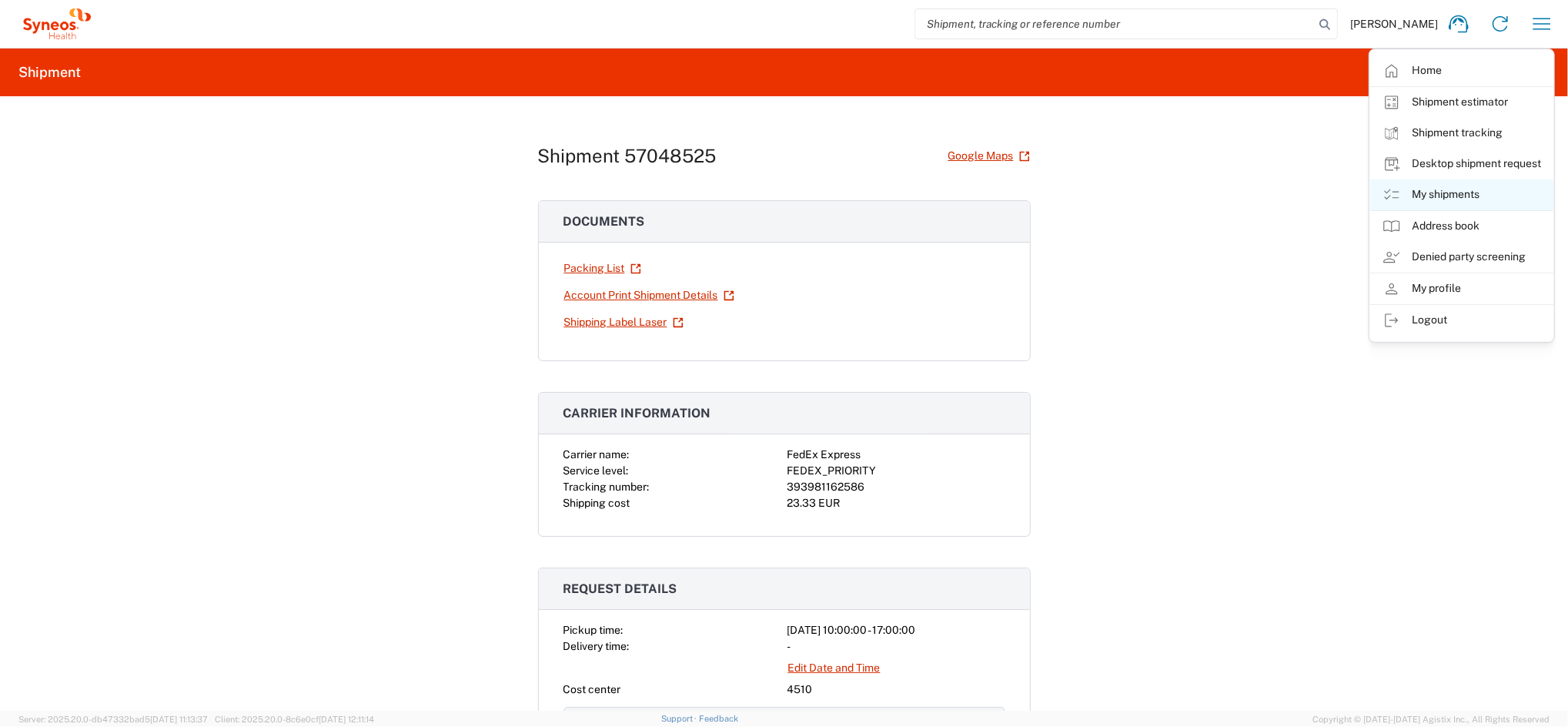
click at [1471, 204] on link "My shipments" at bounding box center [1462, 194] width 184 height 31
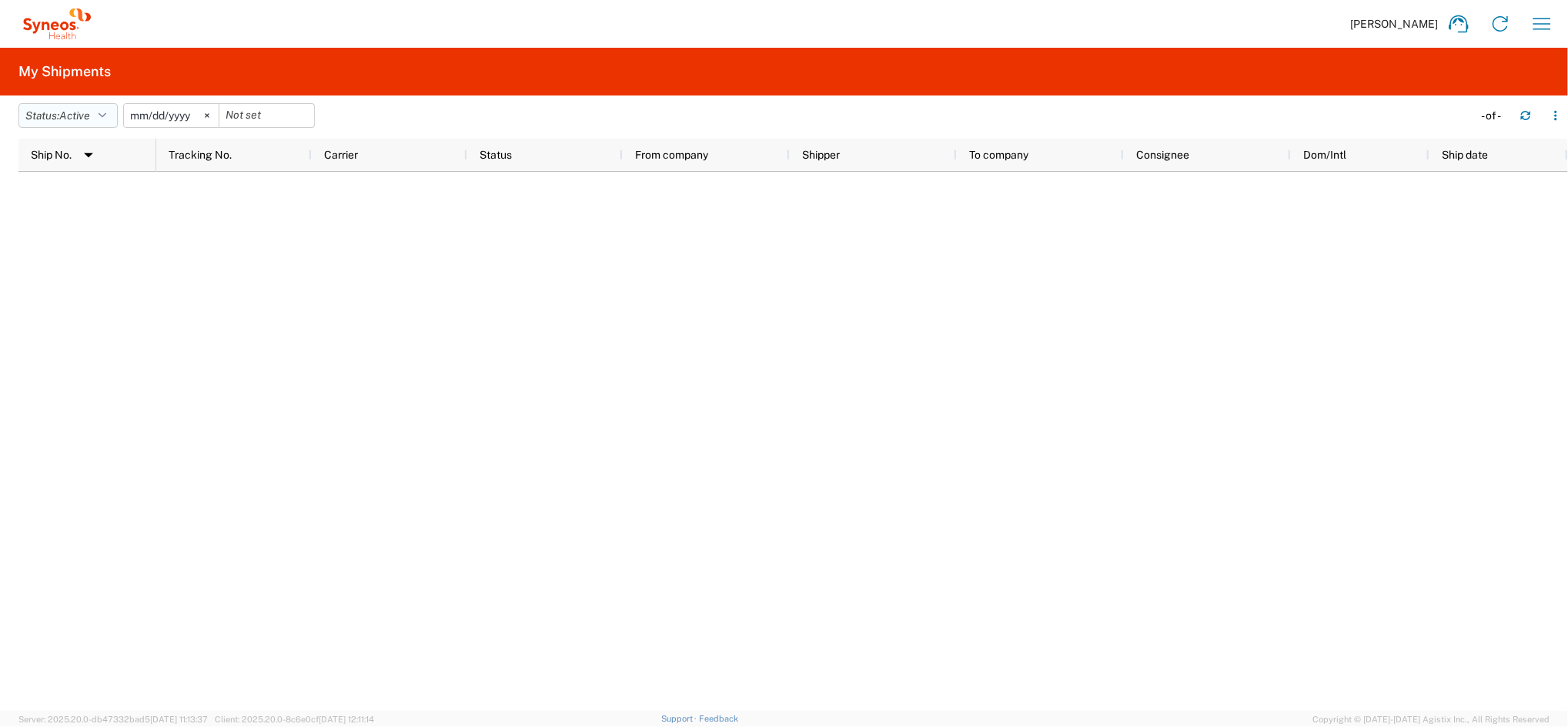
click at [104, 114] on icon "button" at bounding box center [102, 116] width 7 height 11
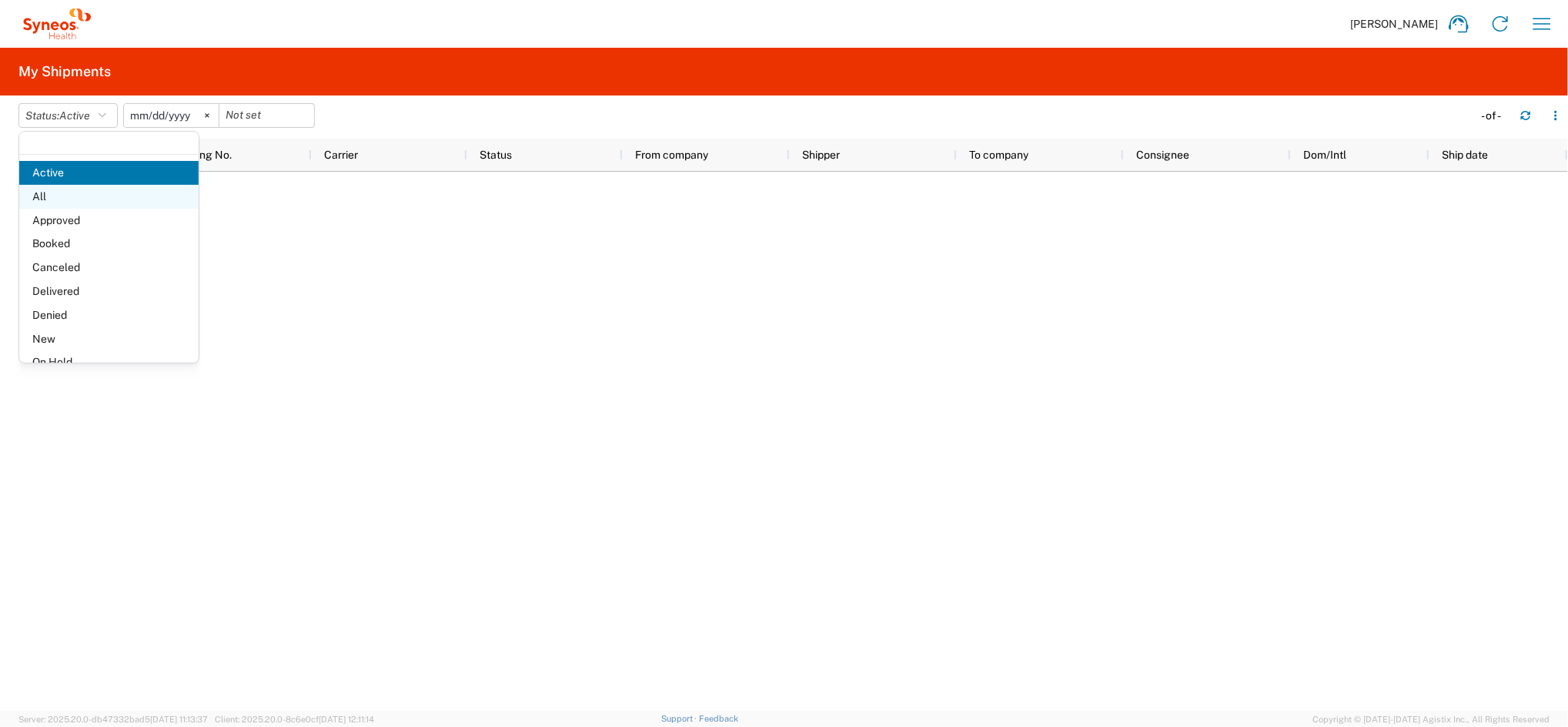
click at [67, 193] on span "All" at bounding box center [109, 197] width 179 height 24
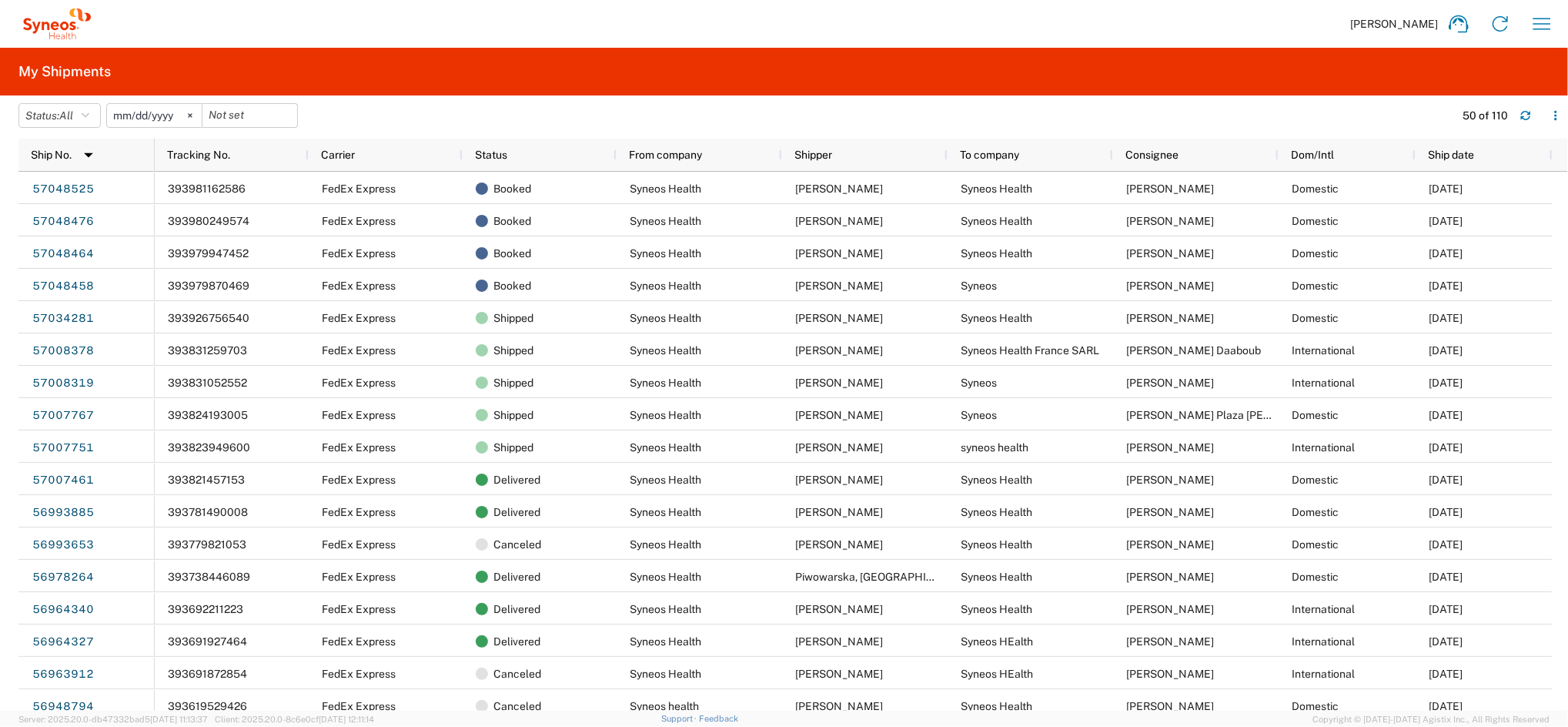
click at [137, 115] on input "[DATE]" at bounding box center [155, 116] width 95 height 23
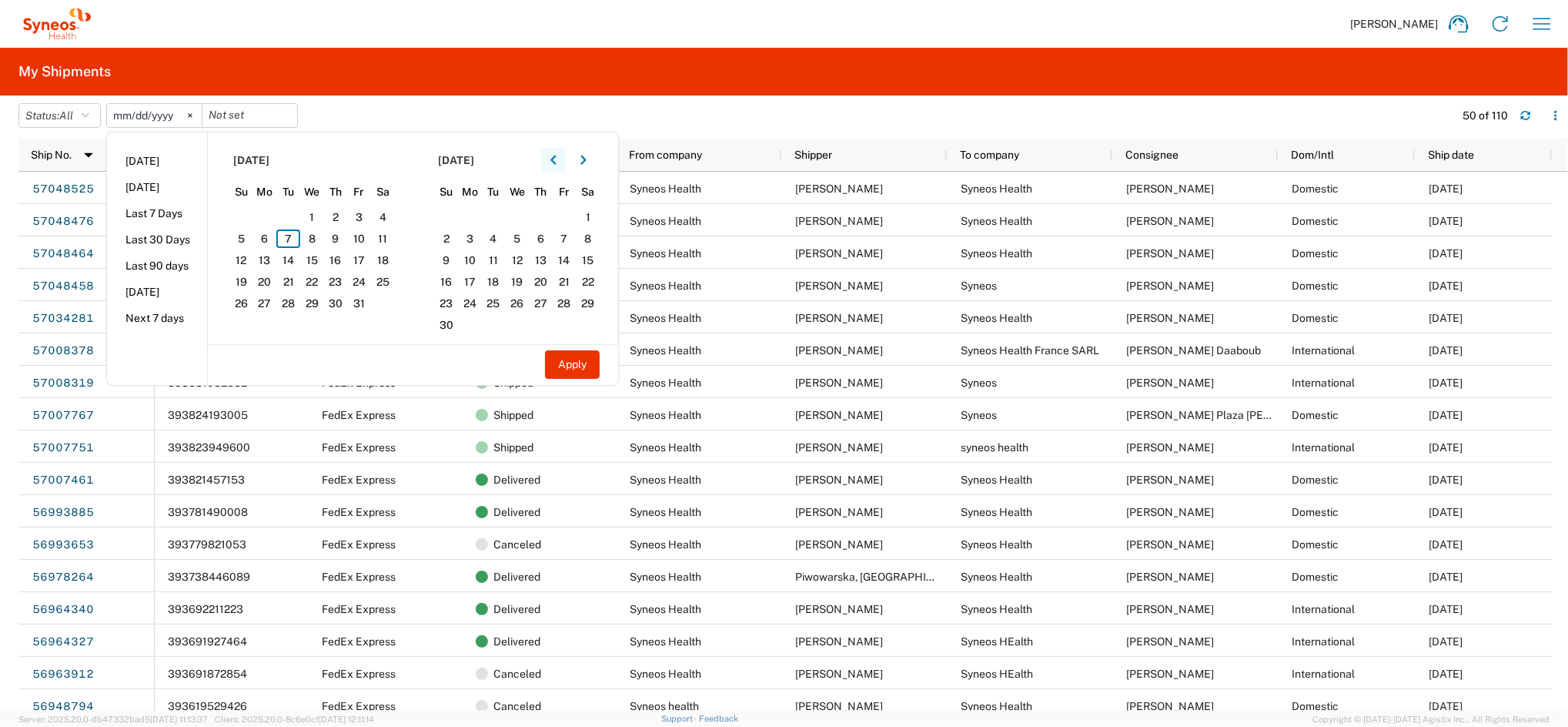
click at [555, 156] on icon "button" at bounding box center [553, 160] width 7 height 11
click at [555, 157] on icon "button" at bounding box center [553, 160] width 7 height 11
click at [556, 157] on icon "button" at bounding box center [553, 160] width 7 height 11
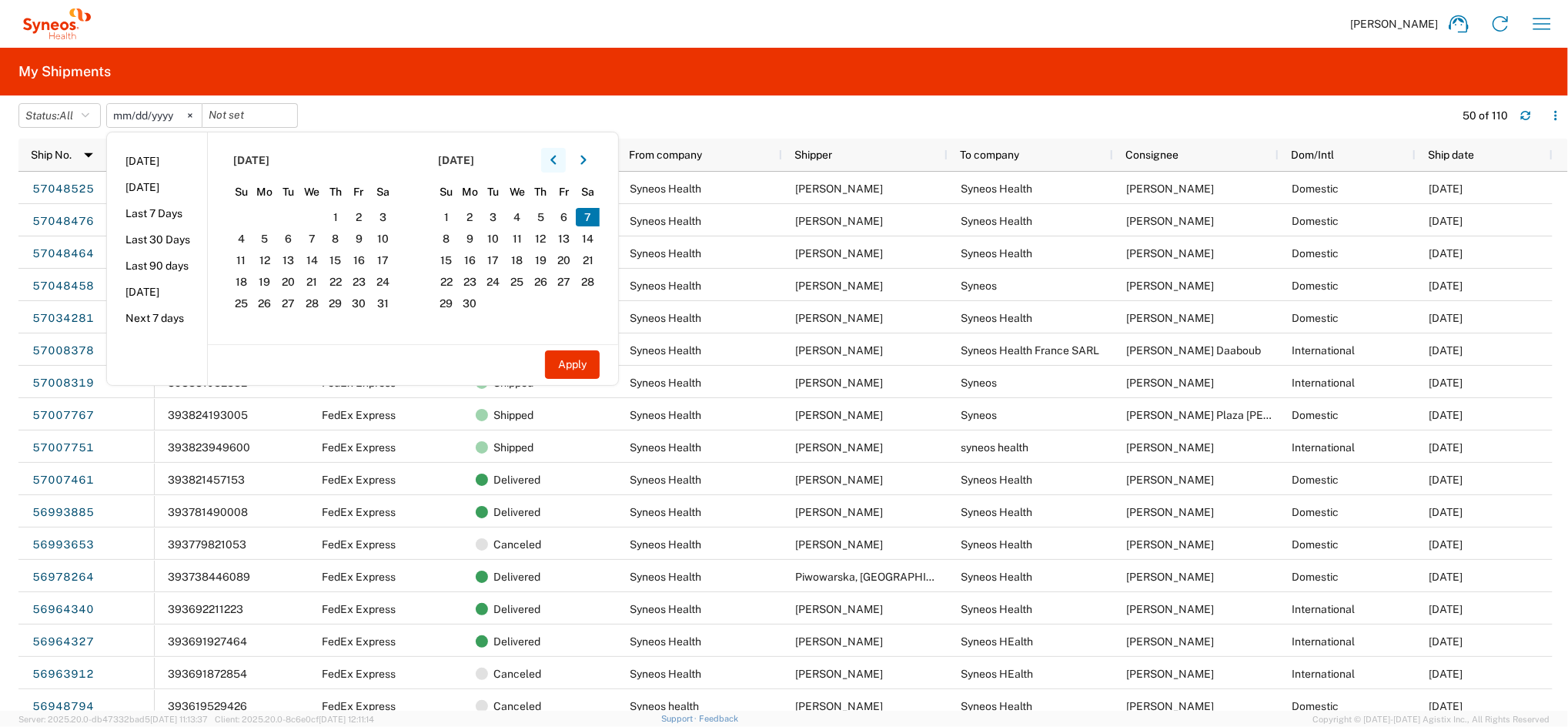
click at [556, 157] on icon "button" at bounding box center [553, 160] width 7 height 11
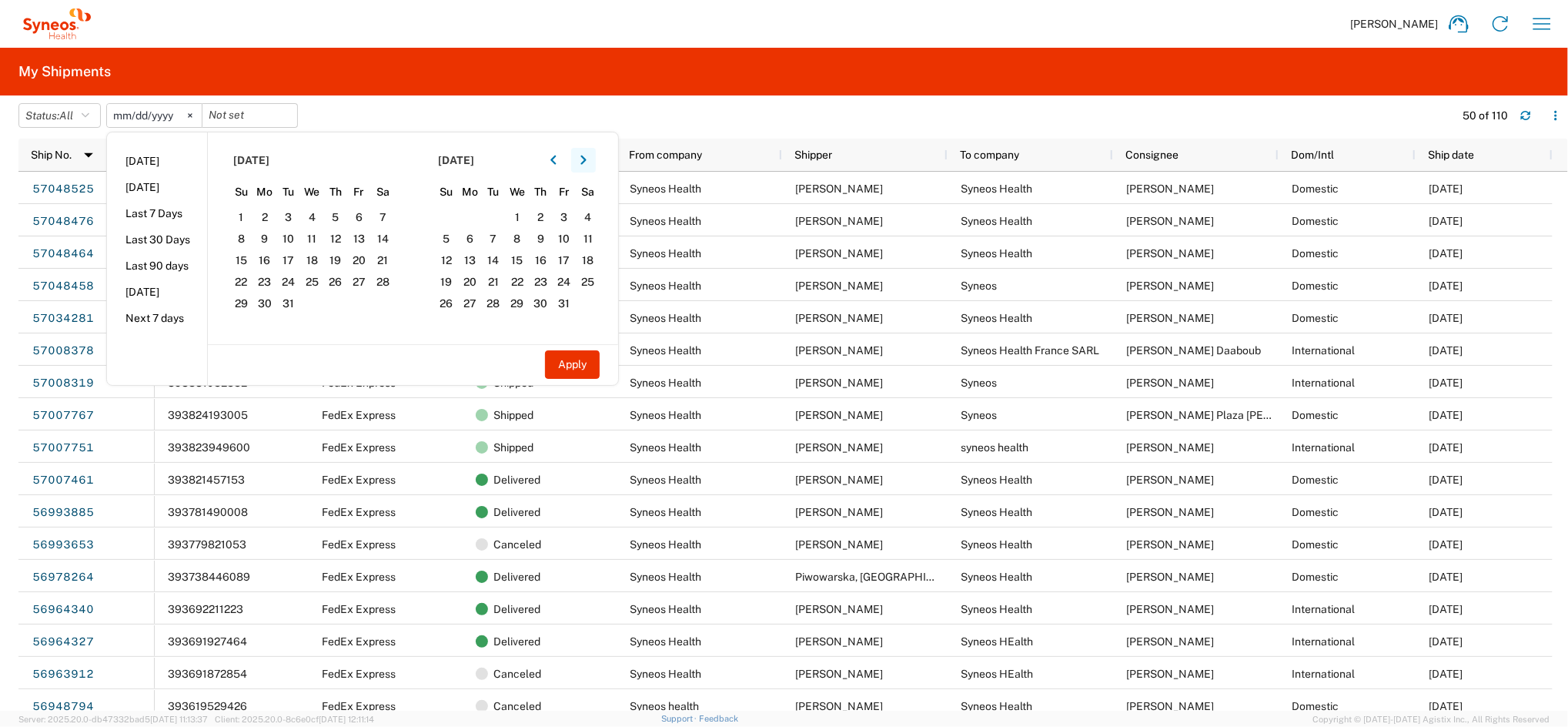
click at [586, 158] on icon "button" at bounding box center [583, 160] width 6 height 9
click at [315, 218] on span "1" at bounding box center [312, 217] width 24 height 19
click at [566, 365] on button "Apply" at bounding box center [572, 364] width 55 height 29
type input "2025-01-01"
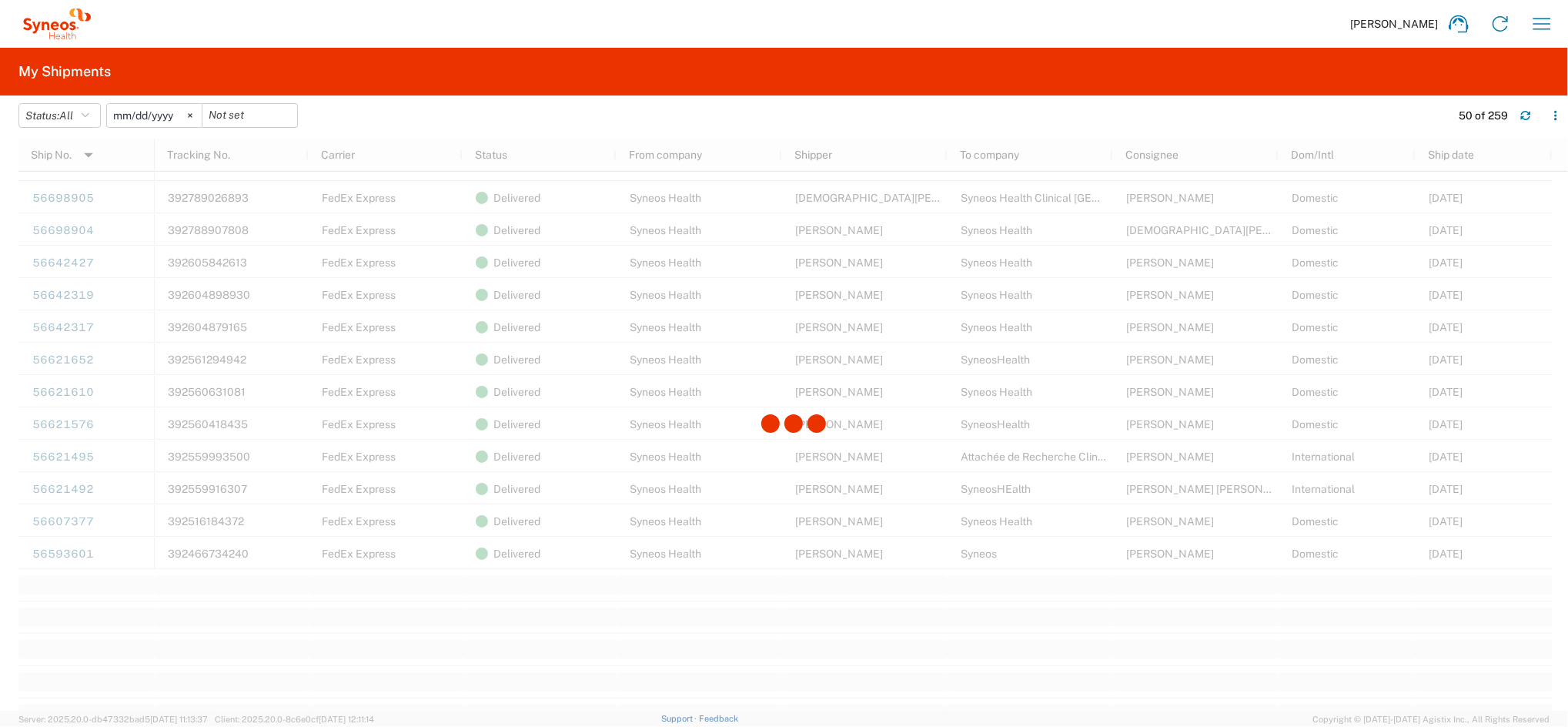
scroll to position [1232, 0]
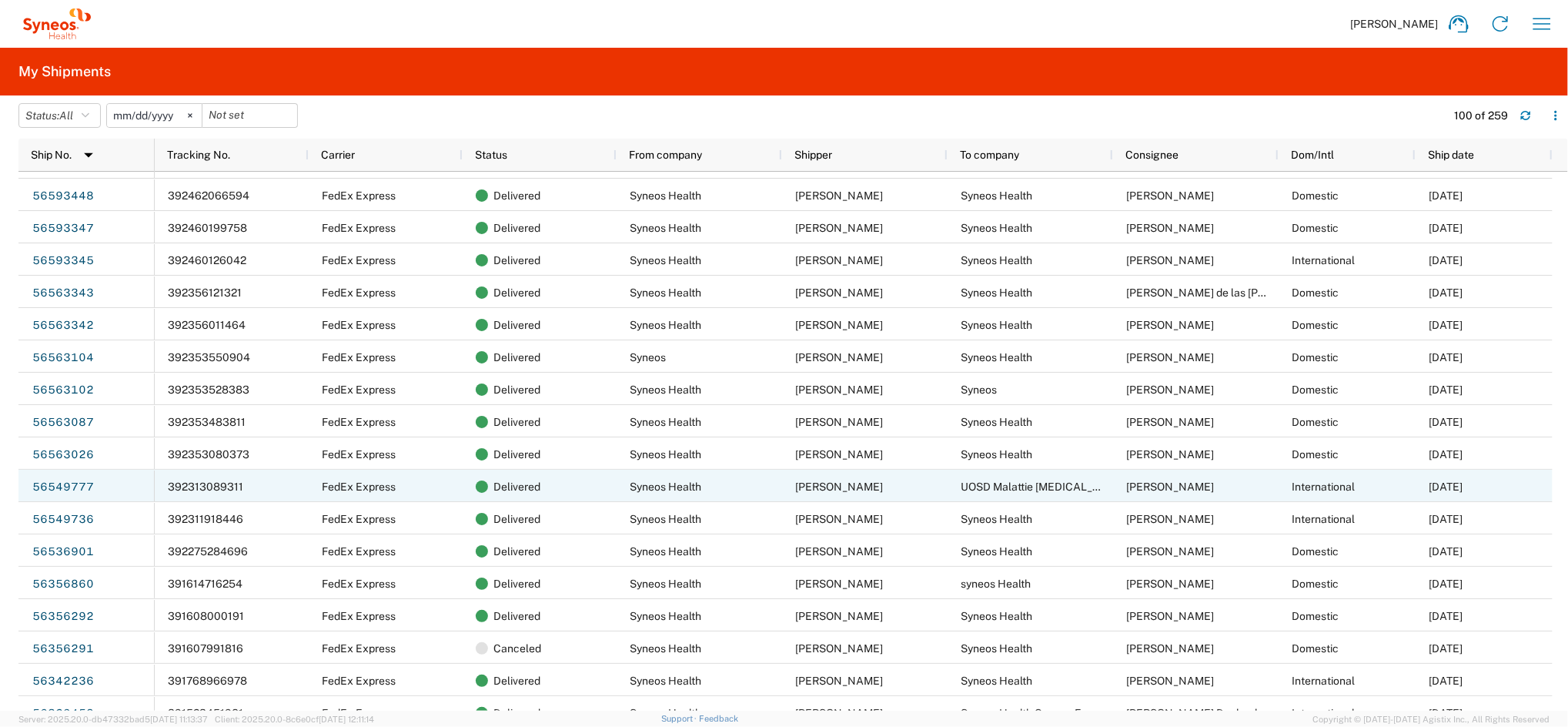
scroll to position [1764, 0]
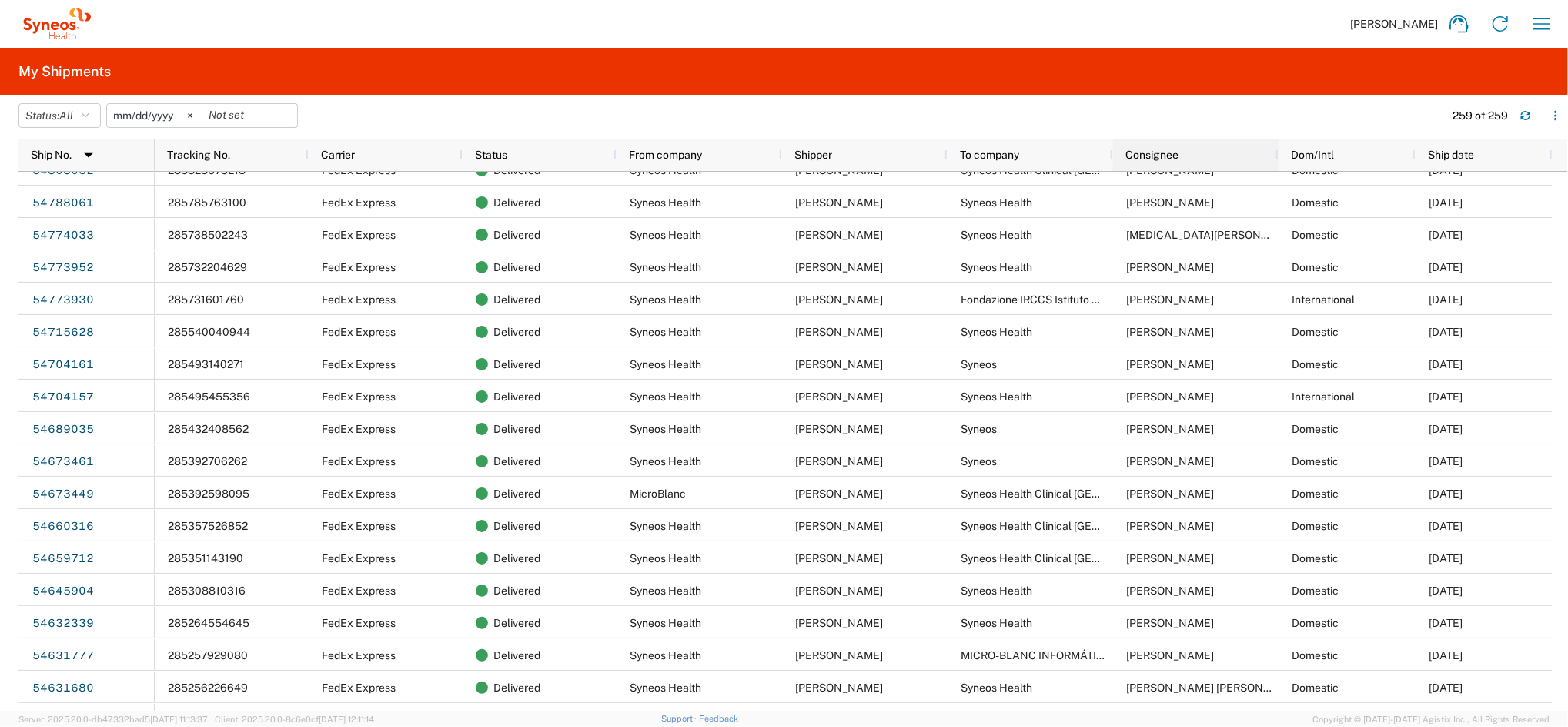
click at [1164, 154] on span "Consignee" at bounding box center [1152, 154] width 53 height 12
